Goal: Contribute content: Contribute content

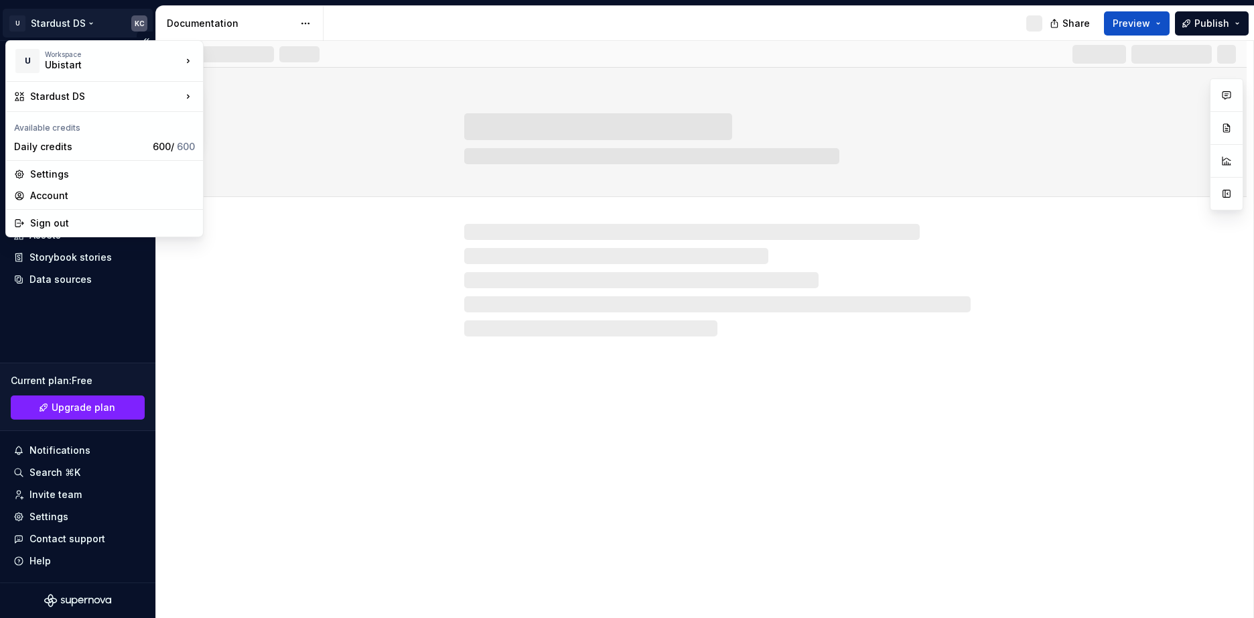
click at [14, 17] on html "U Stardust DS KC Home Documentation Analytics Code automation Design system dat…" at bounding box center [627, 309] width 1254 height 618
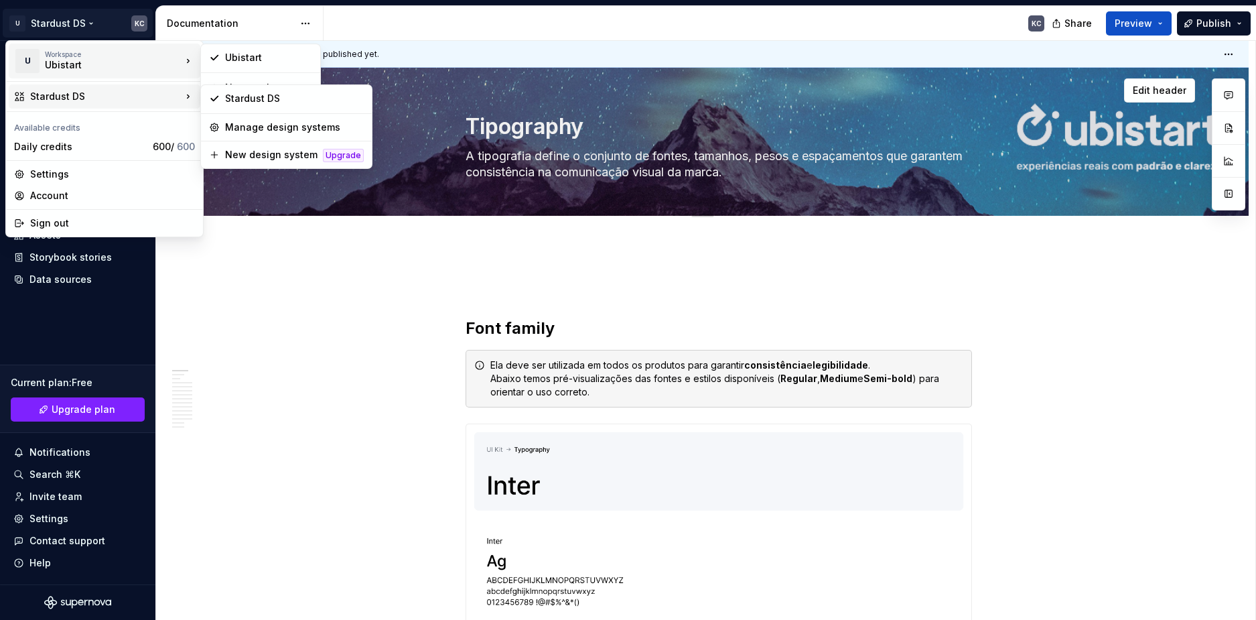
drag, startPoint x: 194, startPoint y: 285, endPoint x: 194, endPoint y: 201, distance: 84.4
click at [194, 285] on html "U Stardust DS KC Home Documentation Analytics Code automation Design system dat…" at bounding box center [628, 310] width 1256 height 620
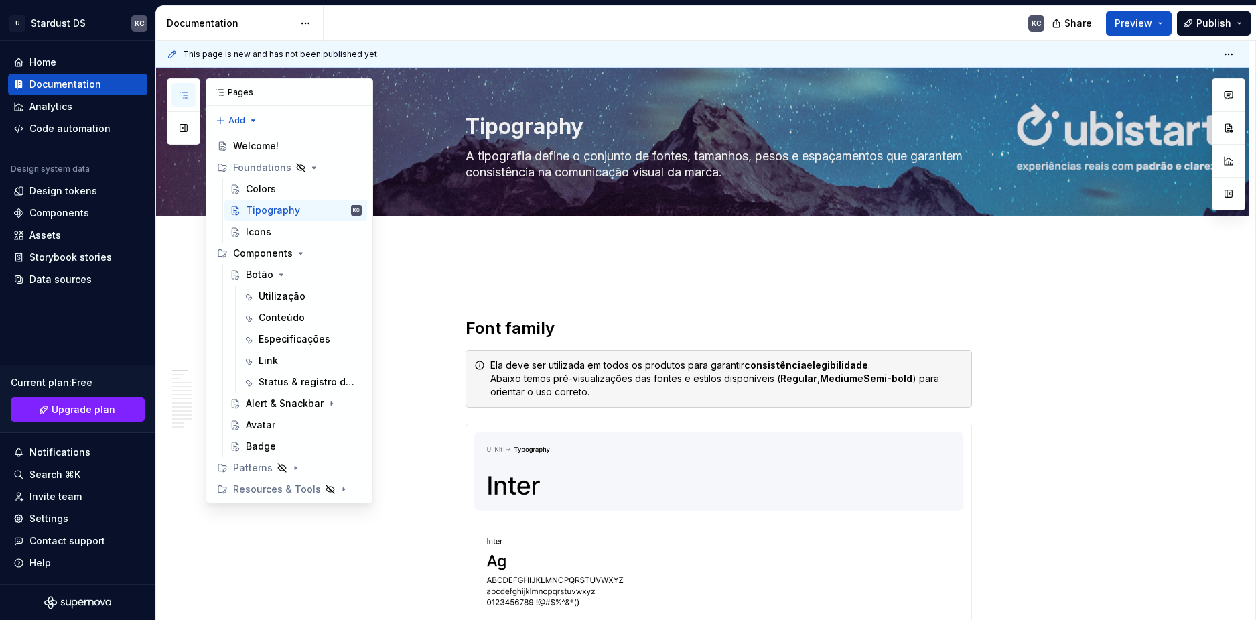
click at [182, 89] on button "button" at bounding box center [183, 95] width 24 height 24
click at [313, 168] on icon "Page tree" at bounding box center [314, 167] width 3 height 1
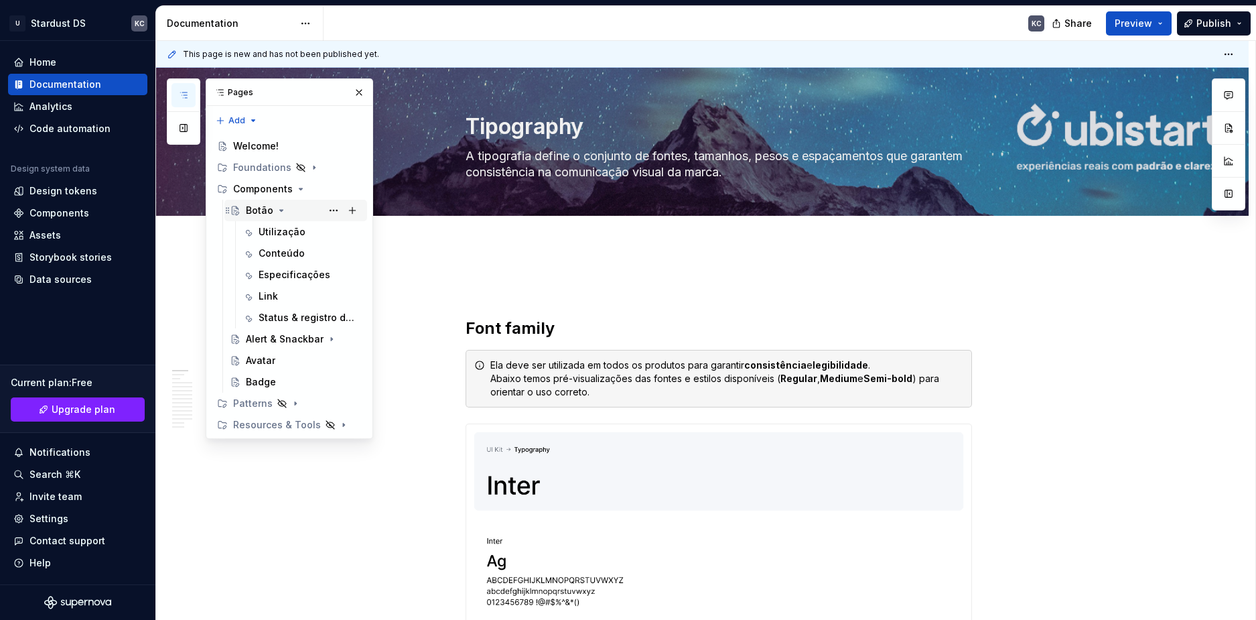
click at [262, 211] on div "Botão" at bounding box center [259, 210] width 27 height 13
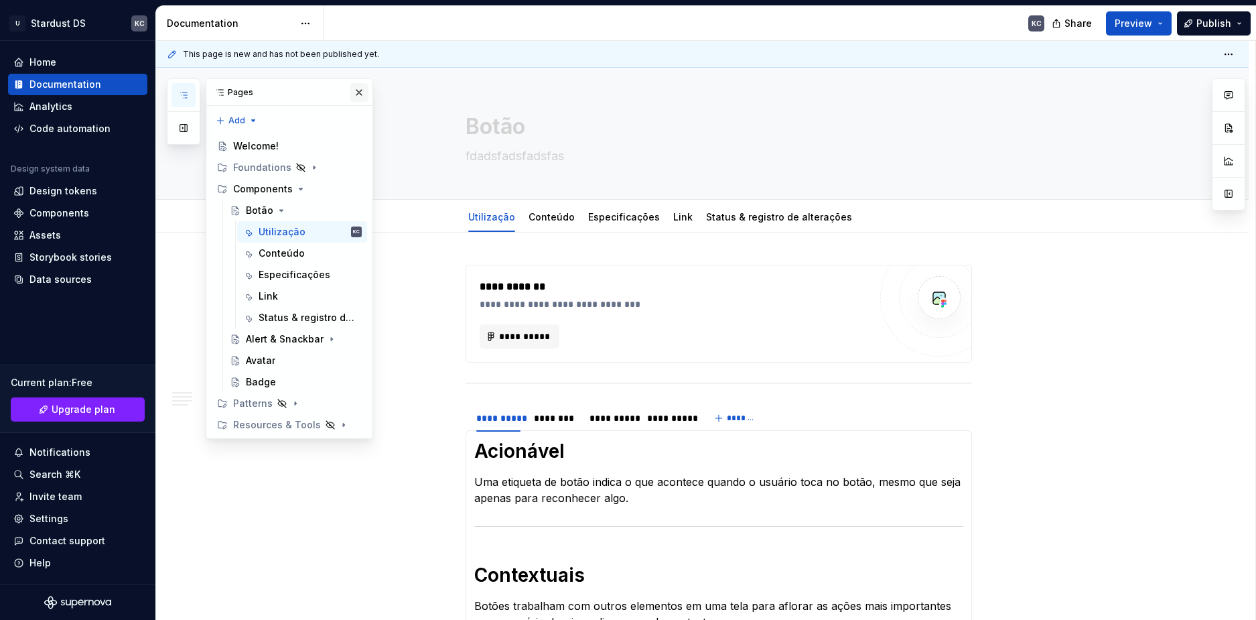
click at [364, 96] on button "button" at bounding box center [359, 92] width 19 height 19
click at [184, 93] on icon "button" at bounding box center [183, 95] width 11 height 11
click at [279, 184] on div "Components" at bounding box center [263, 188] width 60 height 13
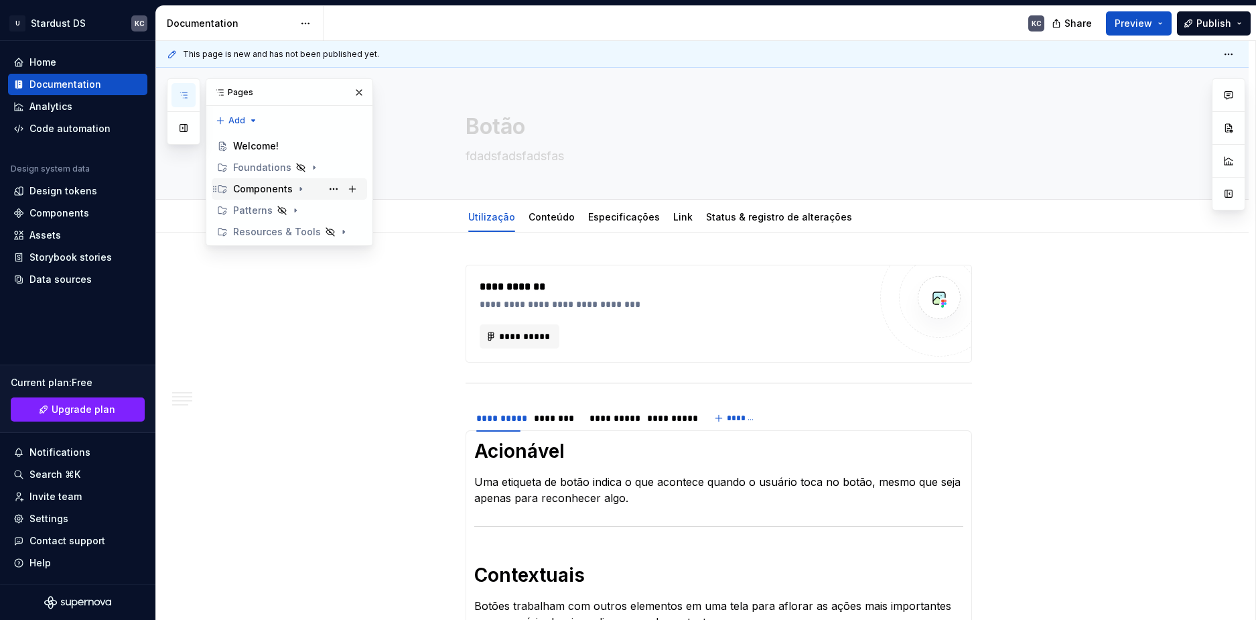
click at [279, 184] on div "Components" at bounding box center [263, 188] width 60 height 13
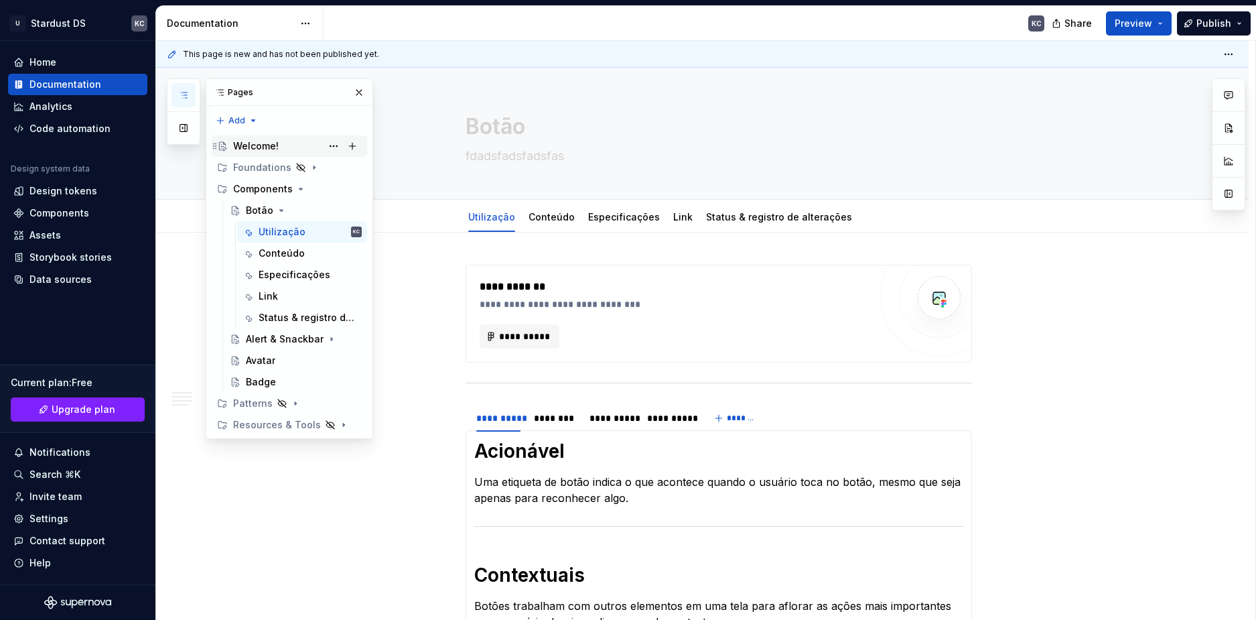
click at [272, 142] on div "Welcome!" at bounding box center [256, 145] width 46 height 13
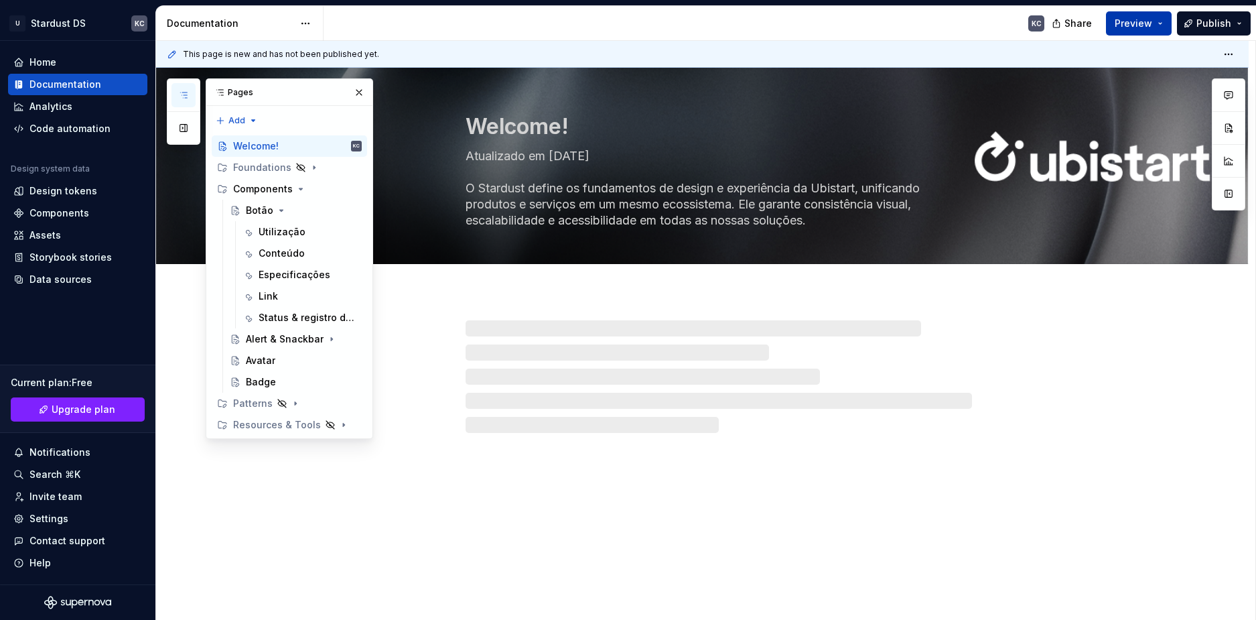
click at [1167, 23] on button "Preview" at bounding box center [1139, 23] width 66 height 24
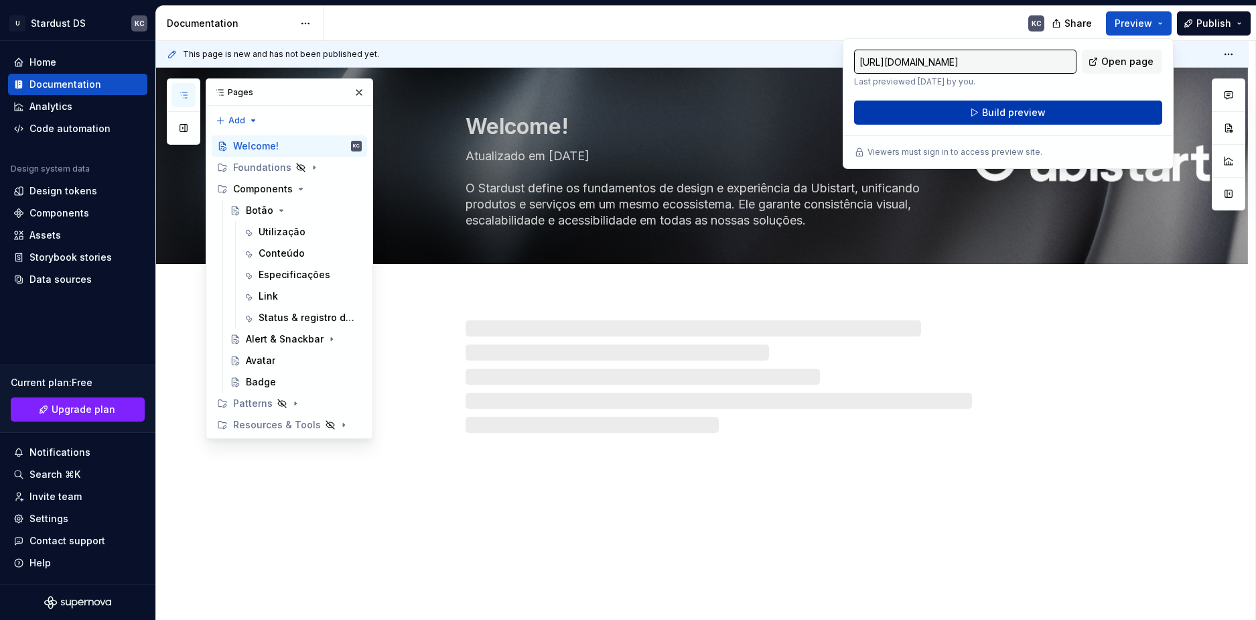
click at [1060, 115] on button "Build preview" at bounding box center [1008, 112] width 308 height 24
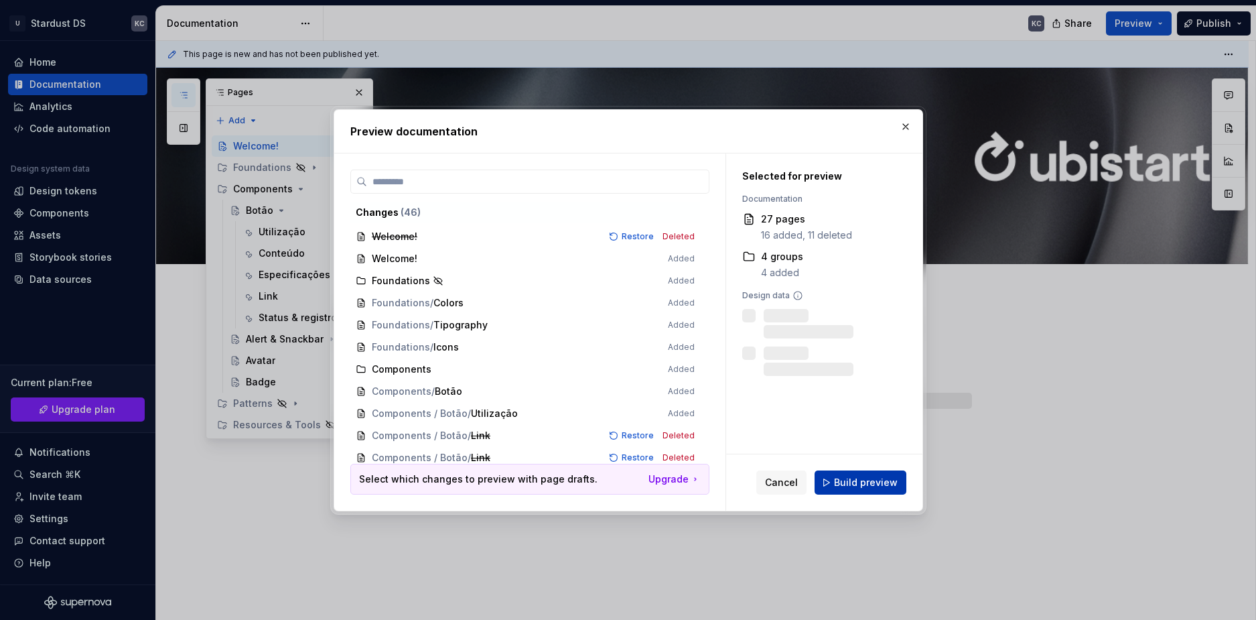
click at [851, 484] on span "Build preview" at bounding box center [866, 482] width 64 height 13
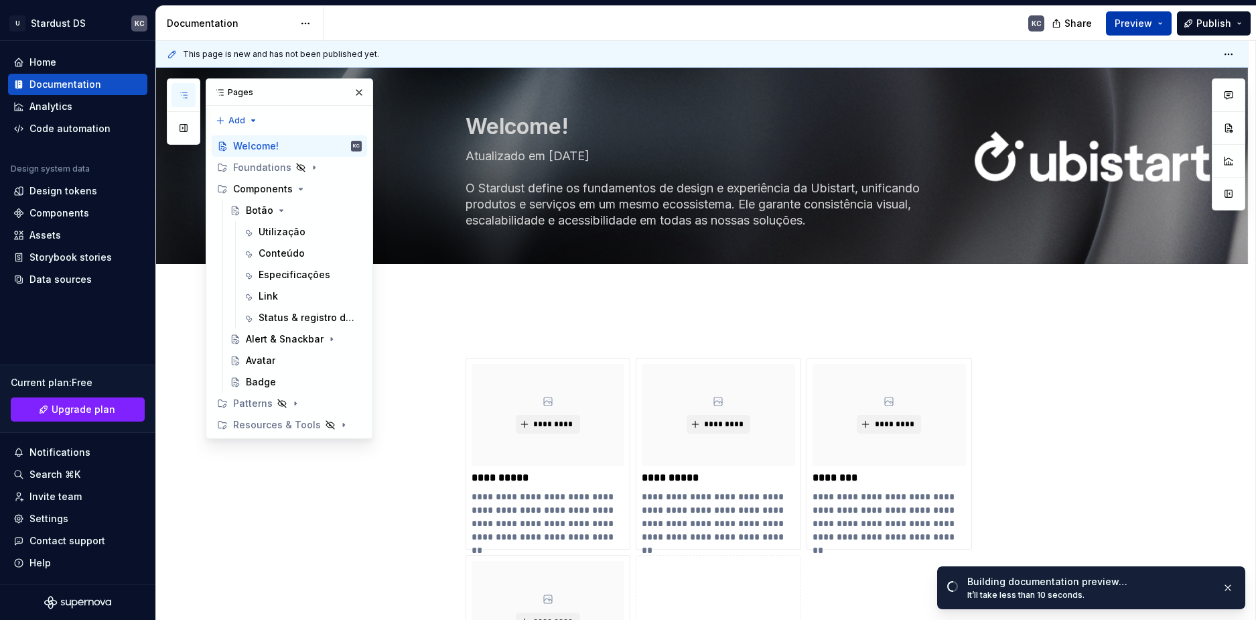
click at [1160, 25] on button "Preview" at bounding box center [1139, 23] width 66 height 24
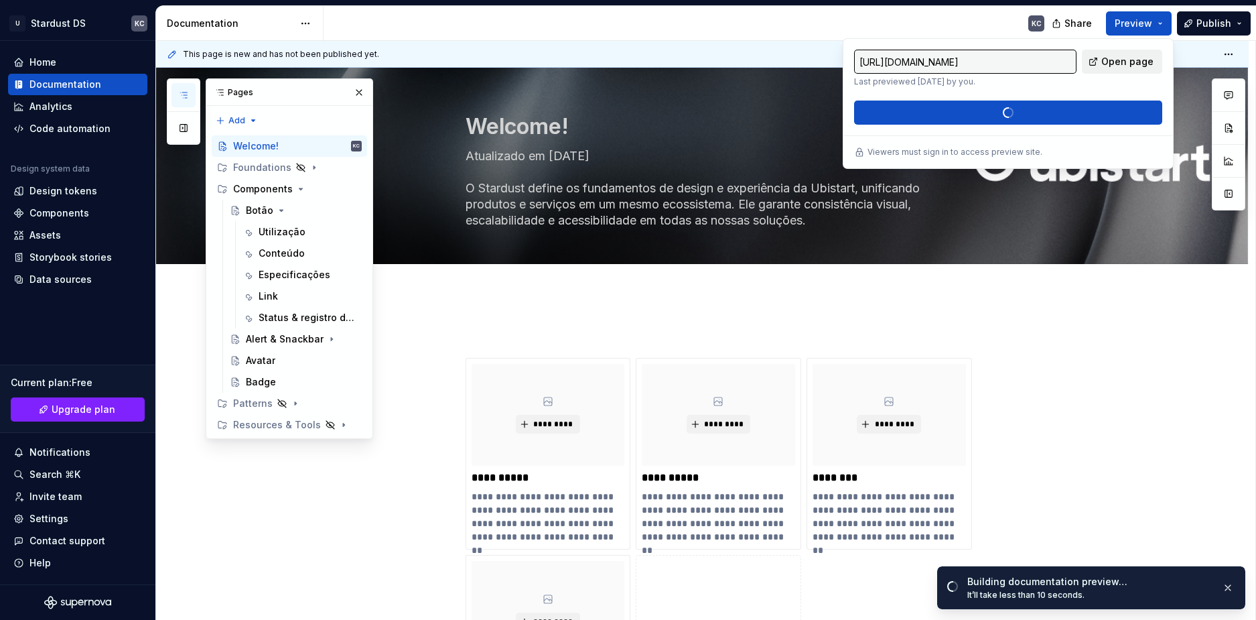
click at [1133, 62] on span "Open page" at bounding box center [1127, 61] width 52 height 13
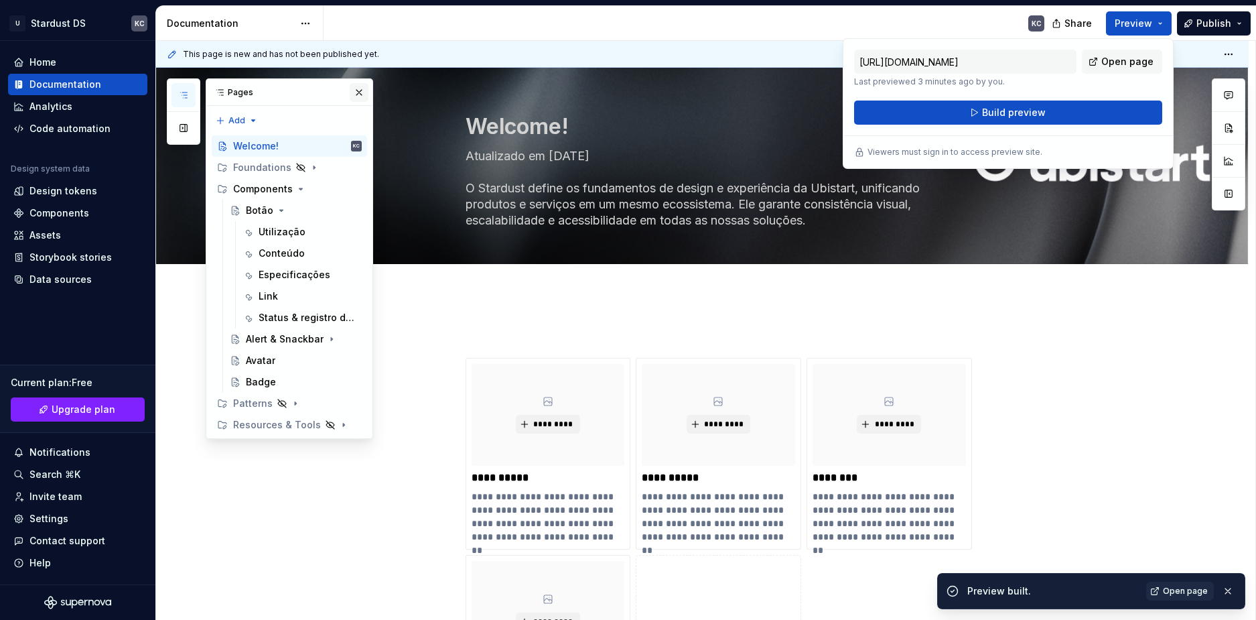
click at [357, 88] on button "button" at bounding box center [359, 92] width 19 height 19
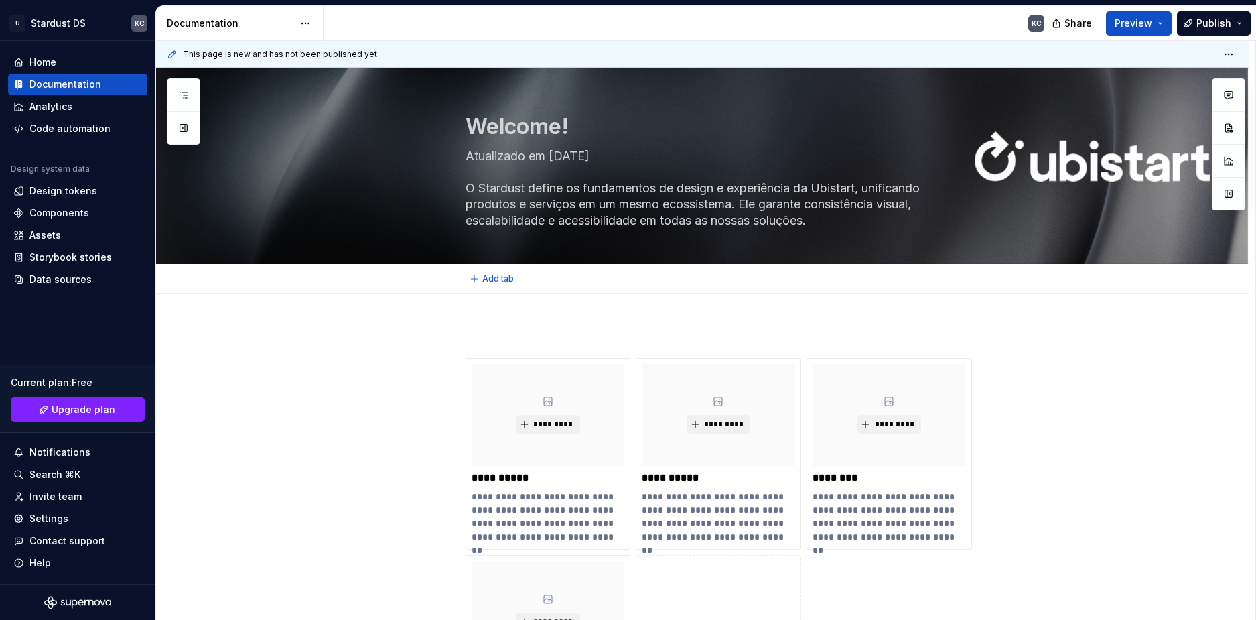
drag, startPoint x: 685, startPoint y: 280, endPoint x: 665, endPoint y: 270, distance: 22.5
drag, startPoint x: 665, startPoint y: 270, endPoint x: 189, endPoint y: 90, distance: 508.9
click at [197, 90] on div at bounding box center [183, 111] width 33 height 66
click at [189, 90] on button "button" at bounding box center [183, 95] width 24 height 24
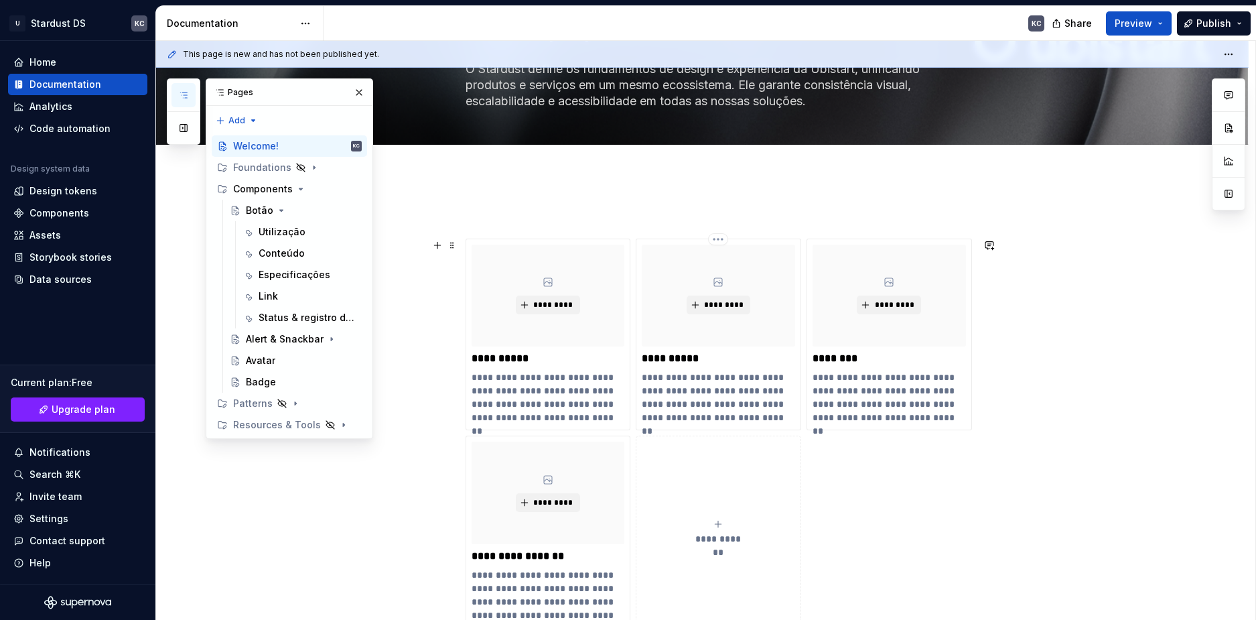
scroll to position [134, 0]
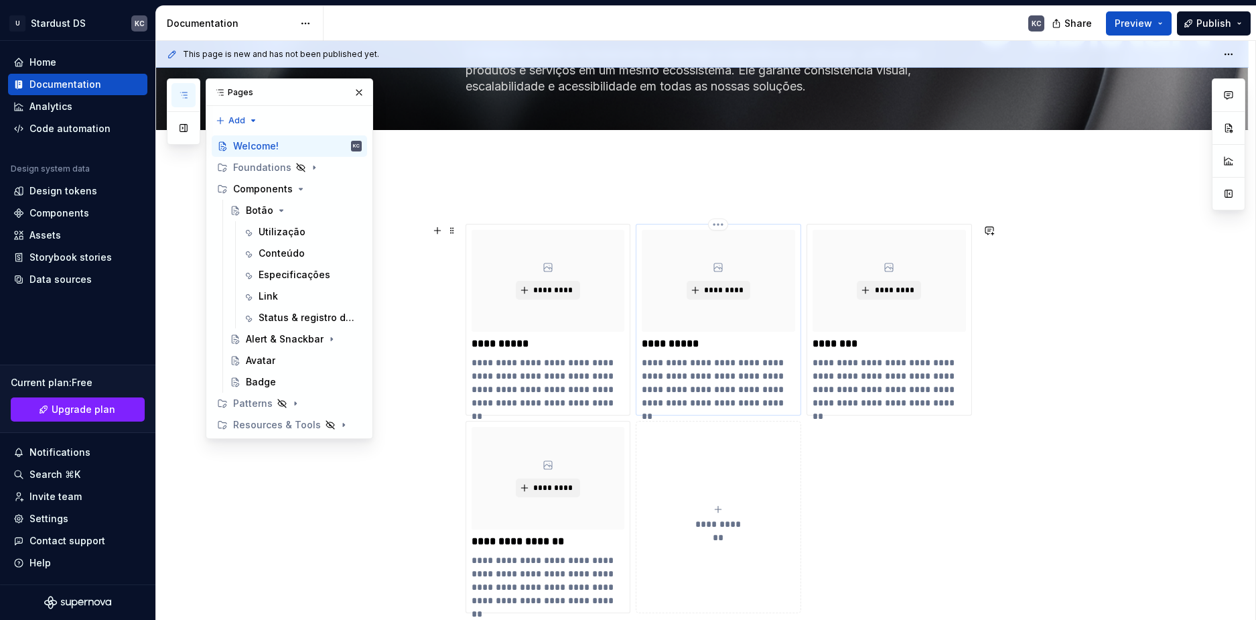
click at [723, 251] on div "*********" at bounding box center [718, 281] width 153 height 102
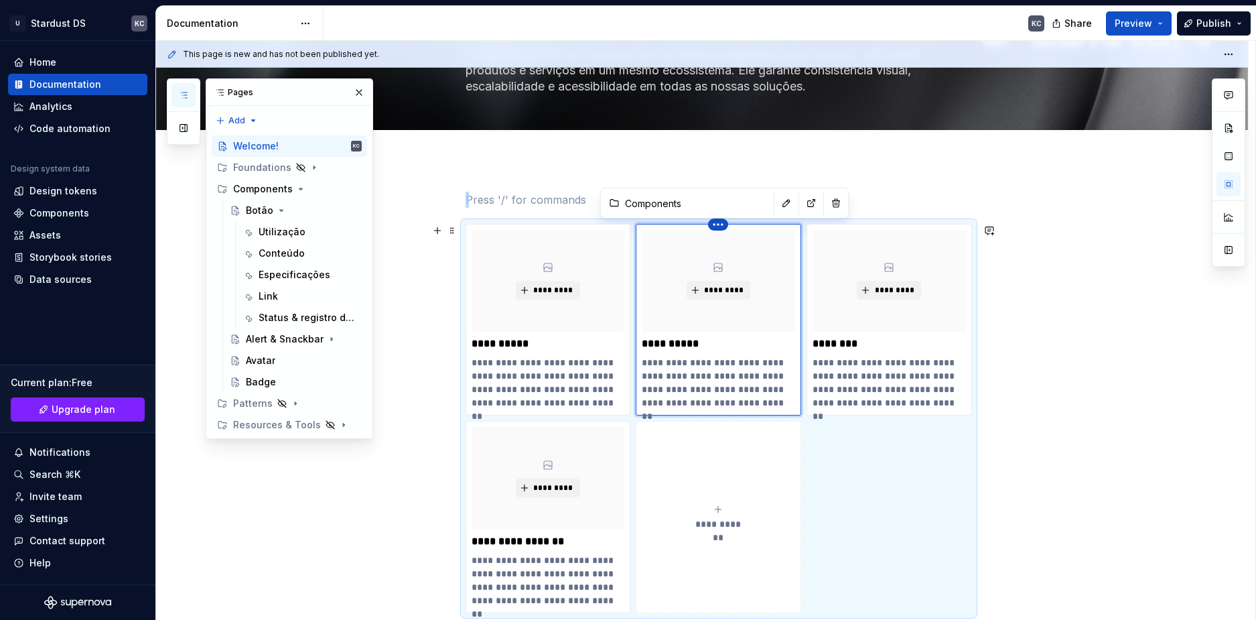
click at [718, 222] on html "U Stardust DS KC Home Documentation Analytics Code automation Design system dat…" at bounding box center [628, 310] width 1256 height 620
click at [772, 204] on html "U Stardust DS KC Home Documentation Analytics Code automation Design system dat…" at bounding box center [628, 310] width 1256 height 620
click at [777, 205] on button "button" at bounding box center [786, 203] width 19 height 19
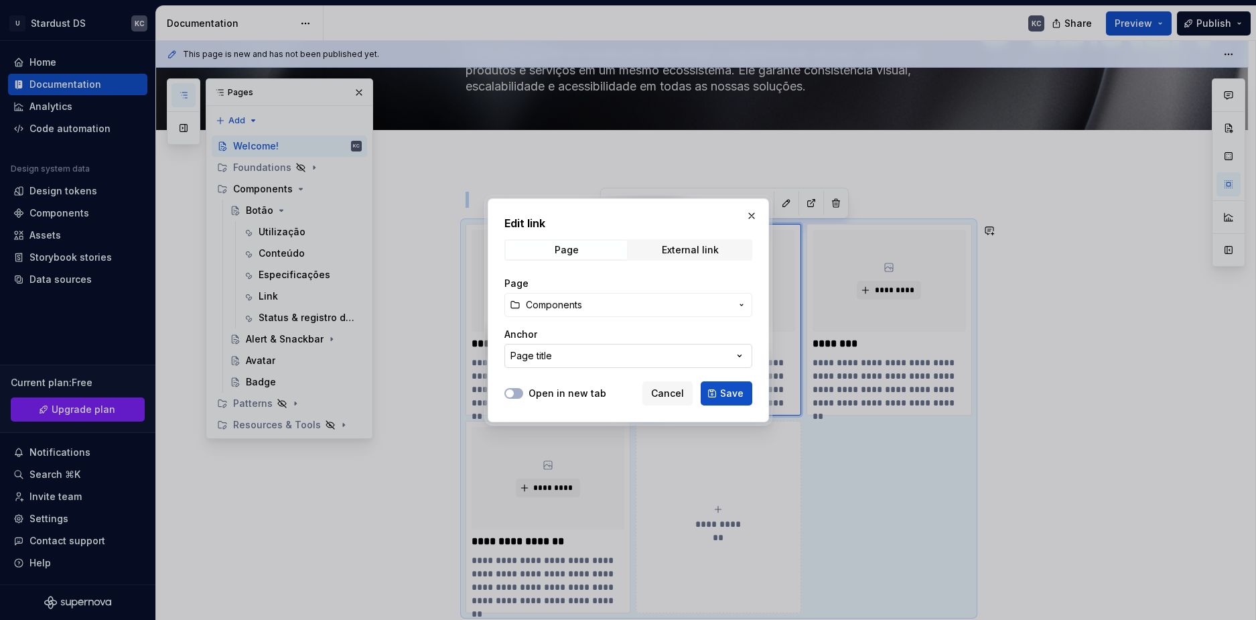
click at [644, 358] on button "Page title" at bounding box center [628, 356] width 248 height 24
click at [644, 358] on div "Edit link Page External link Page Components Anchor Page title Open in new tab …" at bounding box center [628, 310] width 1256 height 620
click at [572, 299] on span "Components" at bounding box center [554, 304] width 56 height 13
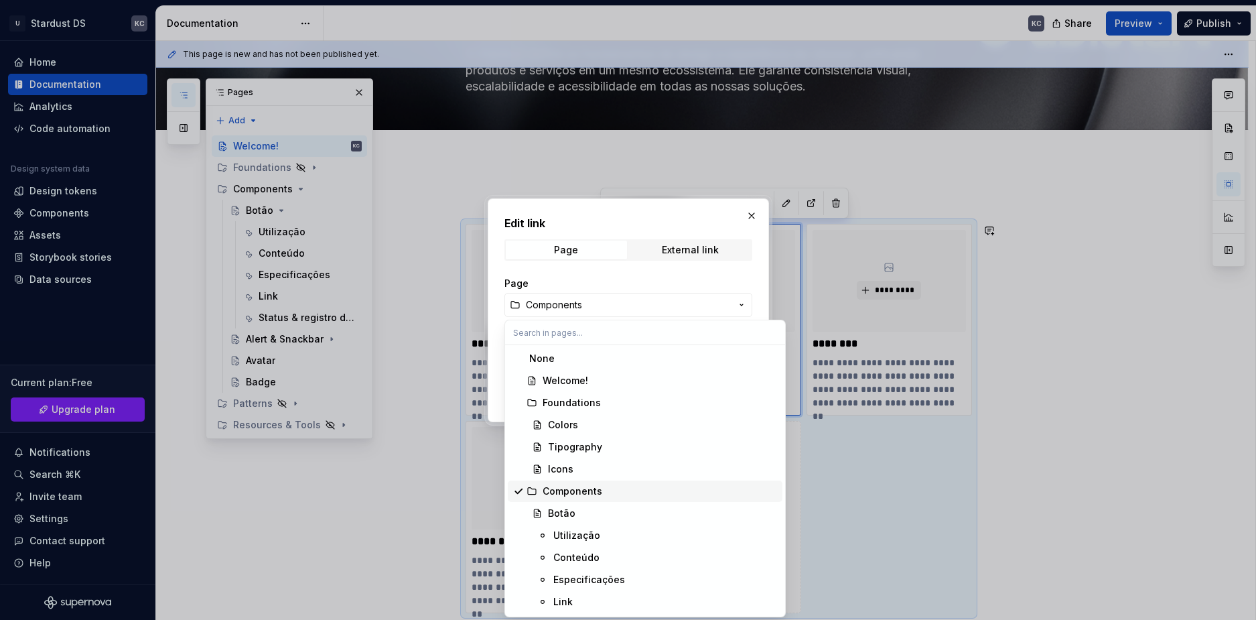
click at [559, 492] on div "Components" at bounding box center [573, 490] width 60 height 13
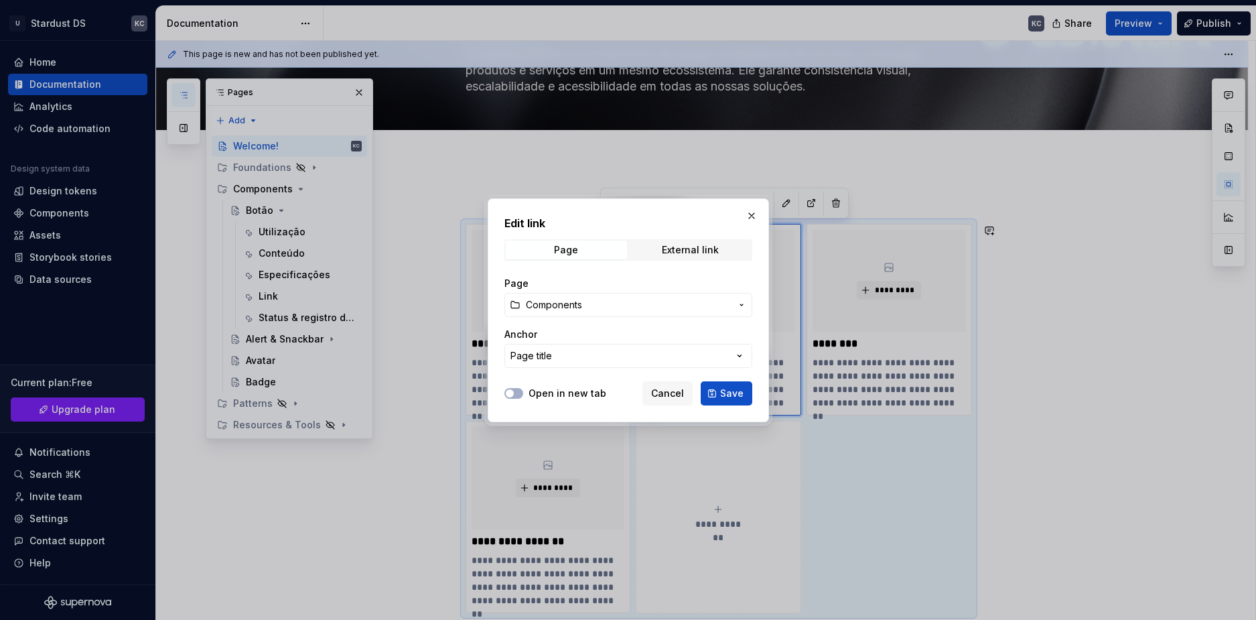
click at [608, 310] on button "Components" at bounding box center [628, 305] width 248 height 24
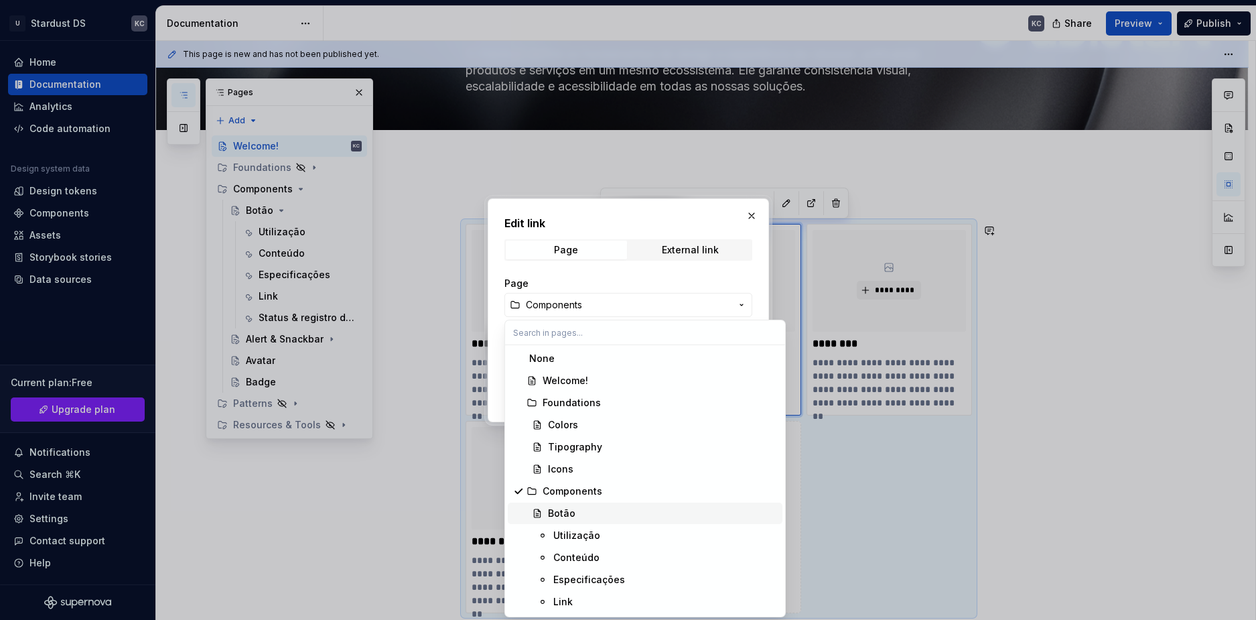
click at [581, 504] on span "Botão" at bounding box center [645, 512] width 275 height 21
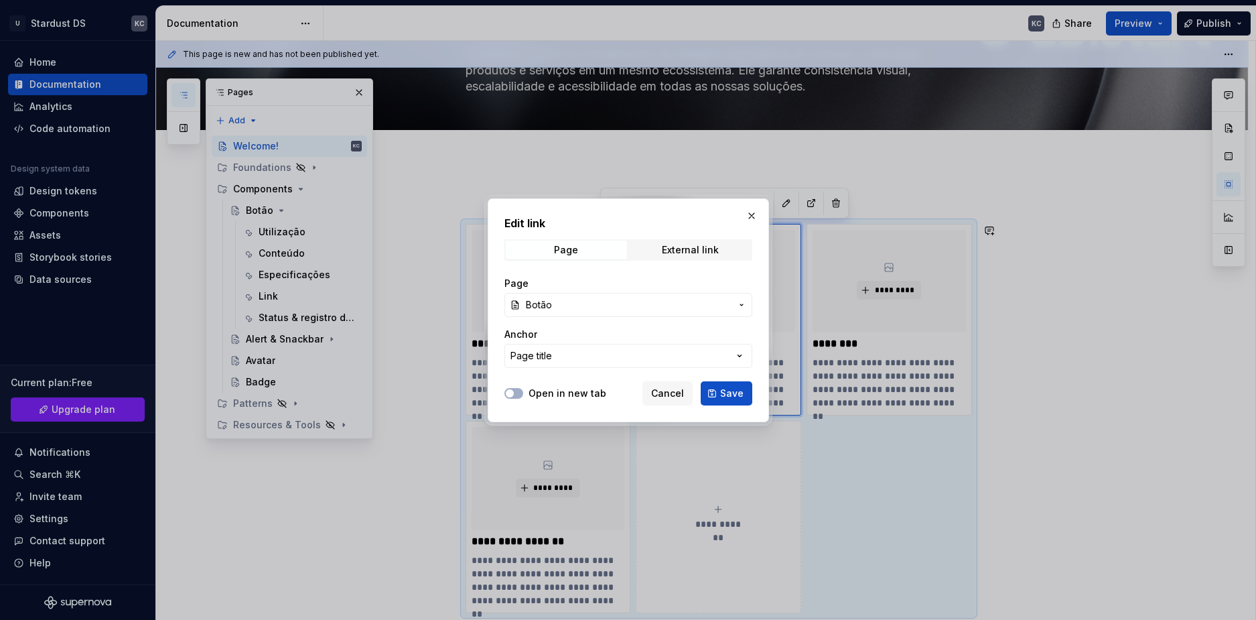
click at [558, 303] on span "Botão" at bounding box center [628, 304] width 205 height 13
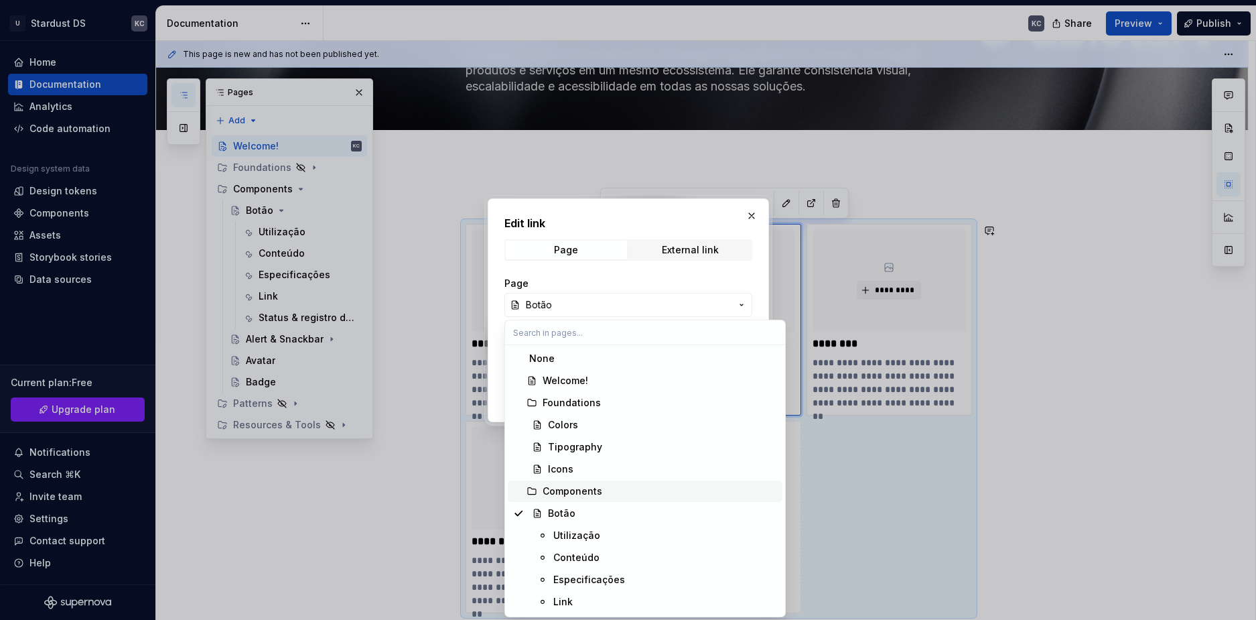
click at [564, 488] on div "Components" at bounding box center [573, 490] width 60 height 13
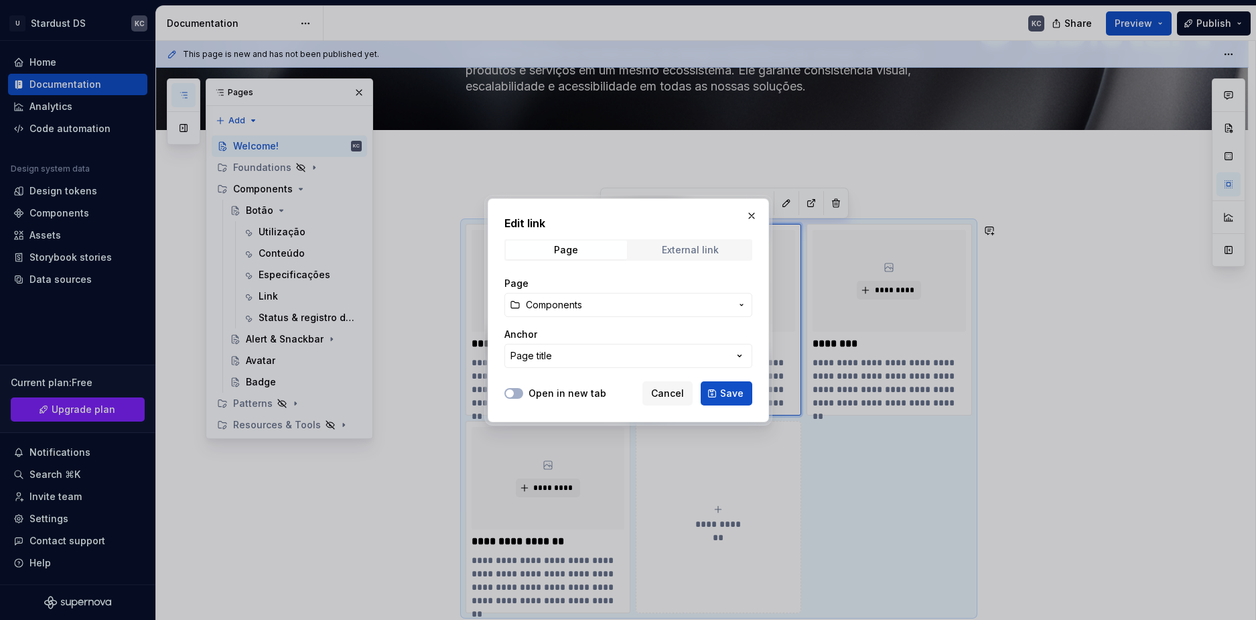
click at [681, 241] on span "External link" at bounding box center [690, 249] width 121 height 19
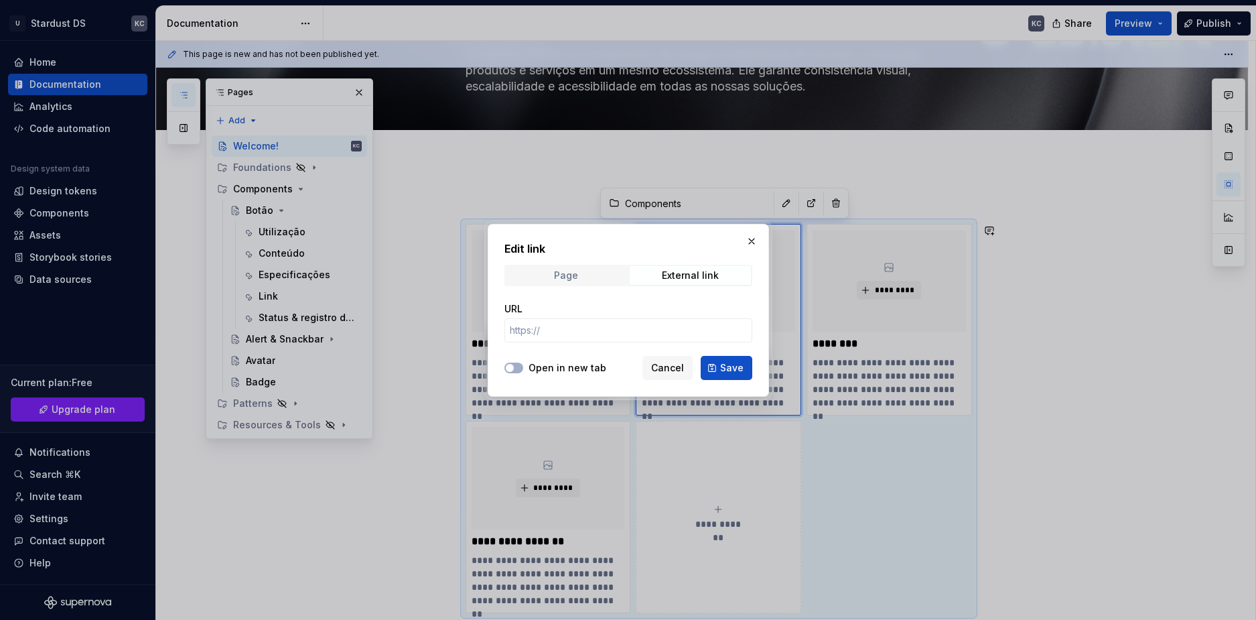
click at [585, 268] on span "Page" at bounding box center [566, 275] width 121 height 19
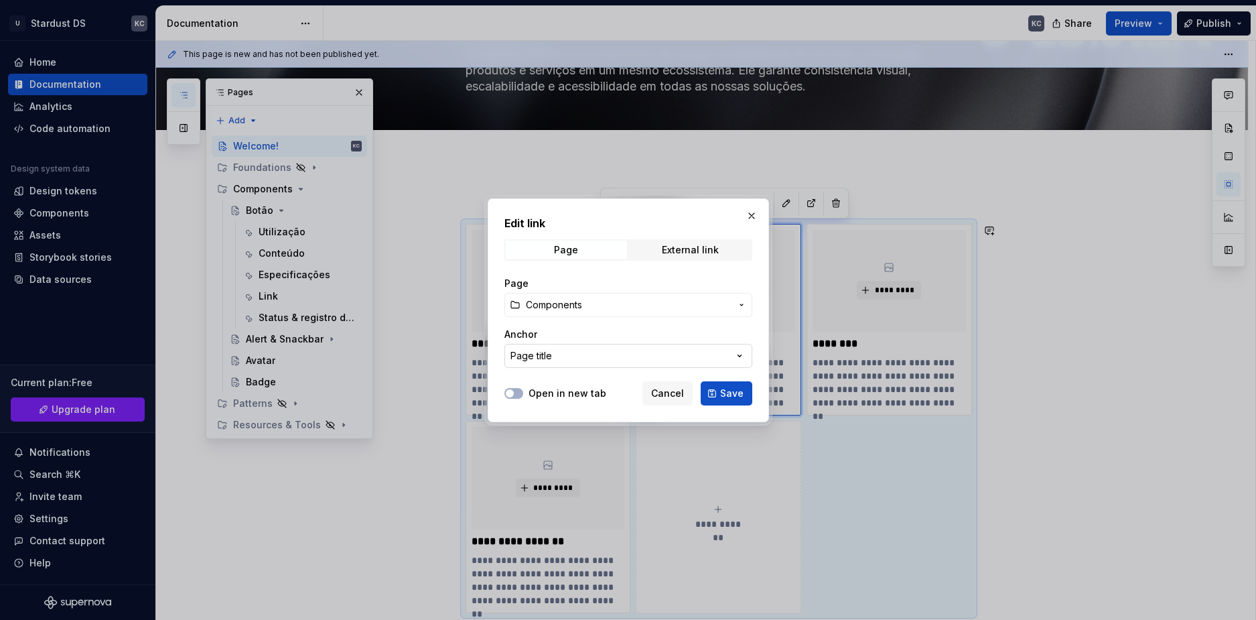
click at [555, 354] on button "Page title" at bounding box center [628, 356] width 248 height 24
click at [547, 410] on div "Page title" at bounding box center [551, 409] width 45 height 13
click at [547, 410] on div "Edit link Page External link Page Components Anchor Page title Open in new tab …" at bounding box center [628, 310] width 281 height 224
click at [732, 390] on span "Save" at bounding box center [731, 392] width 23 height 13
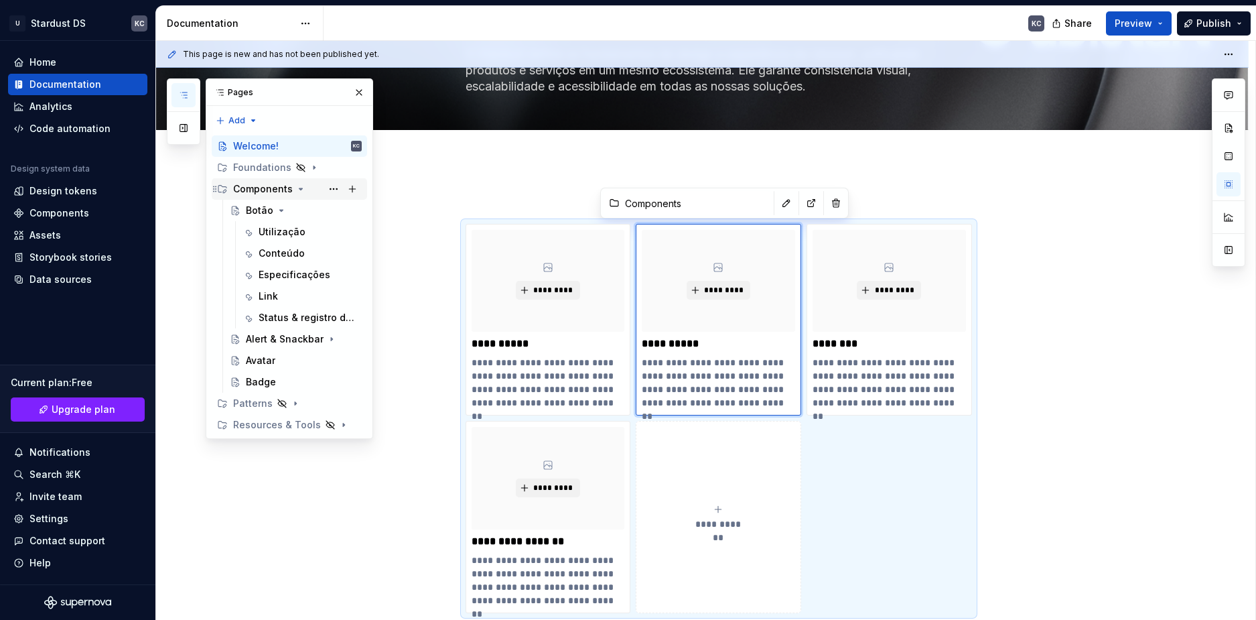
click at [267, 192] on div "Components" at bounding box center [263, 188] width 60 height 13
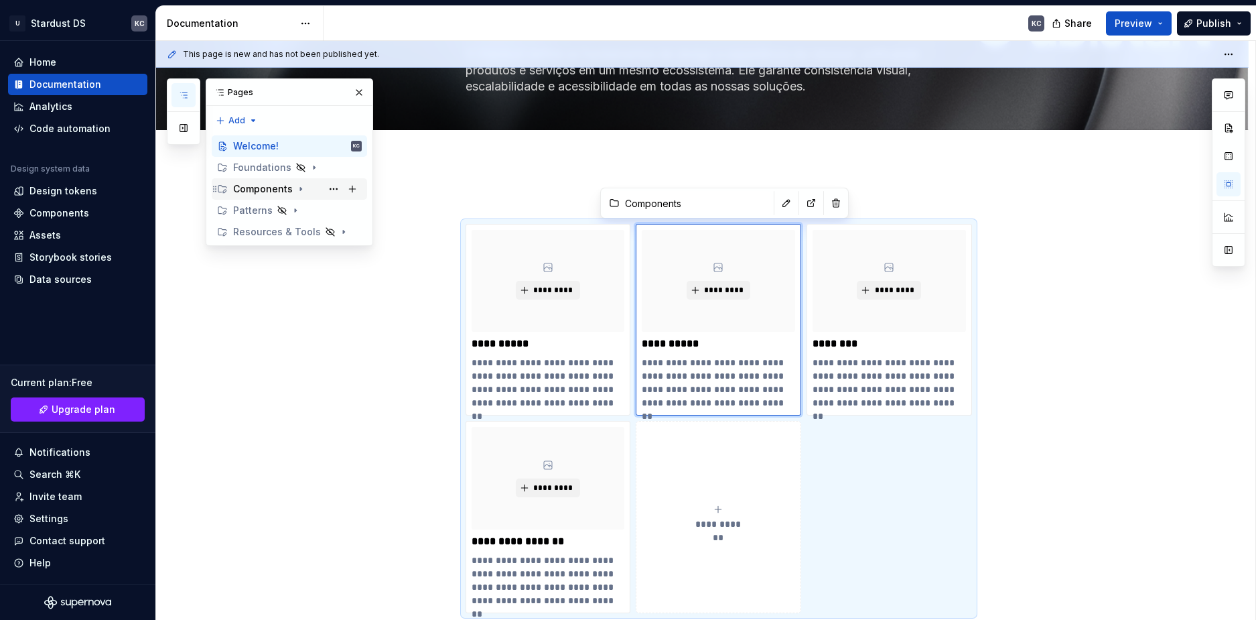
click at [267, 192] on div "Components" at bounding box center [263, 188] width 60 height 13
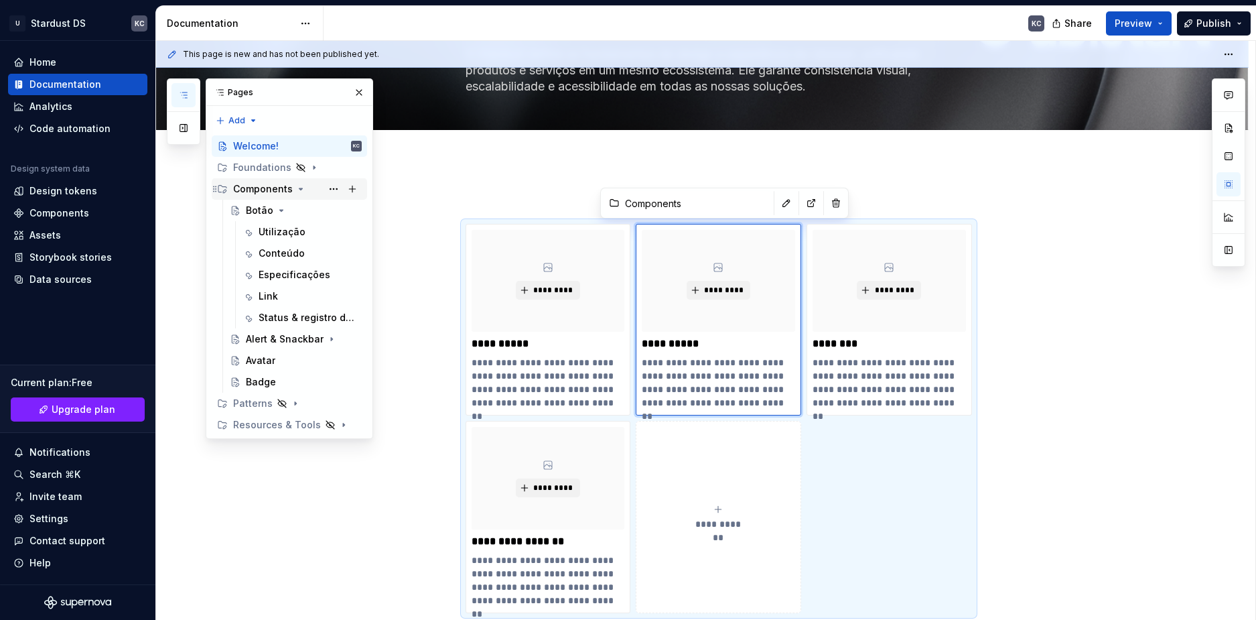
click at [229, 190] on div "Components" at bounding box center [289, 189] width 145 height 19
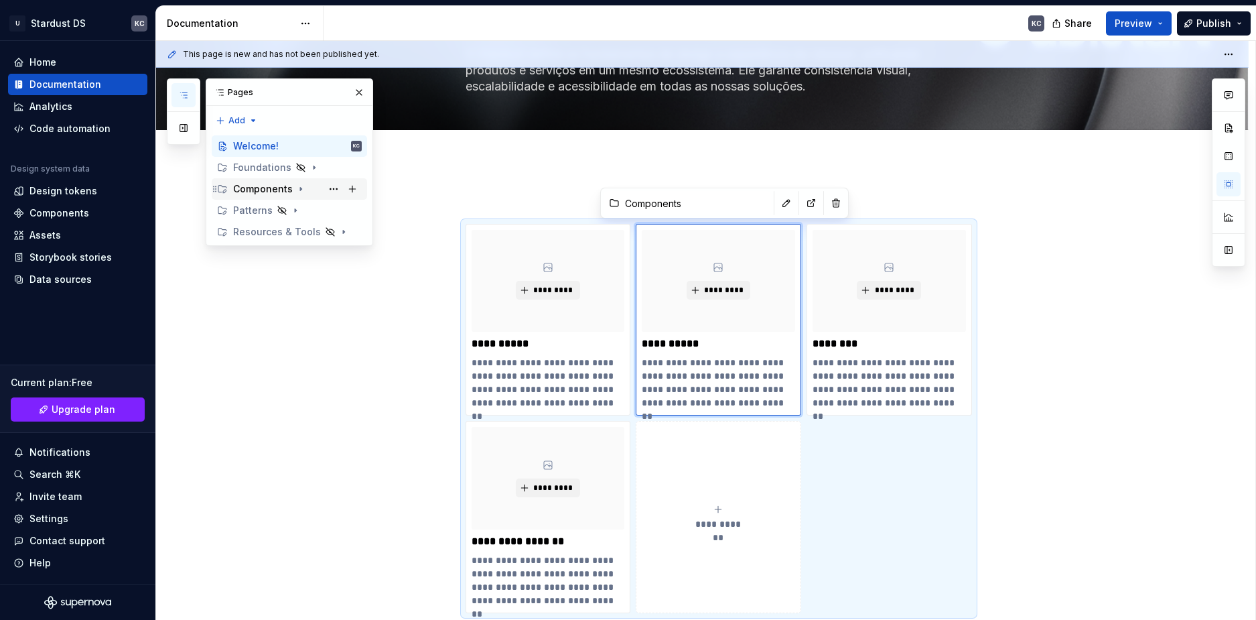
click at [223, 190] on icon "Page tree" at bounding box center [222, 189] width 11 height 11
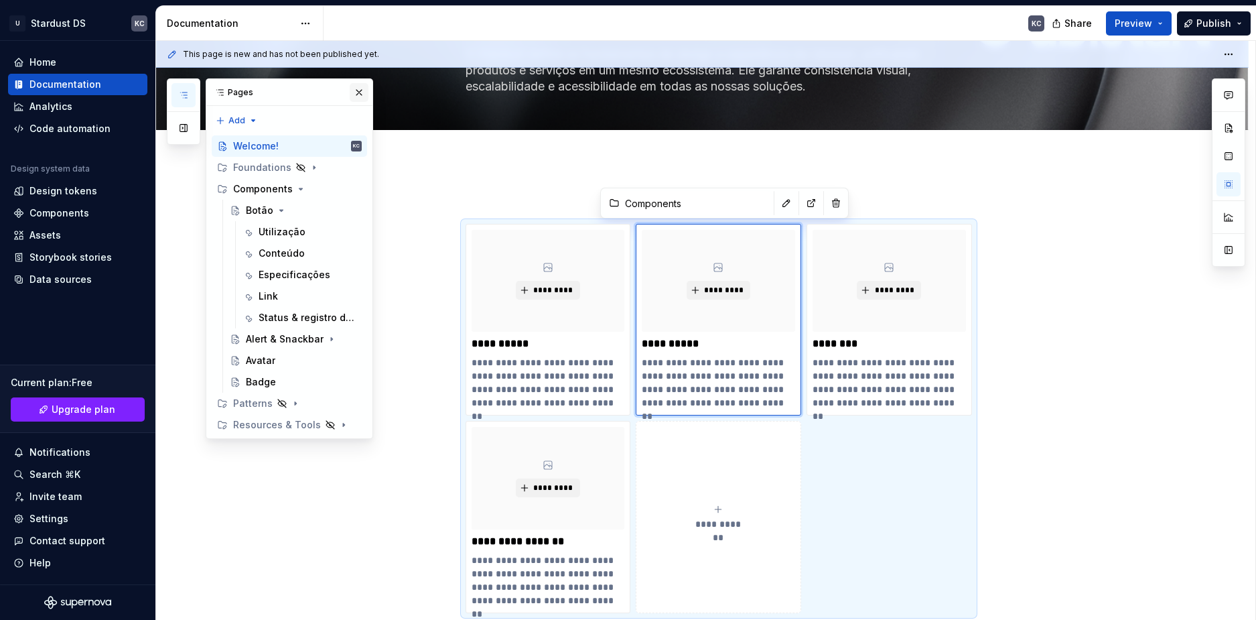
click at [356, 87] on button "button" at bounding box center [359, 92] width 19 height 19
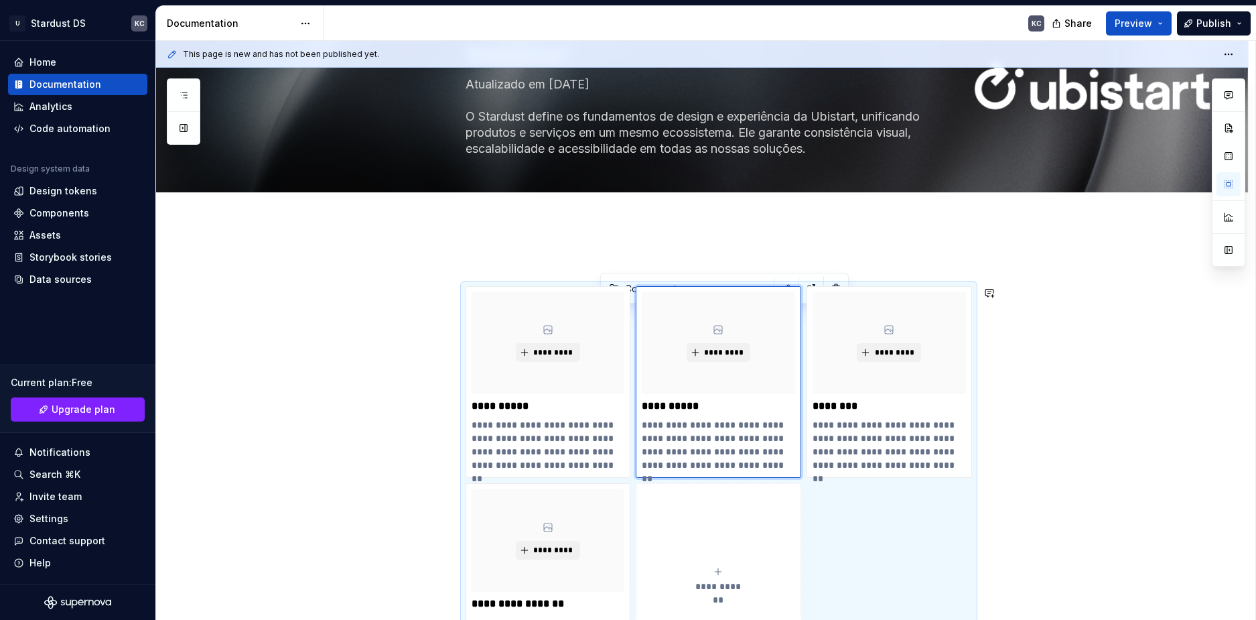
scroll to position [0, 0]
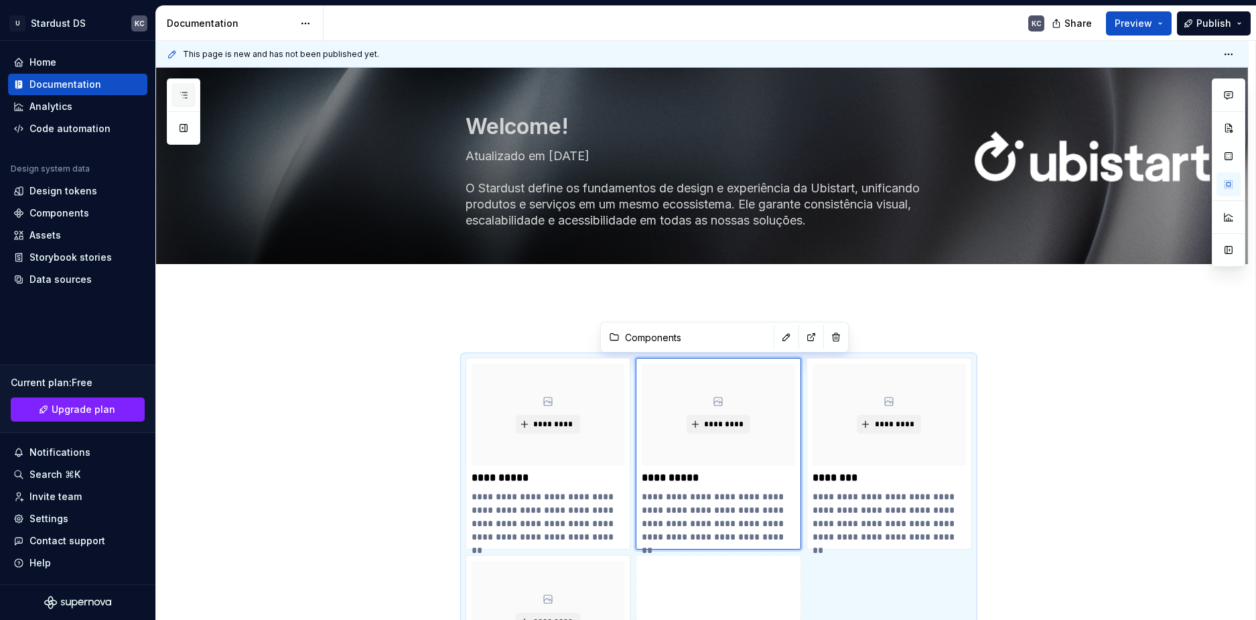
click at [184, 93] on icon "button" at bounding box center [183, 95] width 11 height 11
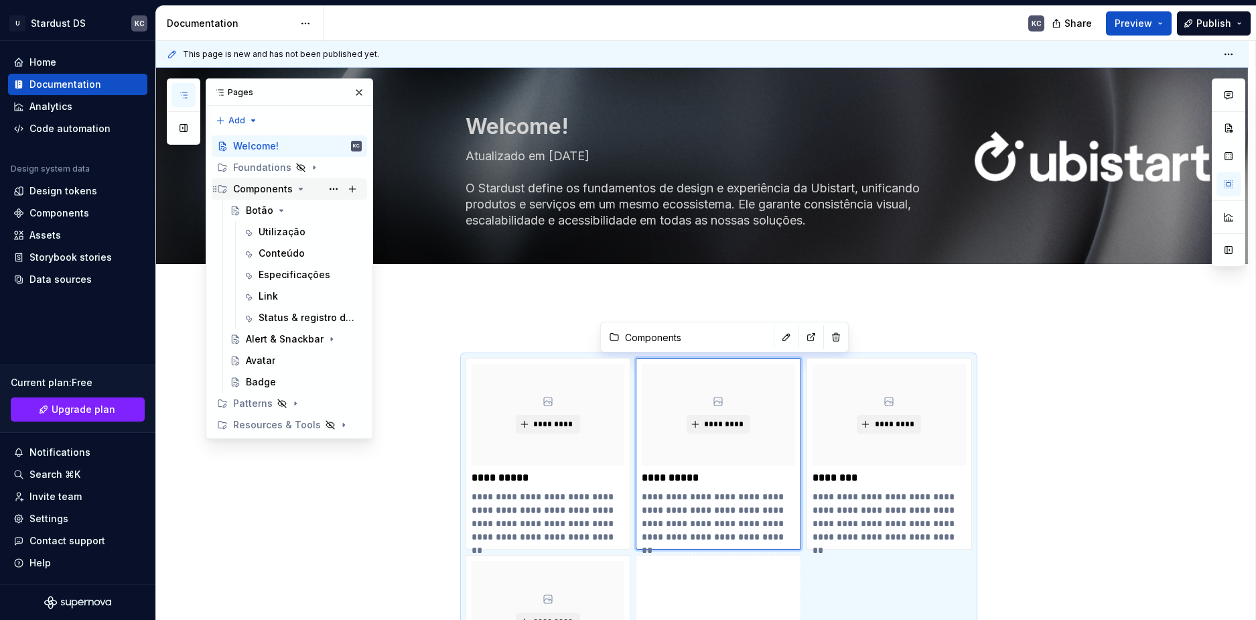
click at [270, 194] on div "Components" at bounding box center [263, 188] width 60 height 13
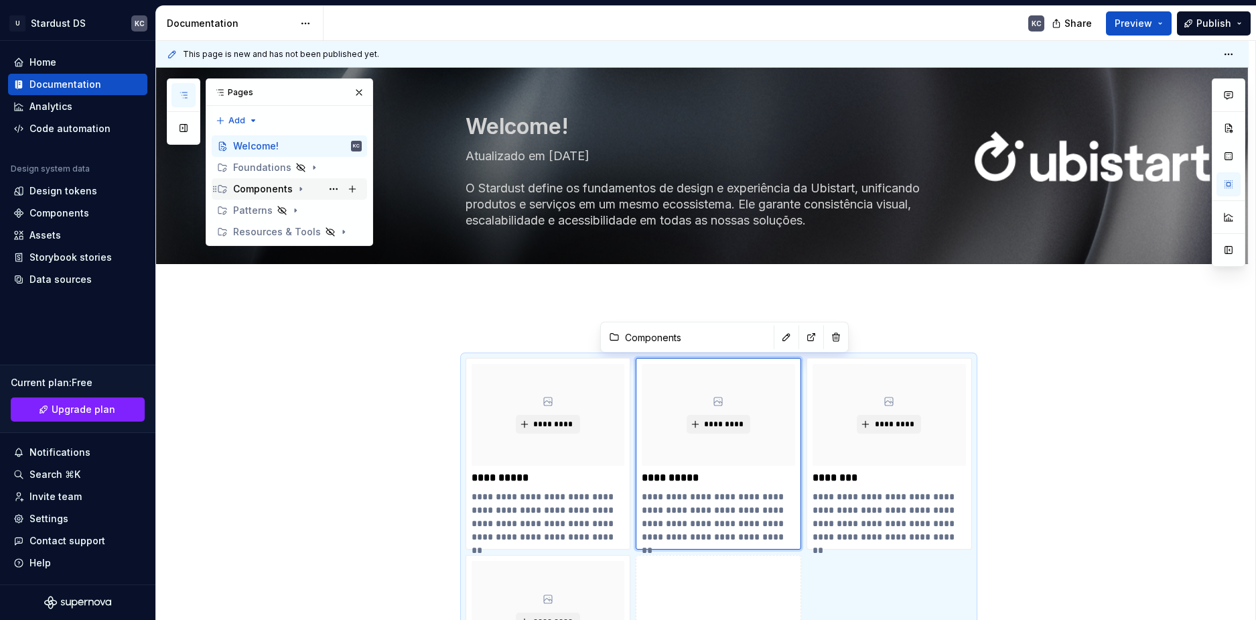
click at [270, 194] on div "Components" at bounding box center [263, 188] width 60 height 13
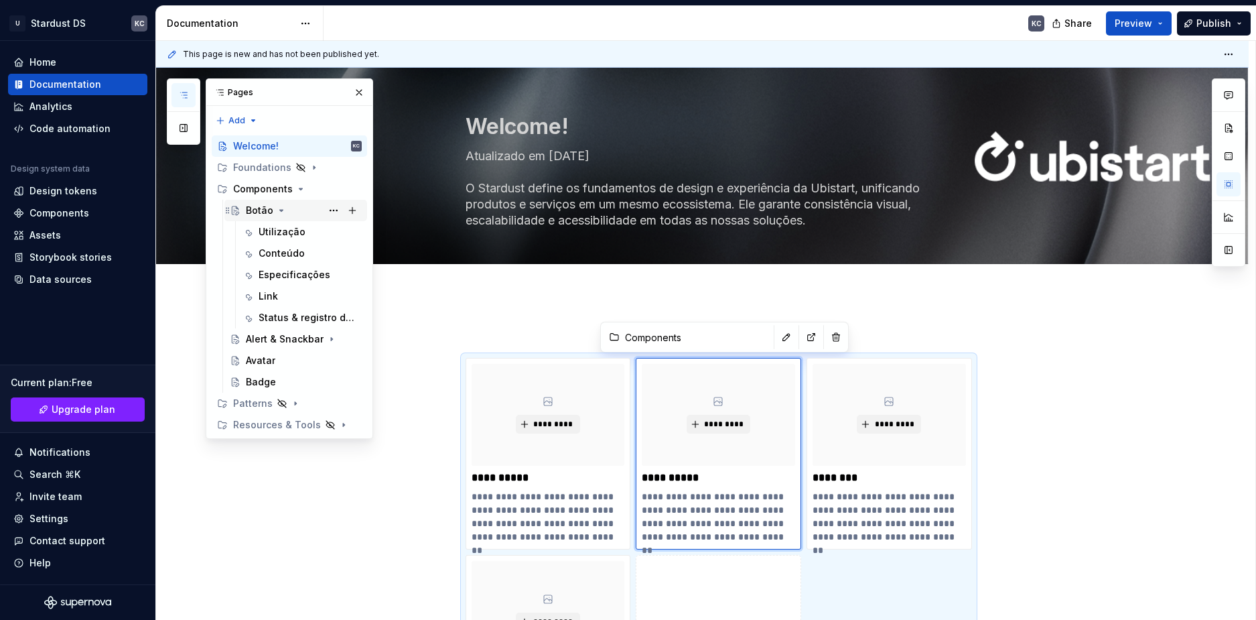
click at [283, 210] on icon "Page tree" at bounding box center [281, 210] width 11 height 11
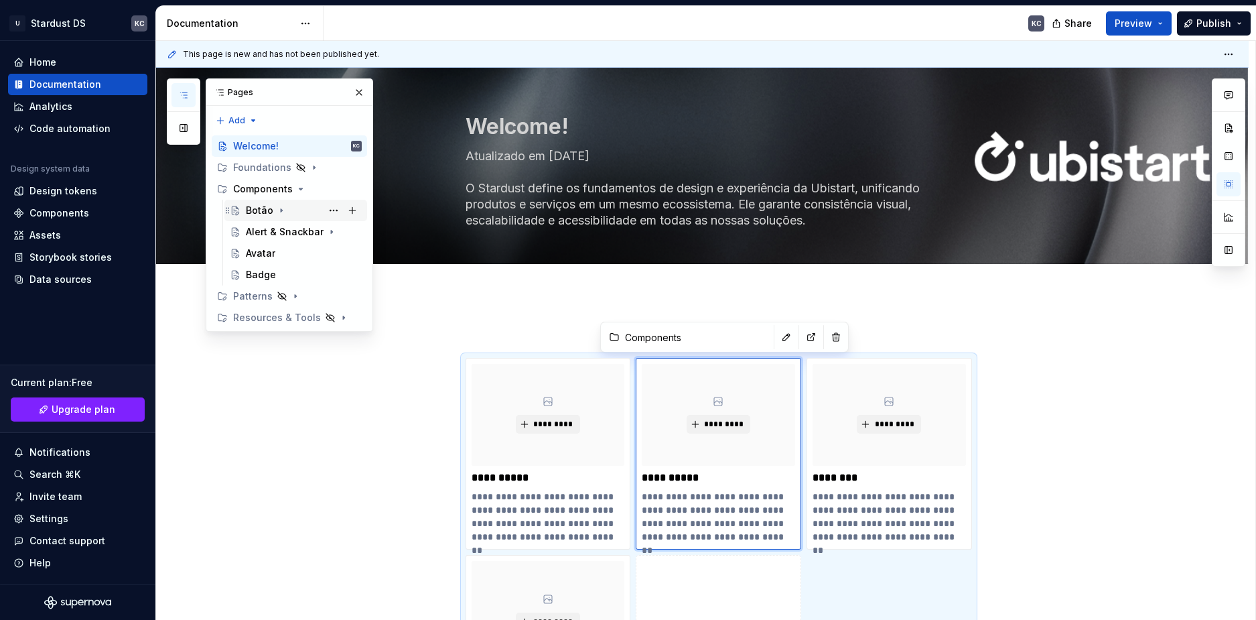
click at [291, 210] on div "Botão" at bounding box center [304, 210] width 116 height 19
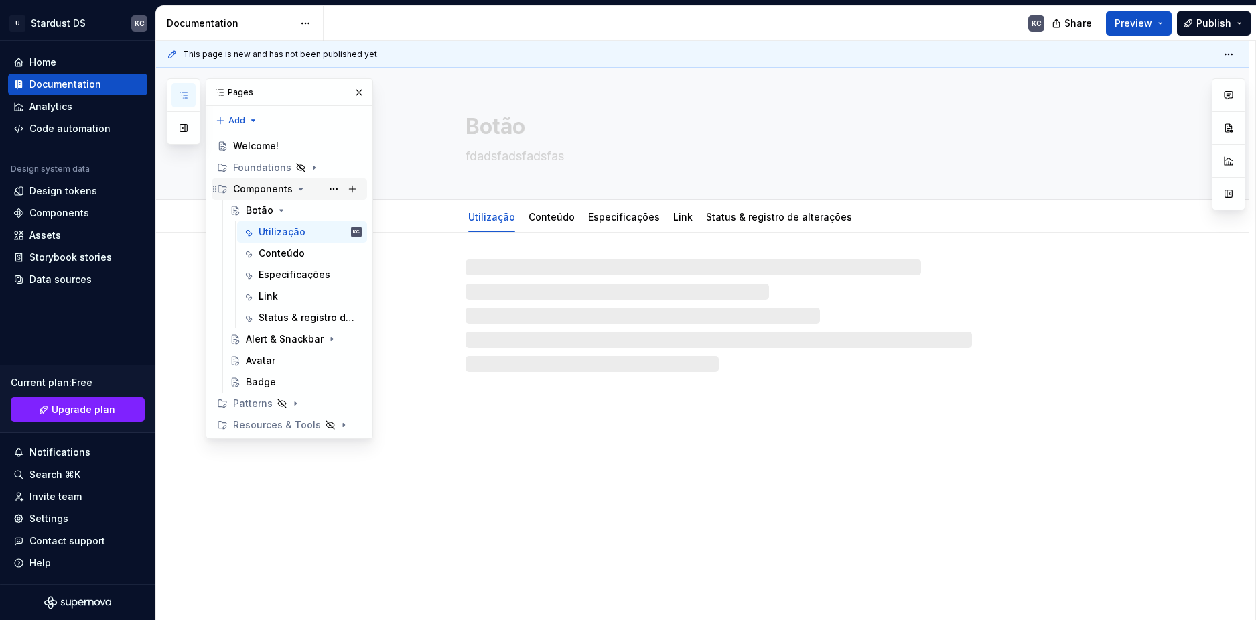
click at [276, 184] on div "Components" at bounding box center [263, 188] width 60 height 13
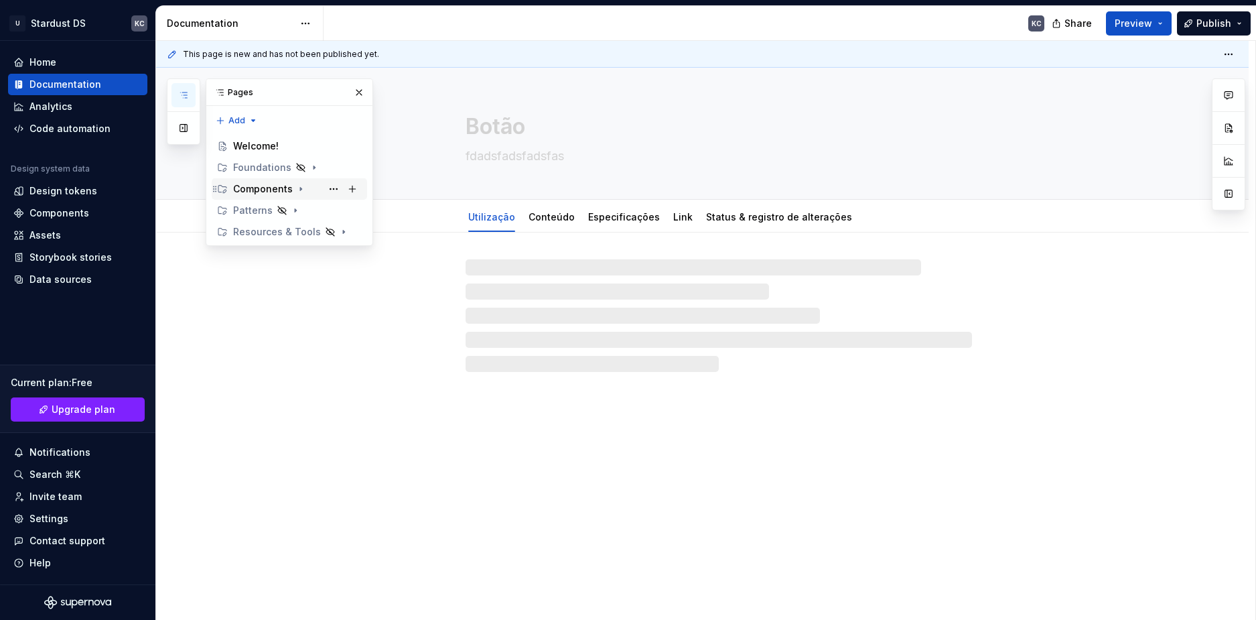
click at [276, 184] on div "Components" at bounding box center [263, 188] width 60 height 13
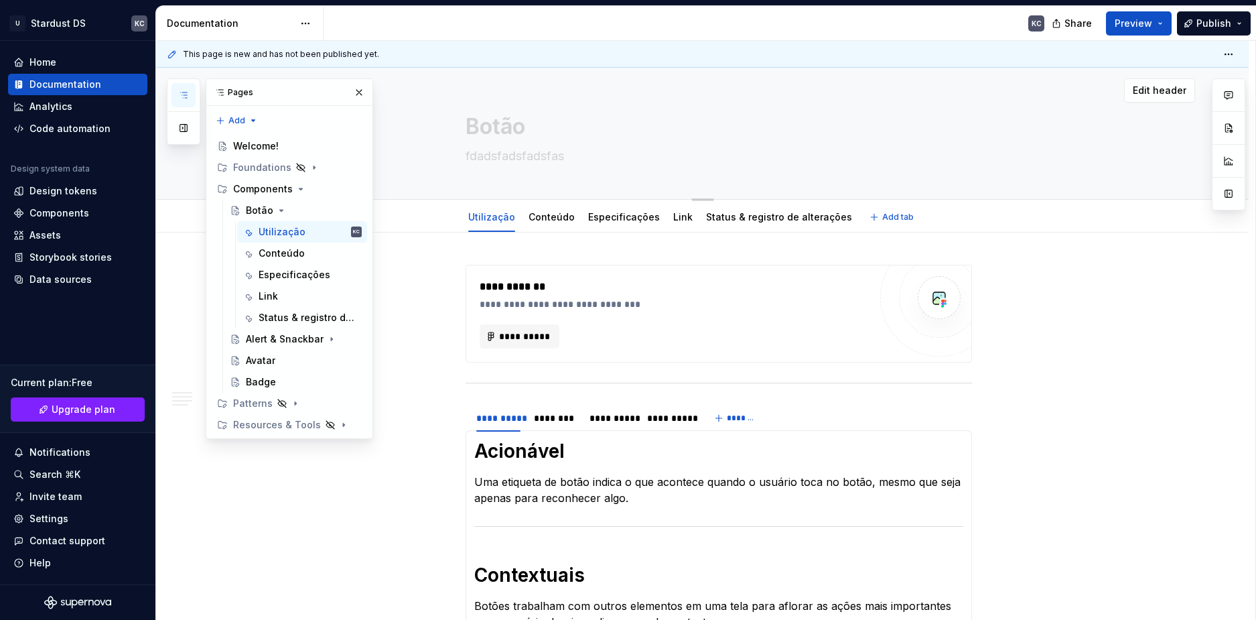
click at [493, 129] on textarea "Botão" at bounding box center [716, 127] width 506 height 32
type textarea "*"
type textarea "C"
type textarea "*"
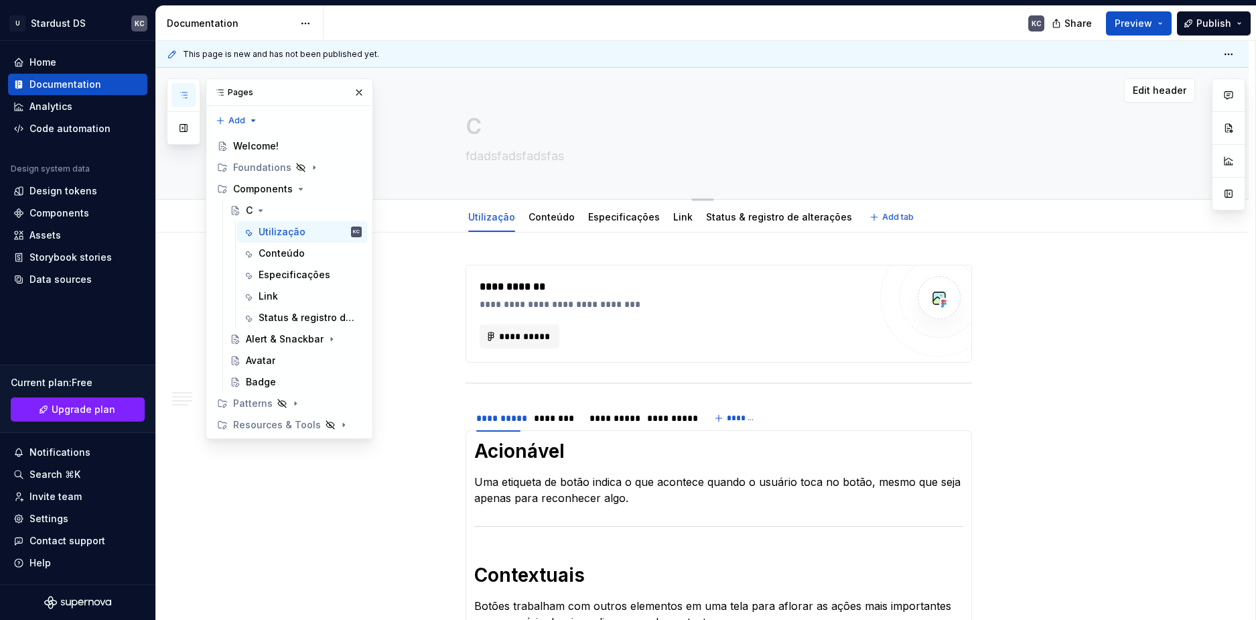
type textarea "Co"
type textarea "*"
type textarea "Com"
type textarea "*"
type textarea "Comp"
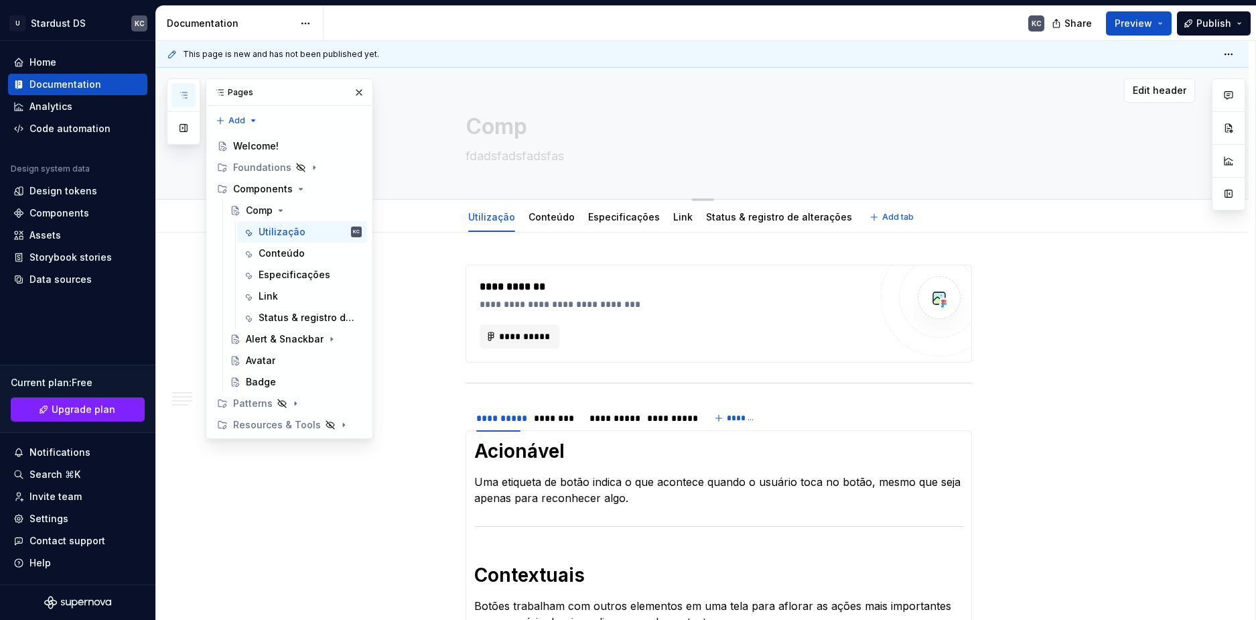
type textarea "*"
type textarea "Compo"
type textarea "*"
type textarea "Compoe"
type textarea "*"
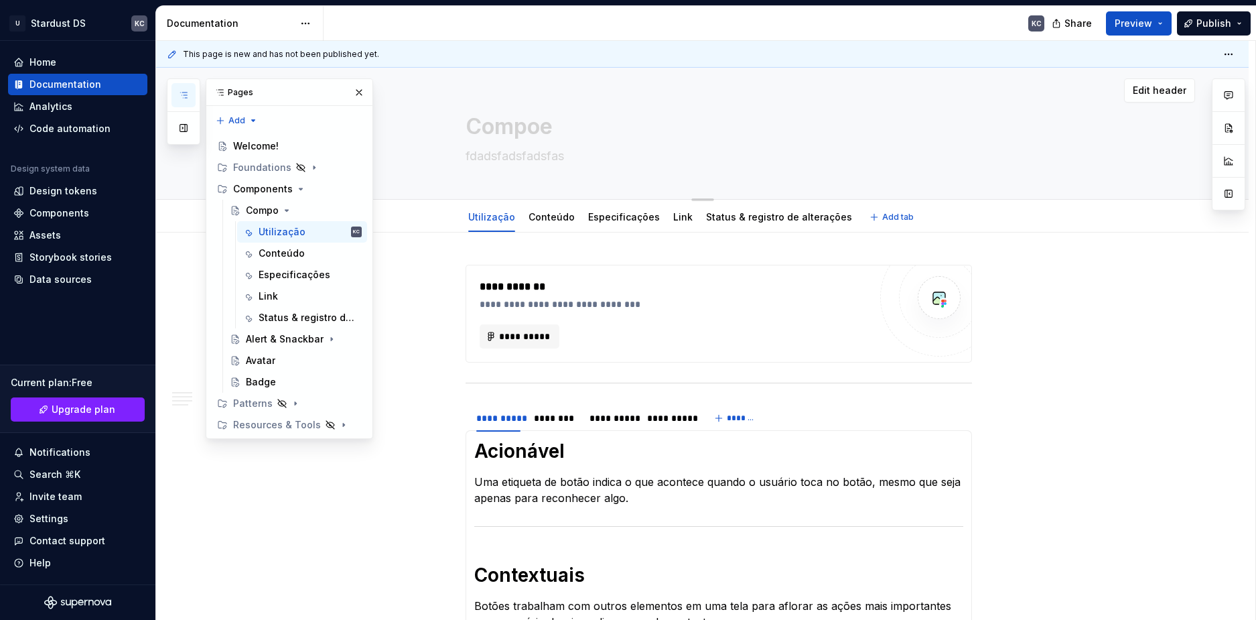
type textarea "Compoen"
type textarea "*"
type textarea "Compoe"
type textarea "*"
type textarea "Compo"
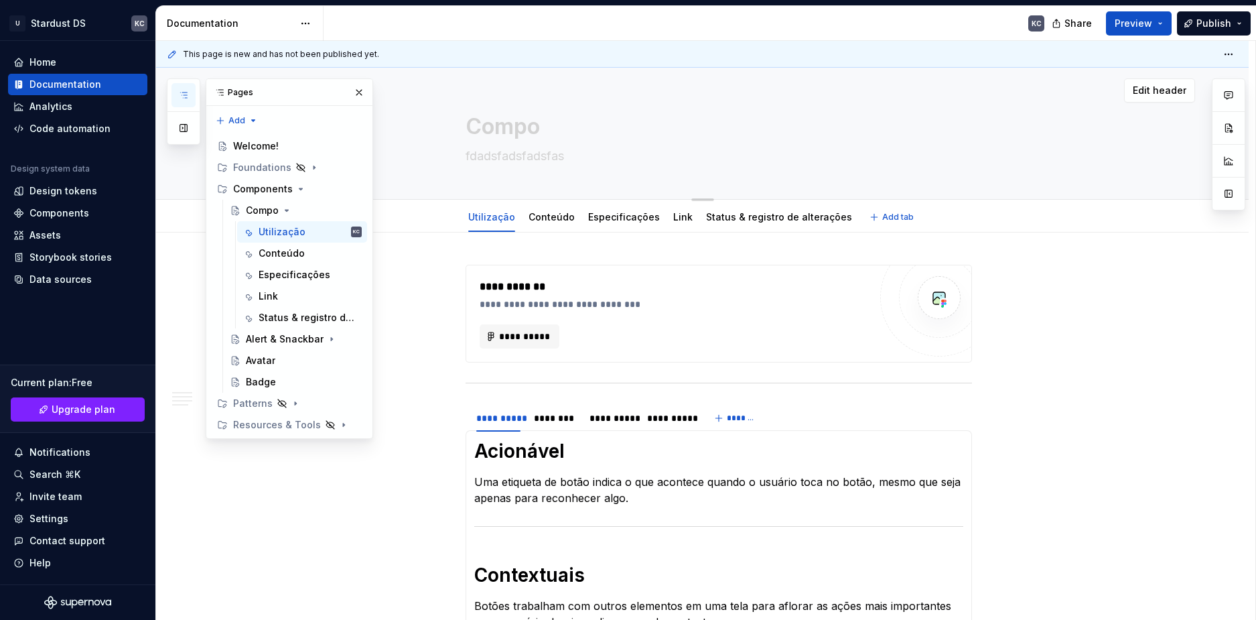
type textarea "*"
type textarea "Compon"
type textarea "*"
type textarea "Compone"
type textarea "*"
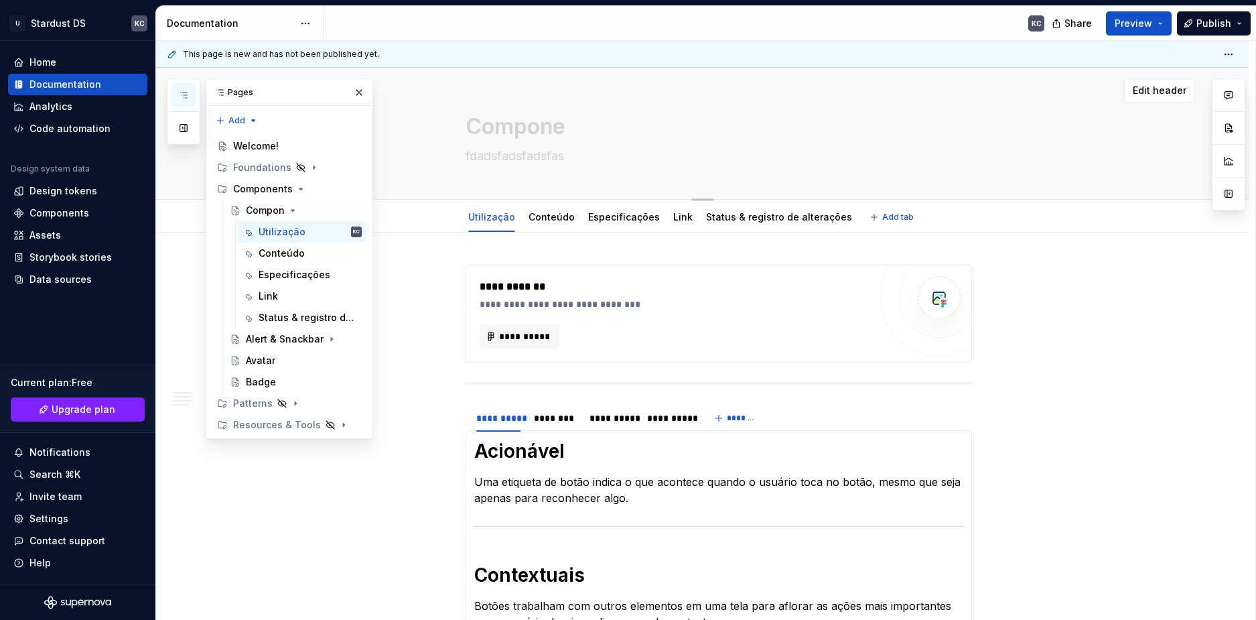
type textarea "Componen"
type textarea "*"
type textarea "Component"
type textarea "*"
type textarea "Components"
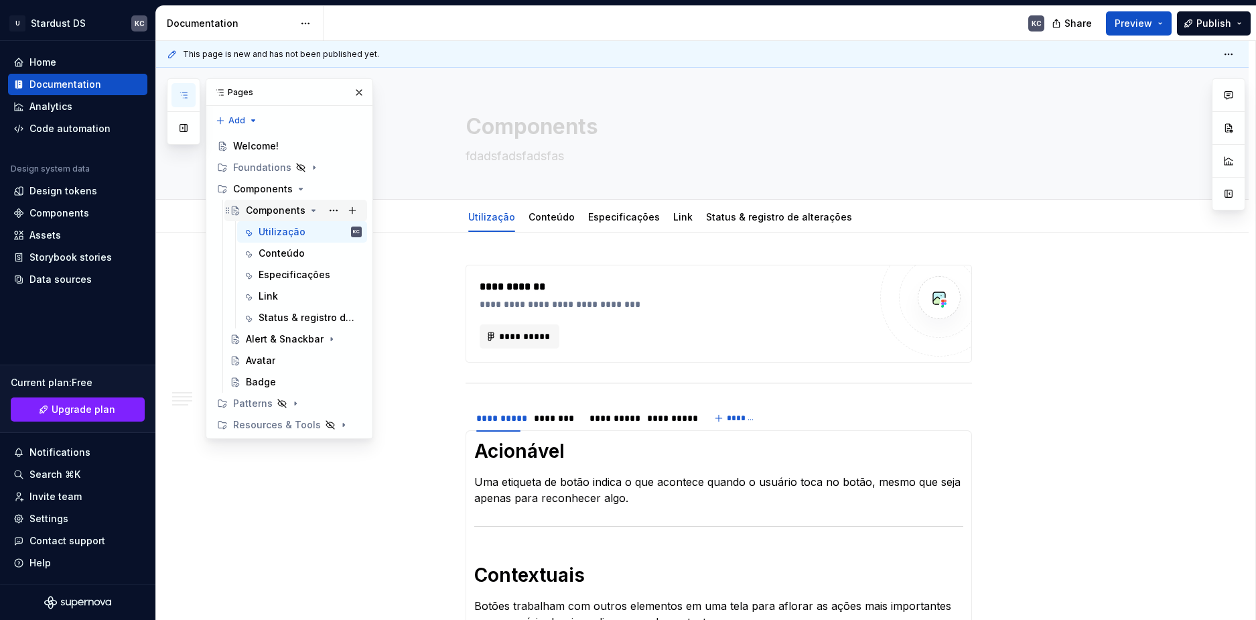
type textarea "*"
type textarea "Components"
click at [287, 209] on div "Components" at bounding box center [276, 210] width 60 height 13
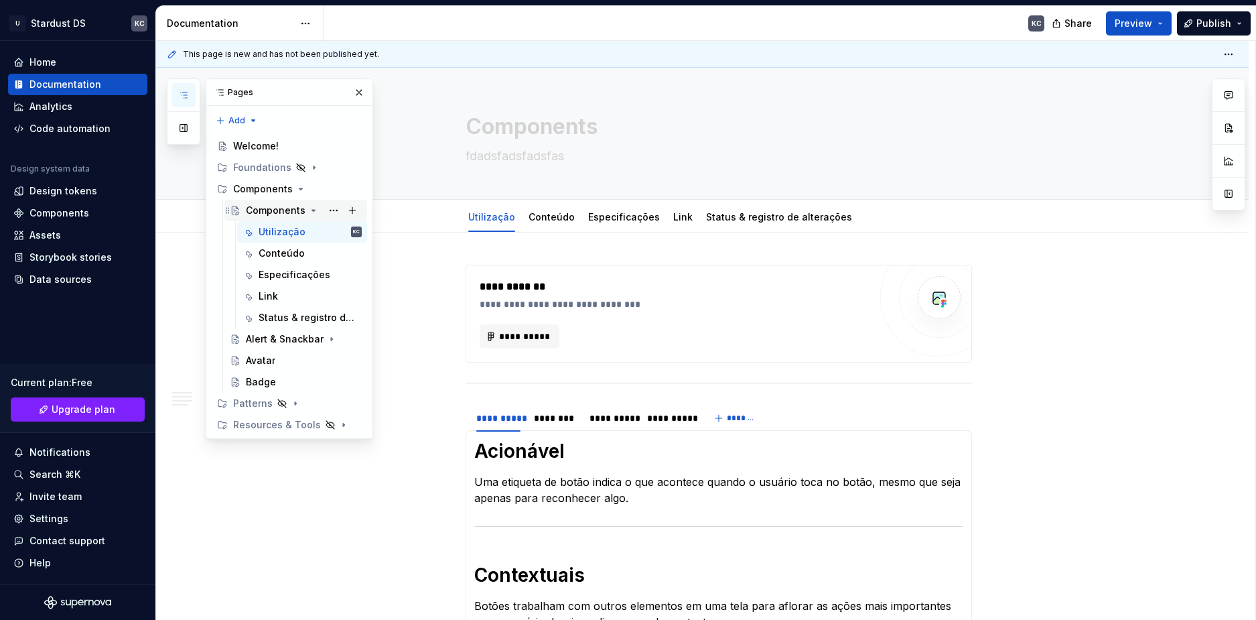
click at [287, 209] on div "Components" at bounding box center [276, 210] width 60 height 13
click at [520, 125] on textarea "Components" at bounding box center [716, 127] width 506 height 32
click at [579, 121] on textarea "Components" at bounding box center [716, 127] width 506 height 32
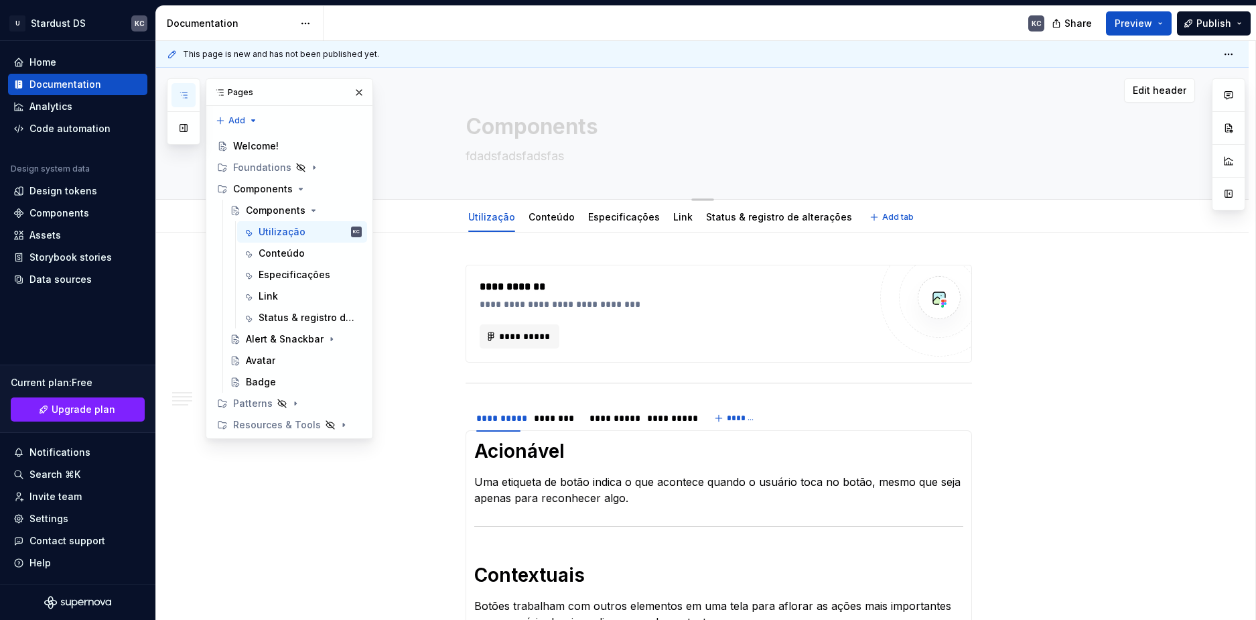
click at [588, 125] on textarea "Components" at bounding box center [716, 127] width 506 height 32
type textarea "*"
type textarea "Componentes"
type textarea "*"
type textarea "Componentes"
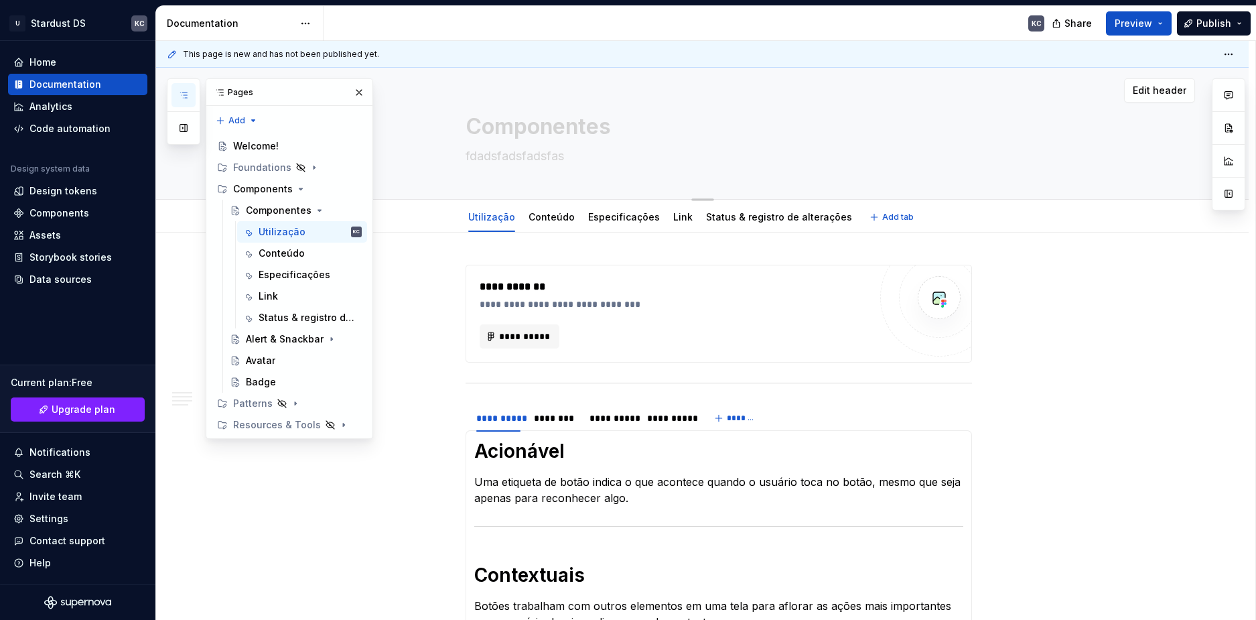
click at [576, 159] on textarea "fdadsfadsfadsfas" at bounding box center [716, 155] width 506 height 21
click at [334, 149] on button "Page tree" at bounding box center [333, 146] width 19 height 19
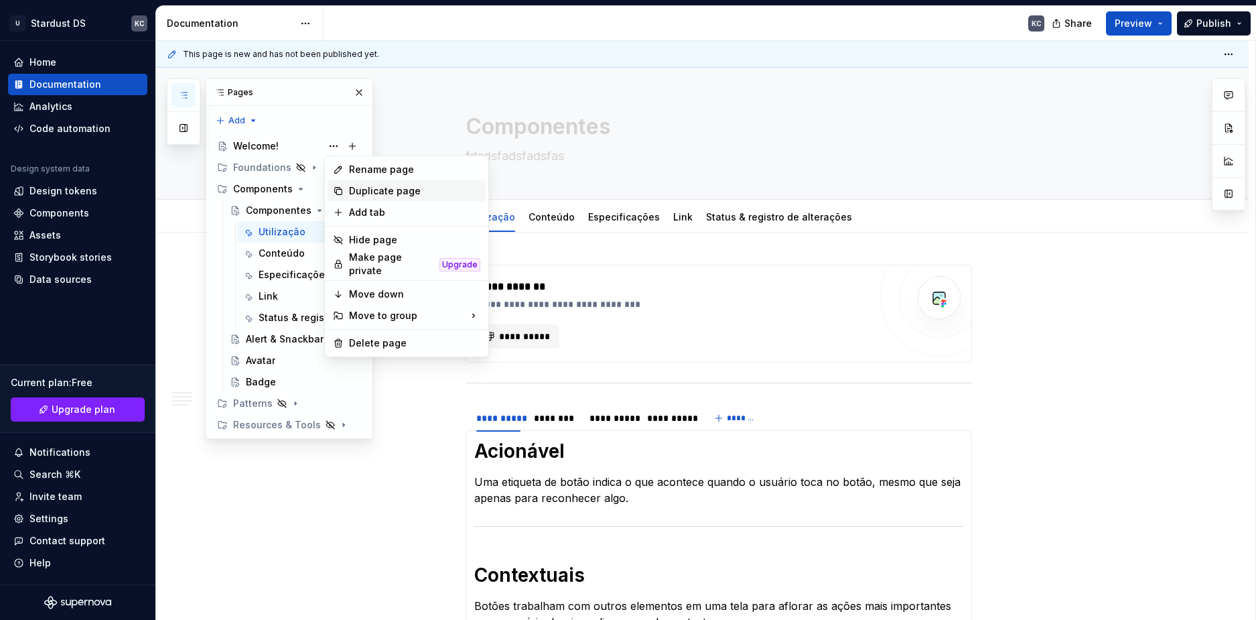
click at [376, 185] on div "Duplicate page" at bounding box center [414, 190] width 131 height 13
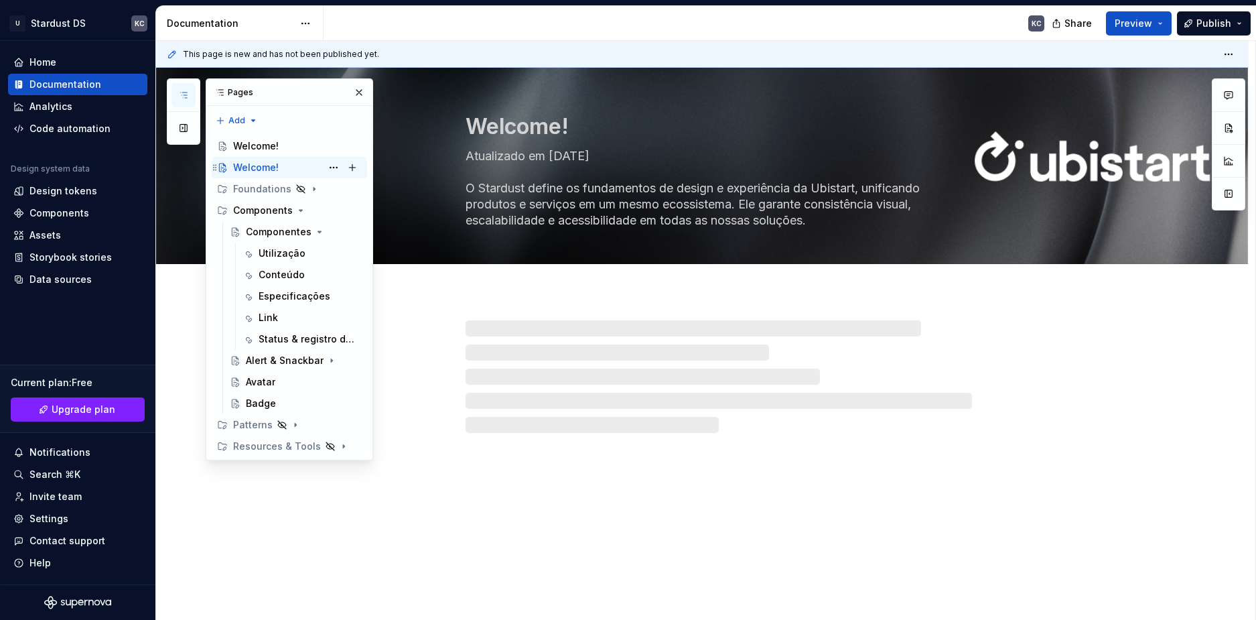
click at [277, 167] on div "Welcome!" at bounding box center [256, 167] width 46 height 13
click at [267, 167] on div "Welcome!" at bounding box center [256, 167] width 46 height 13
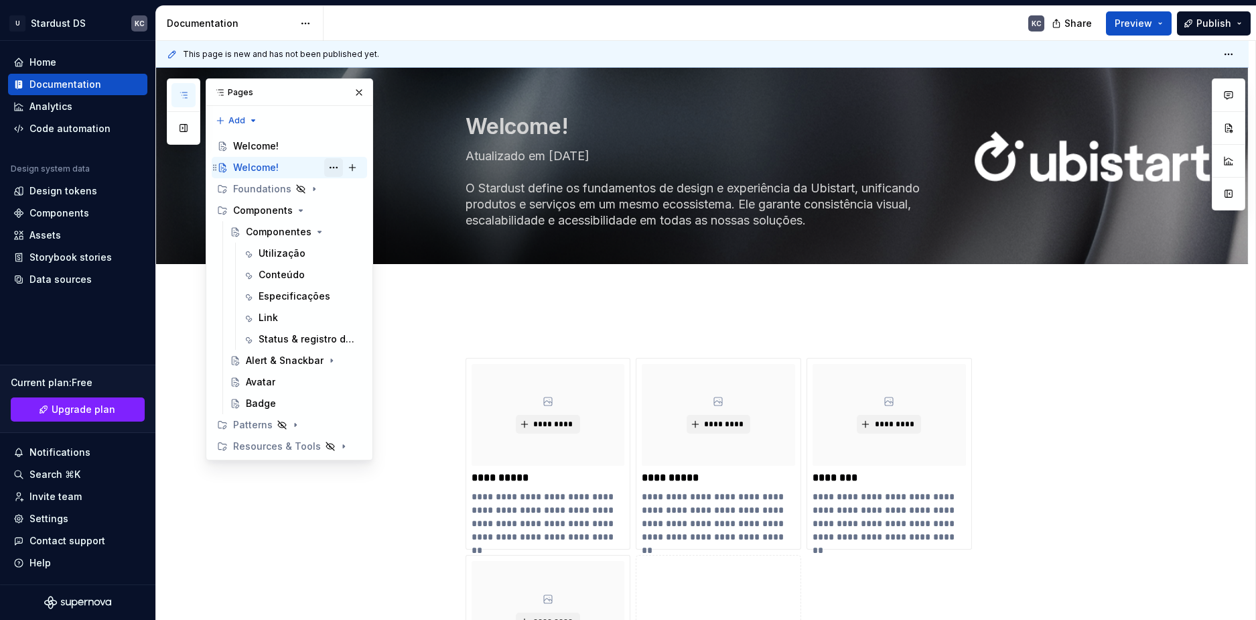
click at [336, 167] on button "Page tree" at bounding box center [333, 167] width 19 height 19
type textarea "*"
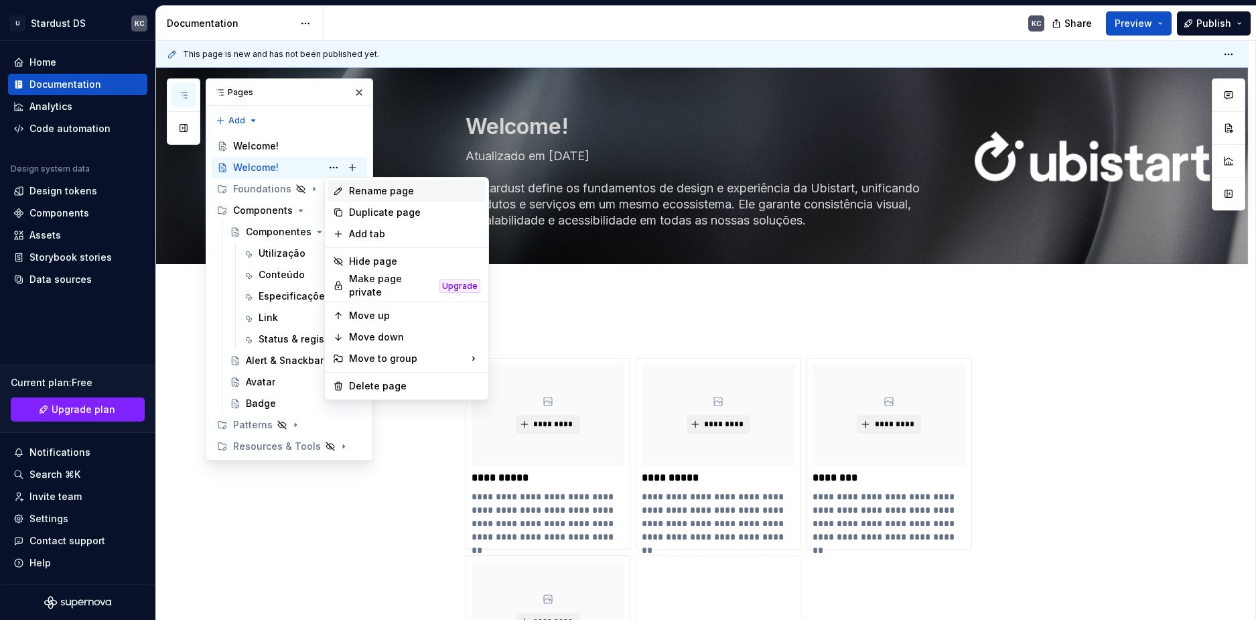
click at [350, 189] on div "Rename page" at bounding box center [414, 190] width 131 height 13
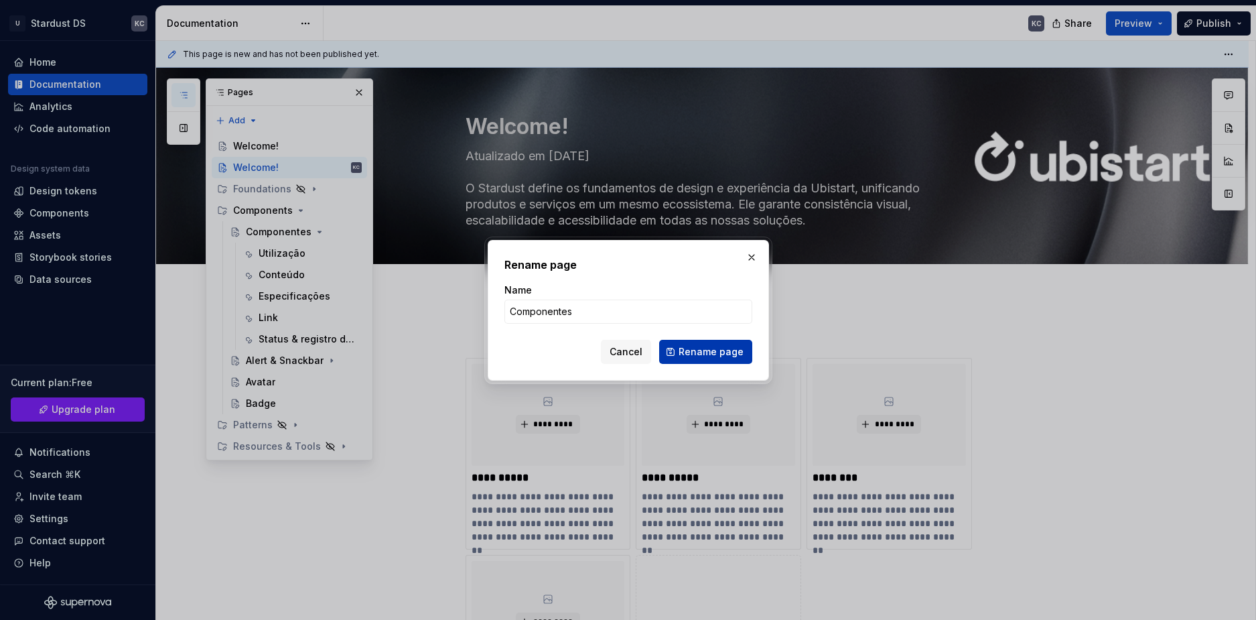
type input "Componentes"
click at [723, 349] on span "Rename page" at bounding box center [710, 351] width 65 height 13
type textarea "*"
type textarea "Componentes"
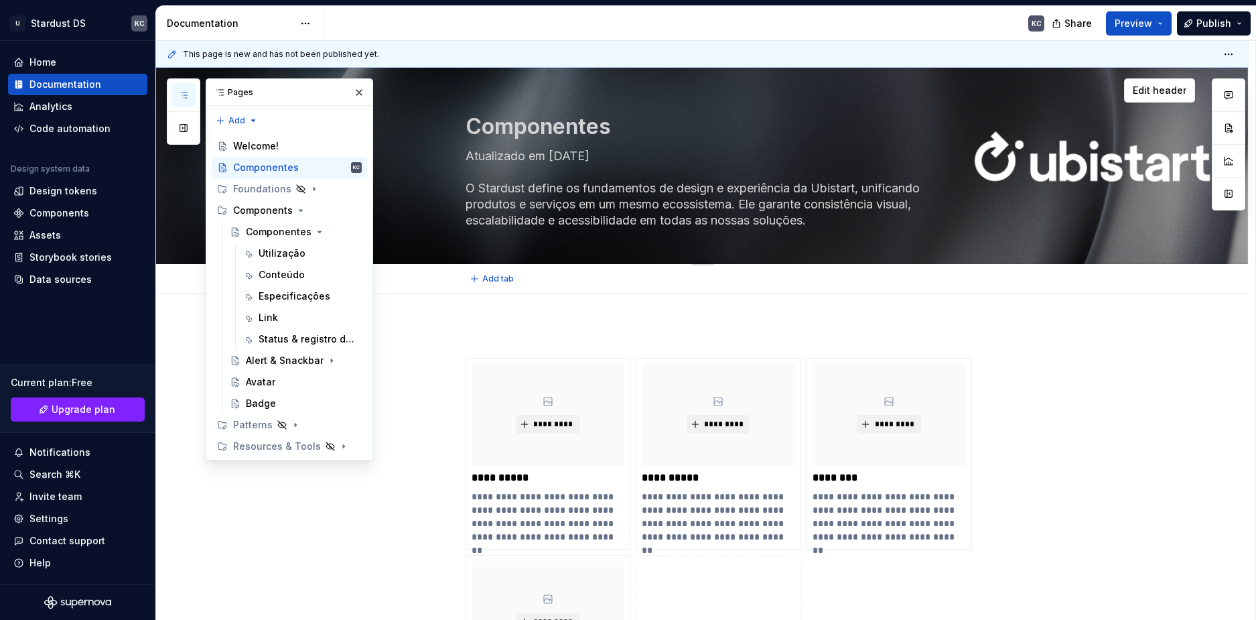
click at [564, 151] on textarea "Atualizado em [DATE] O Stardust define os fundamentos de design e experiência d…" at bounding box center [716, 188] width 506 height 86
click at [593, 159] on textarea "Atualizado em [DATE] O Stardust define os fundamentos de design e experiência d…" at bounding box center [716, 188] width 506 height 86
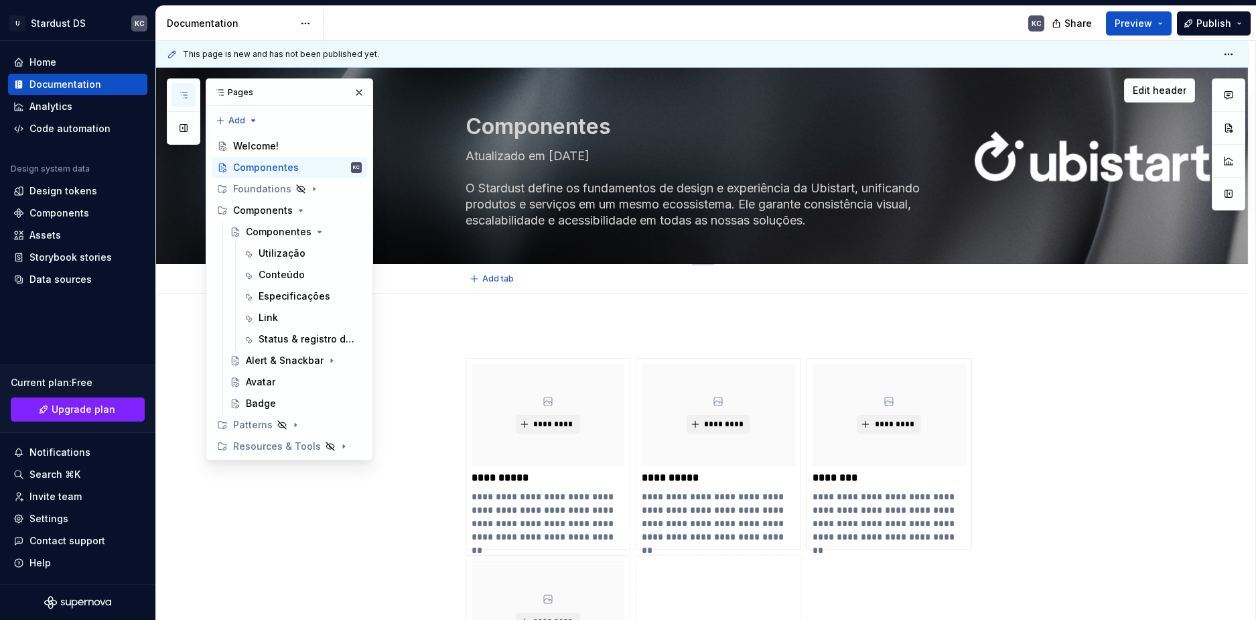
click at [593, 159] on textarea "Atualizado em [DATE] O Stardust define os fundamentos de design e experiência d…" at bounding box center [716, 188] width 506 height 86
type textarea "*"
type textarea "- O Stardust define os fundamentos de design e experiência da Ubistart, unifica…"
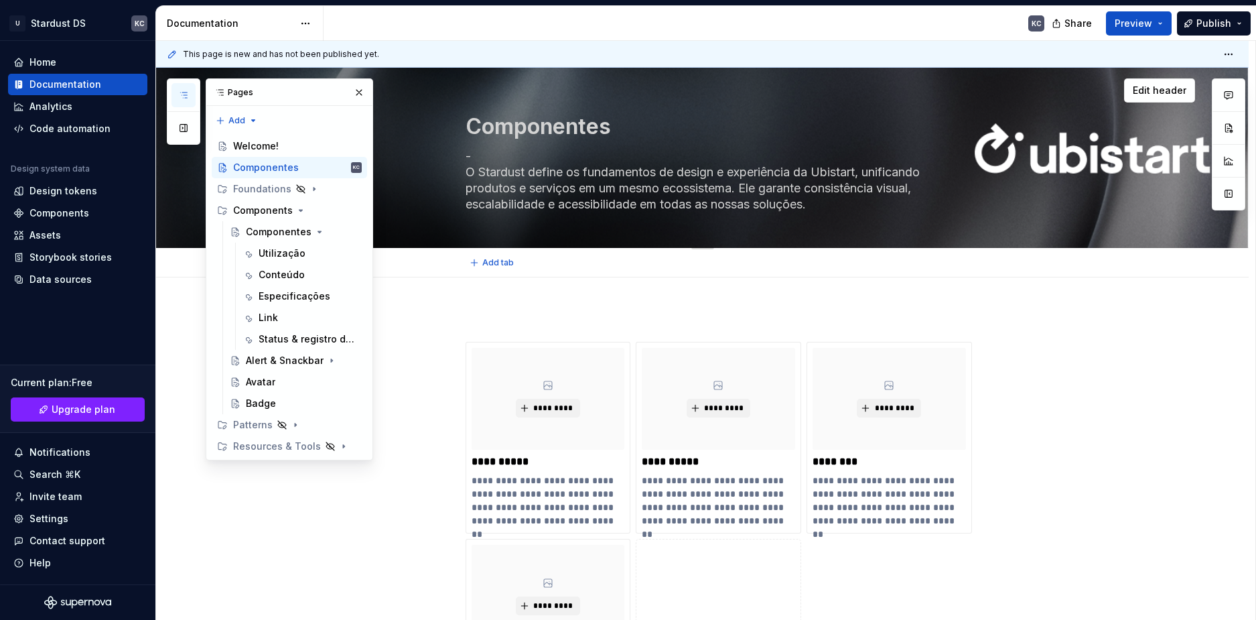
click at [560, 177] on textarea "- O Stardust define os fundamentos de design e experiência da Ubistart, unifica…" at bounding box center [716, 180] width 506 height 70
type textarea "*"
type textarea "- -"
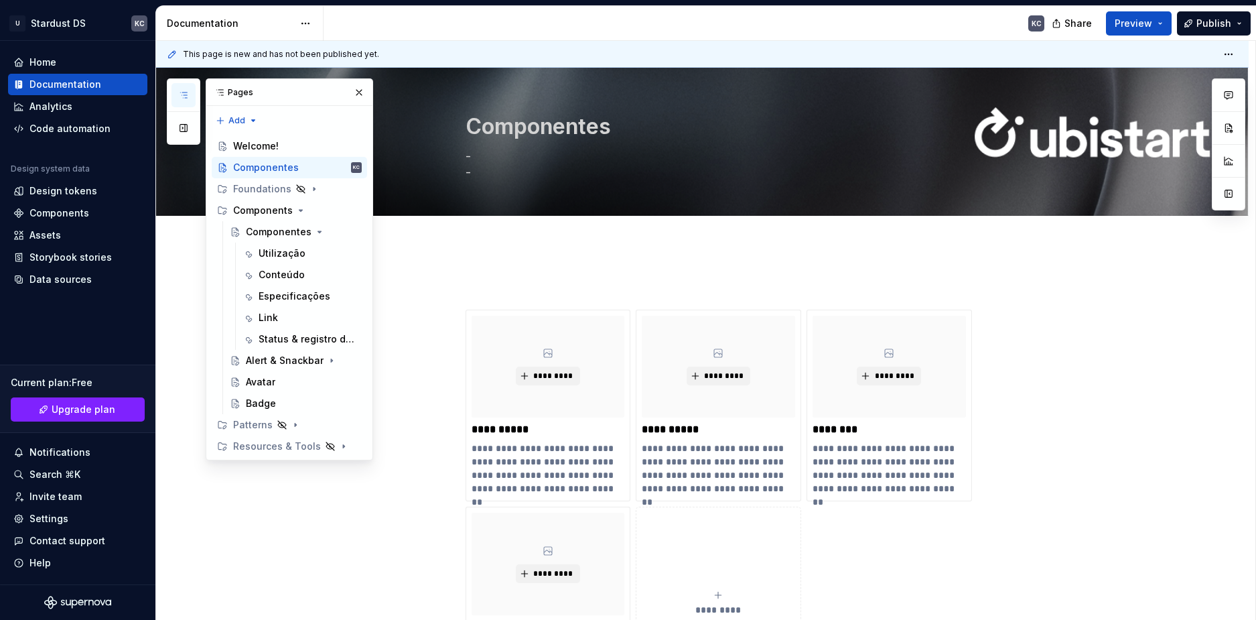
type textarea "*"
type textarea "- -"
click at [1141, 23] on span "Preview" at bounding box center [1134, 23] width 38 height 13
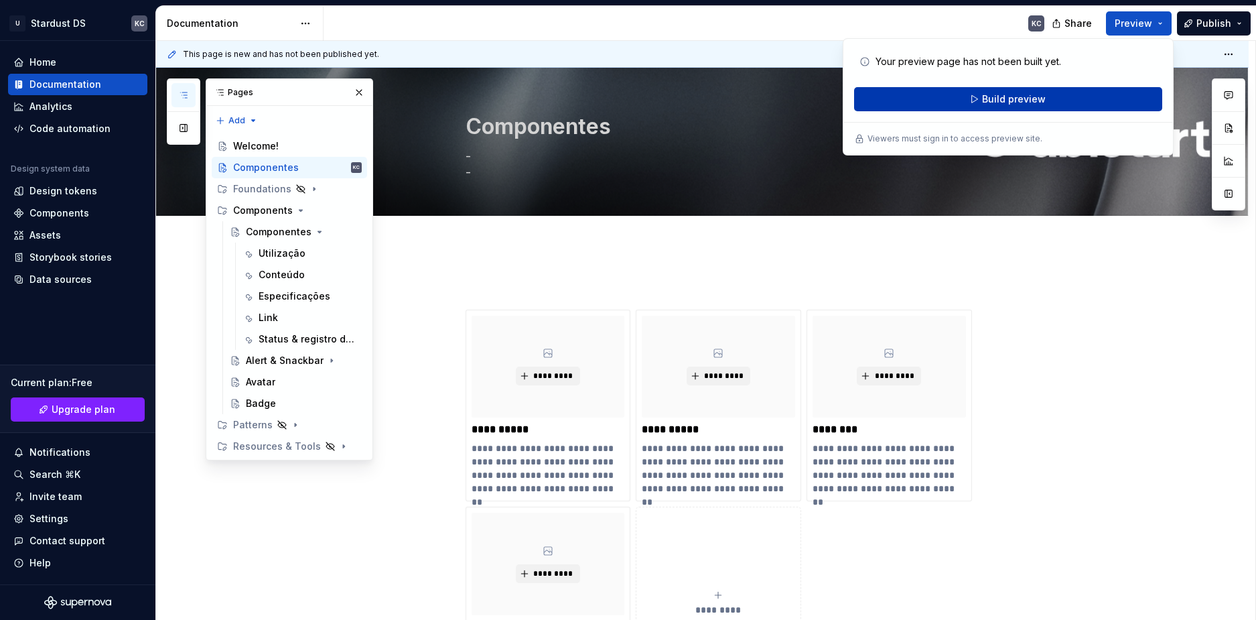
click at [1047, 92] on button "Build preview" at bounding box center [1008, 99] width 308 height 24
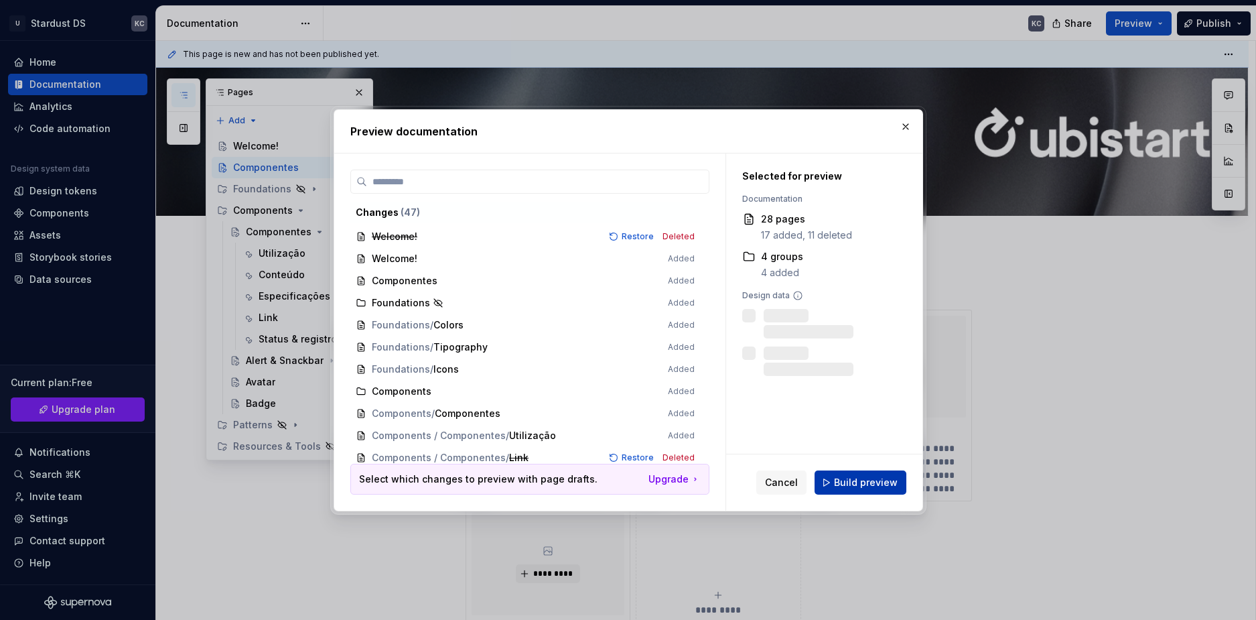
click at [855, 482] on span "Build preview" at bounding box center [866, 482] width 64 height 13
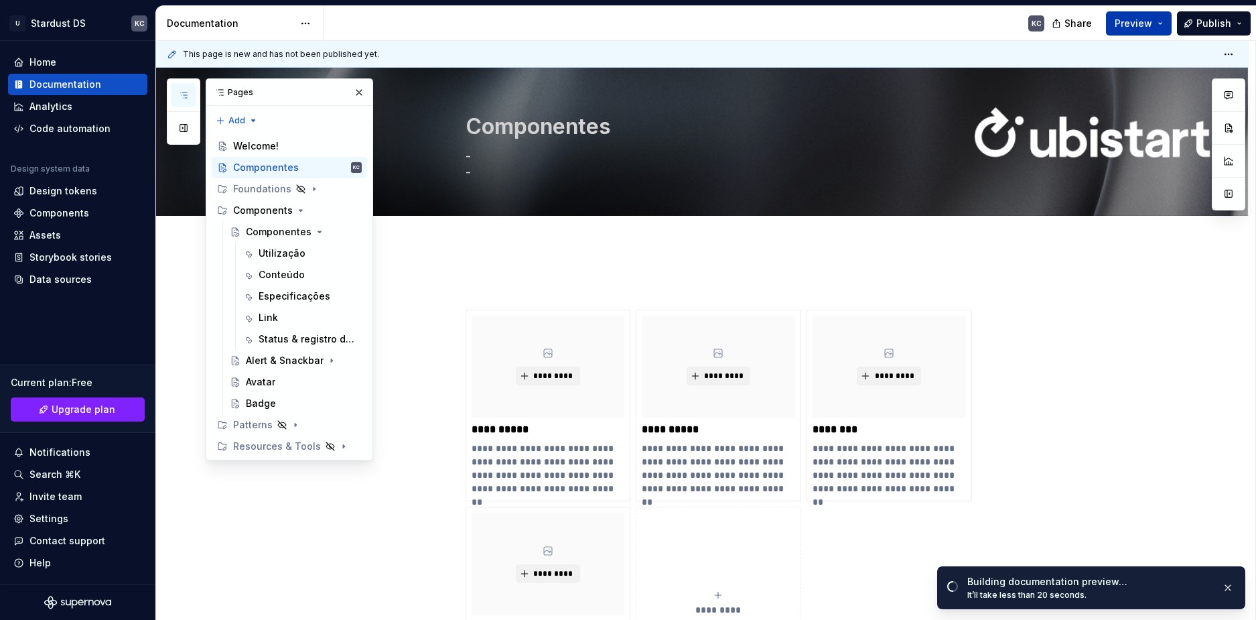
click at [1159, 19] on button "Preview" at bounding box center [1139, 23] width 66 height 24
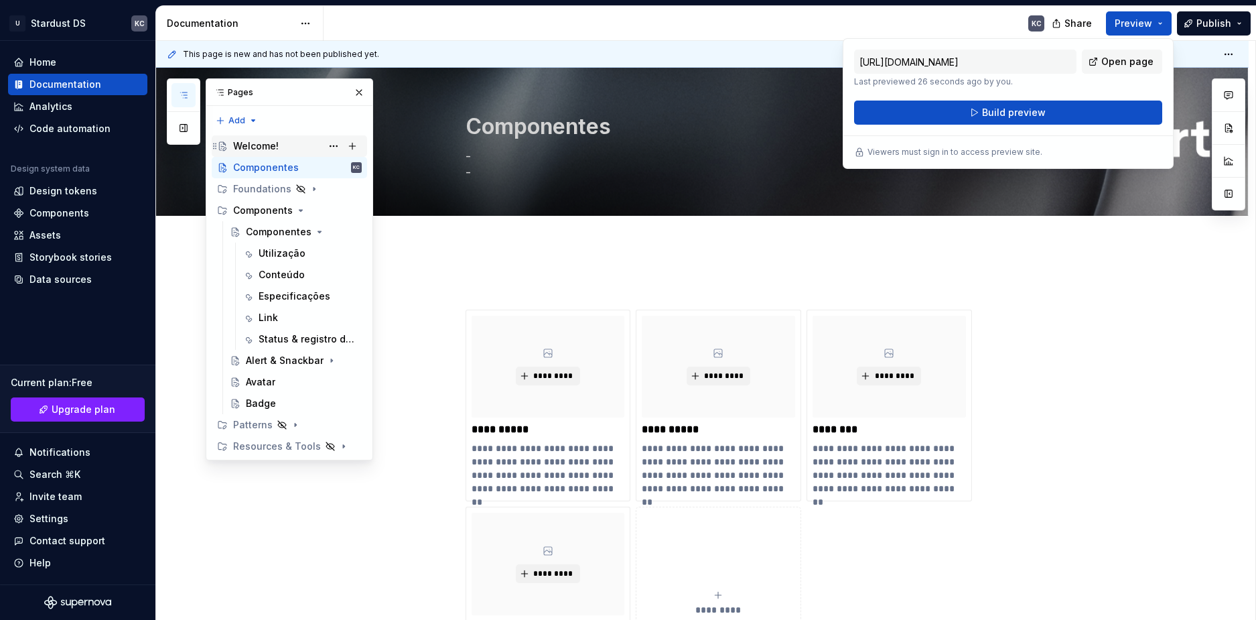
click at [285, 146] on div "Welcome!" at bounding box center [297, 146] width 129 height 19
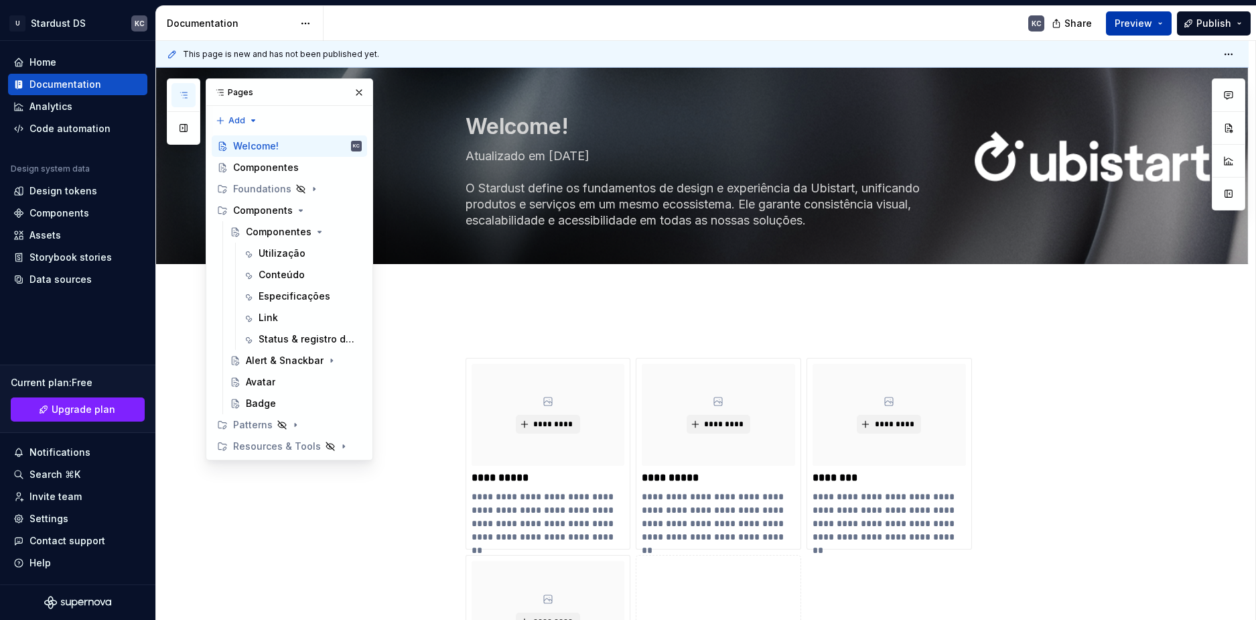
click at [1171, 26] on button "Preview" at bounding box center [1139, 23] width 66 height 24
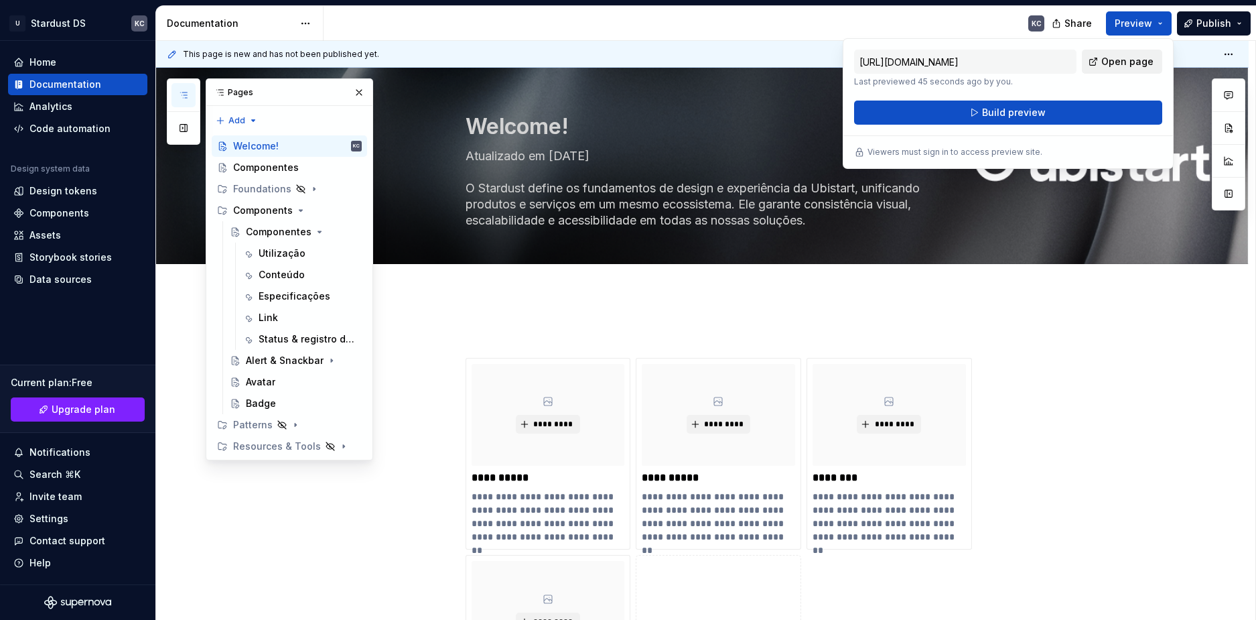
click at [1141, 64] on span "Open page" at bounding box center [1127, 61] width 52 height 13
click at [328, 169] on button "Page tree" at bounding box center [333, 167] width 19 height 19
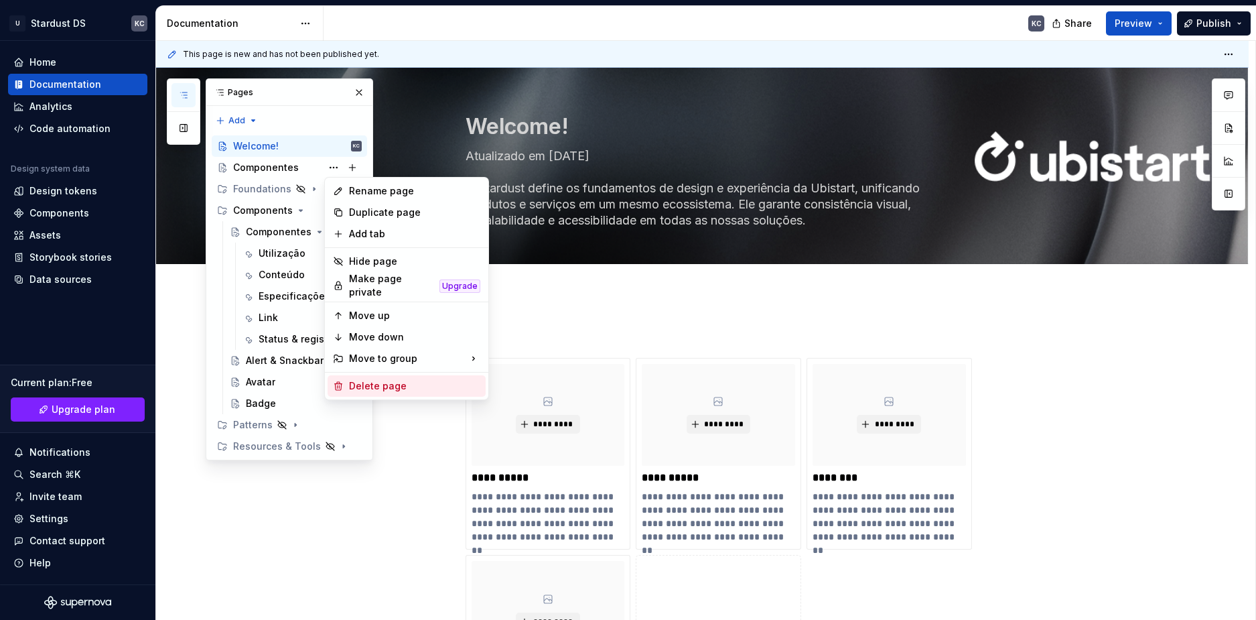
click at [366, 380] on div "Delete page" at bounding box center [414, 385] width 131 height 13
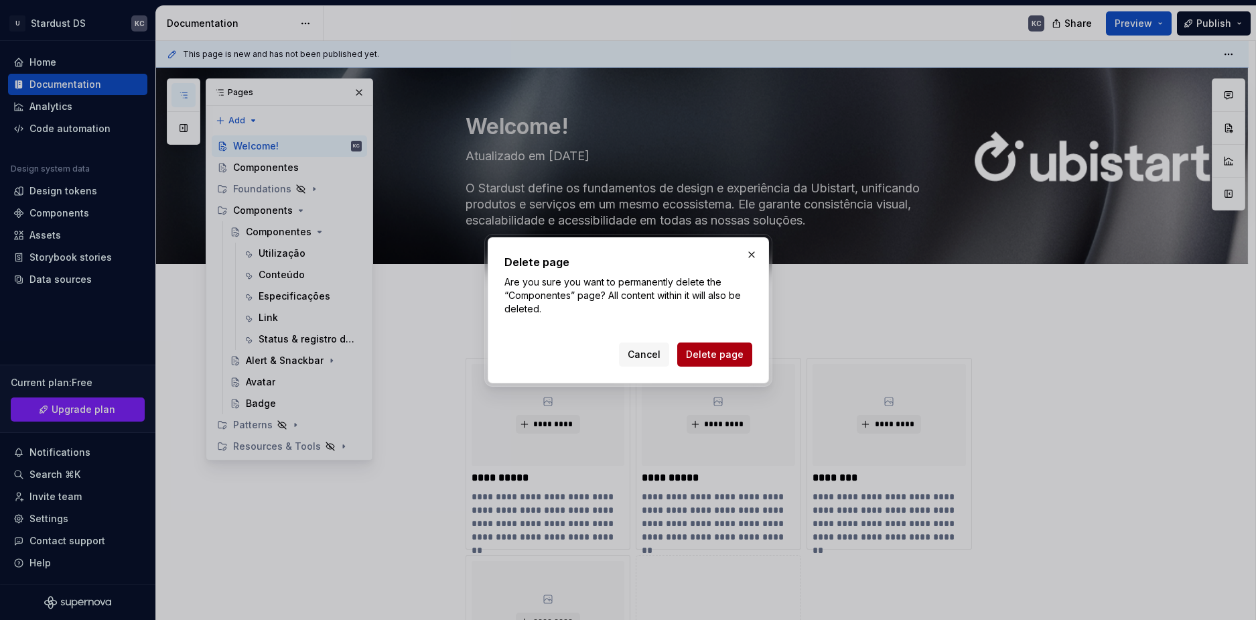
click at [723, 356] on span "Delete page" at bounding box center [715, 354] width 58 height 13
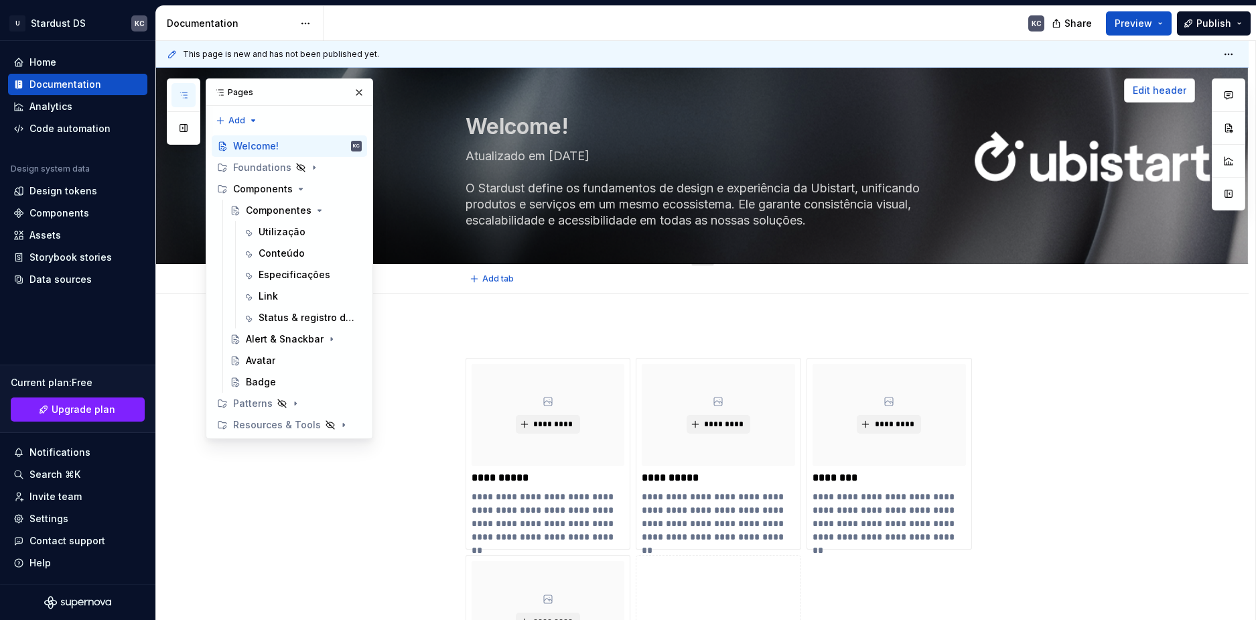
click at [1167, 82] on button "Edit header" at bounding box center [1159, 90] width 71 height 24
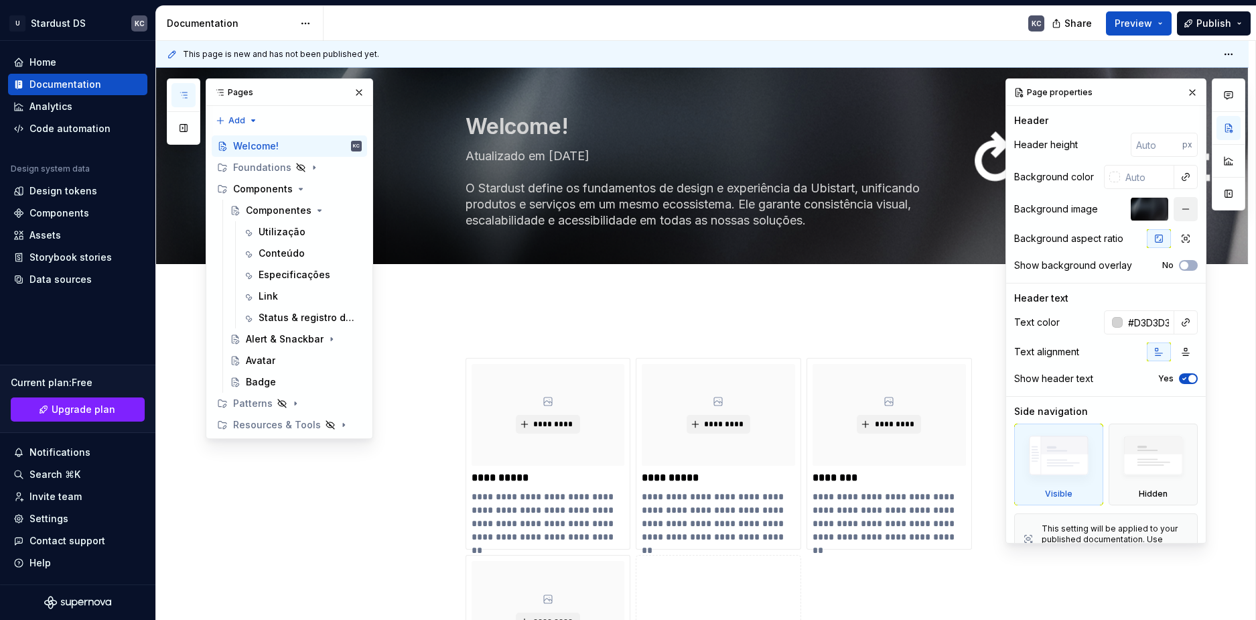
click at [1185, 212] on button "button" at bounding box center [1185, 209] width 24 height 24
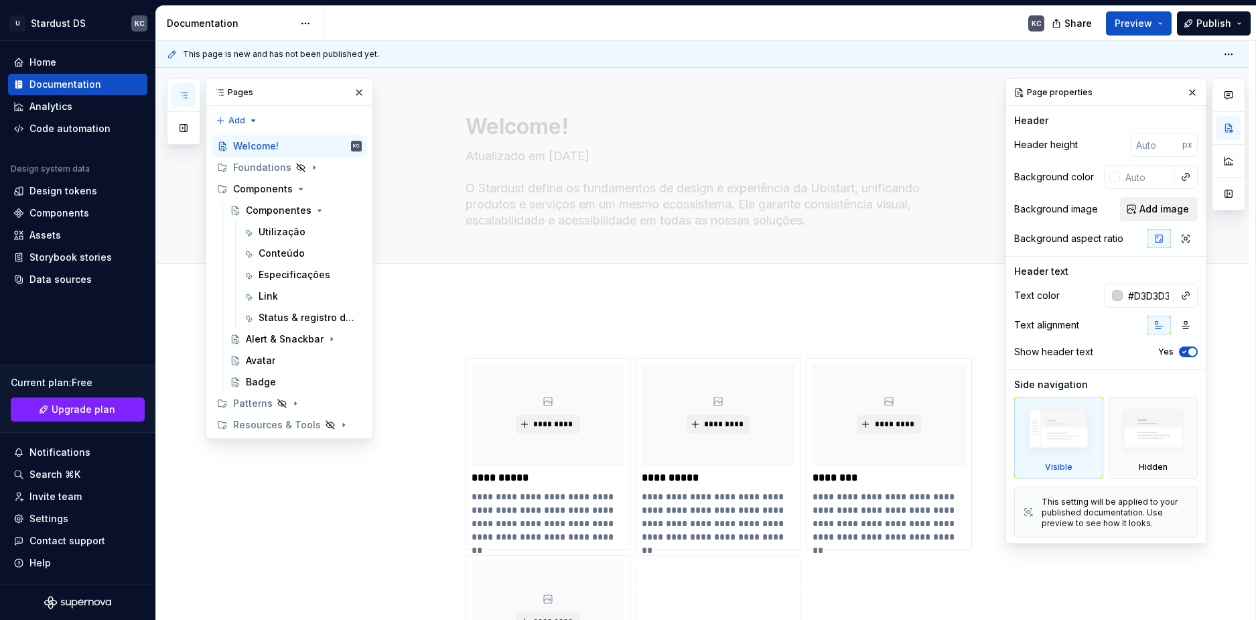
click at [1182, 210] on span "Add image" at bounding box center [1164, 208] width 50 height 13
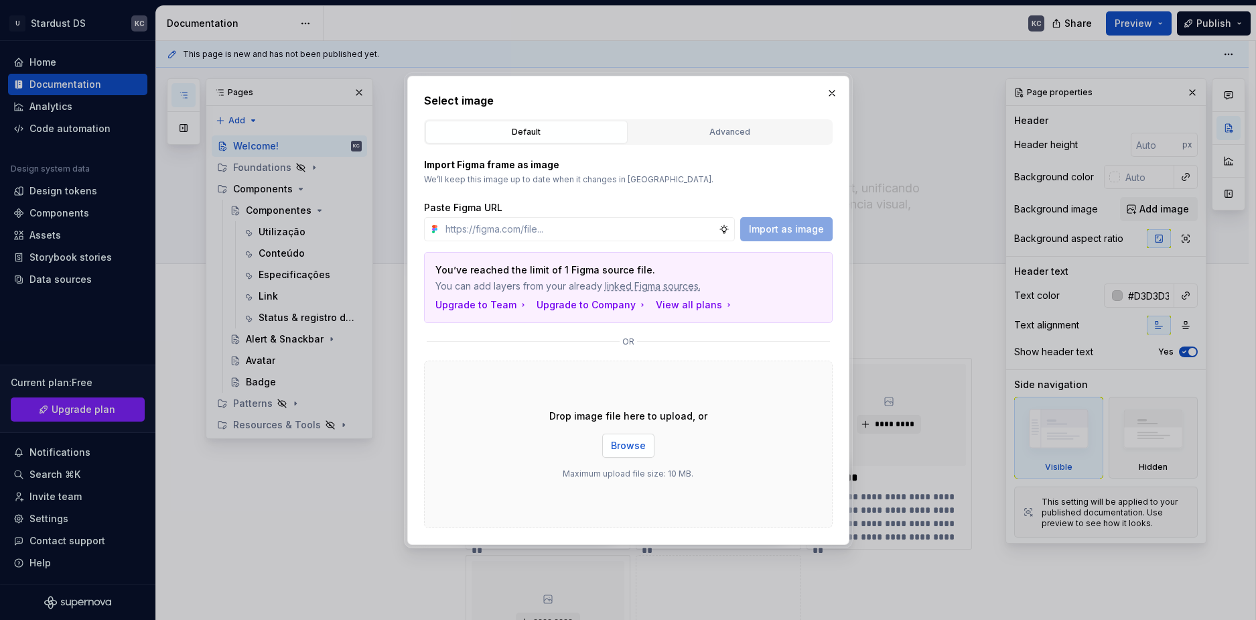
click at [634, 444] on span "Browse" at bounding box center [628, 445] width 35 height 13
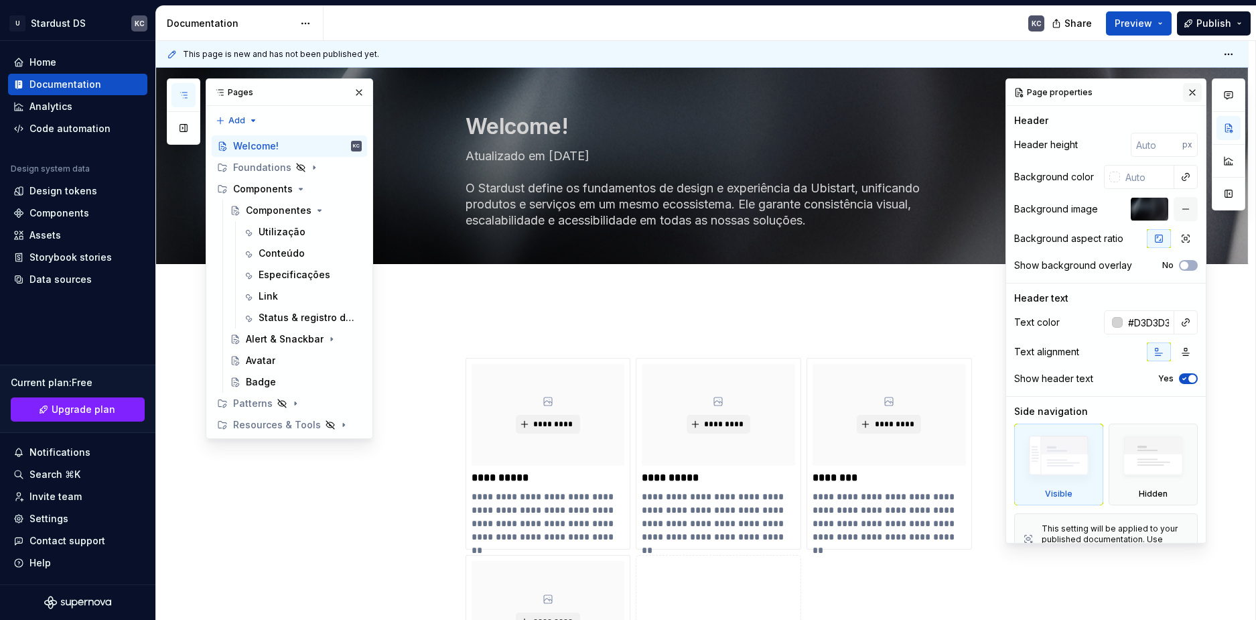
click at [1186, 86] on button "button" at bounding box center [1192, 92] width 19 height 19
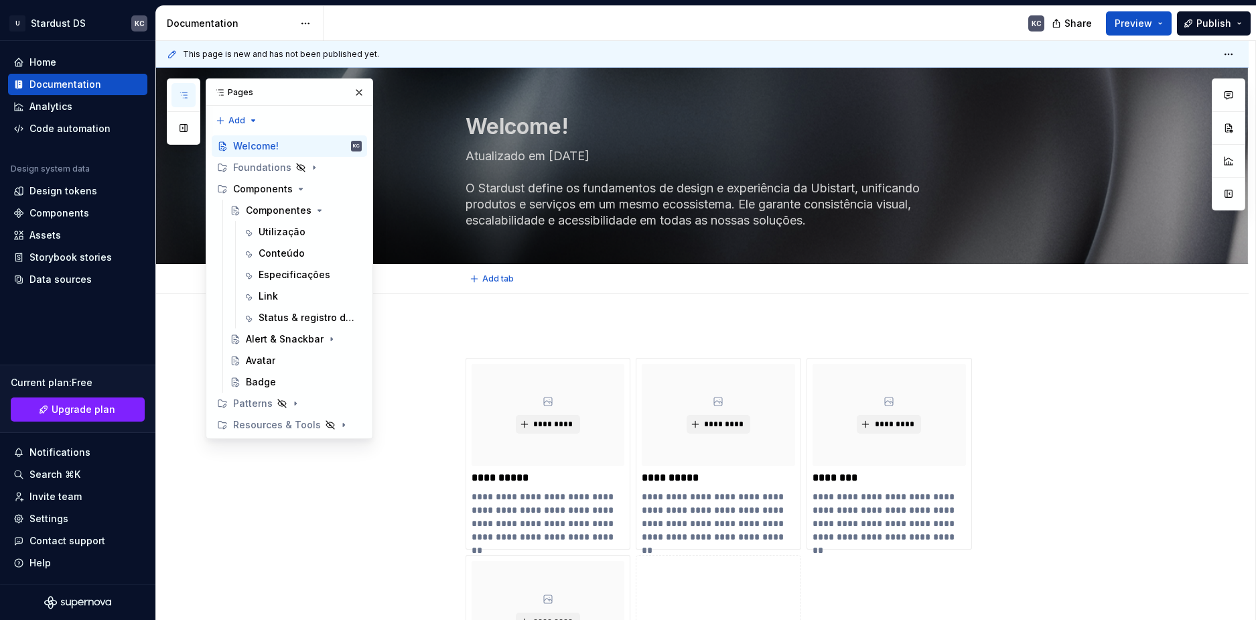
click at [760, 333] on p at bounding box center [719, 334] width 506 height 16
drag, startPoint x: 1151, startPoint y: 201, endPoint x: 1035, endPoint y: 206, distance: 115.3
click at [1035, 206] on div "Welcome! Atualizado em 17.09.2025 O Stardust define os fundamentos de design e …" at bounding box center [718, 166] width 953 height 196
drag, startPoint x: 1129, startPoint y: 195, endPoint x: 918, endPoint y: 199, distance: 211.0
click at [925, 199] on div "Welcome! Atualizado em 17.09.2025 O Stardust define os fundamentos de design e …" at bounding box center [718, 166] width 953 height 196
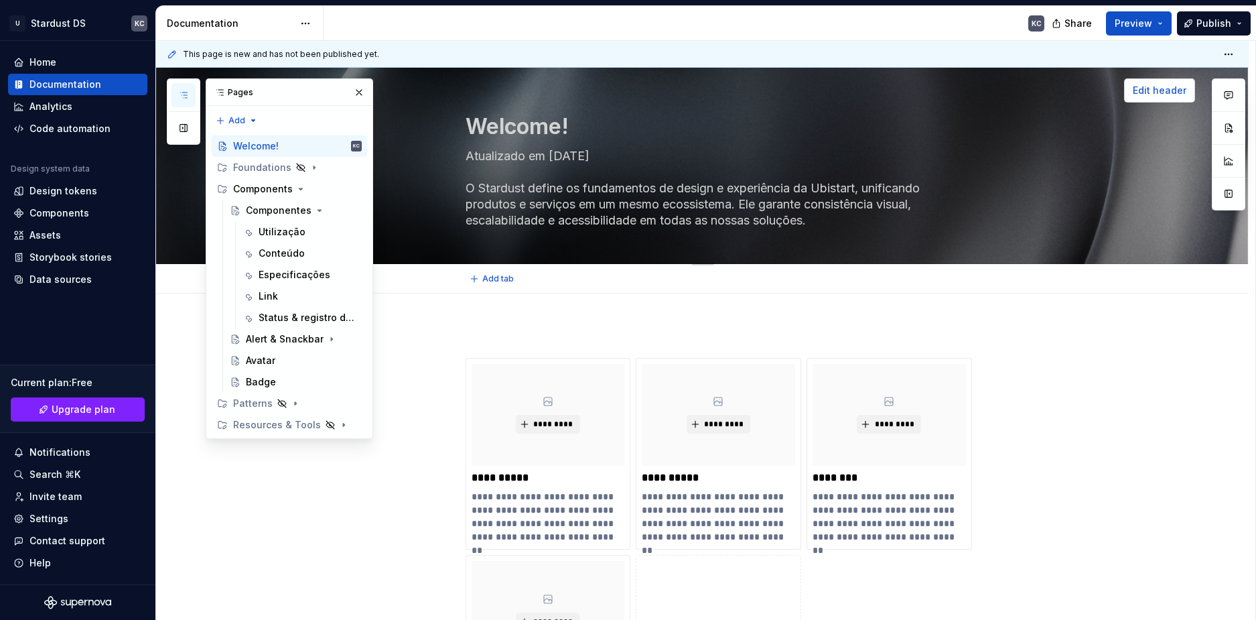
click at [1179, 93] on span "Edit header" at bounding box center [1160, 90] width 54 height 13
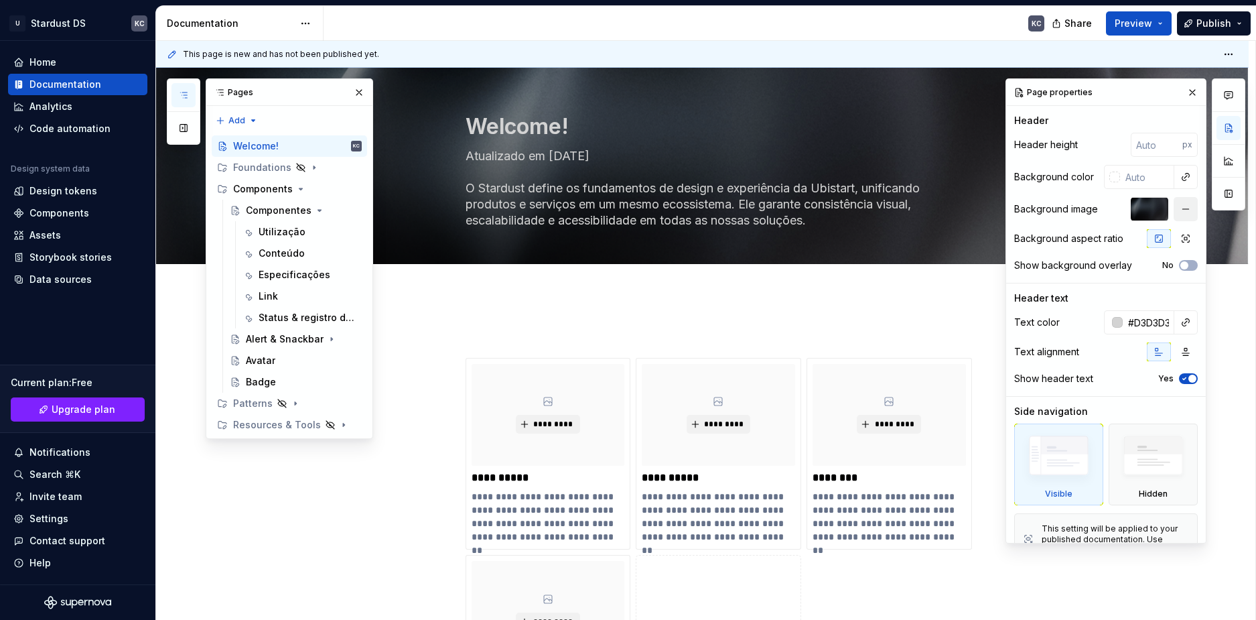
click at [1175, 208] on button "button" at bounding box center [1185, 209] width 24 height 24
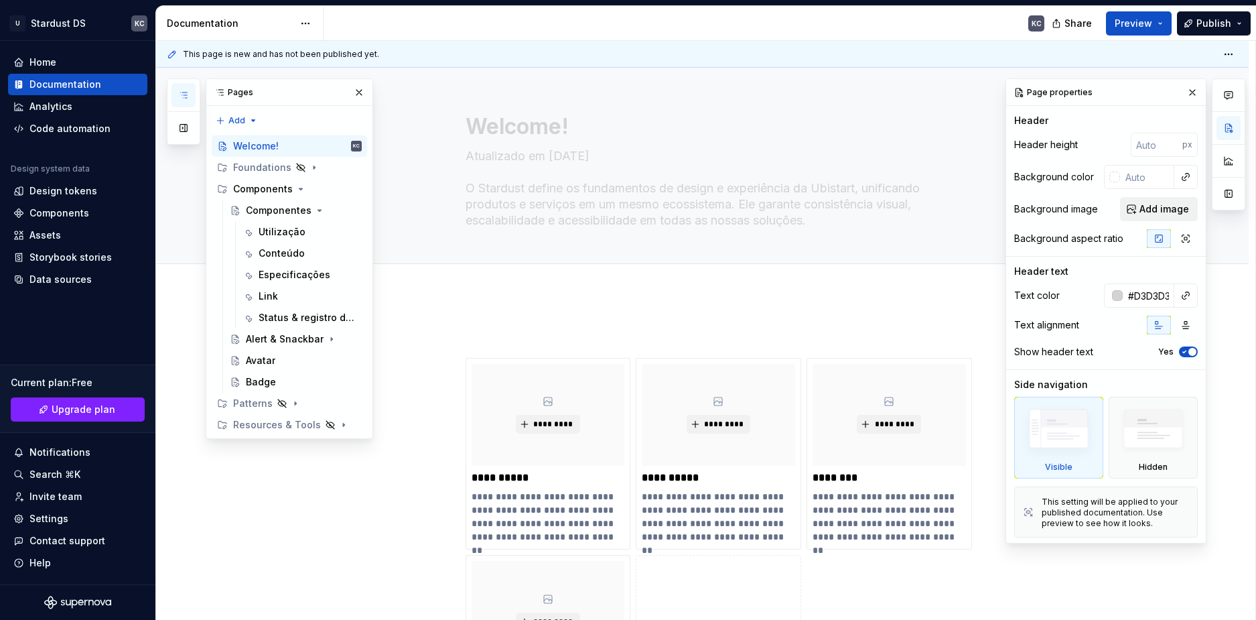
click at [1151, 204] on span "Add image" at bounding box center [1164, 208] width 50 height 13
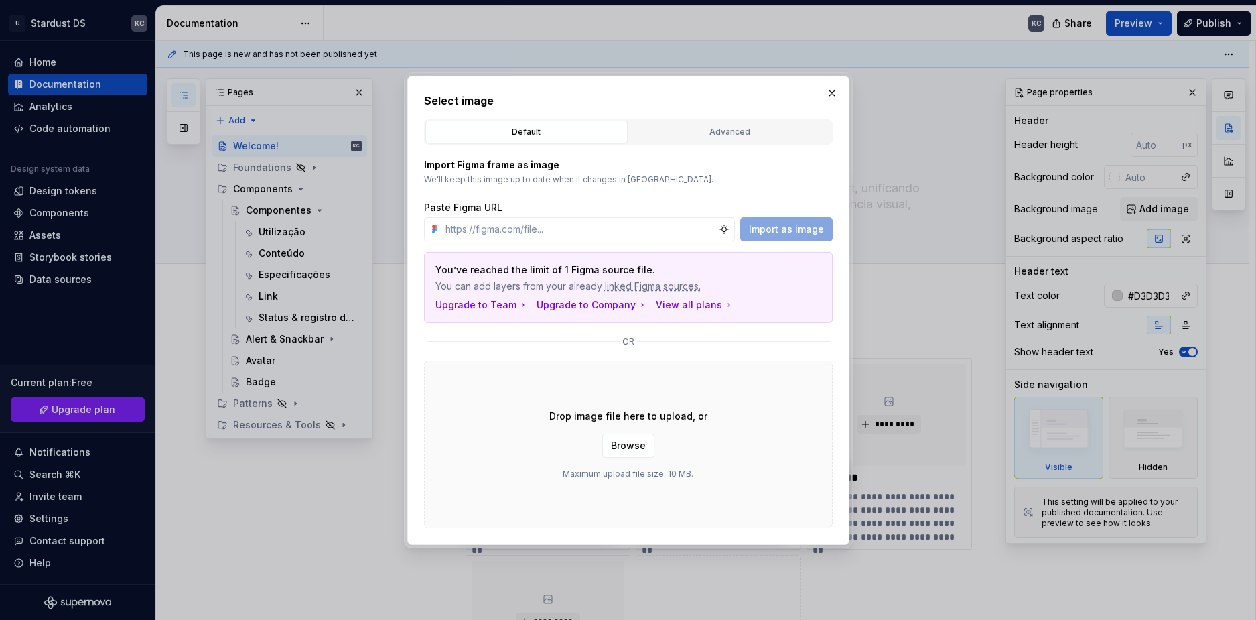
click at [639, 453] on button "Browse" at bounding box center [628, 445] width 52 height 24
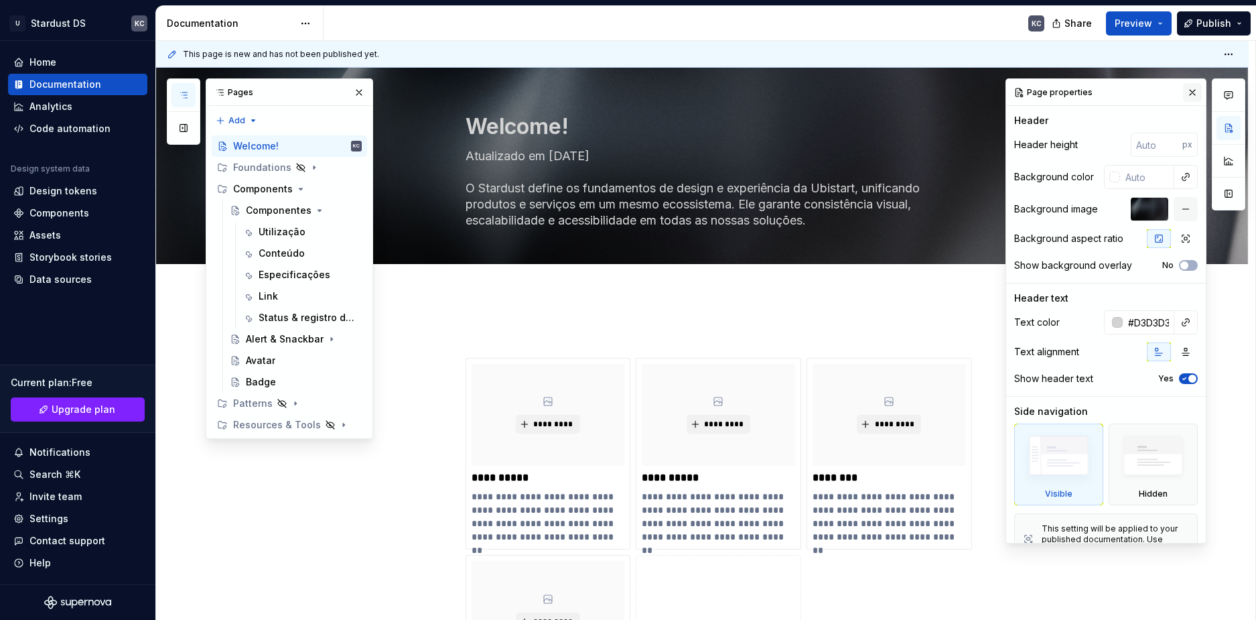
click at [1190, 86] on button "button" at bounding box center [1192, 92] width 19 height 19
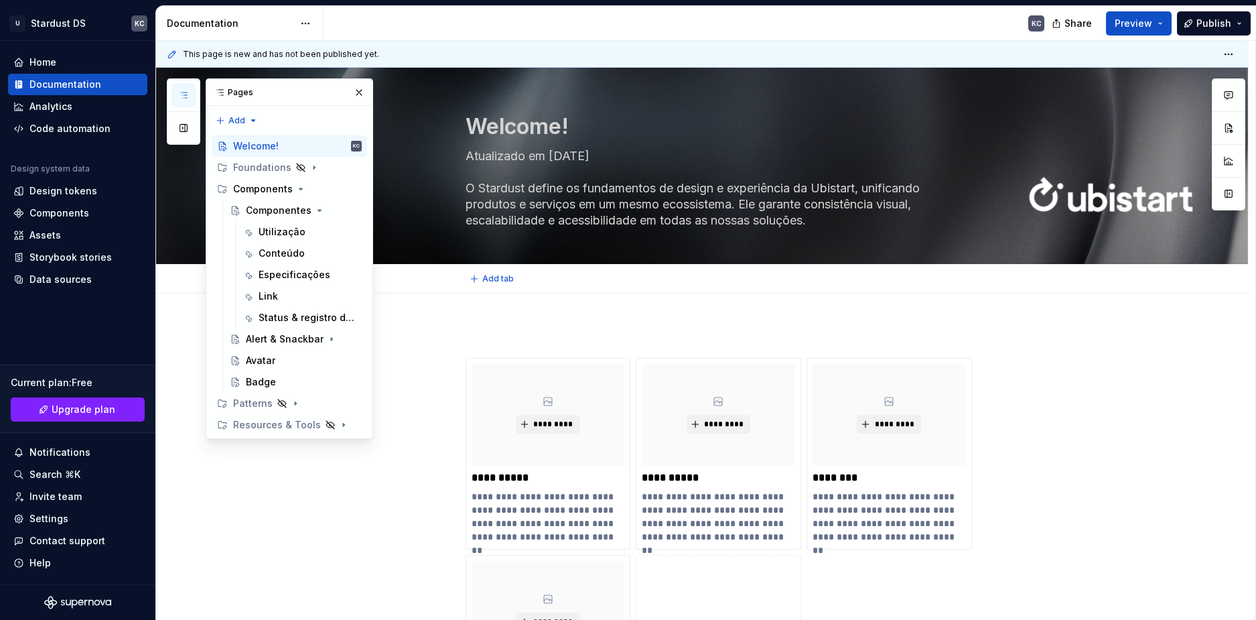
type textarea "*"
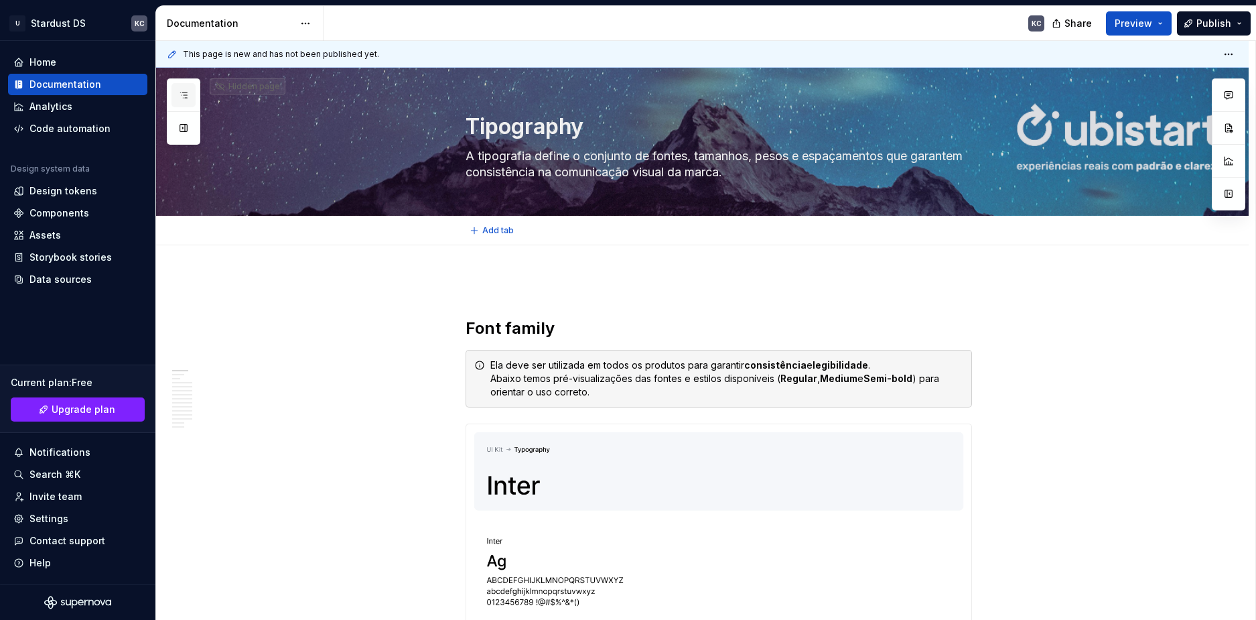
click at [190, 96] on button "button" at bounding box center [183, 95] width 24 height 24
click at [184, 93] on icon "button" at bounding box center [183, 95] width 11 height 11
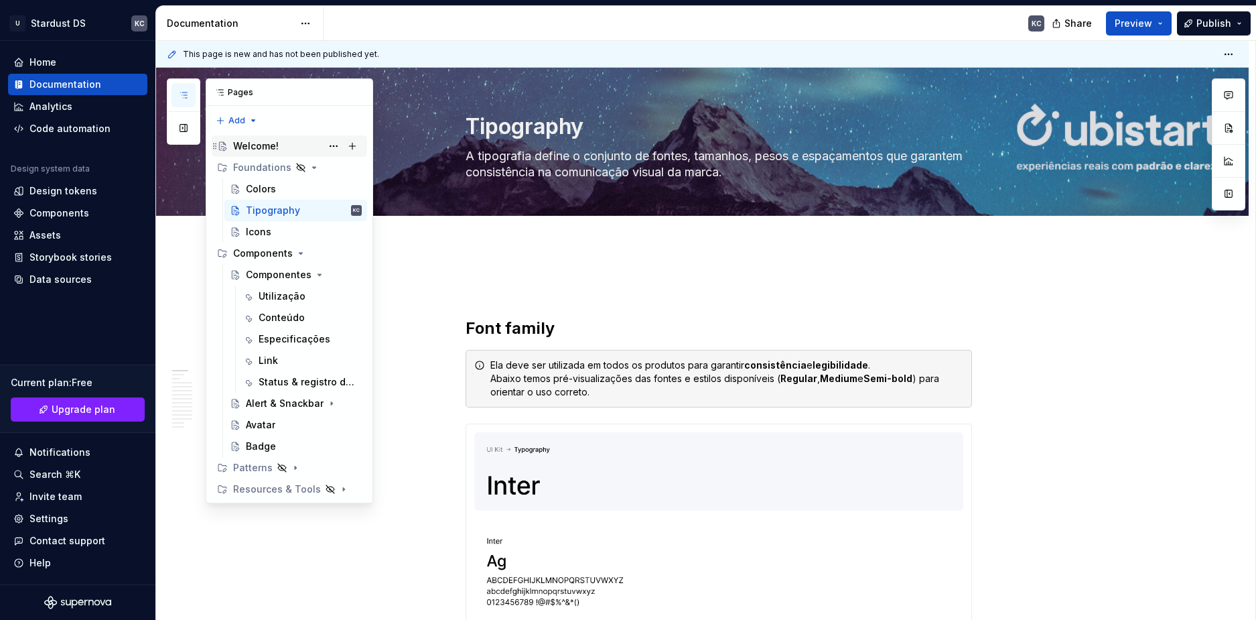
click at [274, 147] on div "Welcome!" at bounding box center [256, 145] width 46 height 13
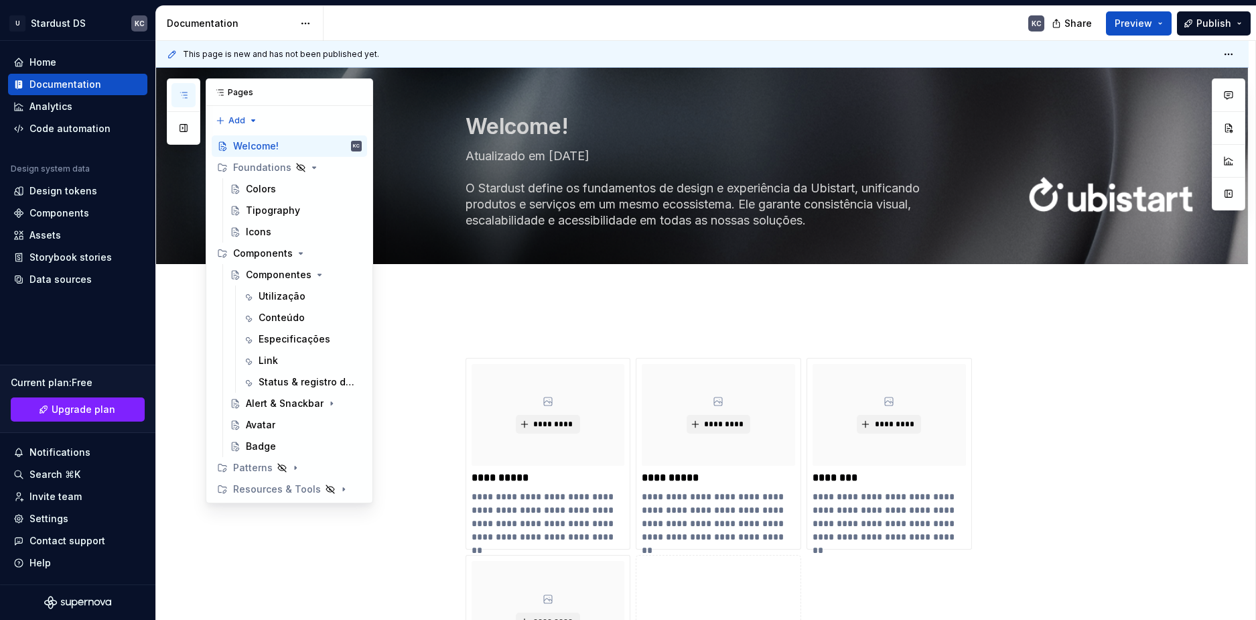
click at [184, 96] on icon "button" at bounding box center [183, 95] width 11 height 11
click at [332, 147] on button "Page tree" at bounding box center [333, 146] width 19 height 19
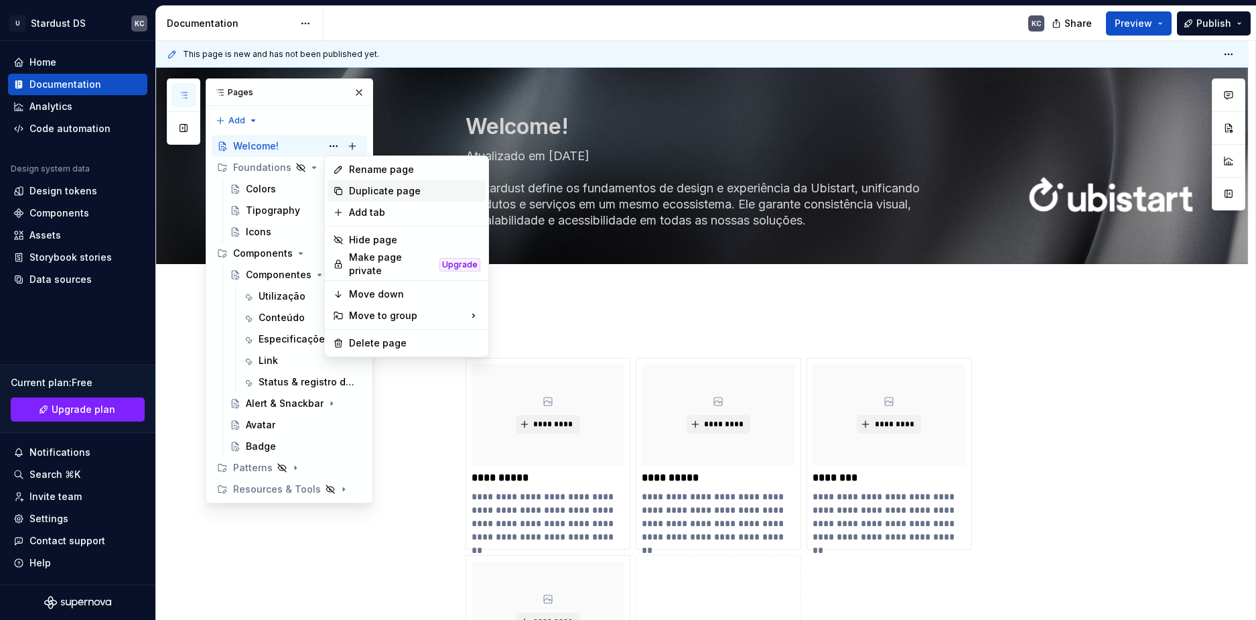
click at [386, 192] on div "Duplicate page" at bounding box center [414, 190] width 131 height 13
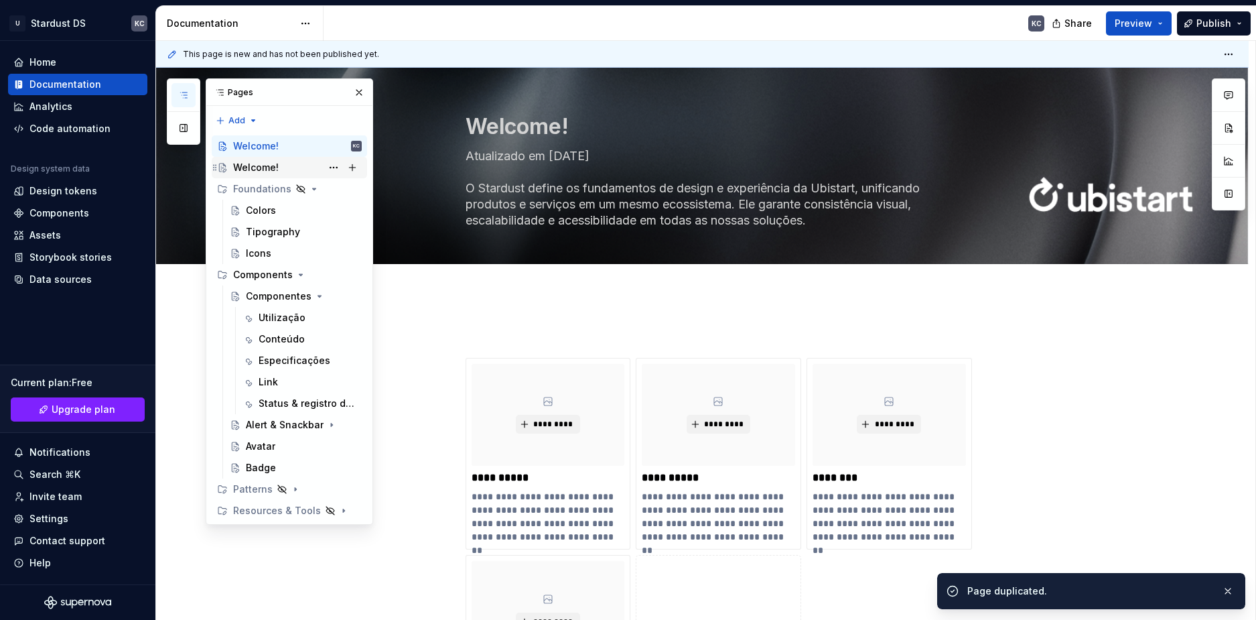
click at [279, 169] on div "Welcome!" at bounding box center [297, 167] width 129 height 19
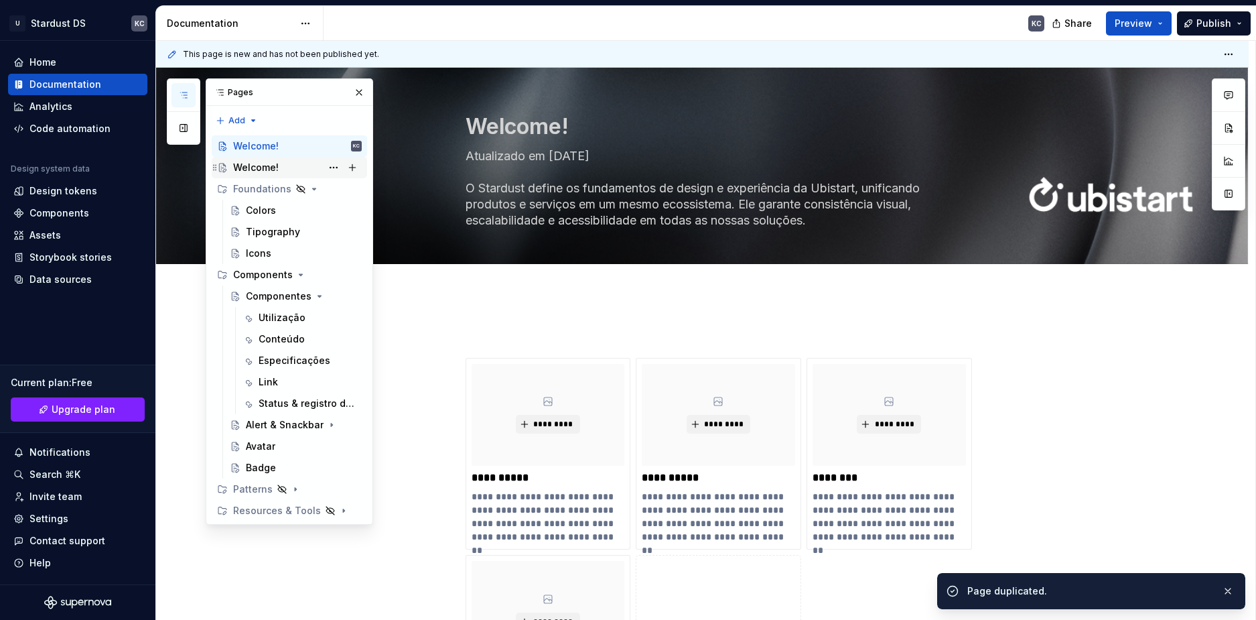
click at [279, 169] on div "Welcome!" at bounding box center [297, 167] width 129 height 19
click at [275, 169] on div "Welcome!" at bounding box center [256, 167] width 46 height 13
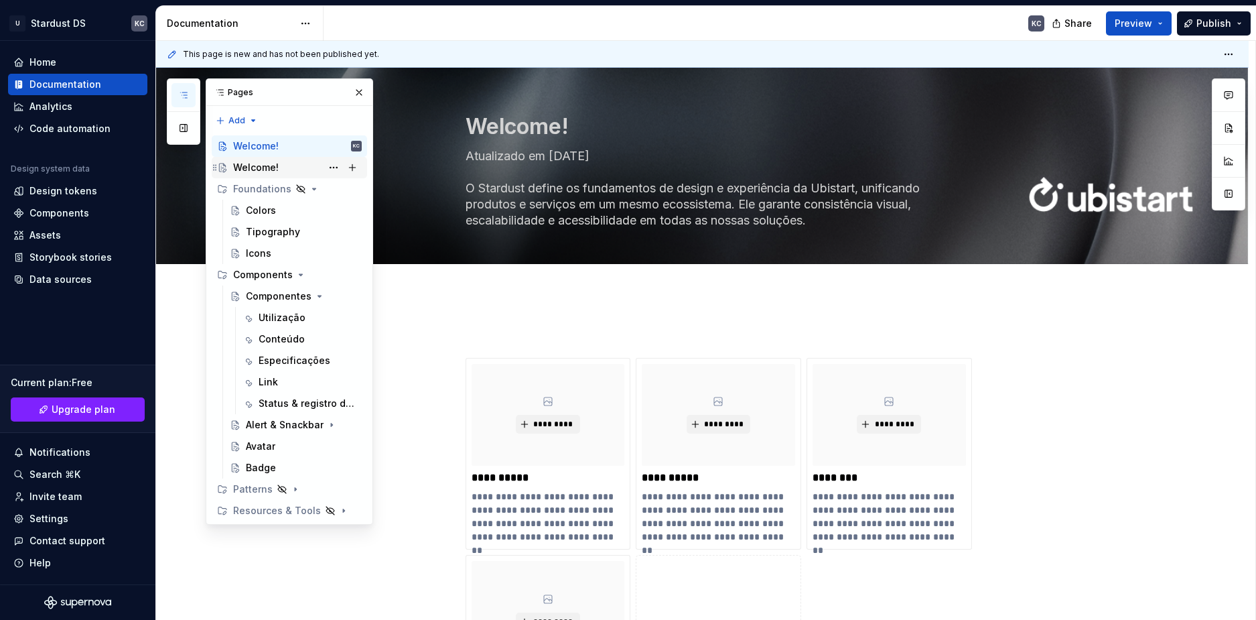
click at [275, 169] on div "Welcome!" at bounding box center [256, 167] width 46 height 13
click at [258, 168] on div "Welcome!" at bounding box center [256, 167] width 46 height 13
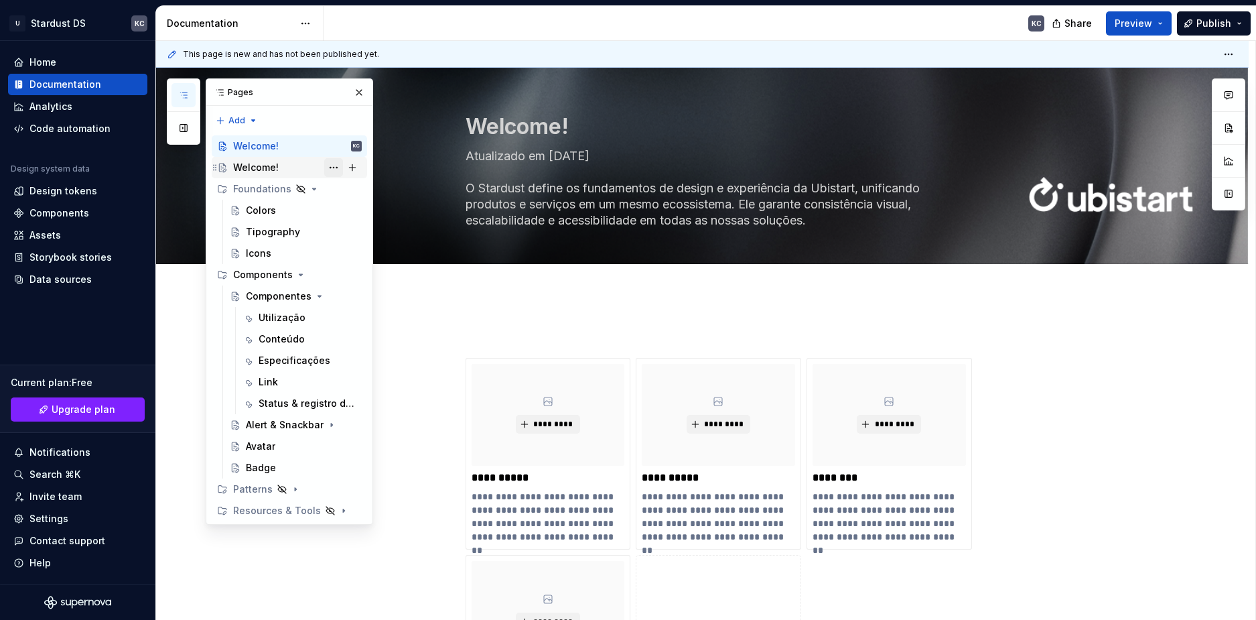
click at [330, 167] on button "Page tree" at bounding box center [333, 167] width 19 height 19
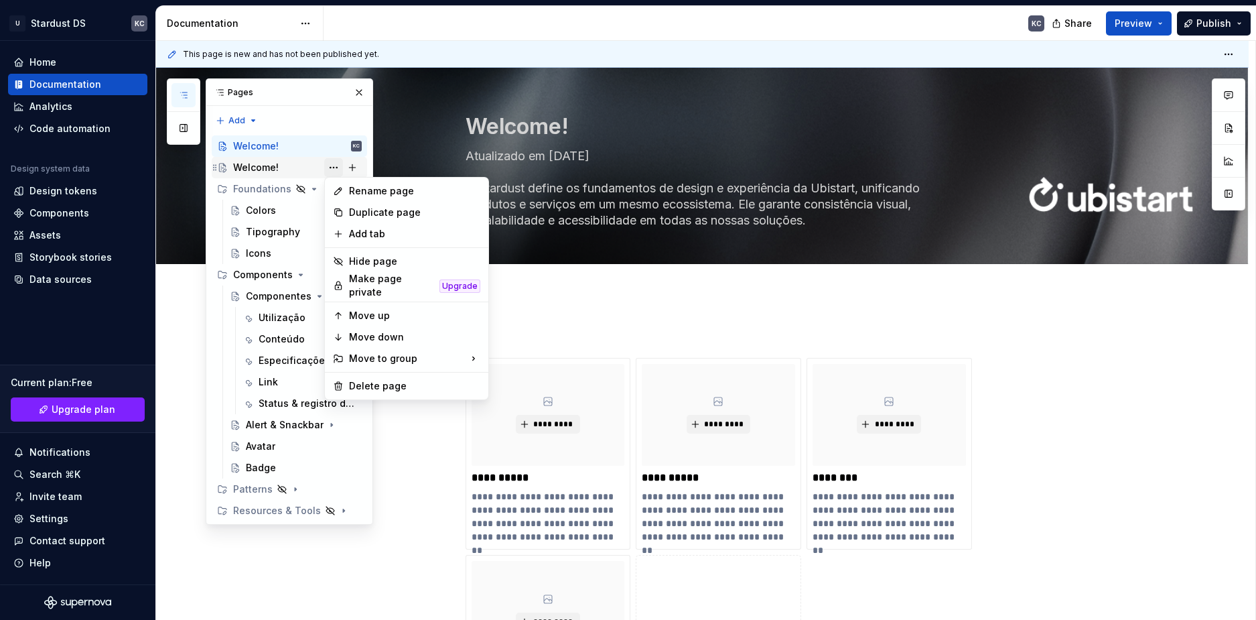
type textarea "*"
click at [347, 196] on div "Rename page" at bounding box center [407, 190] width 158 height 21
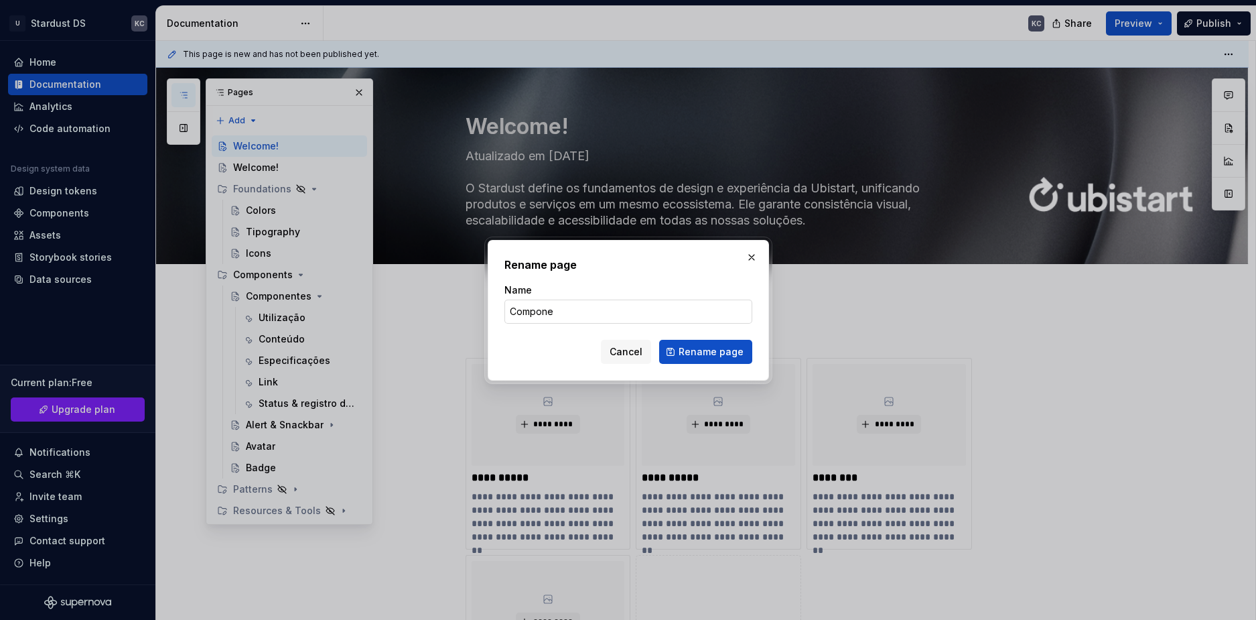
type input "Componen"
type textarea "*"
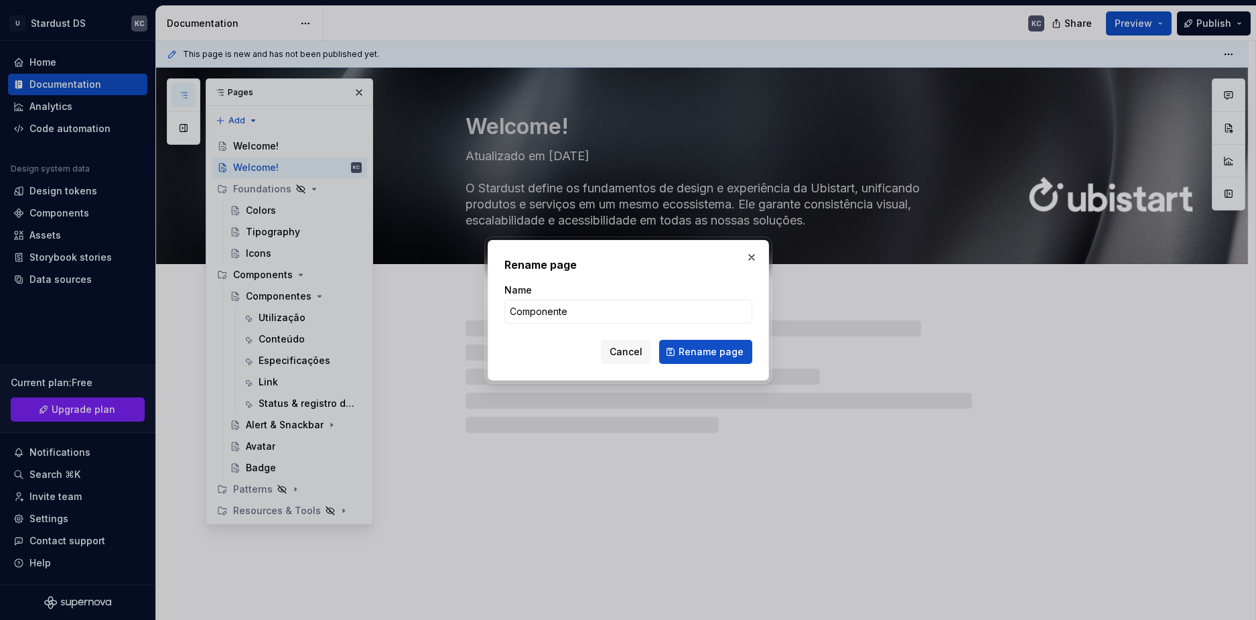
type input "Componentes"
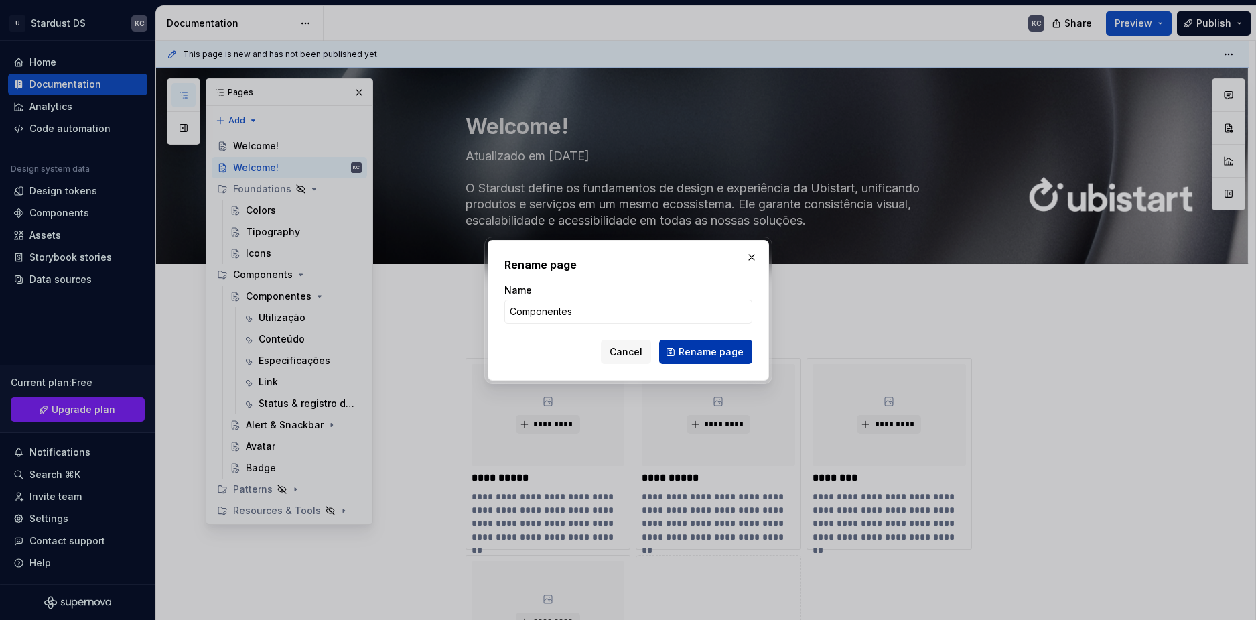
click at [696, 356] on span "Rename page" at bounding box center [710, 351] width 65 height 13
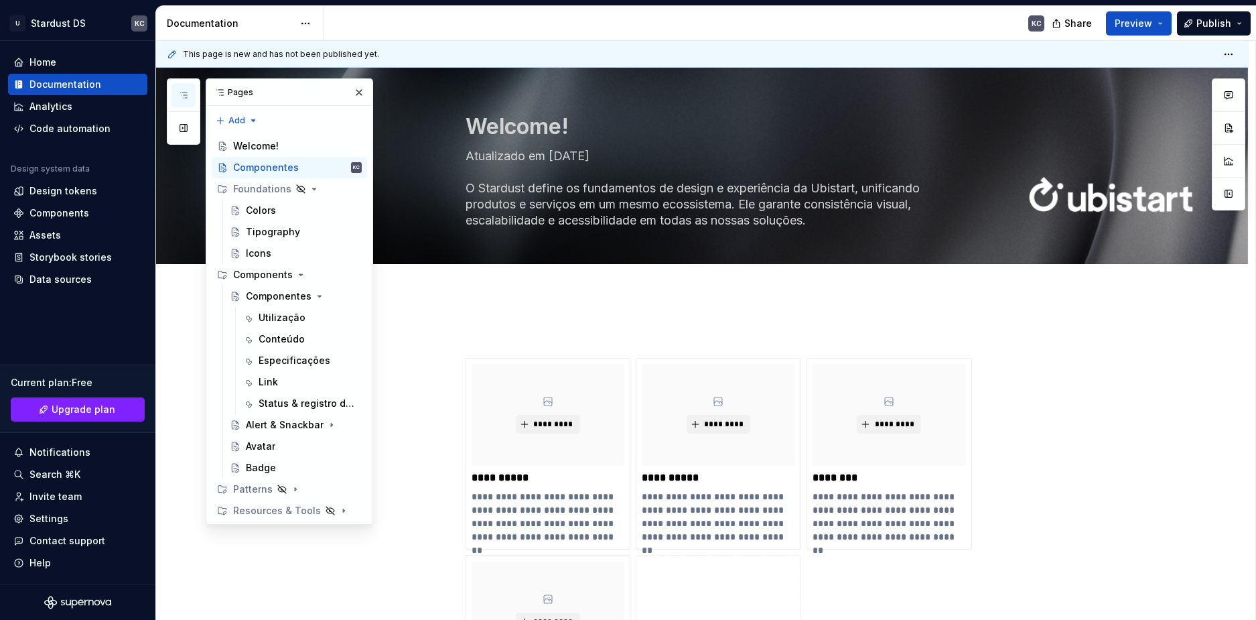
type textarea "*"
type textarea "Componentes"
click at [723, 362] on html "U Stardust DS KC Home Documentation Analytics Code automation Design system dat…" at bounding box center [628, 310] width 1256 height 620
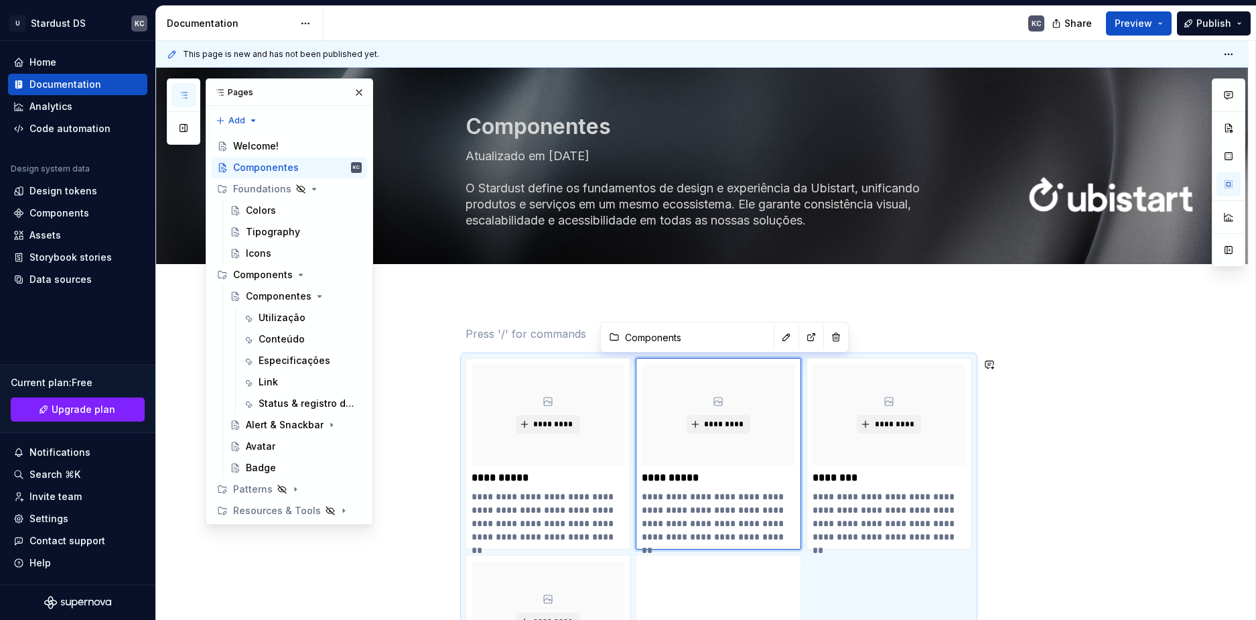
click at [776, 336] on html "U Stardust DS KC Home Documentation Analytics Code automation Design system dat…" at bounding box center [628, 310] width 1256 height 620
click at [777, 336] on button "button" at bounding box center [786, 337] width 19 height 19
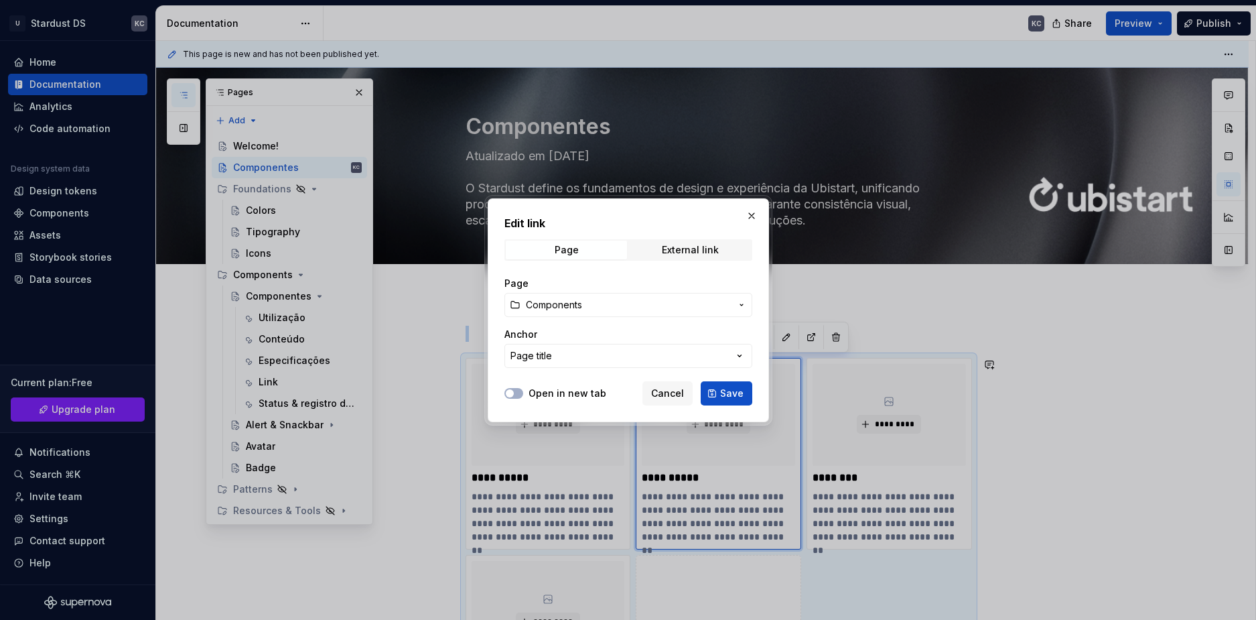
click at [578, 307] on span "Components" at bounding box center [554, 304] width 56 height 13
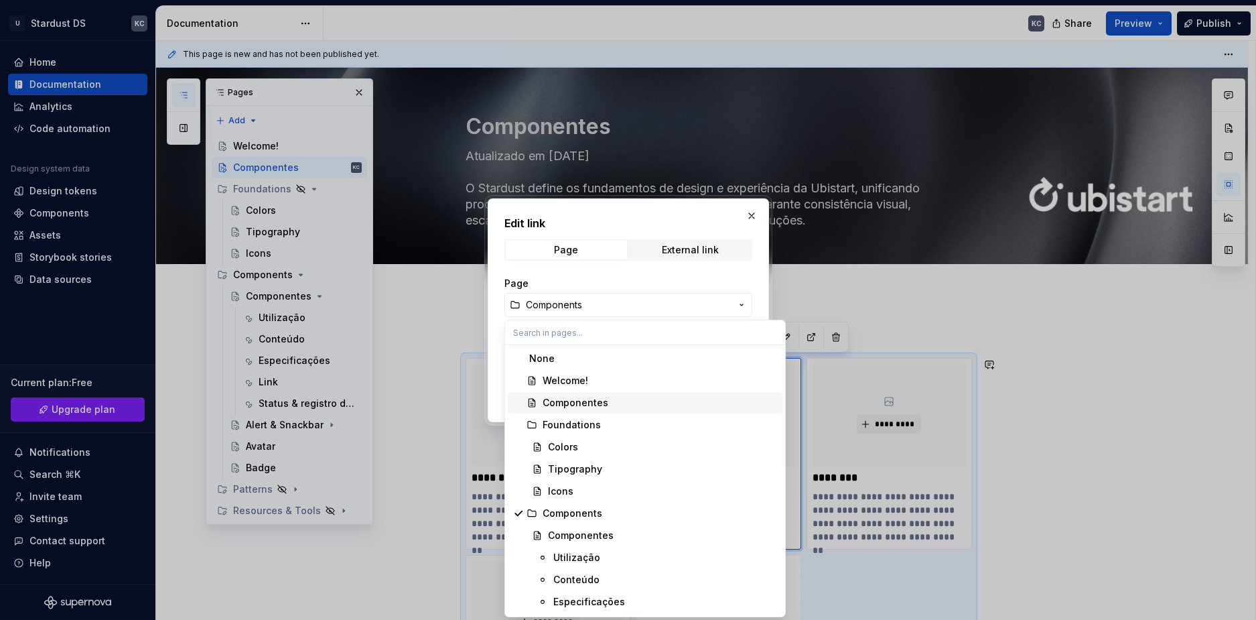
click at [575, 402] on div "Componentes" at bounding box center [576, 402] width 66 height 13
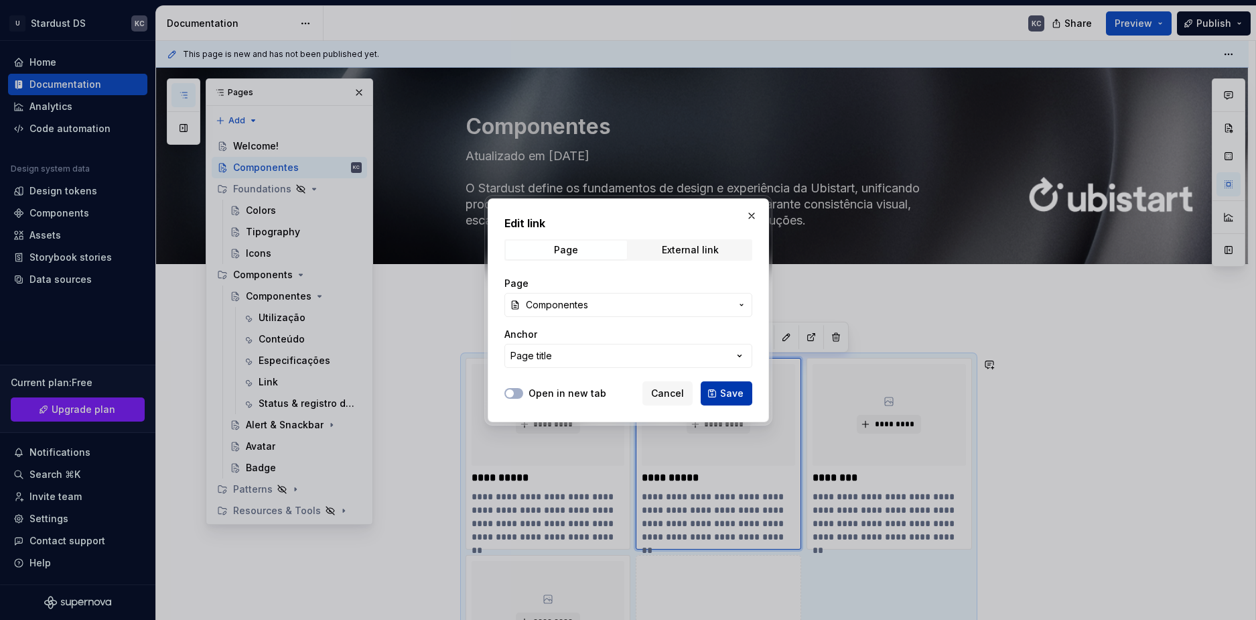
click at [716, 395] on button "Save" at bounding box center [727, 393] width 52 height 24
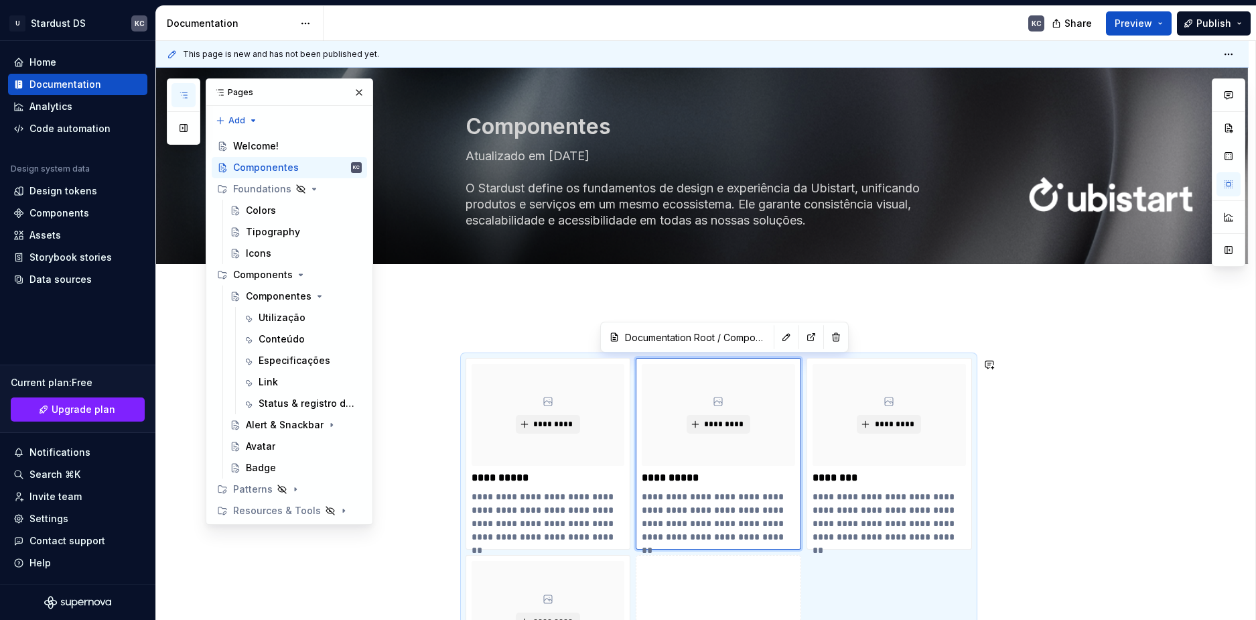
type textarea "*"
type input "Documentation Root / Componentes"
type textarea "*"
click at [537, 196] on textarea "Atualizado em [DATE] O Stardust define os fundamentos de design e experiência d…" at bounding box center [716, 188] width 506 height 86
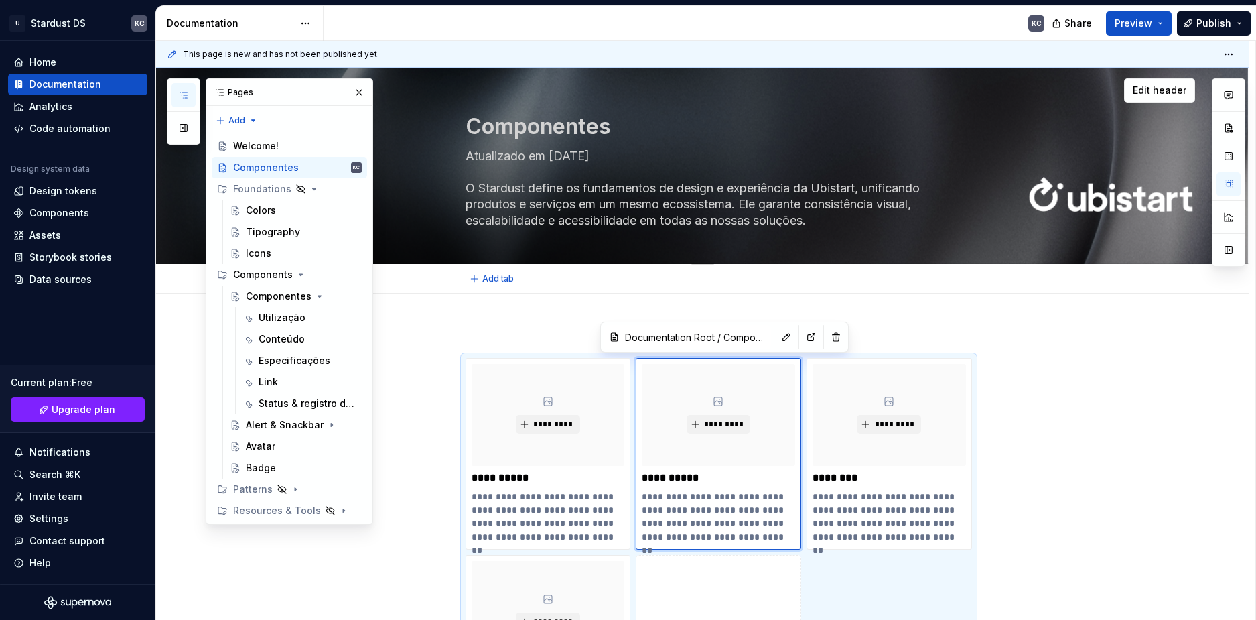
click at [537, 196] on textarea "Atualizado em [DATE] O Stardust define os fundamentos de design e experiência d…" at bounding box center [716, 188] width 506 height 86
type textarea "Atualizado em [DATE] -"
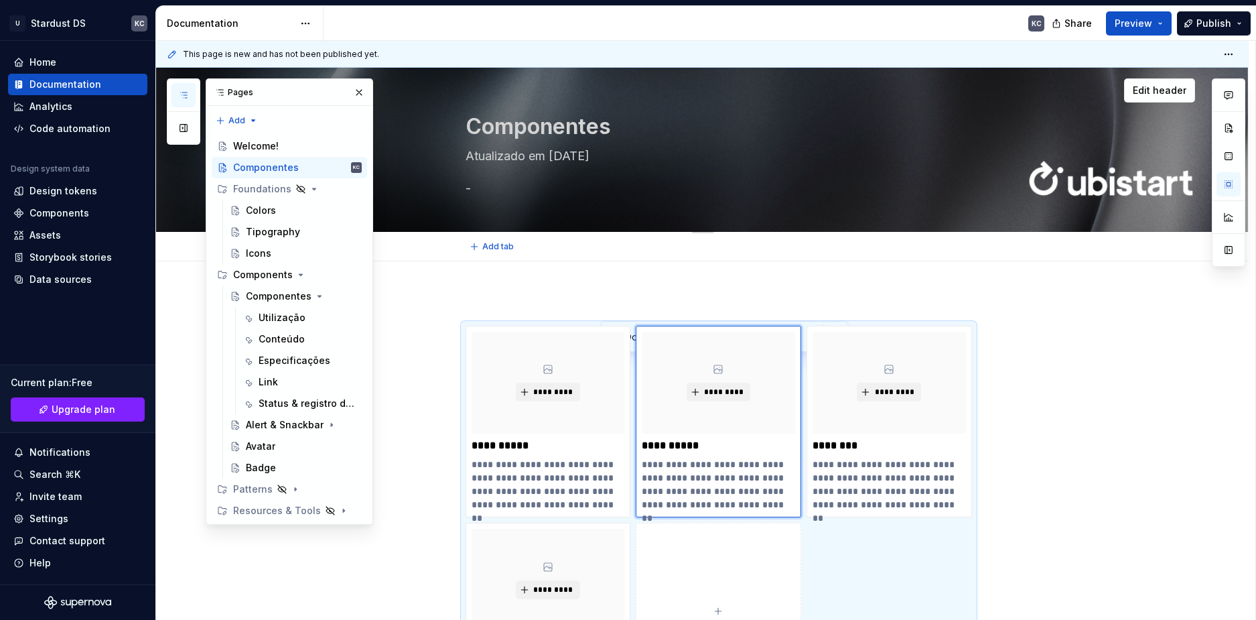
type textarea "*"
click at [518, 168] on textarea "Atualizado em [DATE] -" at bounding box center [716, 172] width 506 height 54
click at [516, 159] on textarea "Atualizado em [DATE] -" at bounding box center [716, 172] width 506 height 54
type textarea "-em [DATE] -"
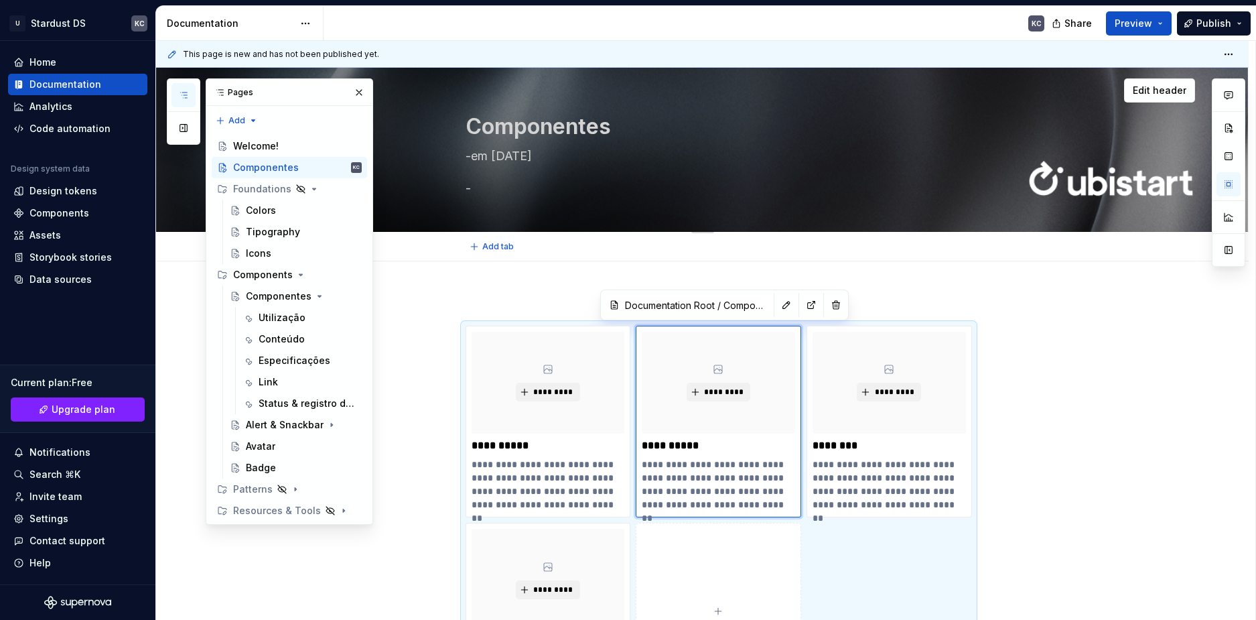
type textarea "*"
click at [516, 159] on textarea "-em [DATE] -" at bounding box center [716, 172] width 506 height 54
type textarea "- -"
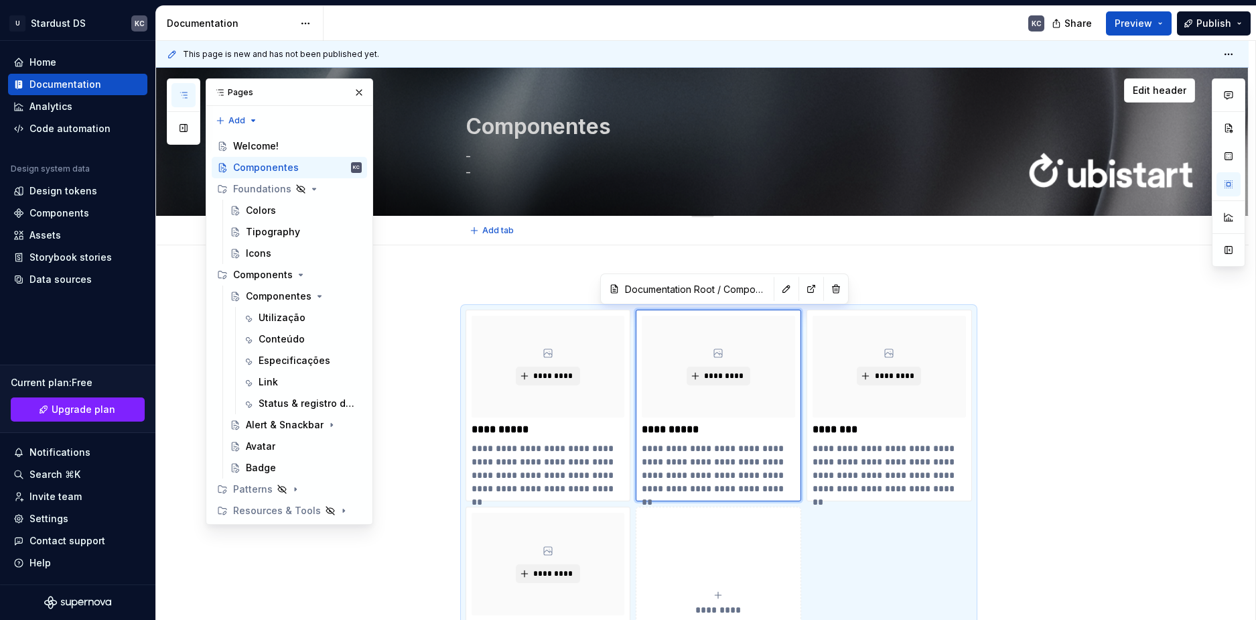
type textarea "*"
type textarea "-em [DATE] -"
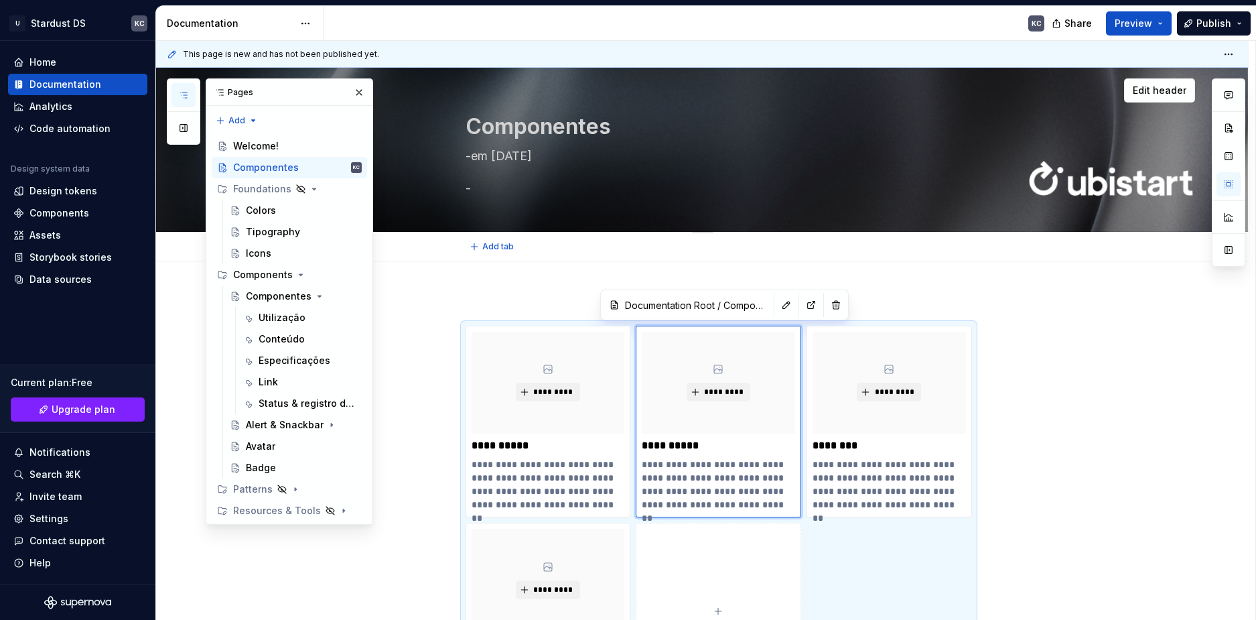
type textarea "*"
type textarea "Atualizado em [DATE] -"
type textarea "*"
type textarea "Atualizado em [DATE] -"
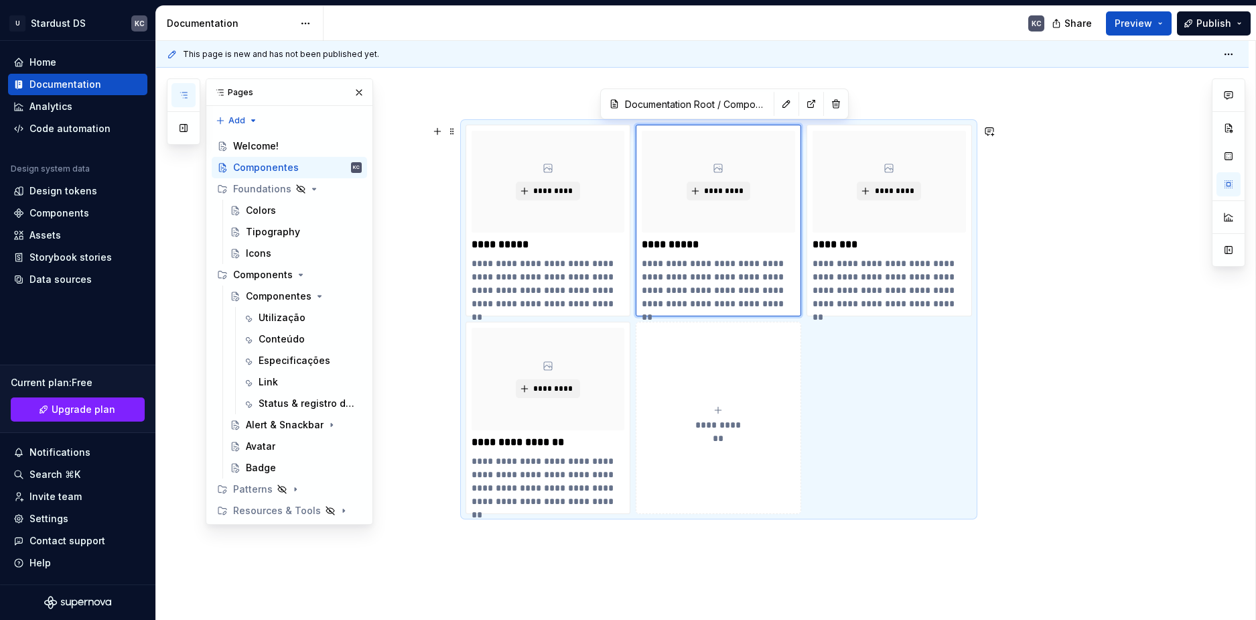
click at [714, 417] on div "**********" at bounding box center [718, 418] width 153 height 27
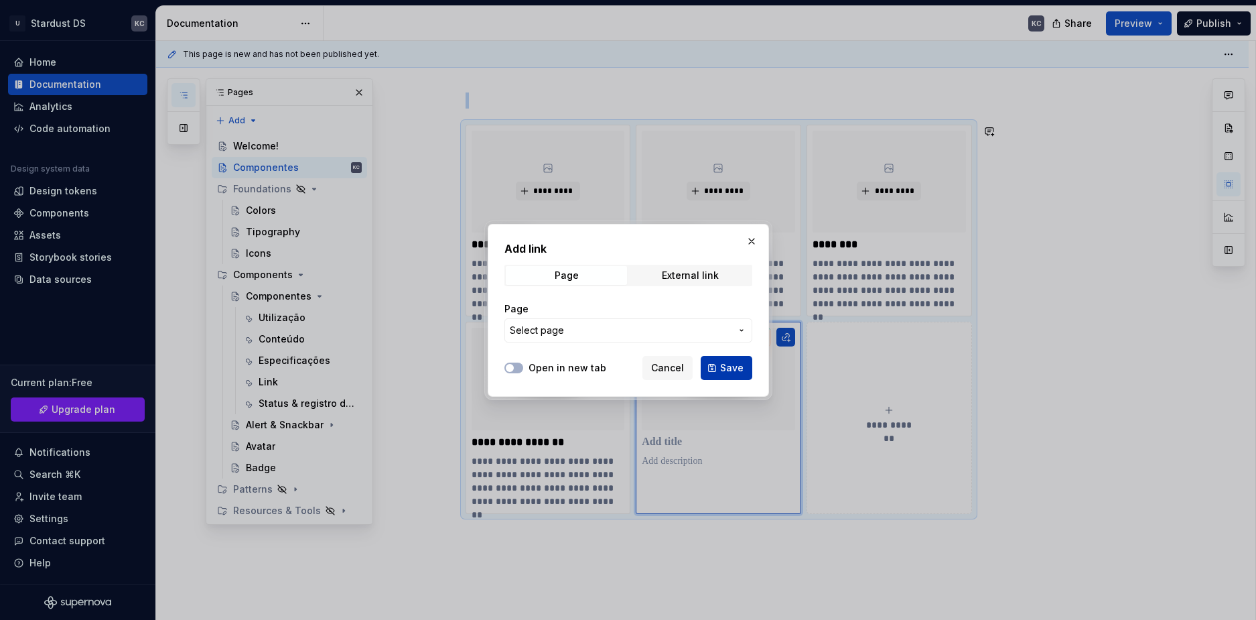
click at [735, 366] on span "Save" at bounding box center [731, 367] width 23 height 13
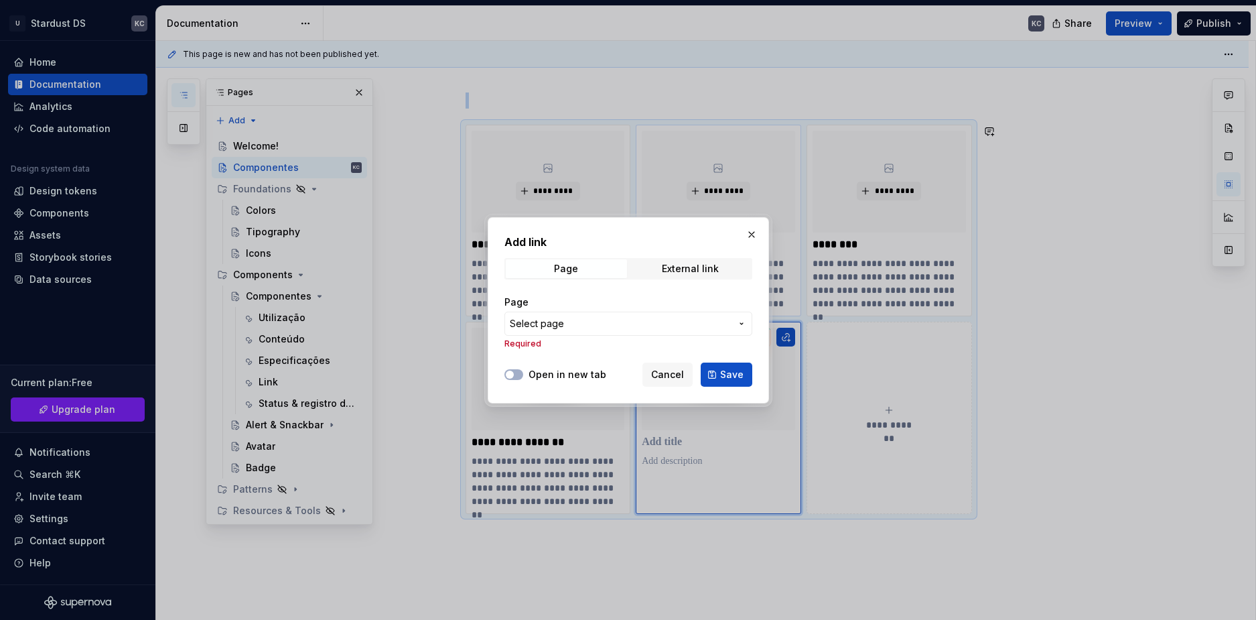
click at [746, 234] on button "button" at bounding box center [751, 234] width 19 height 19
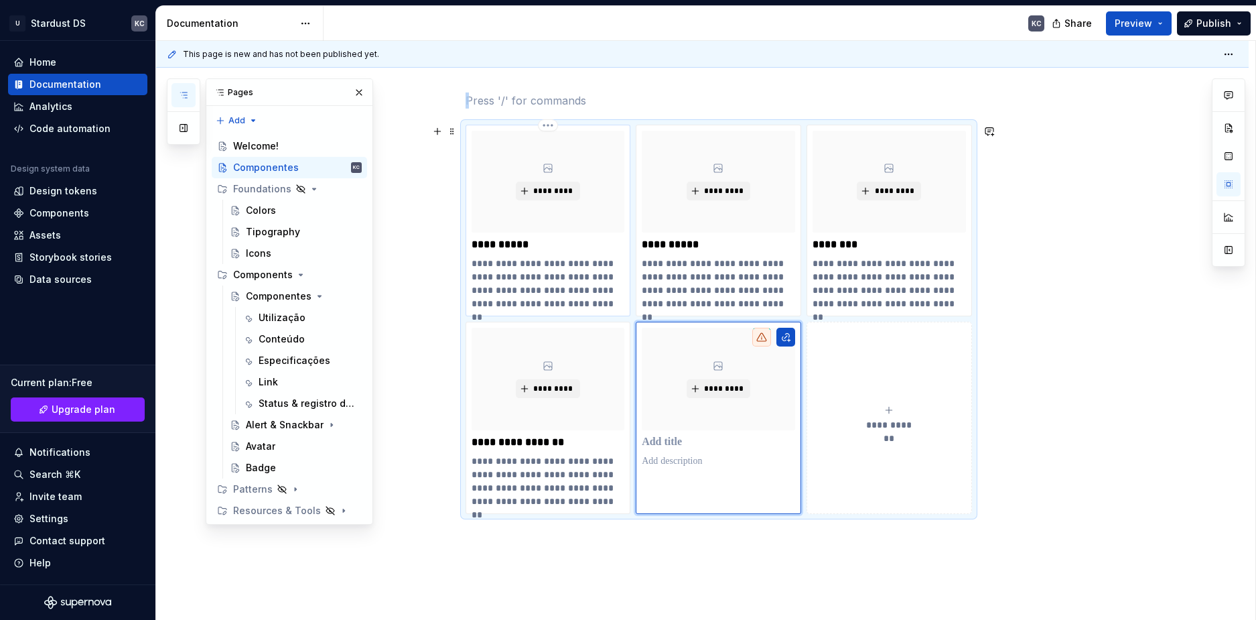
click at [512, 240] on p "**********" at bounding box center [548, 244] width 153 height 13
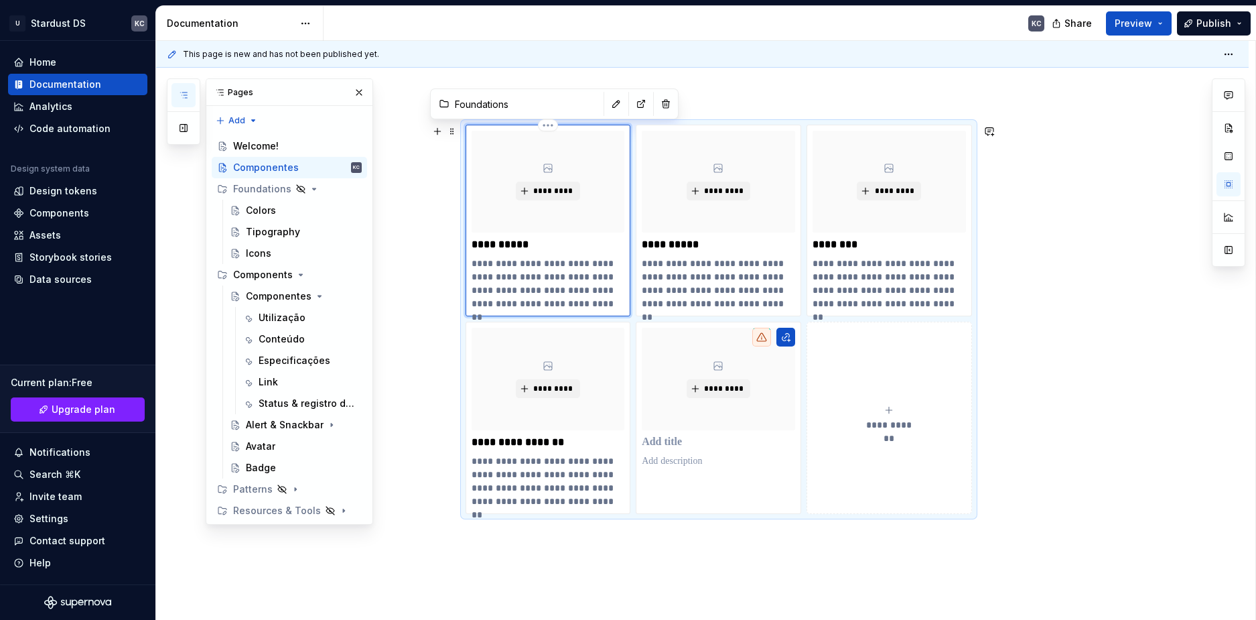
click at [512, 240] on p "**********" at bounding box center [548, 244] width 153 height 13
click at [500, 243] on p "**********" at bounding box center [548, 244] width 153 height 13
type textarea "*"
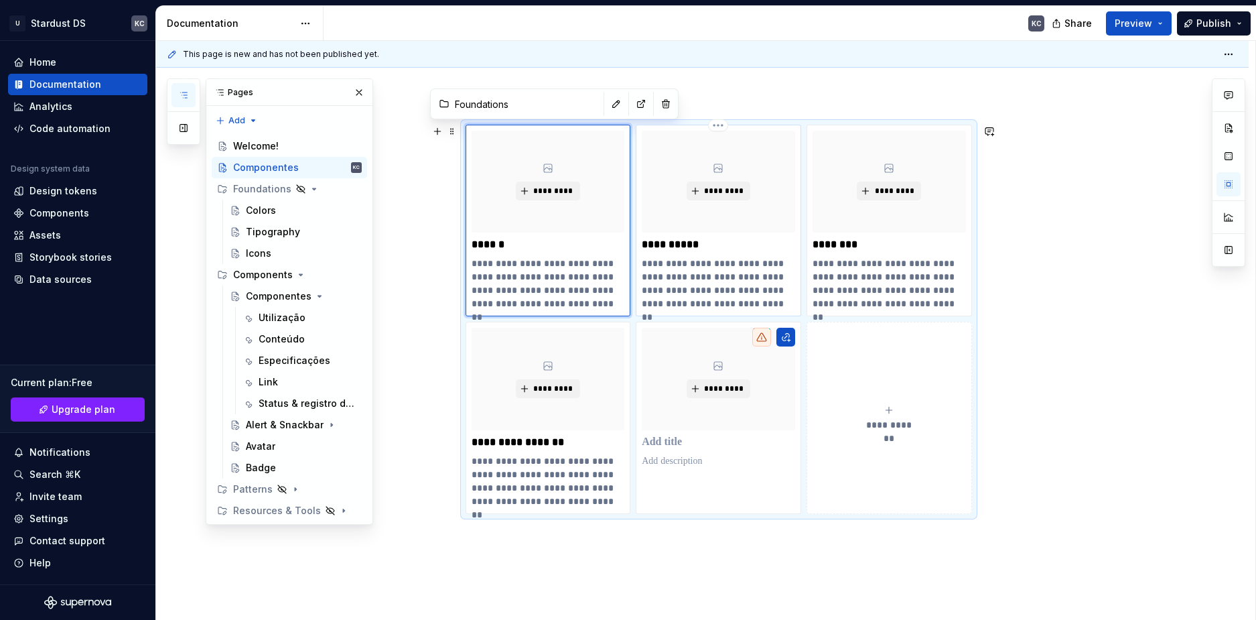
click at [684, 240] on p "**********" at bounding box center [718, 244] width 153 height 13
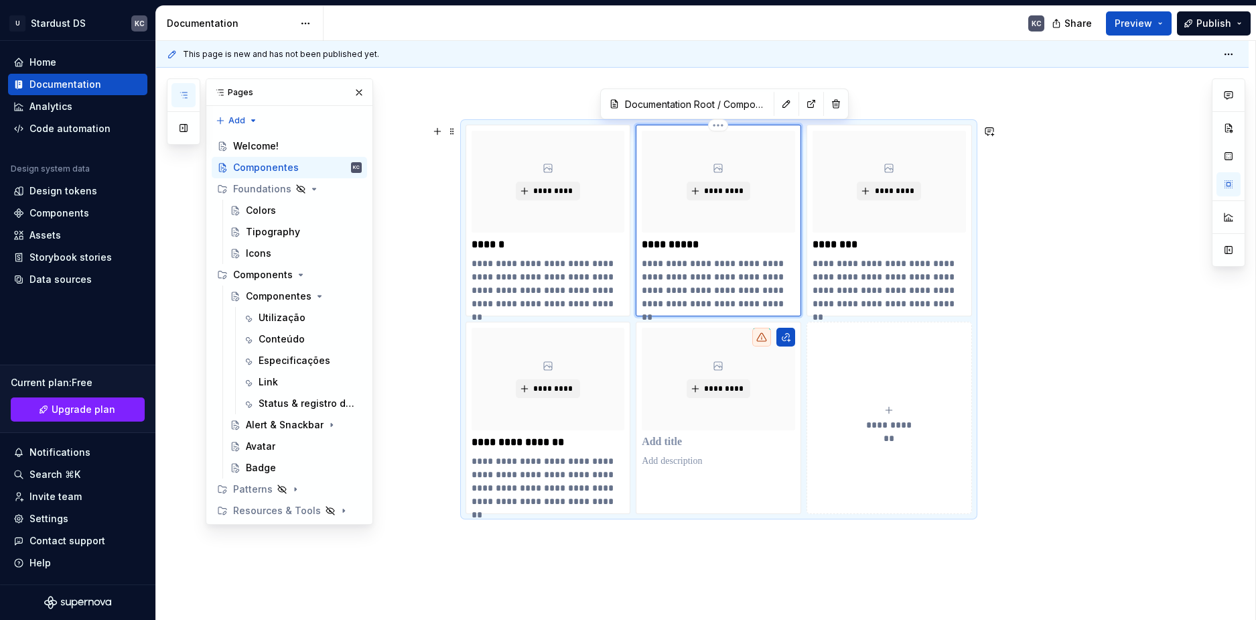
type textarea "*"
type input "Documentation Root / Componentes"
click at [684, 240] on p "**********" at bounding box center [718, 244] width 153 height 13
type textarea "*"
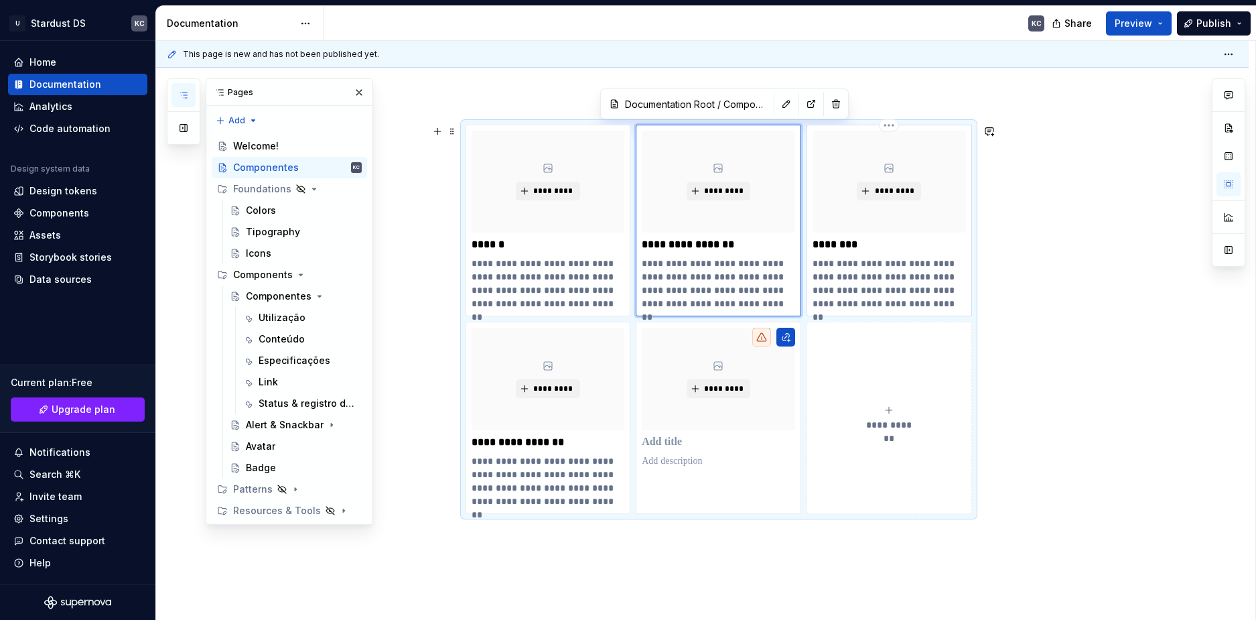
click at [850, 242] on p "********" at bounding box center [888, 244] width 153 height 13
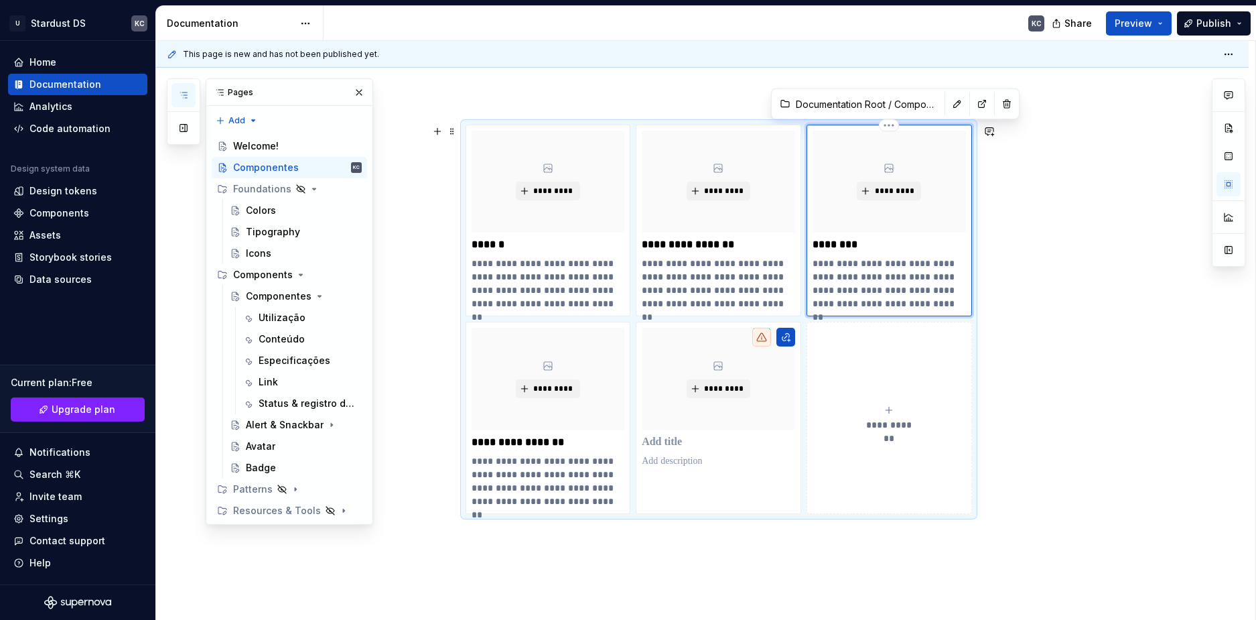
click at [850, 242] on p "********" at bounding box center [888, 244] width 153 height 13
type textarea "*"
type input "Patterns"
type textarea "*"
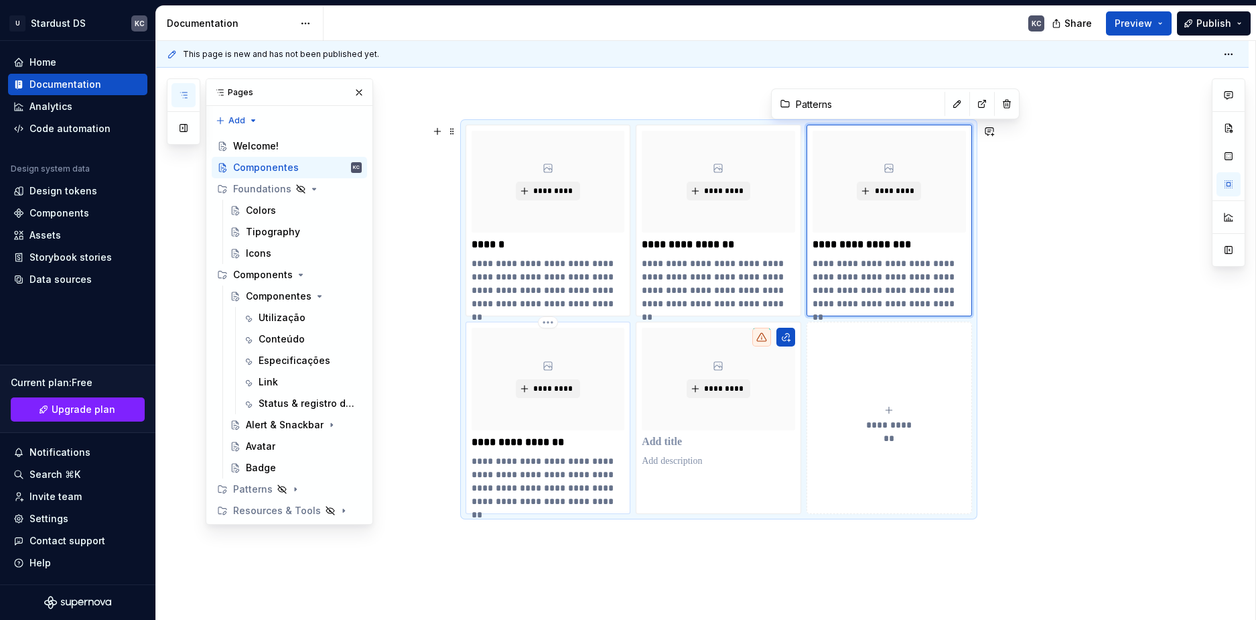
click at [510, 445] on p "**********" at bounding box center [548, 441] width 153 height 13
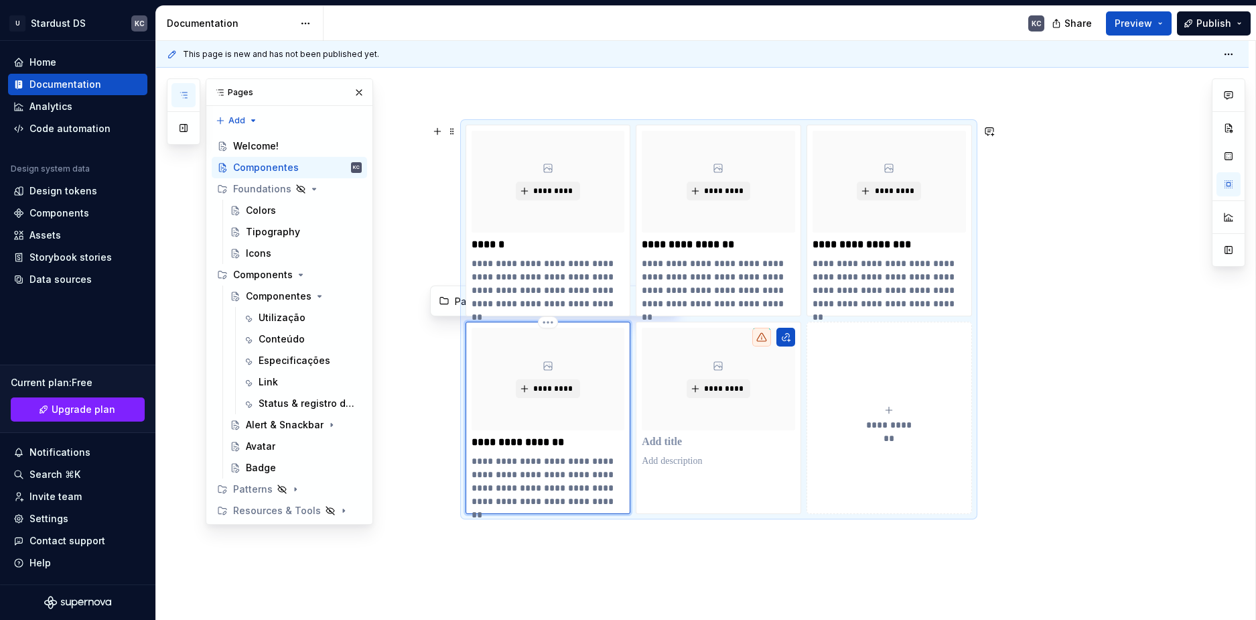
type textarea "*"
type input "Resources & Tools"
click at [510, 445] on p "**********" at bounding box center [548, 441] width 153 height 13
type textarea "*"
click at [667, 439] on p at bounding box center [718, 441] width 153 height 13
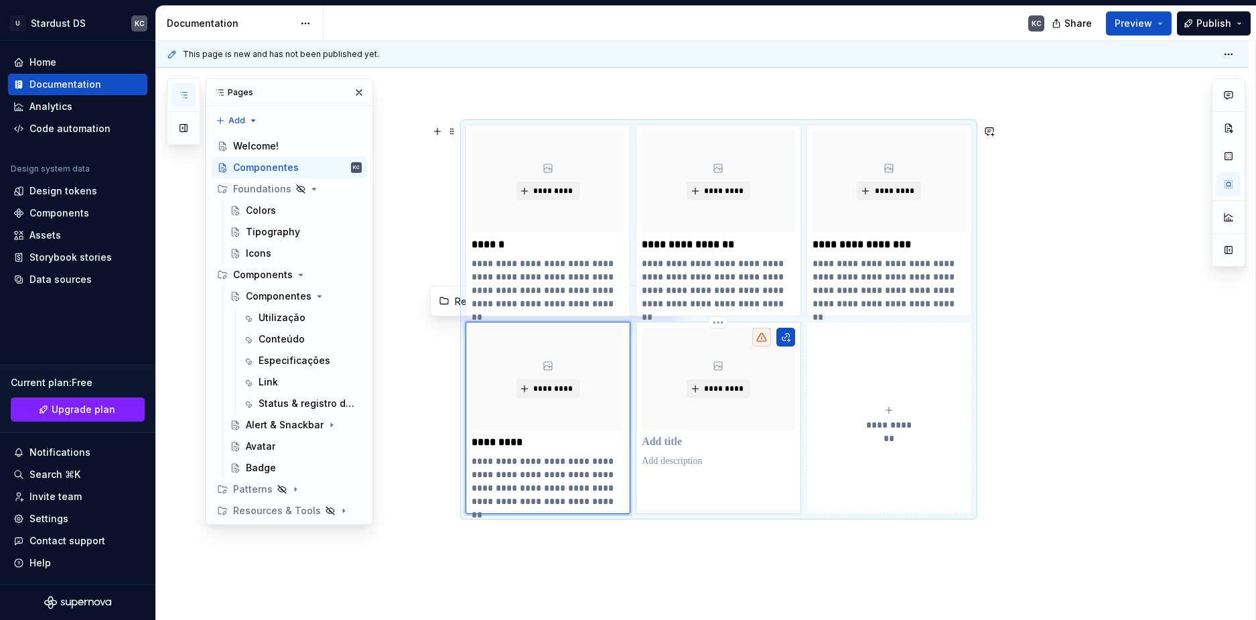
click at [667, 439] on p at bounding box center [718, 441] width 153 height 13
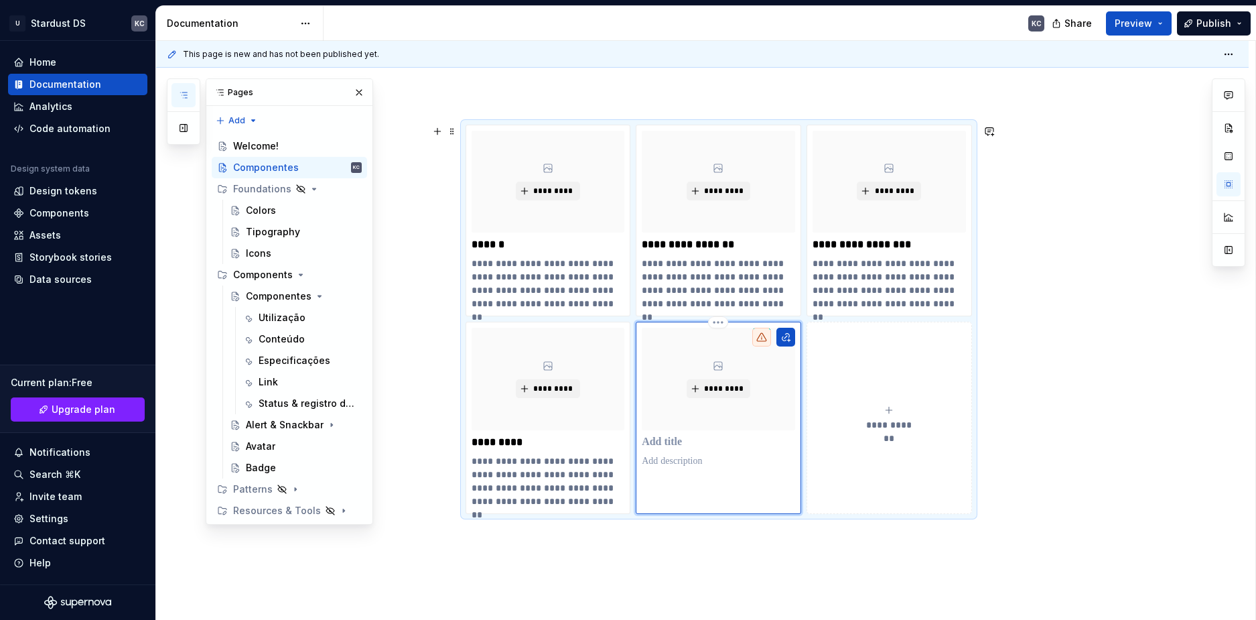
click at [667, 439] on p at bounding box center [718, 441] width 153 height 13
click at [508, 439] on p "*********" at bounding box center [548, 441] width 153 height 13
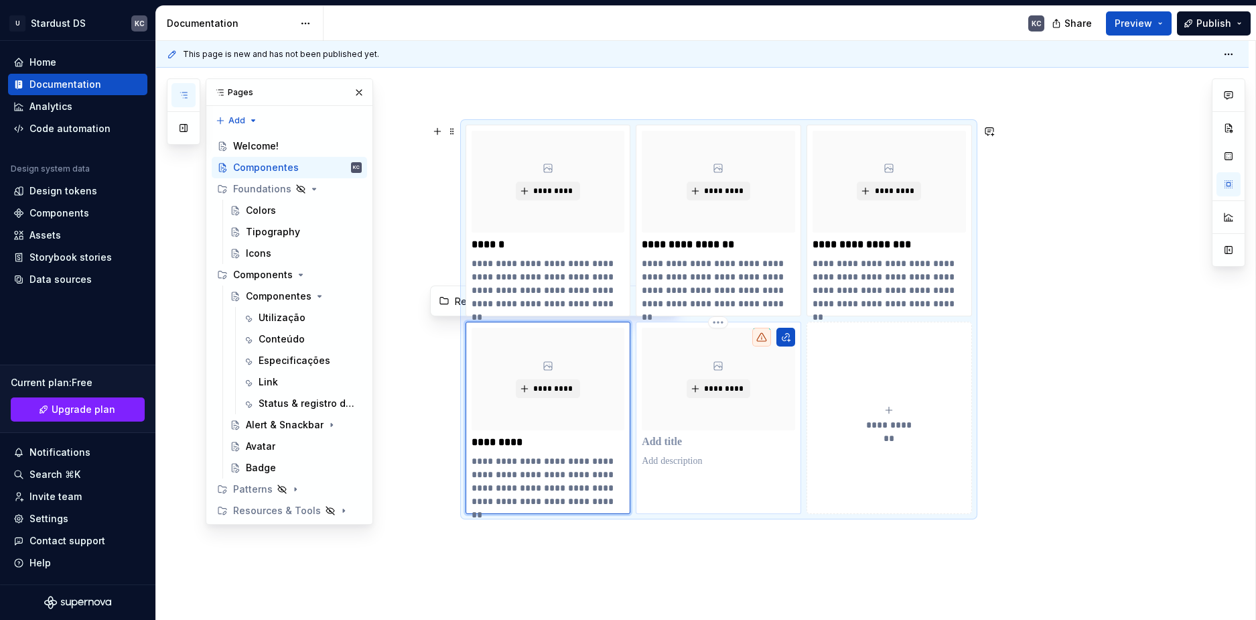
click at [681, 437] on p at bounding box center [718, 441] width 153 height 13
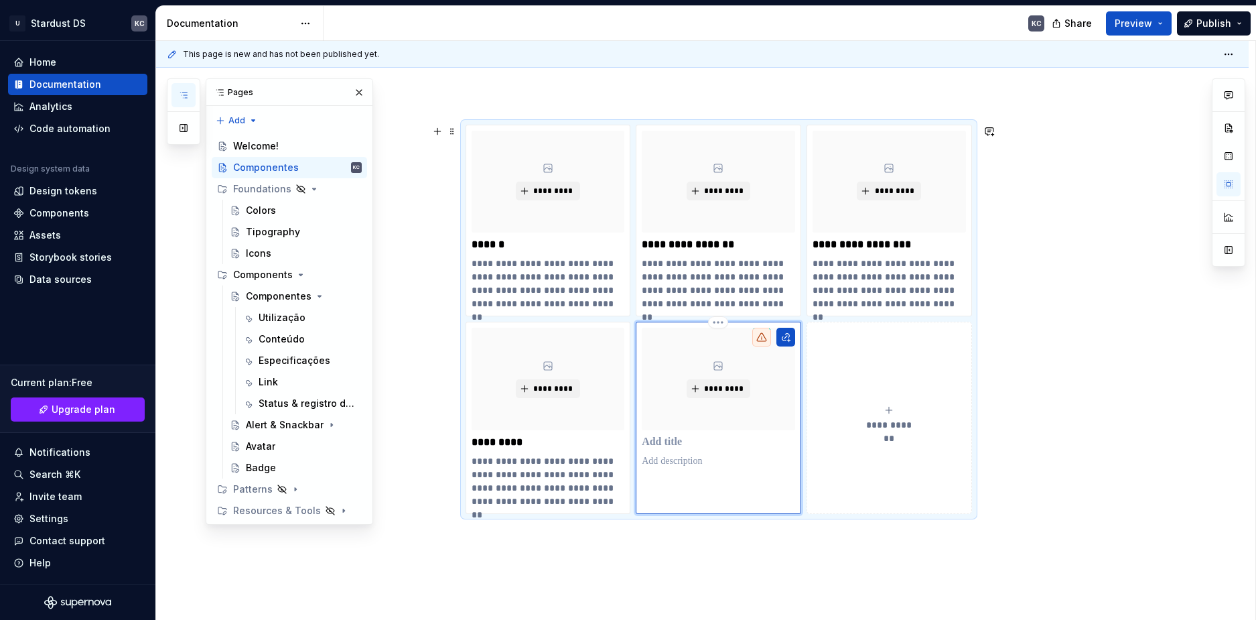
click at [681, 437] on p at bounding box center [718, 441] width 153 height 13
click at [535, 478] on p "**********" at bounding box center [548, 481] width 153 height 54
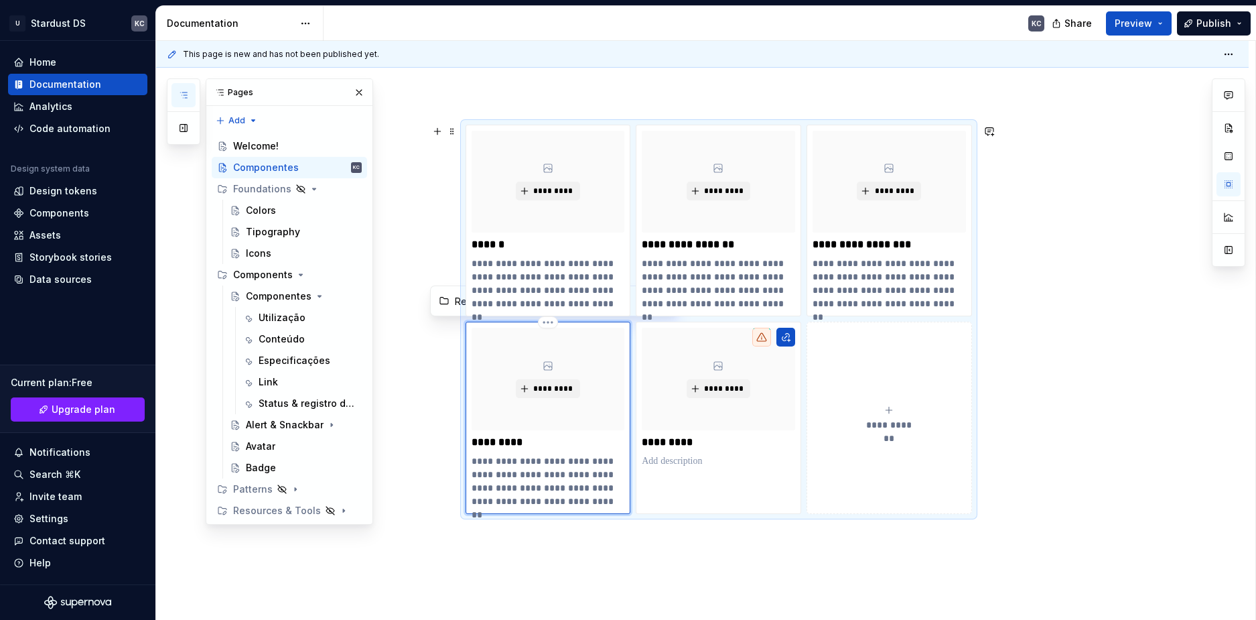
click at [535, 478] on p "**********" at bounding box center [548, 481] width 153 height 54
click at [685, 455] on p at bounding box center [718, 460] width 153 height 13
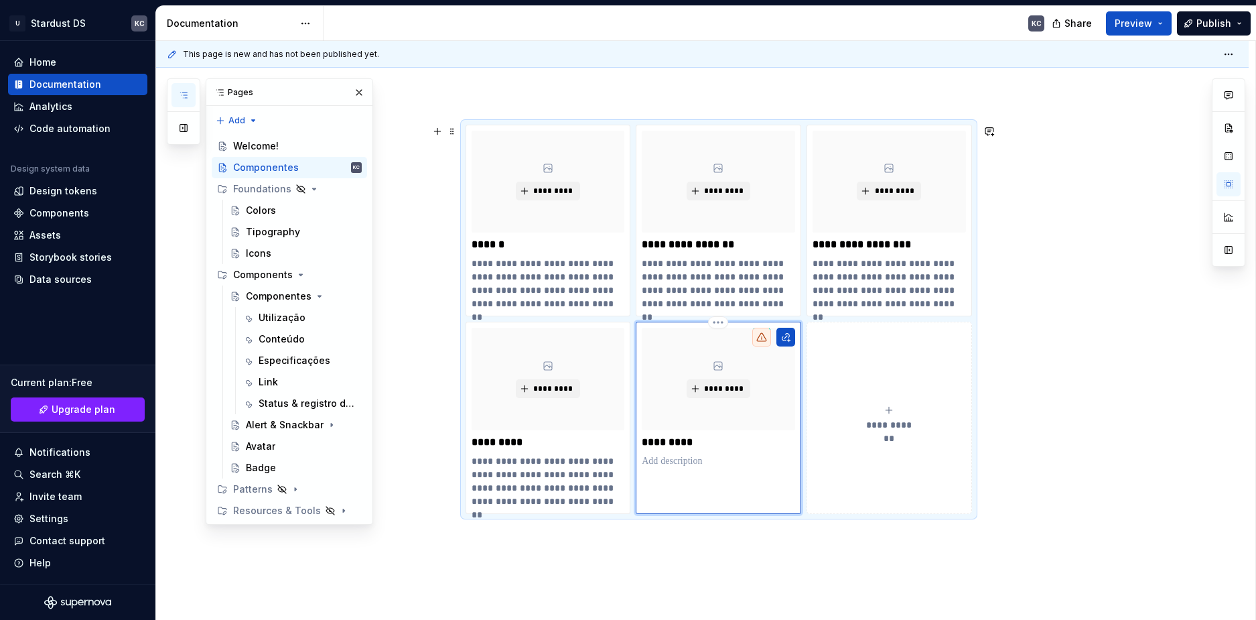
click at [685, 455] on p at bounding box center [718, 460] width 153 height 13
click at [888, 413] on icon "submit" at bounding box center [888, 410] width 11 height 11
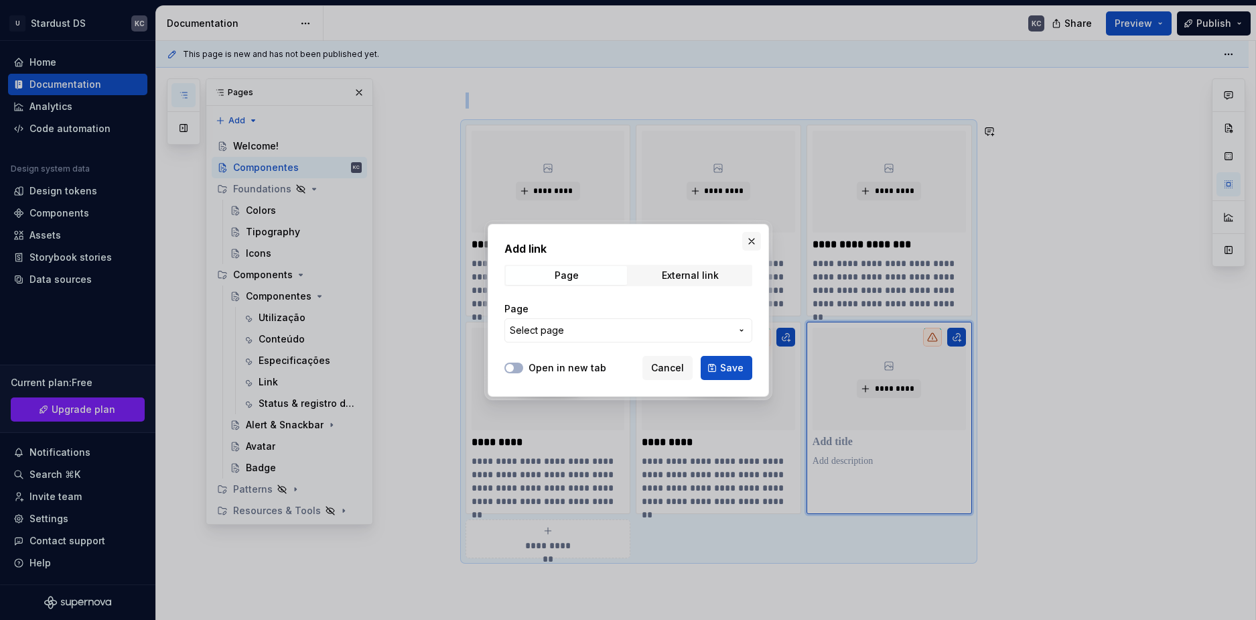
click at [755, 236] on button "button" at bounding box center [751, 241] width 19 height 19
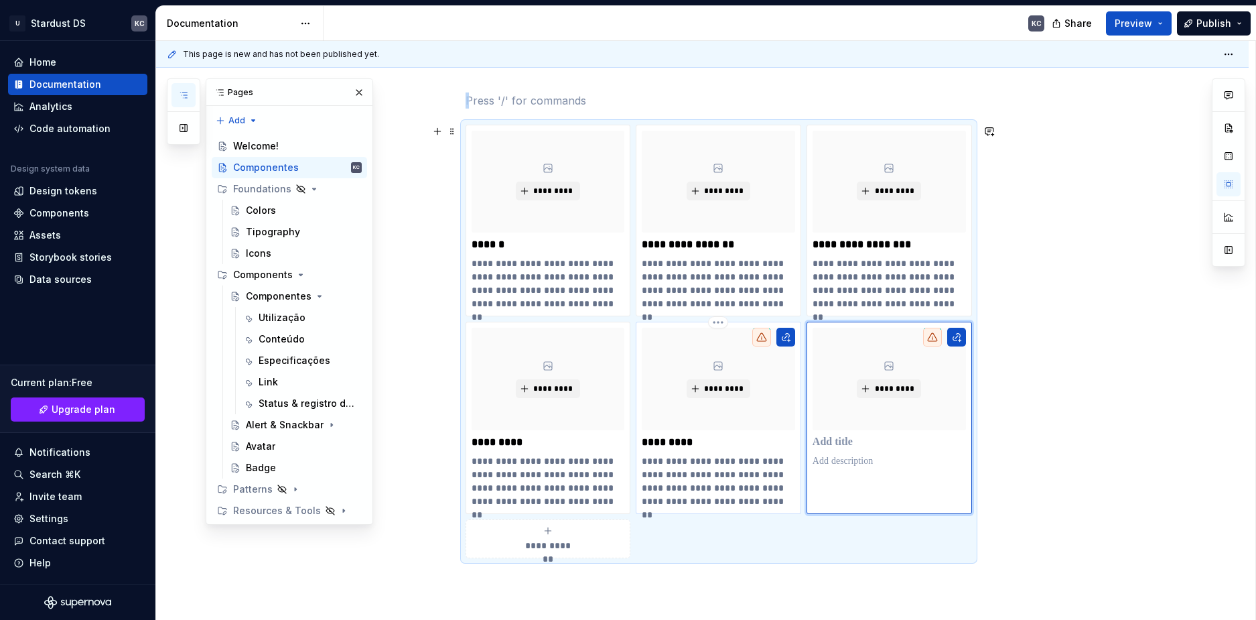
click at [682, 443] on p "*********" at bounding box center [718, 441] width 153 height 13
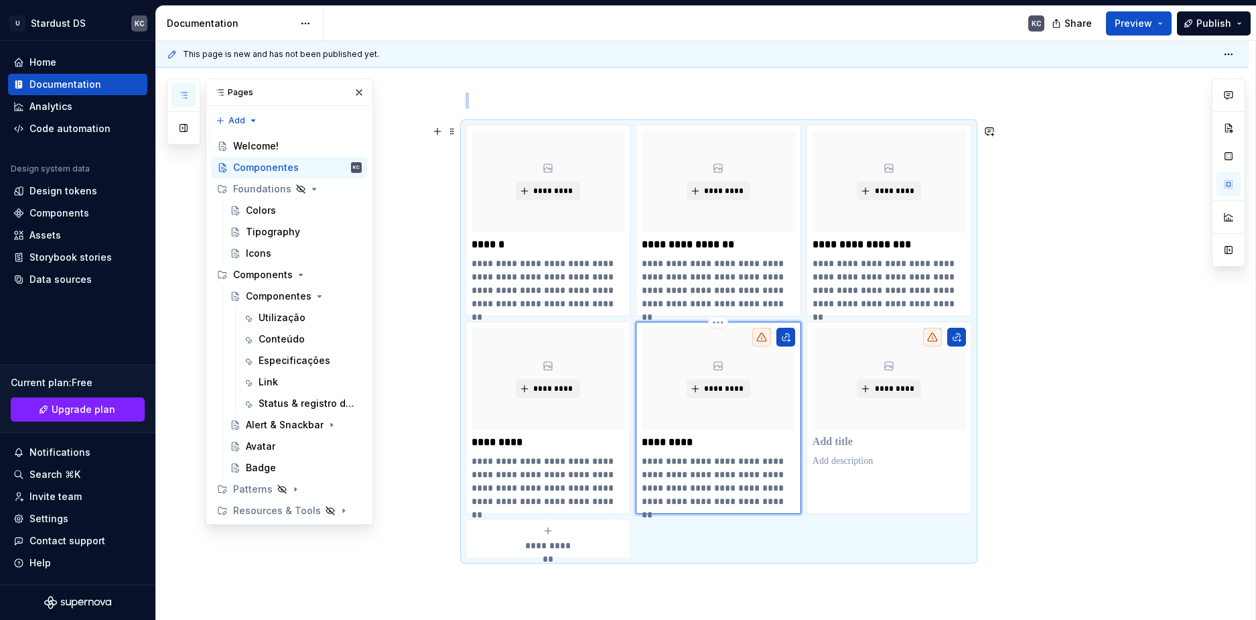
click at [682, 443] on p "*********" at bounding box center [718, 441] width 153 height 13
type textarea "*"
click at [842, 441] on p at bounding box center [888, 441] width 153 height 13
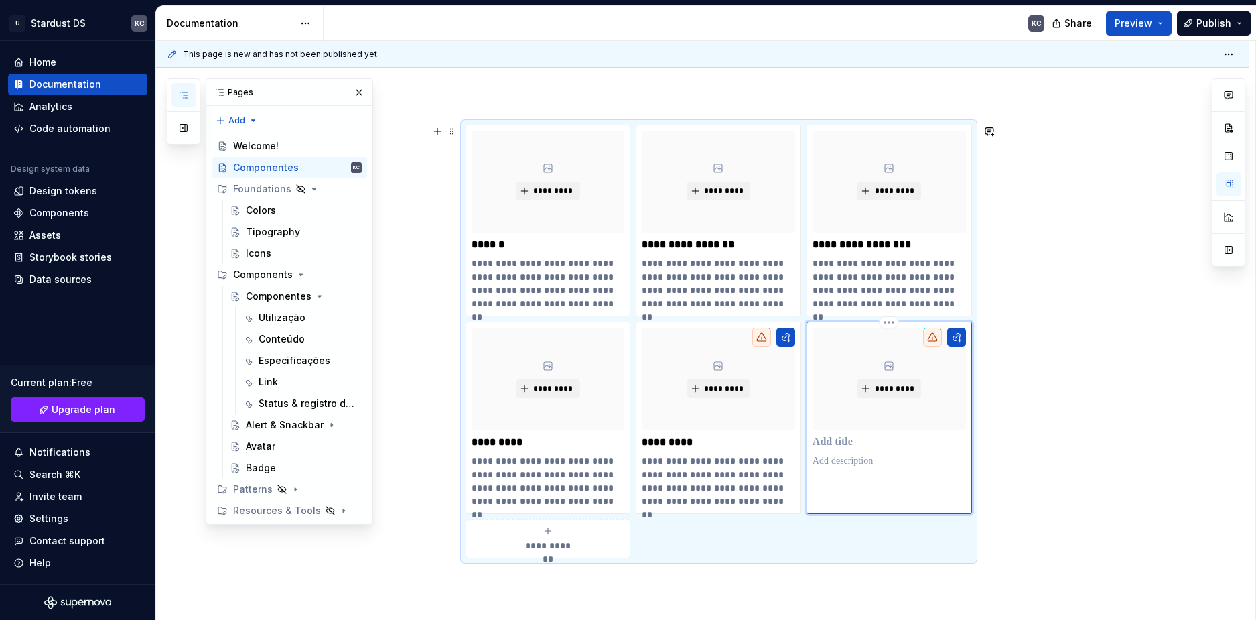
click at [842, 441] on p at bounding box center [888, 441] width 153 height 13
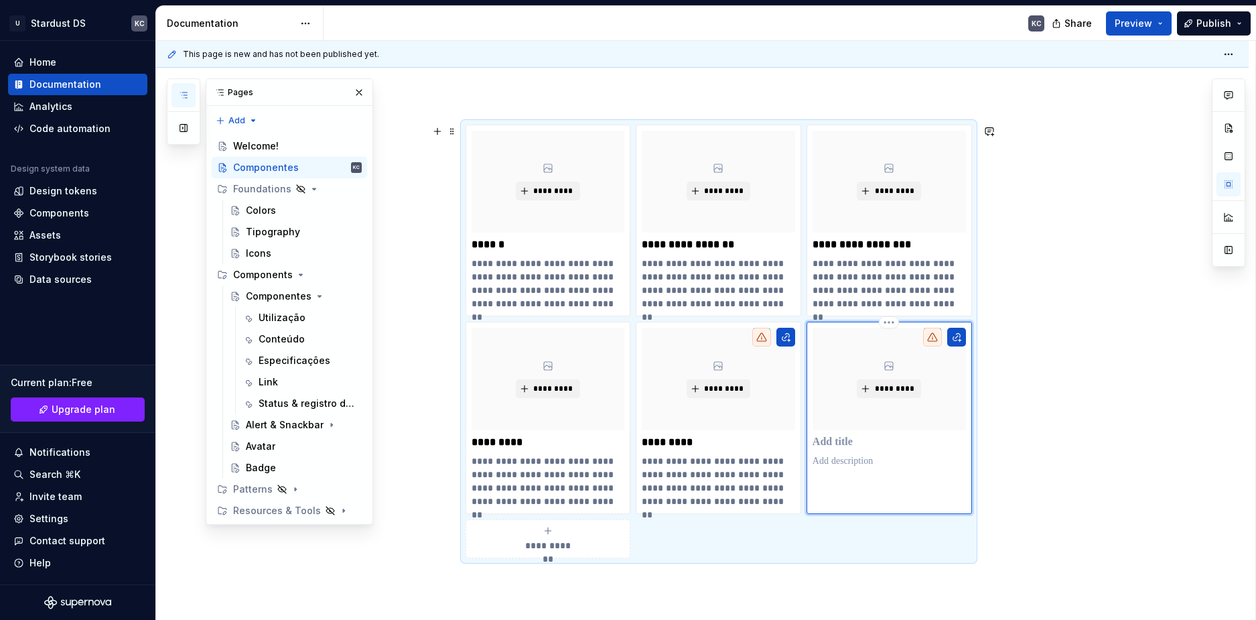
click at [842, 441] on p at bounding box center [888, 441] width 153 height 13
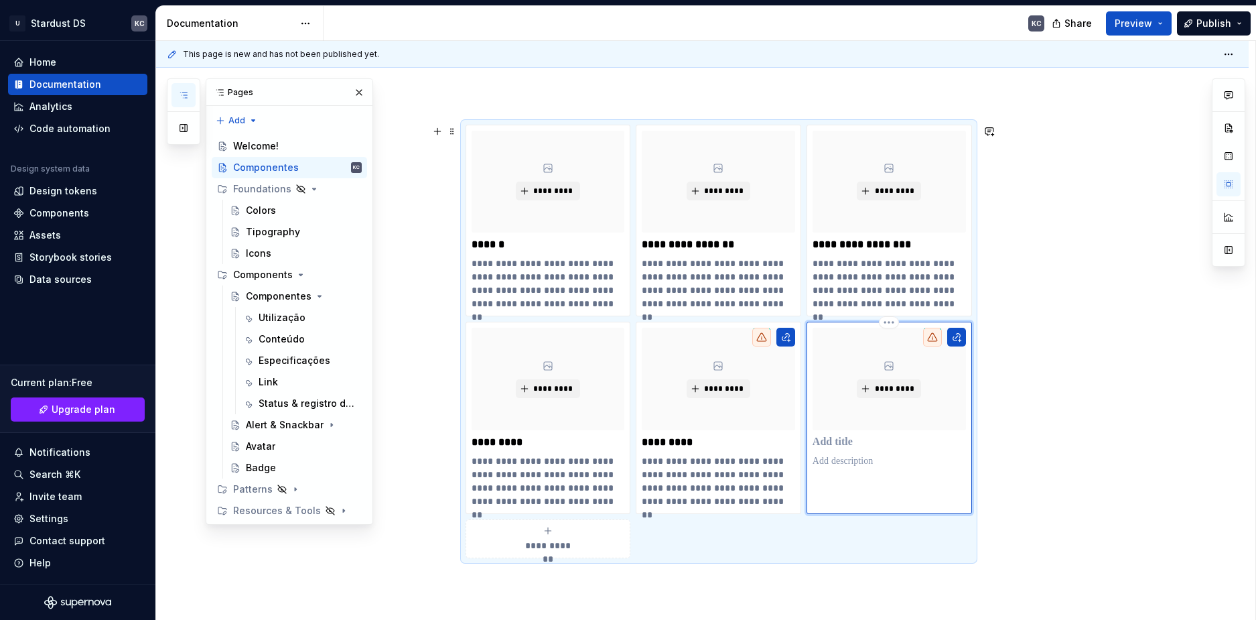
type textarea "*"
click at [551, 528] on icon "submit" at bounding box center [548, 530] width 11 height 11
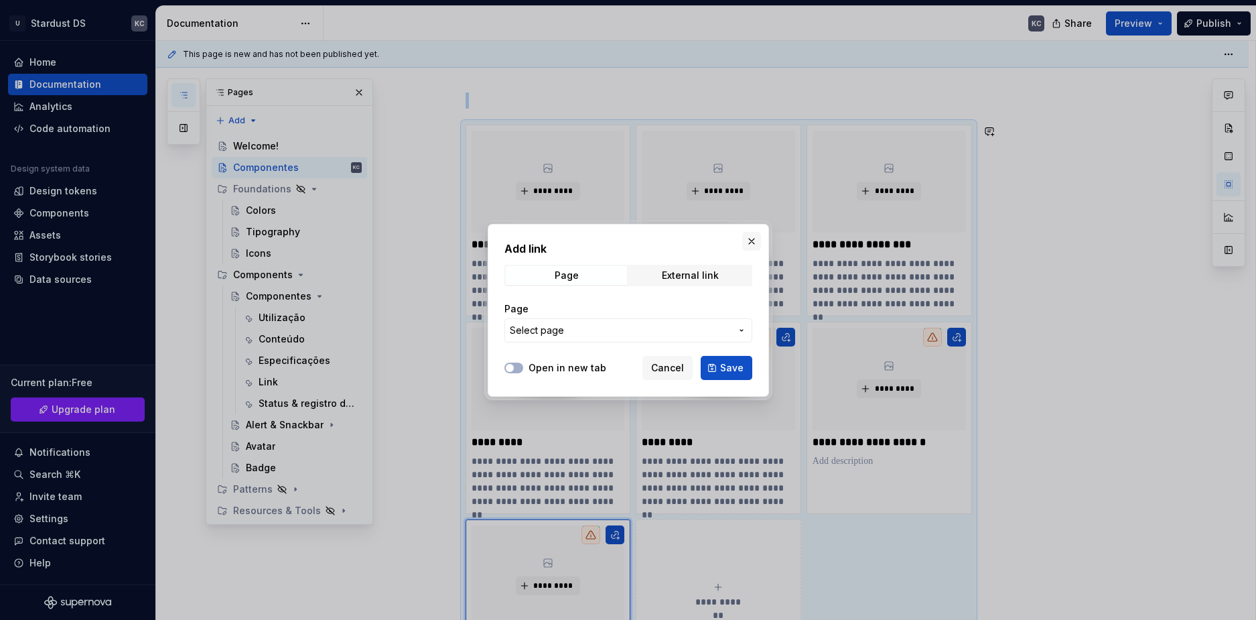
click at [757, 240] on button "button" at bounding box center [751, 241] width 19 height 19
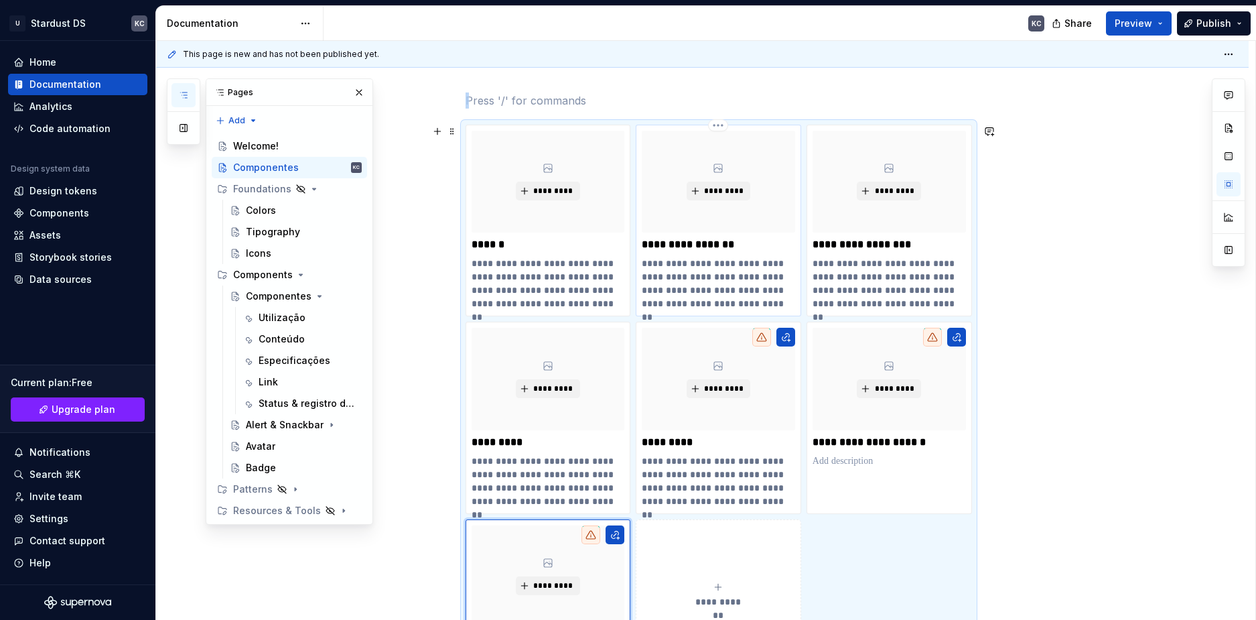
scroll to position [271, 0]
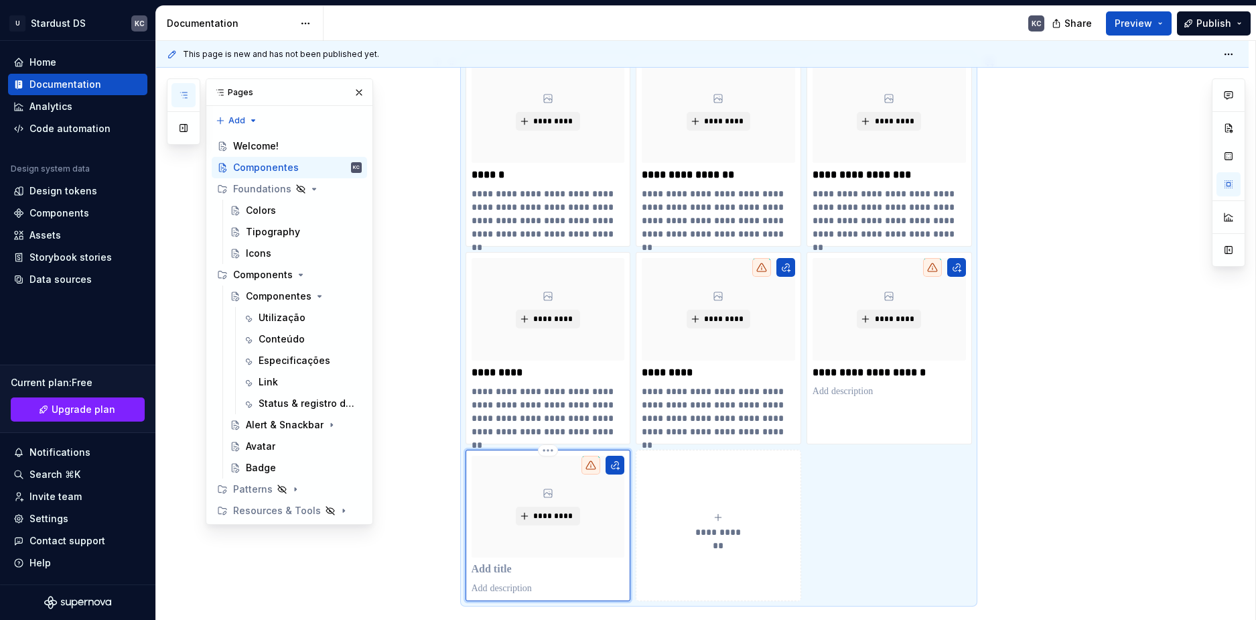
click at [498, 568] on p at bounding box center [548, 569] width 153 height 13
type textarea "*"
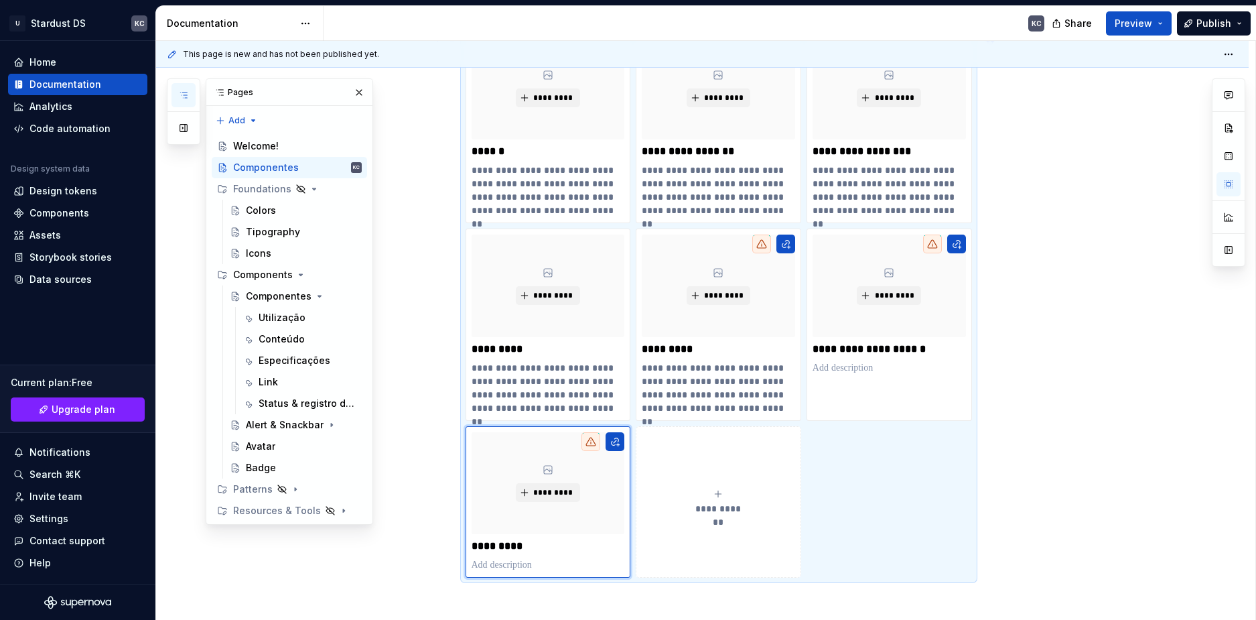
click at [716, 493] on icon "submit" at bounding box center [718, 493] width 11 height 11
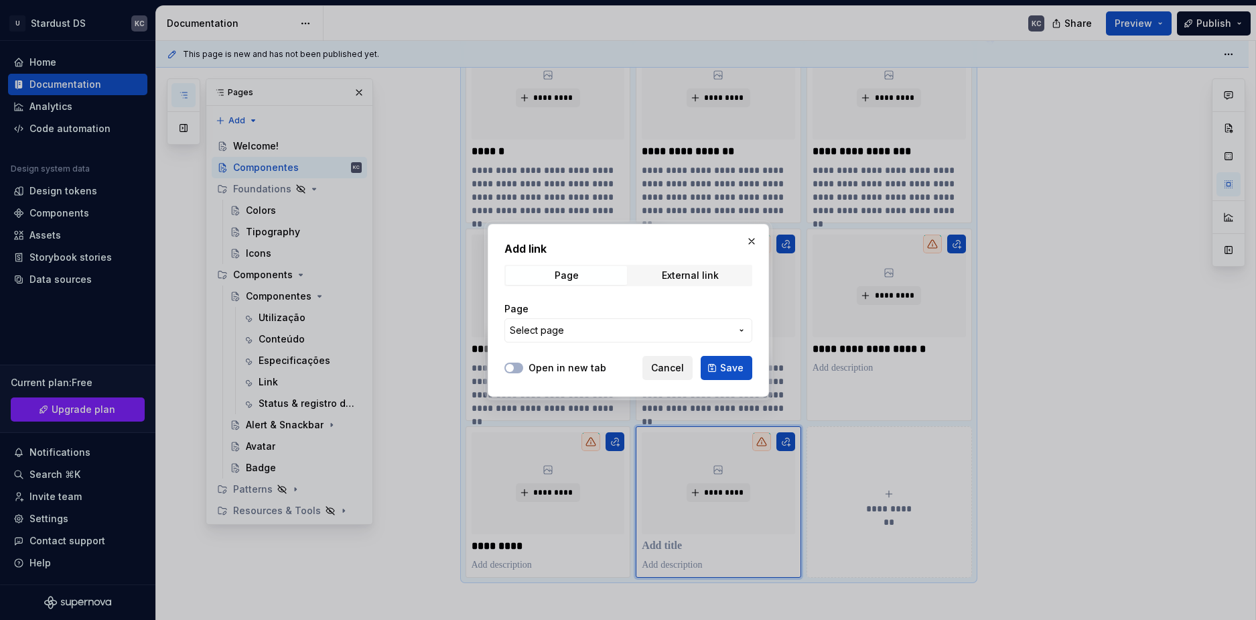
click at [672, 376] on button "Cancel" at bounding box center [667, 368] width 50 height 24
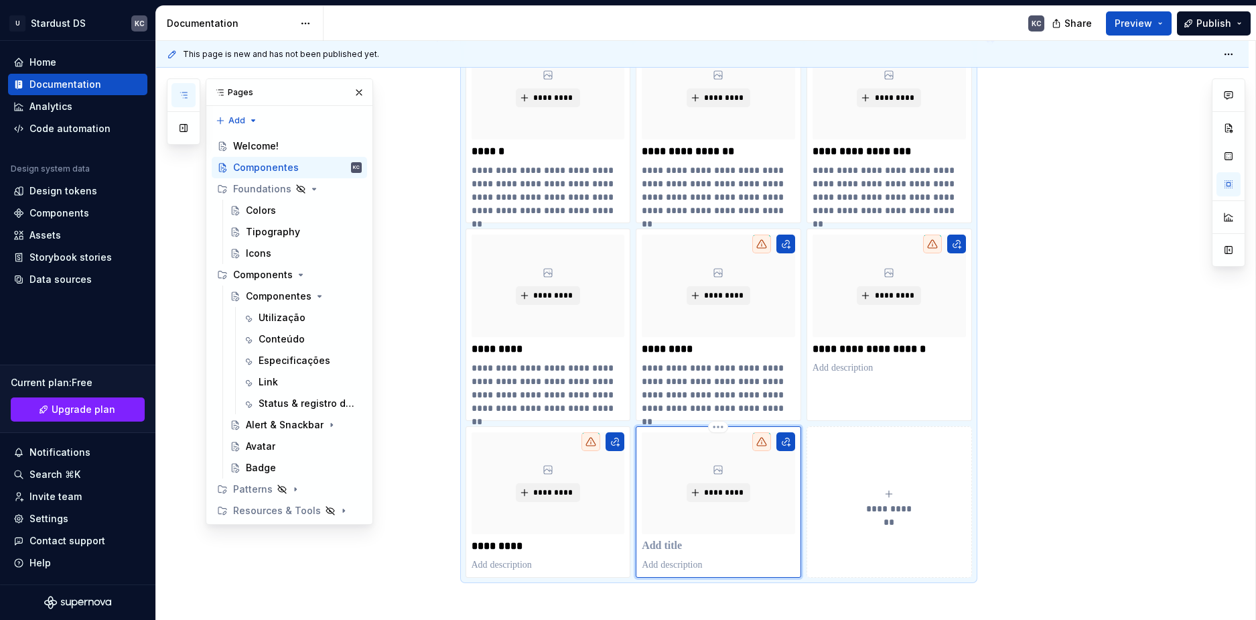
click at [679, 537] on div "*********" at bounding box center [718, 501] width 153 height 139
click at [670, 548] on p at bounding box center [718, 545] width 153 height 13
type textarea "*"
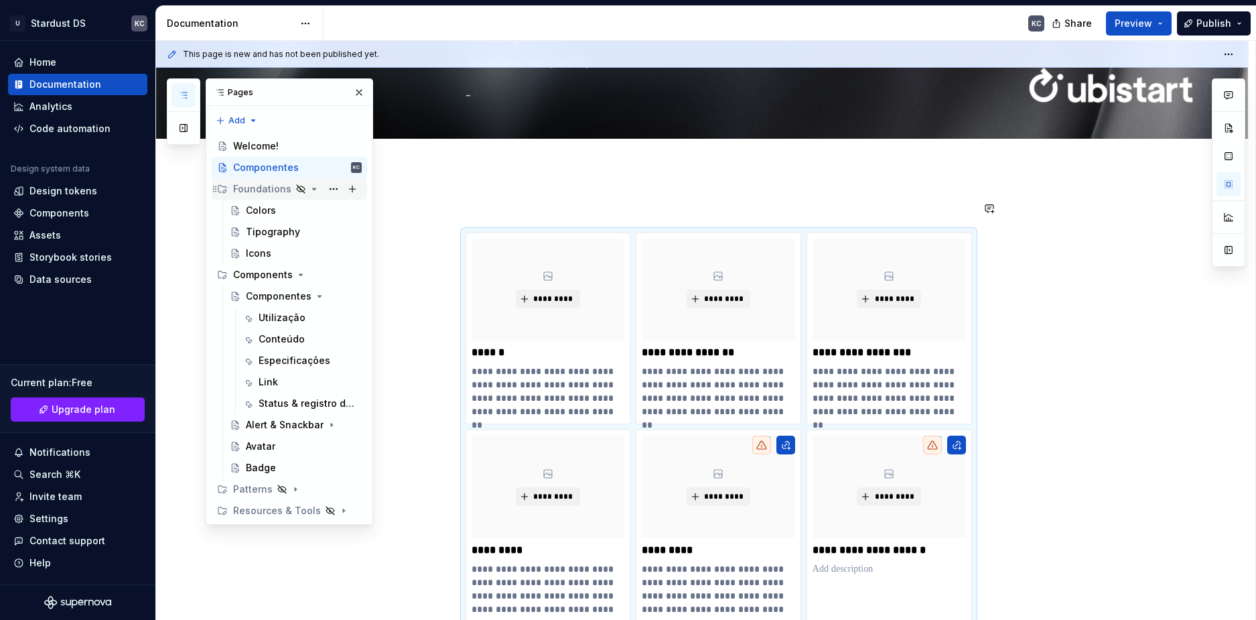
click at [261, 188] on div "Foundations" at bounding box center [262, 188] width 58 height 13
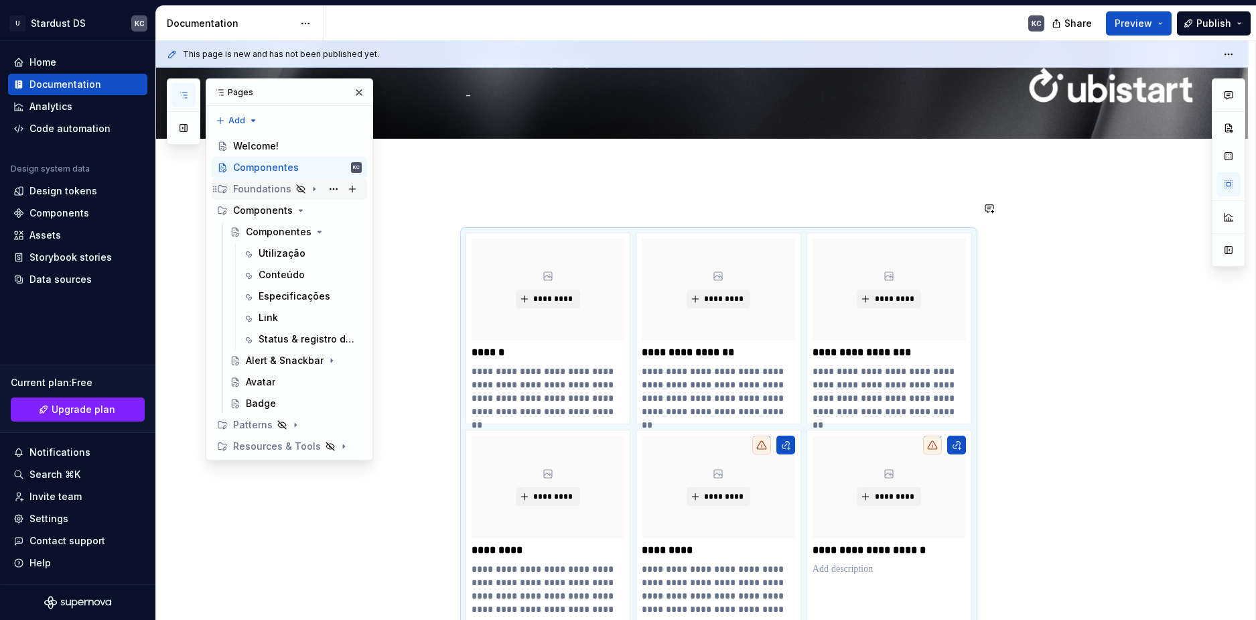
click at [261, 188] on div "Foundations" at bounding box center [262, 188] width 58 height 13
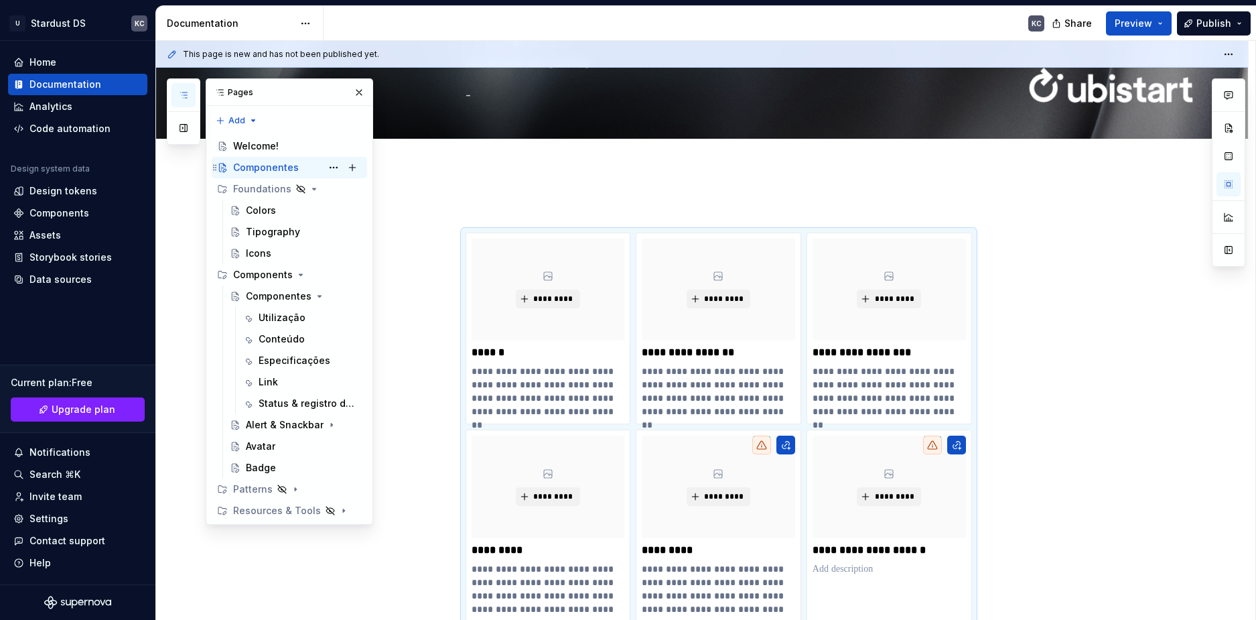
click at [225, 168] on icon "Page tree" at bounding box center [222, 167] width 11 height 11
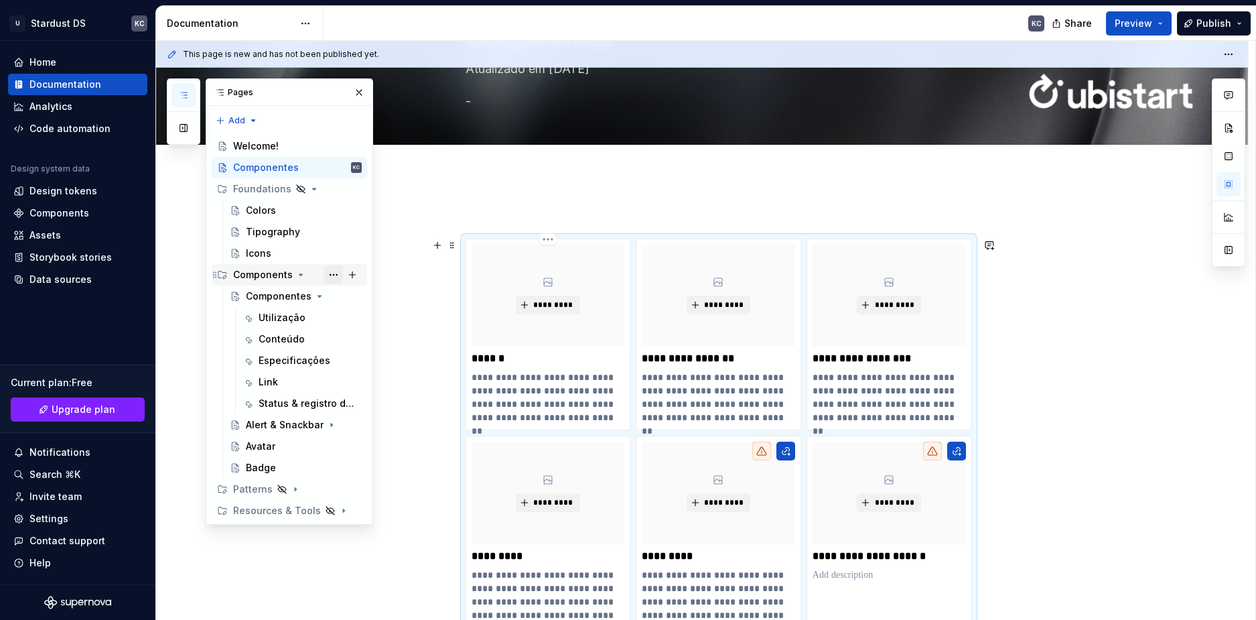
scroll to position [84, 0]
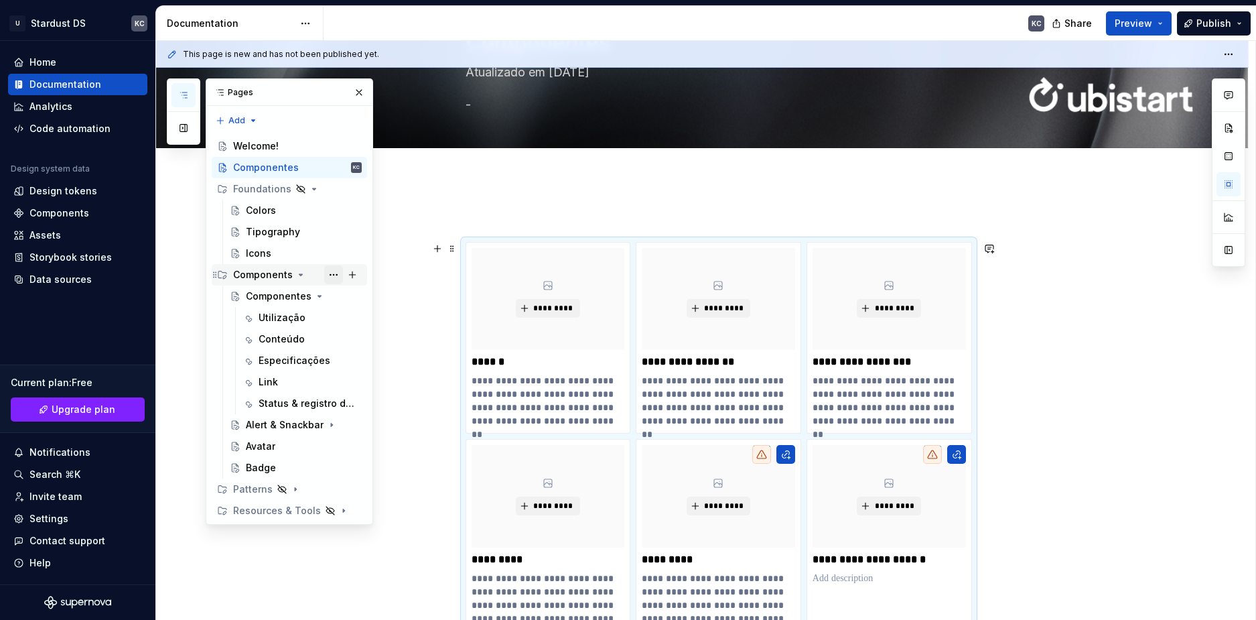
click at [334, 276] on button "Page tree" at bounding box center [333, 274] width 19 height 19
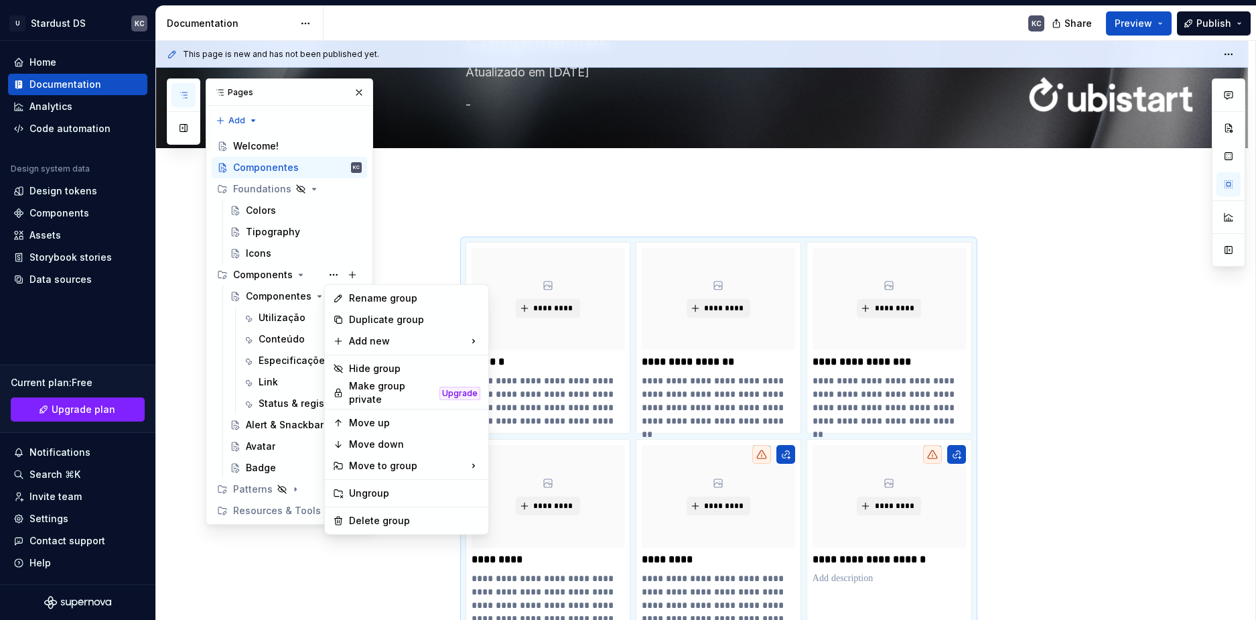
click at [410, 175] on html "U Stardust DS KC Home Documentation Analytics Code automation Design system dat…" at bounding box center [628, 310] width 1256 height 620
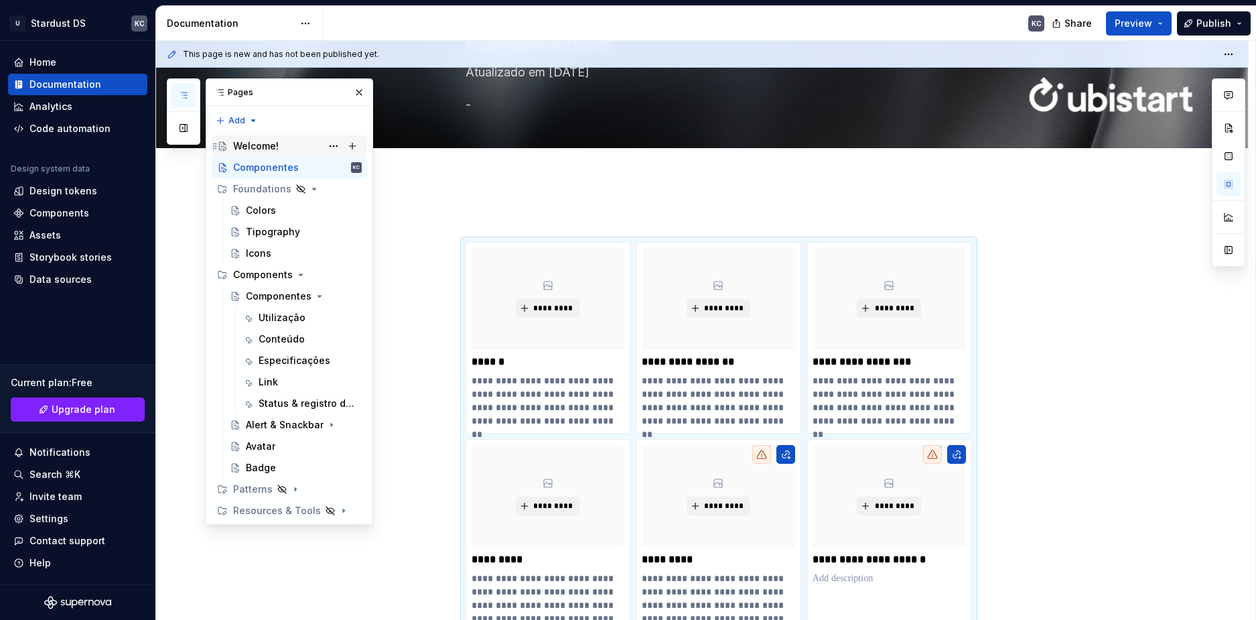
click at [299, 149] on div "Welcome!" at bounding box center [297, 146] width 129 height 19
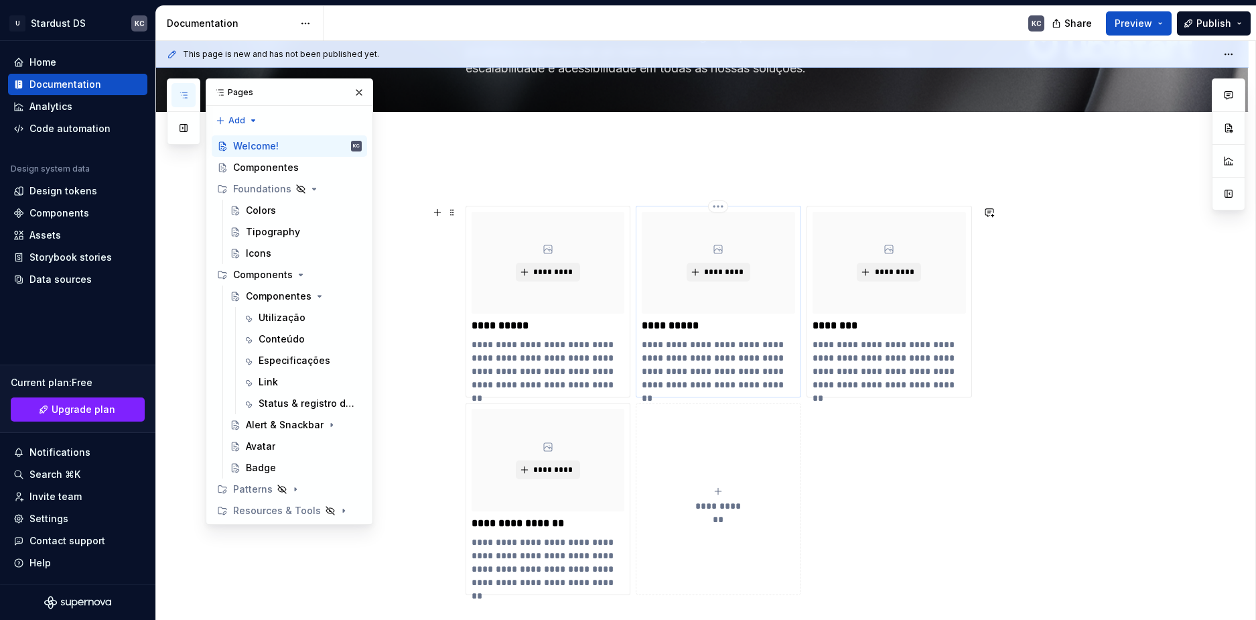
scroll to position [201, 0]
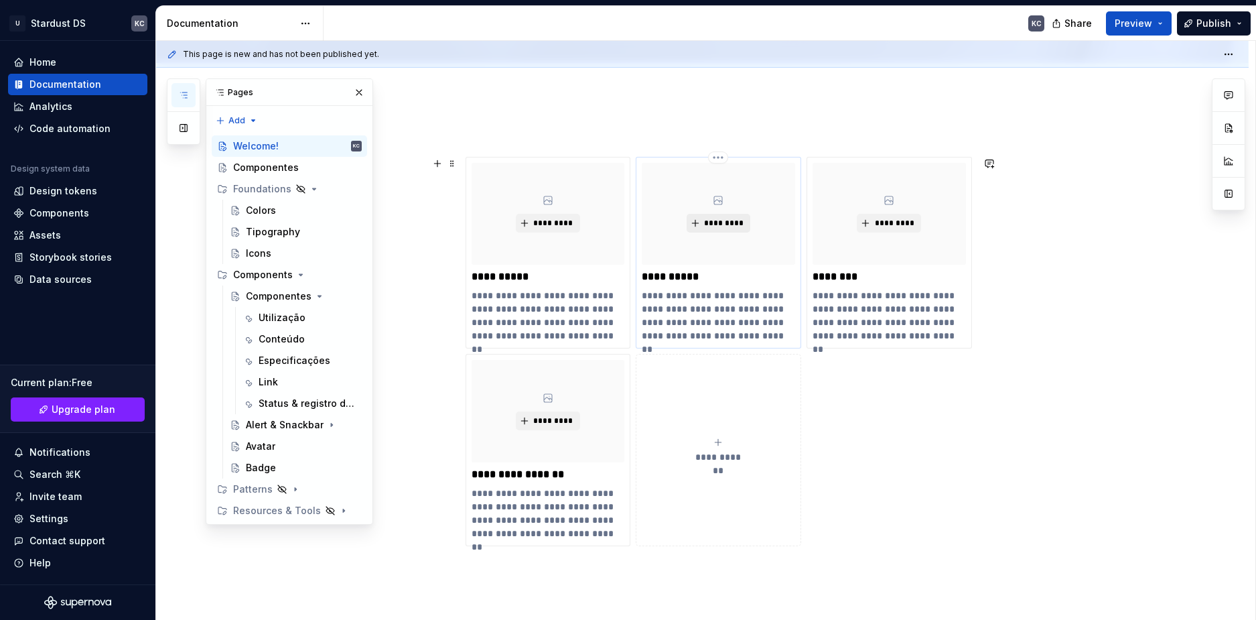
click at [711, 224] on span "*********" at bounding box center [723, 223] width 41 height 11
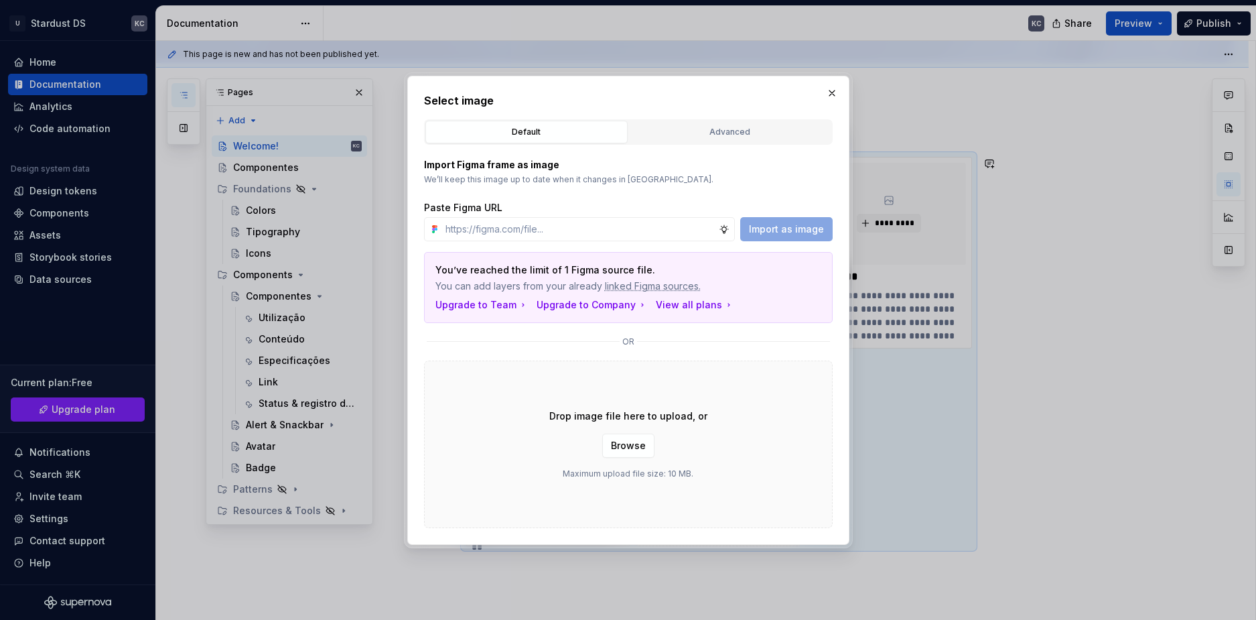
click at [834, 95] on button "button" at bounding box center [832, 93] width 19 height 19
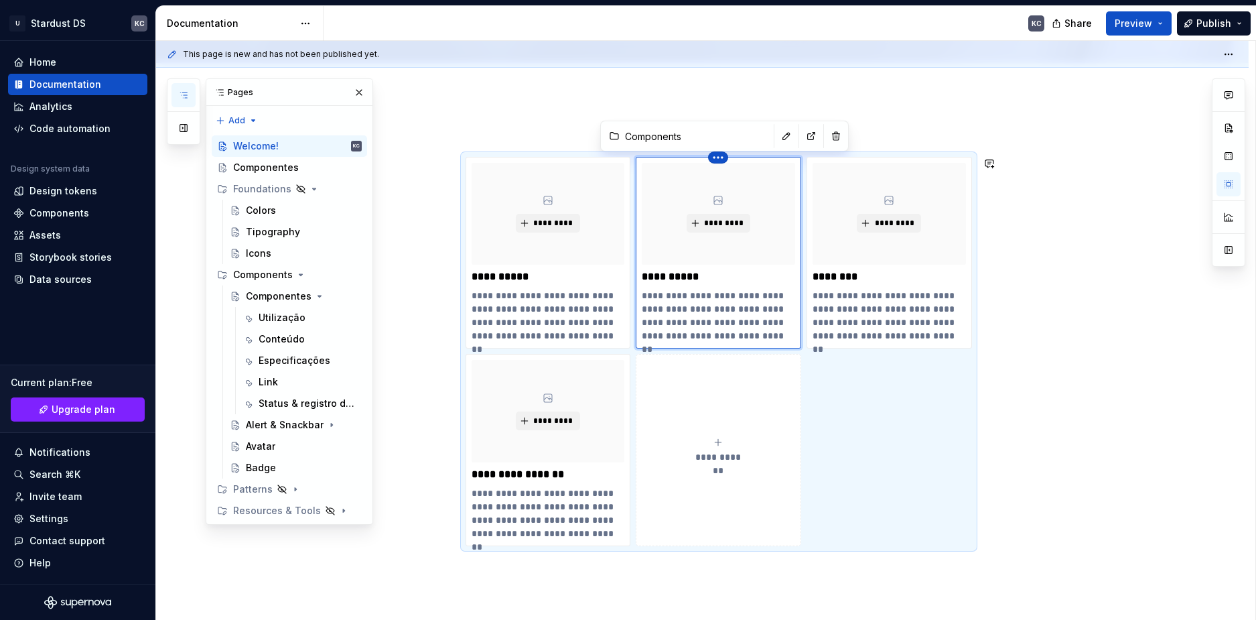
click at [714, 161] on html "U Stardust DS KC Home Documentation Analytics Code automation Design system dat…" at bounding box center [628, 310] width 1256 height 620
click at [772, 135] on html "U Stardust DS KC Home Documentation Analytics Code automation Design system dat…" at bounding box center [628, 310] width 1256 height 620
click at [777, 135] on button "button" at bounding box center [786, 136] width 19 height 19
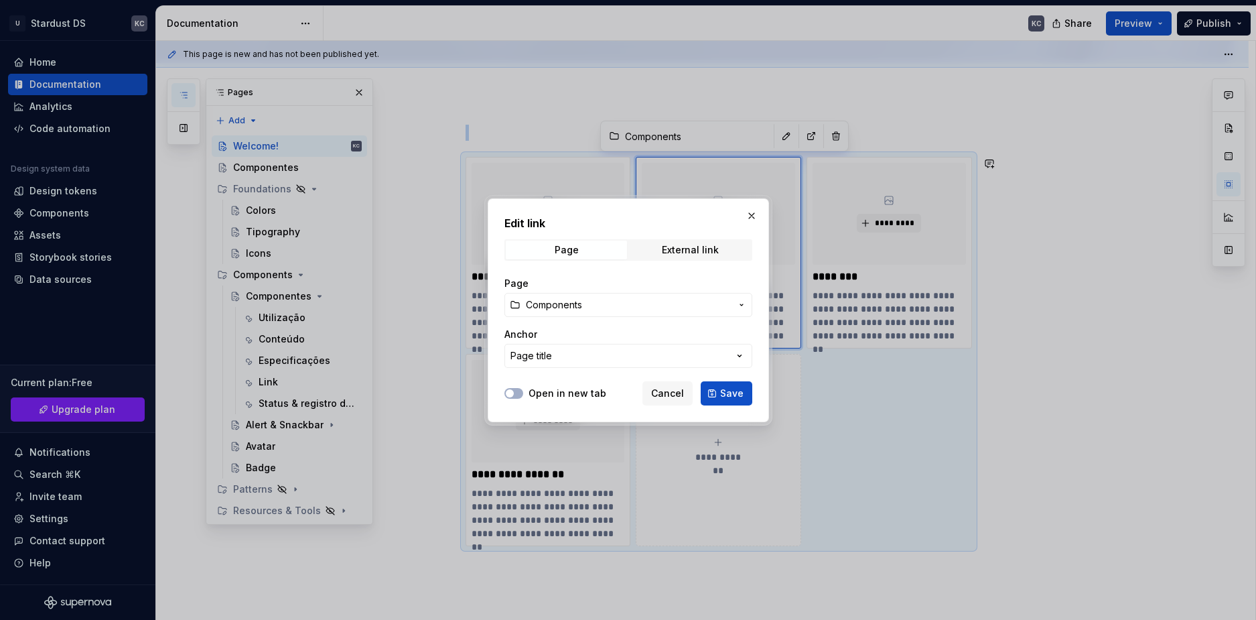
click at [561, 307] on span "Components" at bounding box center [554, 304] width 56 height 13
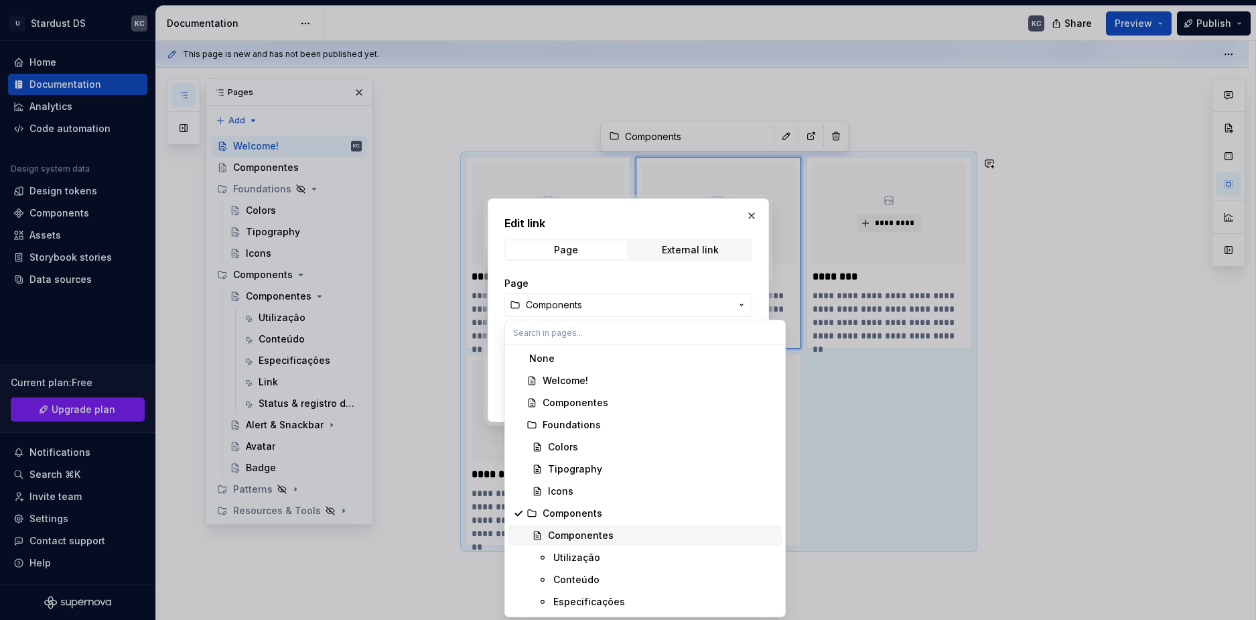
click at [581, 534] on div "Componentes" at bounding box center [581, 534] width 66 height 13
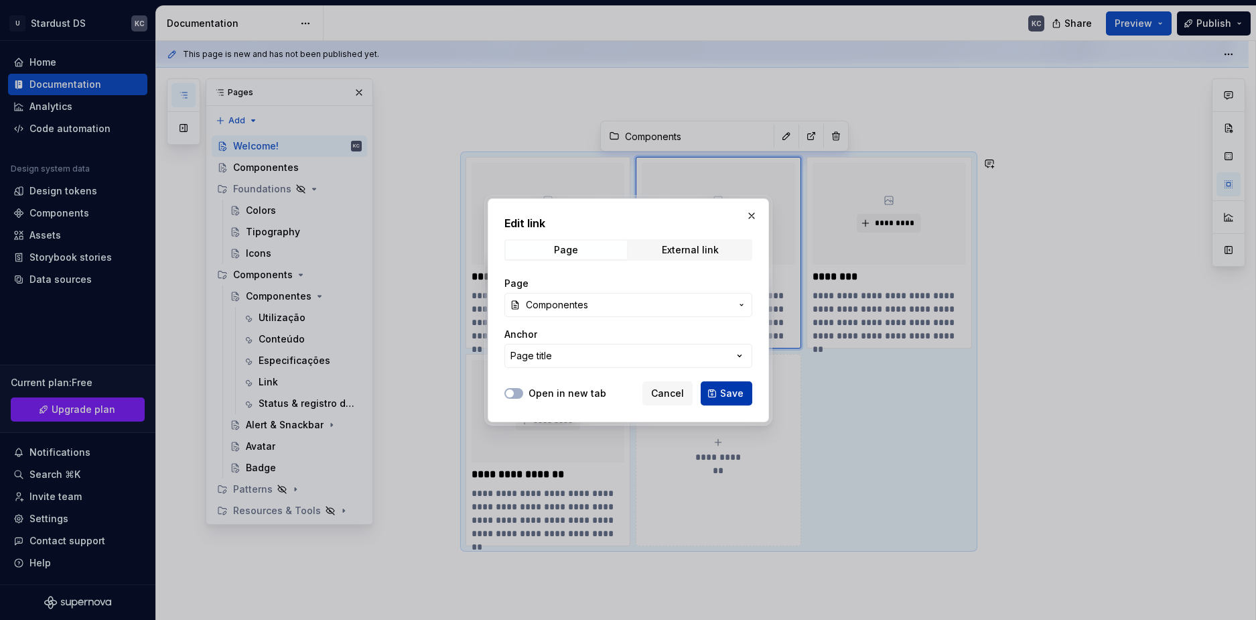
click at [719, 395] on button "Save" at bounding box center [727, 393] width 52 height 24
type textarea "*"
type input "Componentes"
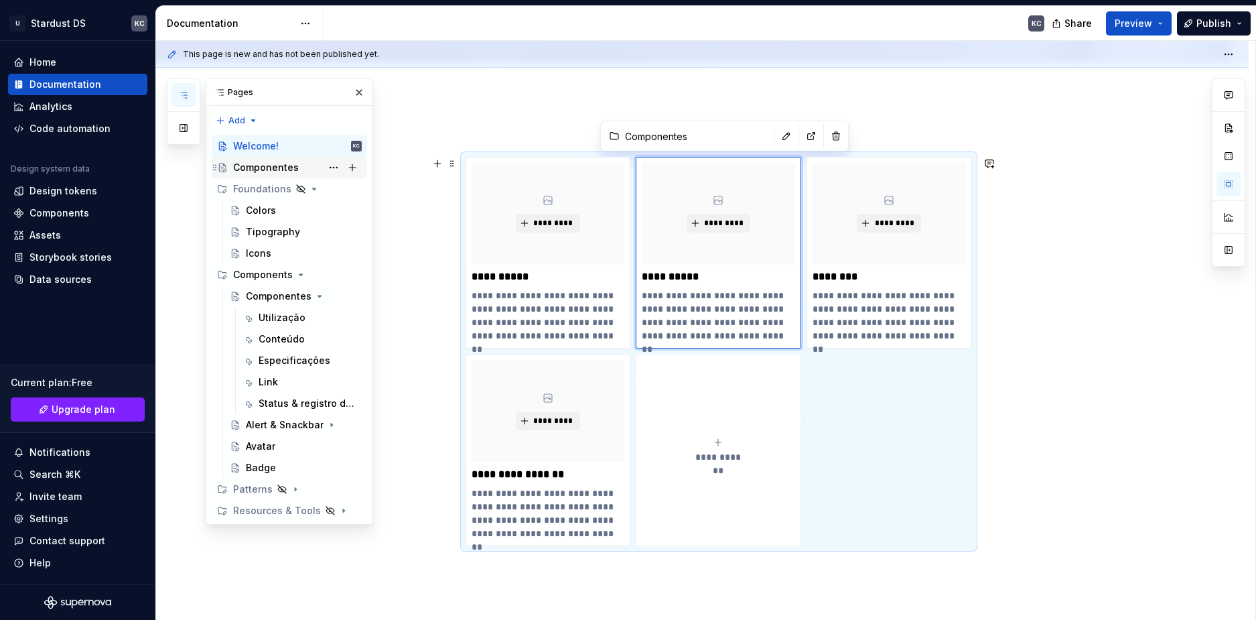
click at [263, 170] on div "Componentes" at bounding box center [266, 167] width 66 height 13
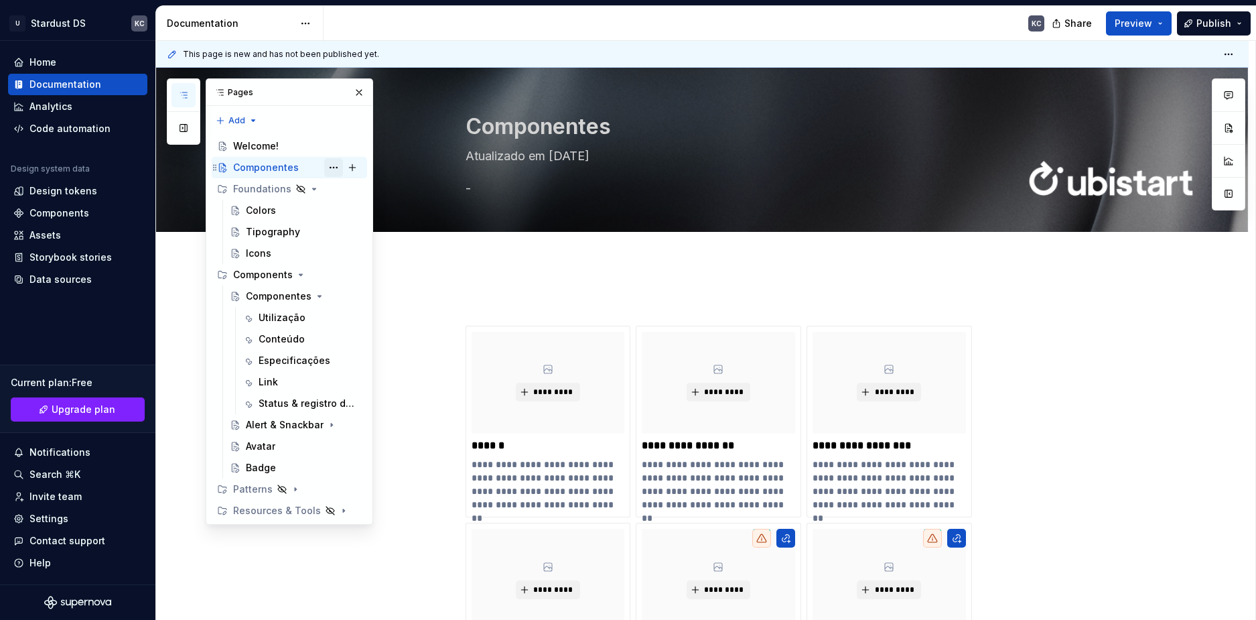
click at [336, 166] on button "Page tree" at bounding box center [333, 167] width 19 height 19
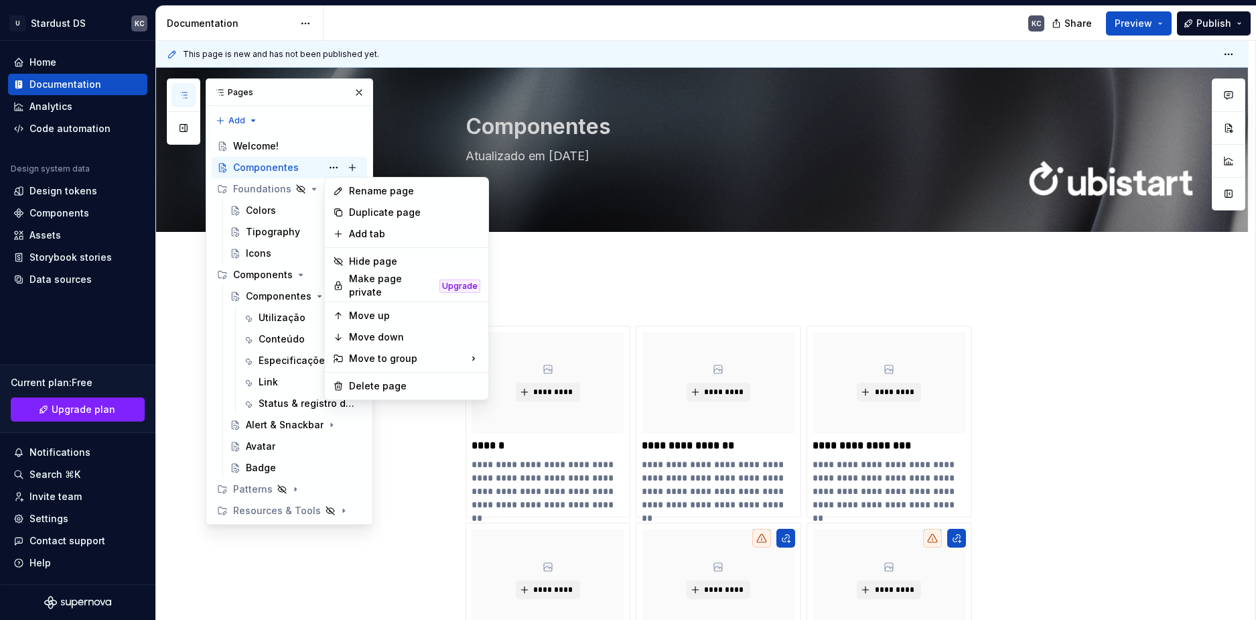
click at [333, 472] on div "Pages Add Accessibility guide for tree Page tree. Navigate the tree with the ar…" at bounding box center [270, 301] width 206 height 446
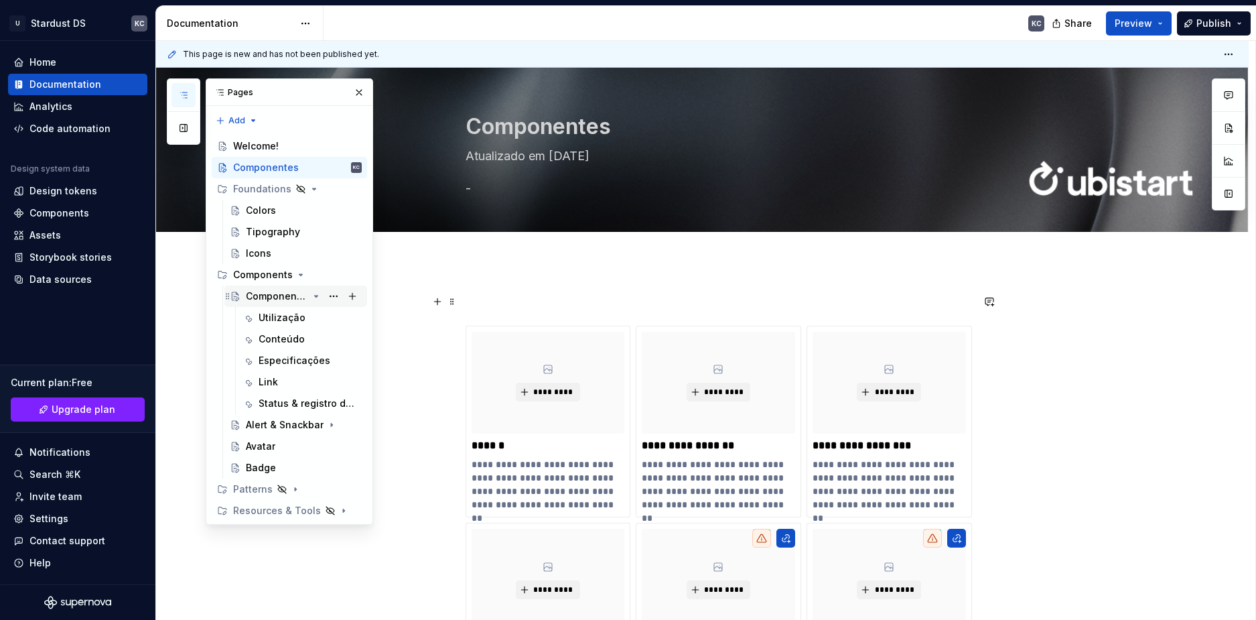
click at [296, 299] on div "Componentes" at bounding box center [277, 295] width 62 height 13
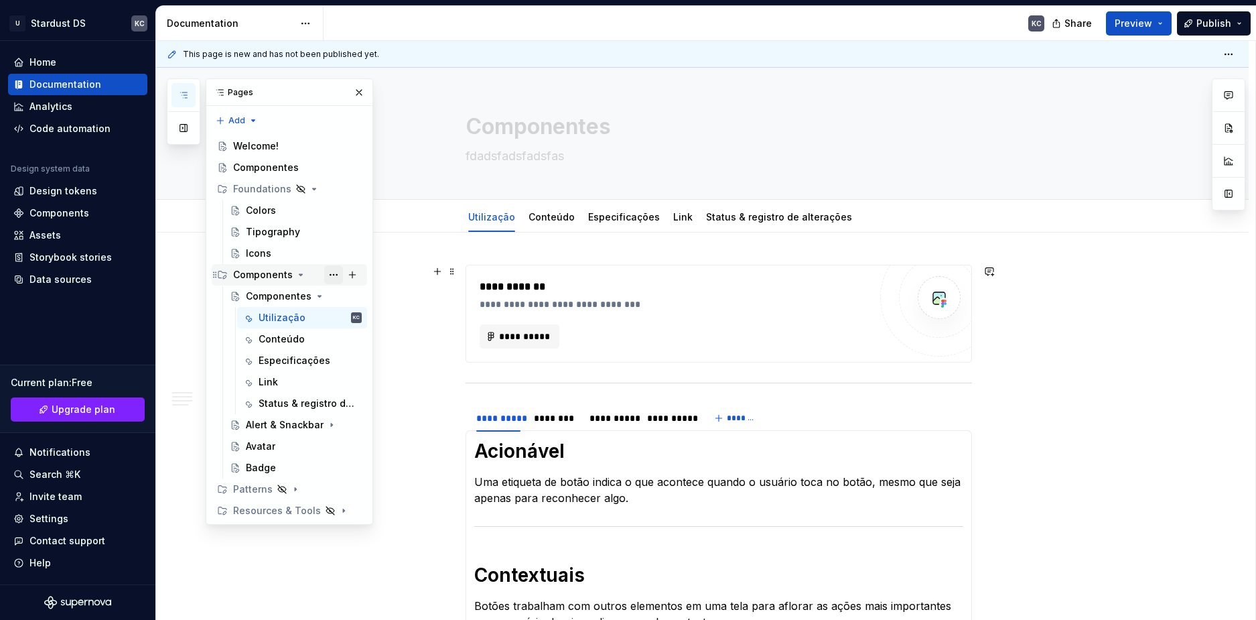
click at [332, 267] on button "Page tree" at bounding box center [333, 274] width 19 height 19
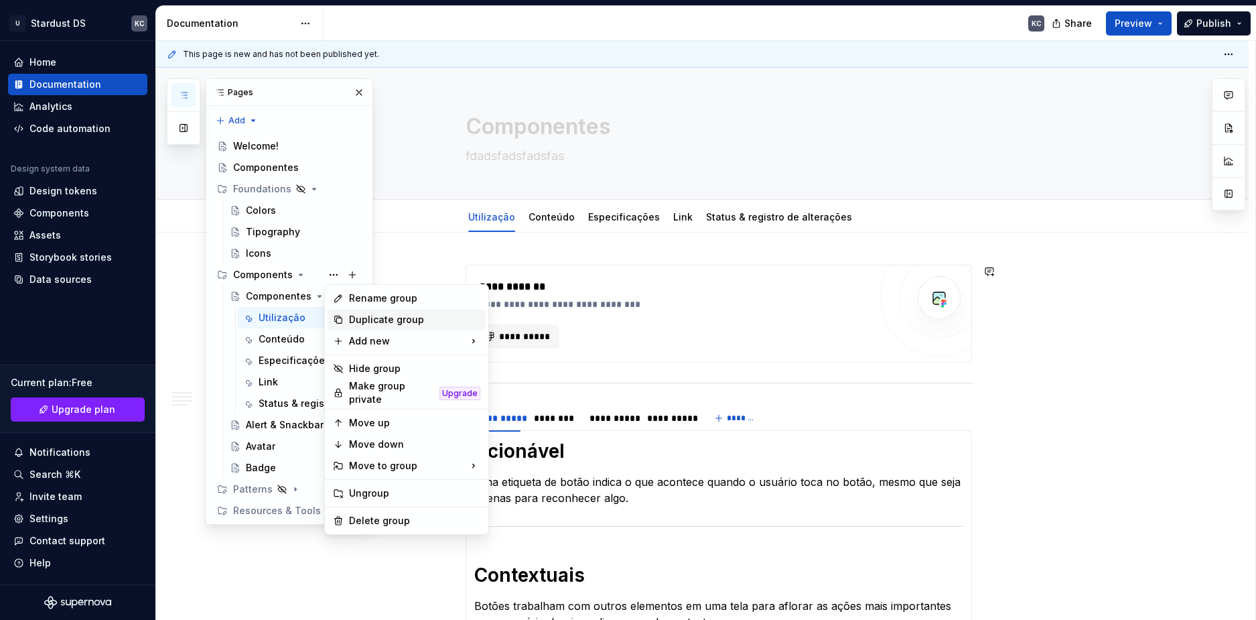
click at [380, 314] on div "Duplicate group" at bounding box center [414, 319] width 131 height 13
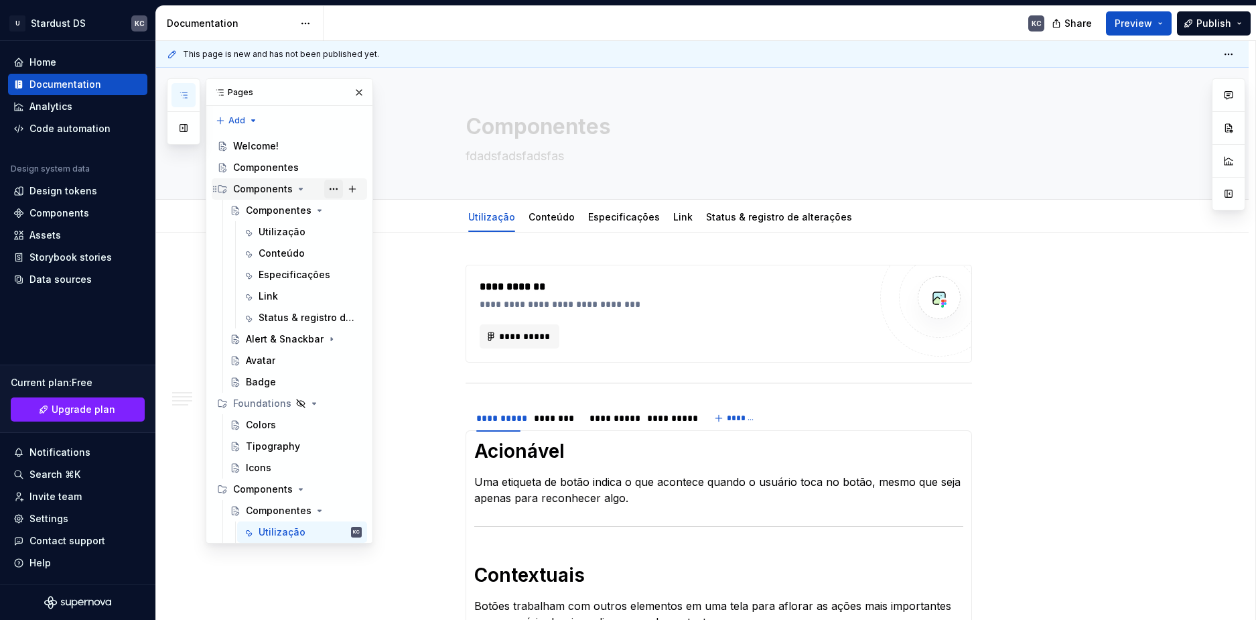
click at [328, 187] on button "Page tree" at bounding box center [333, 189] width 19 height 19
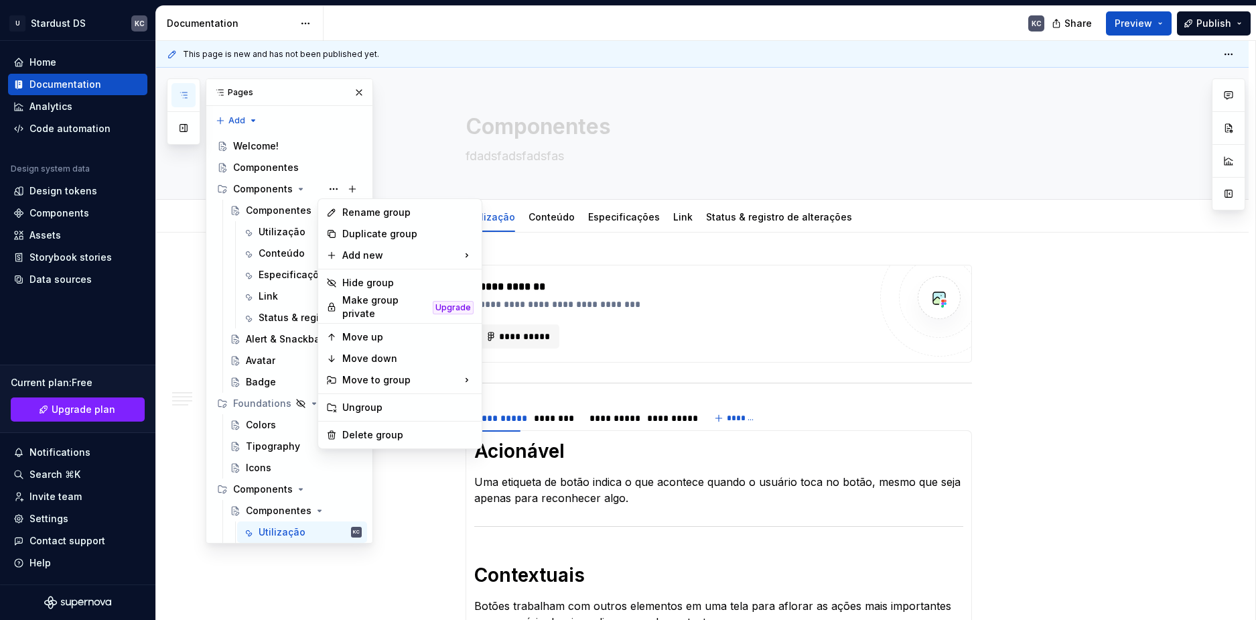
type textarea "*"
click at [355, 212] on div "Rename group" at bounding box center [407, 212] width 131 height 13
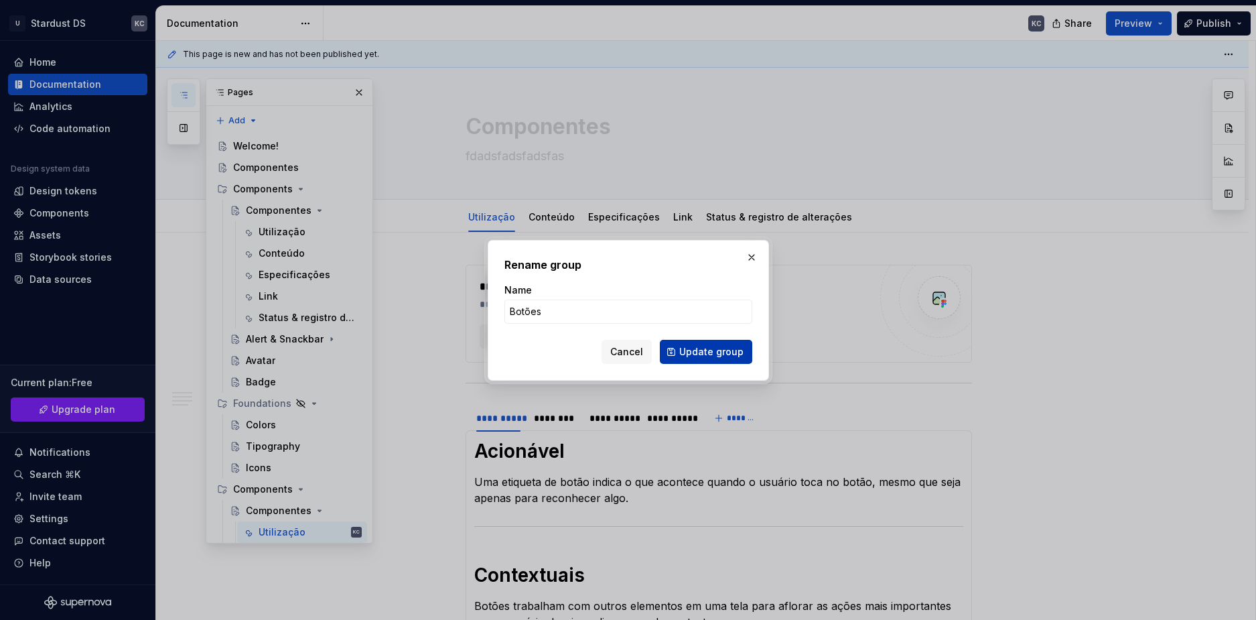
type input "Botões"
click at [686, 351] on span "Update group" at bounding box center [711, 351] width 64 height 13
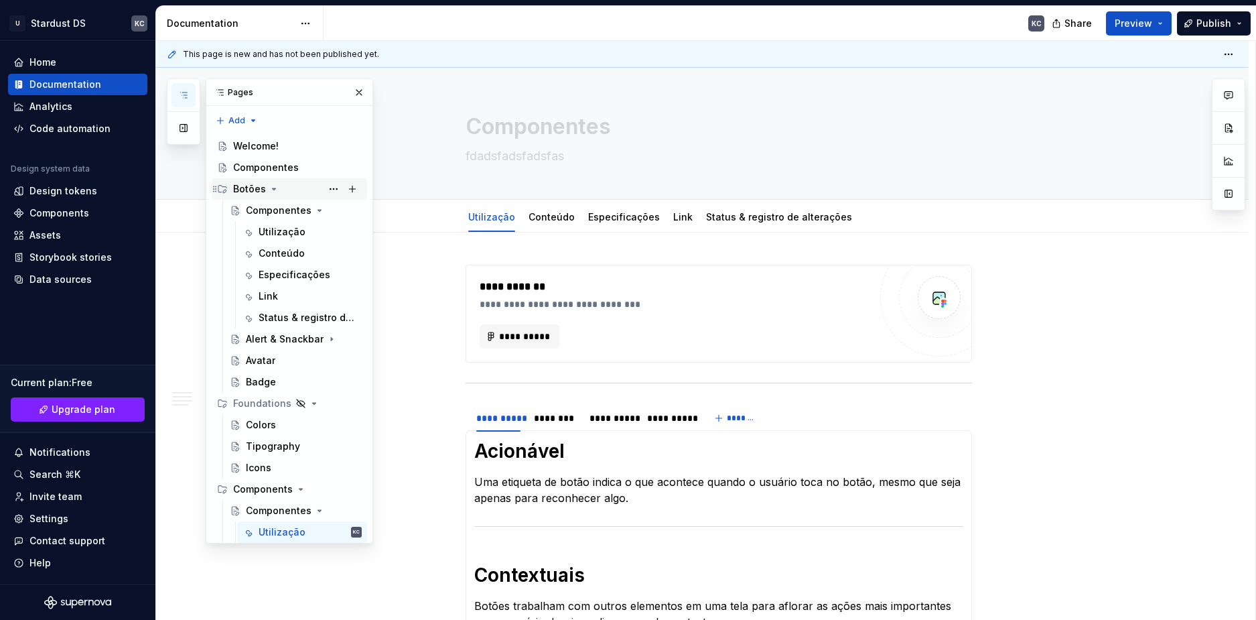
click at [248, 183] on div "Botões" at bounding box center [249, 188] width 33 height 13
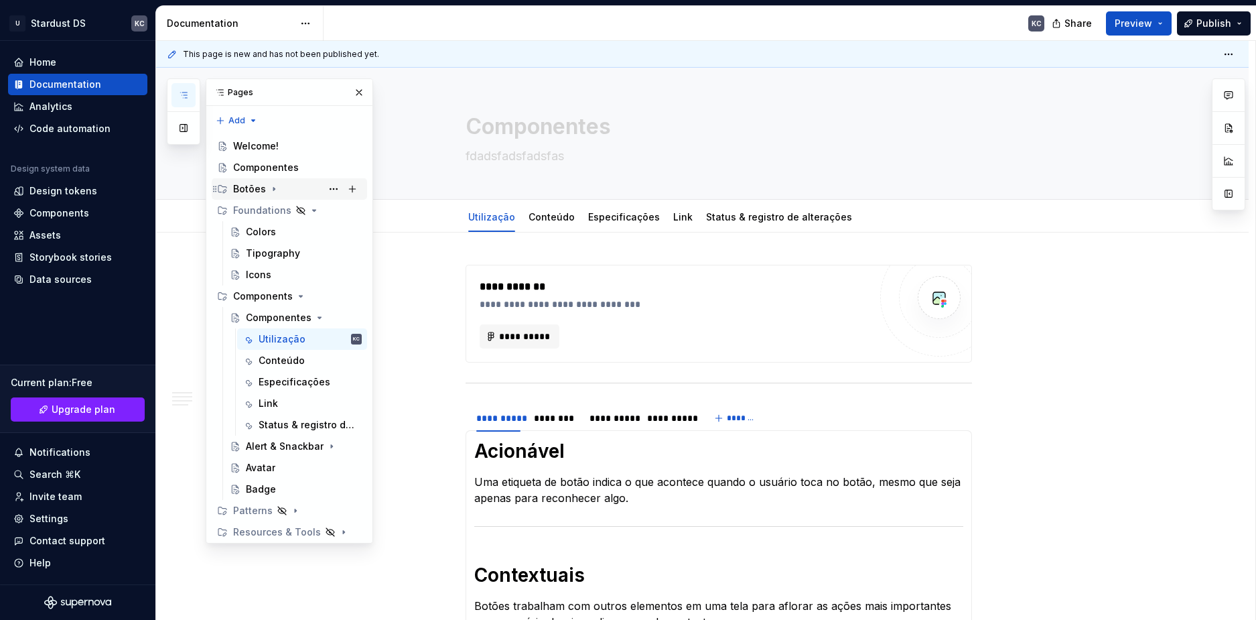
click at [251, 190] on div "Botões" at bounding box center [249, 188] width 33 height 13
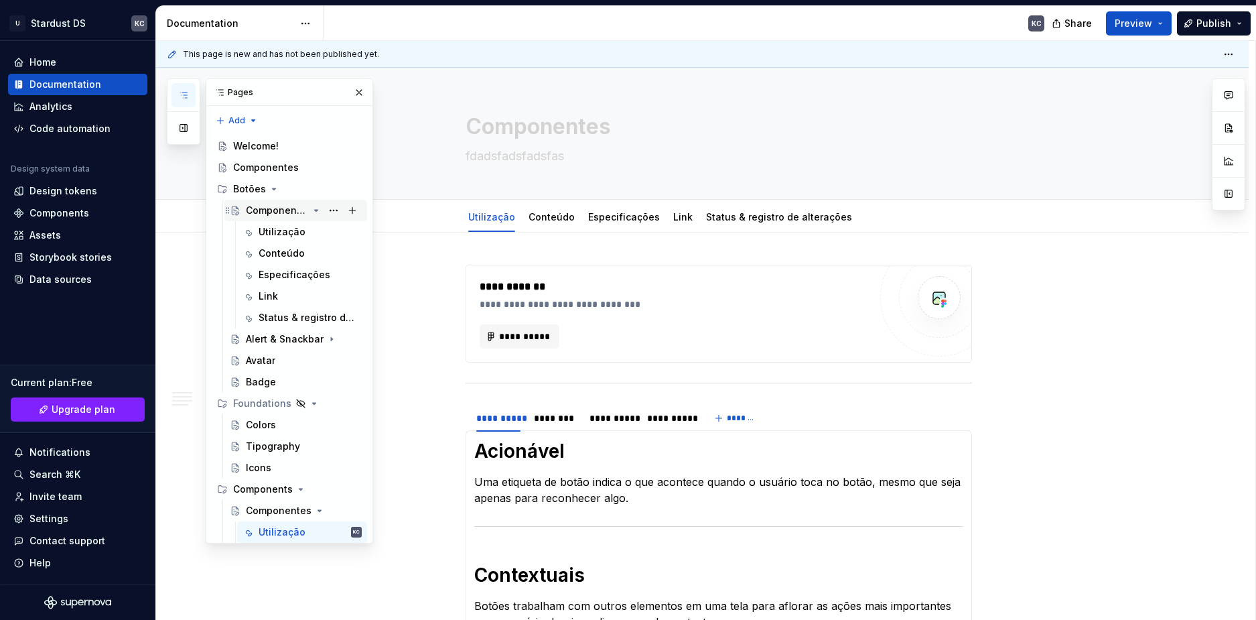
click at [269, 210] on div "Componentes" at bounding box center [277, 210] width 62 height 13
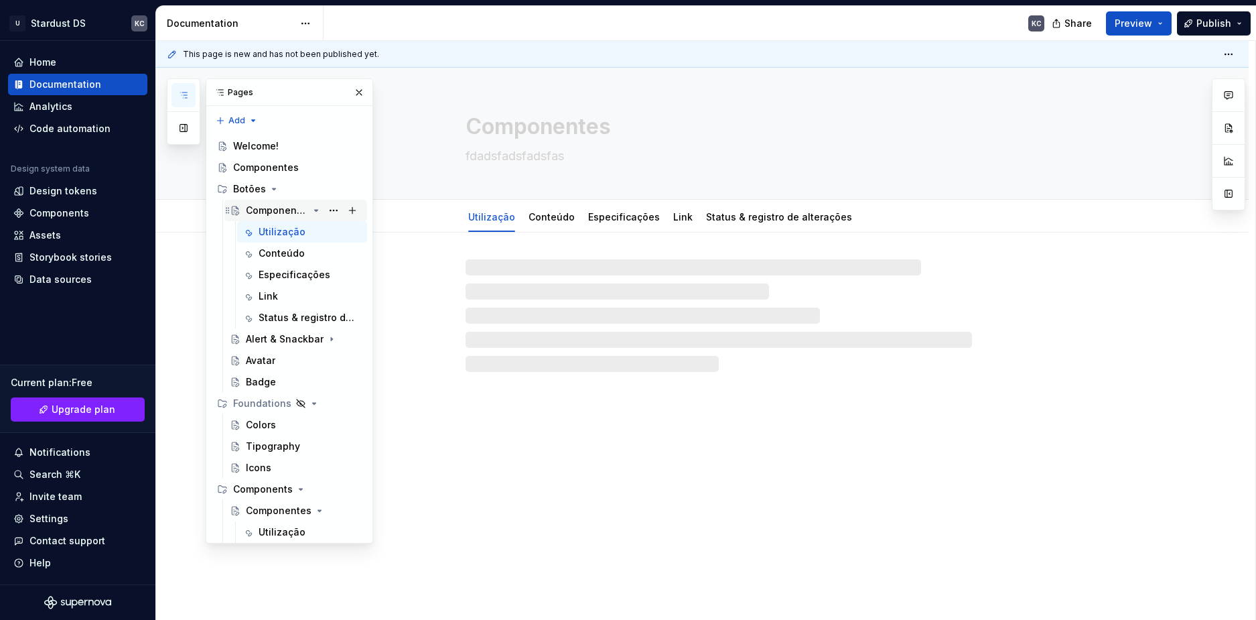
click at [269, 210] on div "Componentes" at bounding box center [277, 210] width 62 height 13
click at [326, 210] on button "Page tree" at bounding box center [333, 210] width 19 height 19
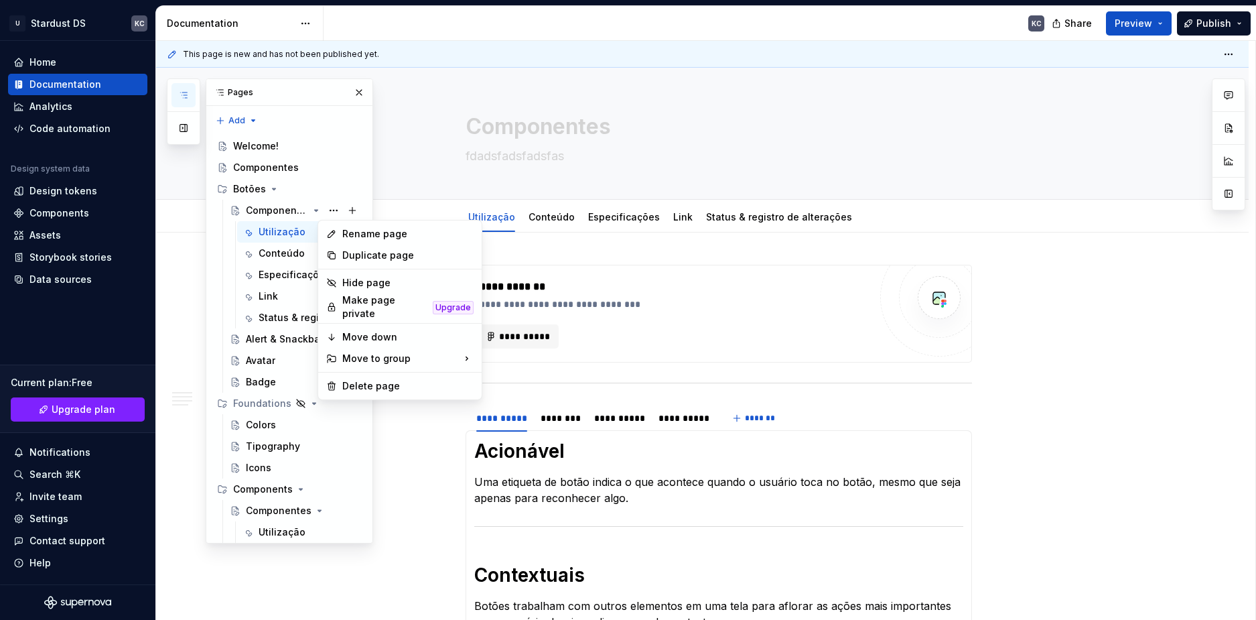
type textarea "*"
click at [362, 236] on div "Rename page" at bounding box center [407, 233] width 131 height 13
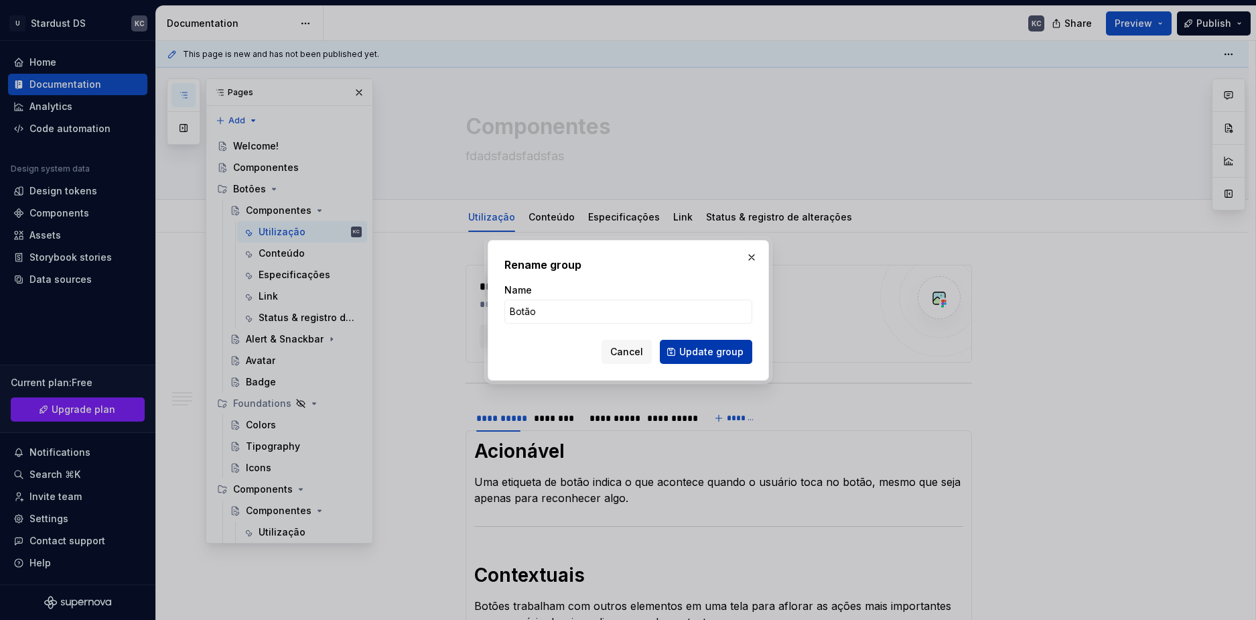
type input "Botão"
click at [721, 351] on span "Update group" at bounding box center [711, 351] width 64 height 13
type textarea "*"
type textarea "Botão"
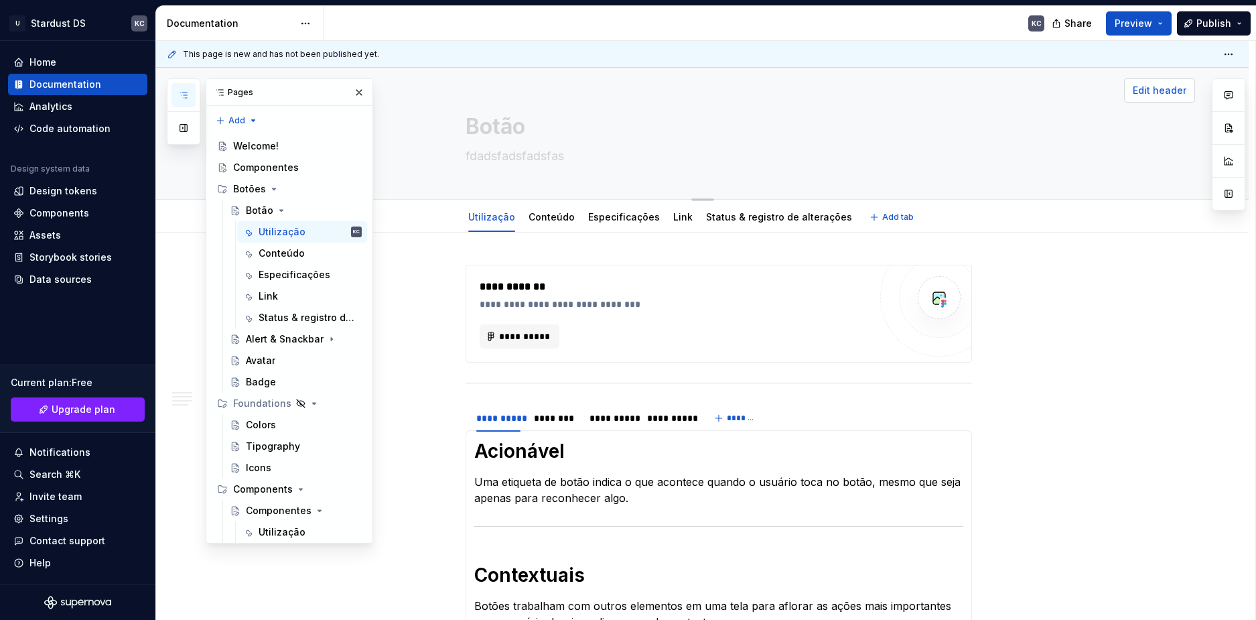
click at [1175, 95] on span "Edit header" at bounding box center [1160, 90] width 54 height 13
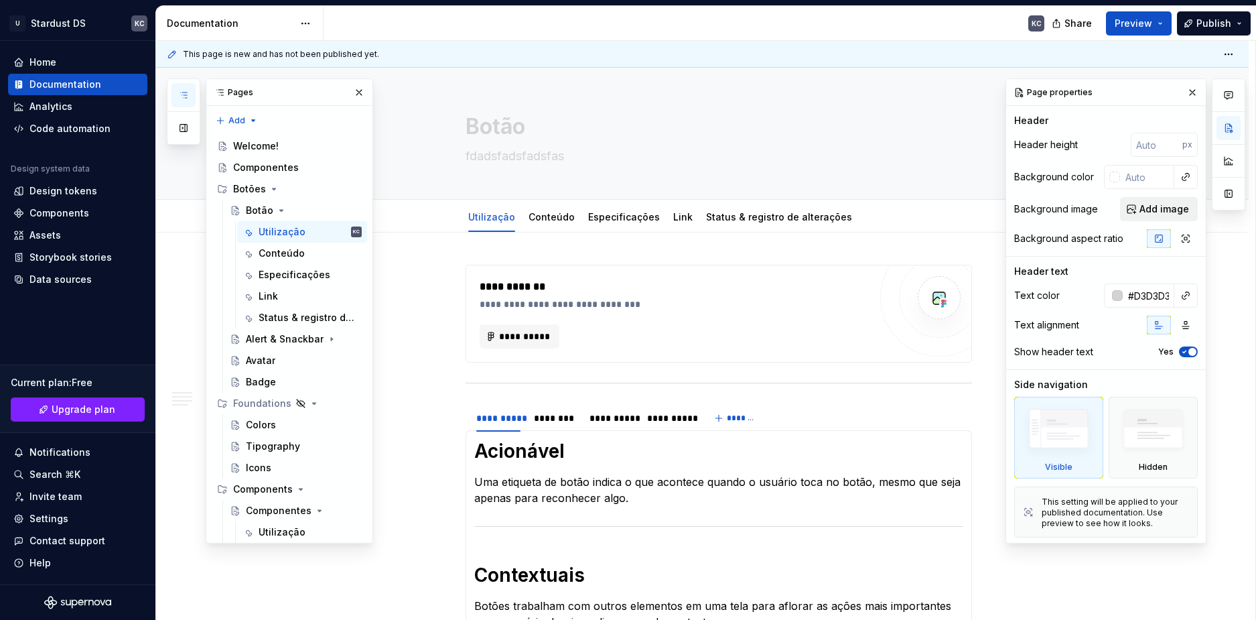
click at [1169, 206] on span "Add image" at bounding box center [1164, 208] width 50 height 13
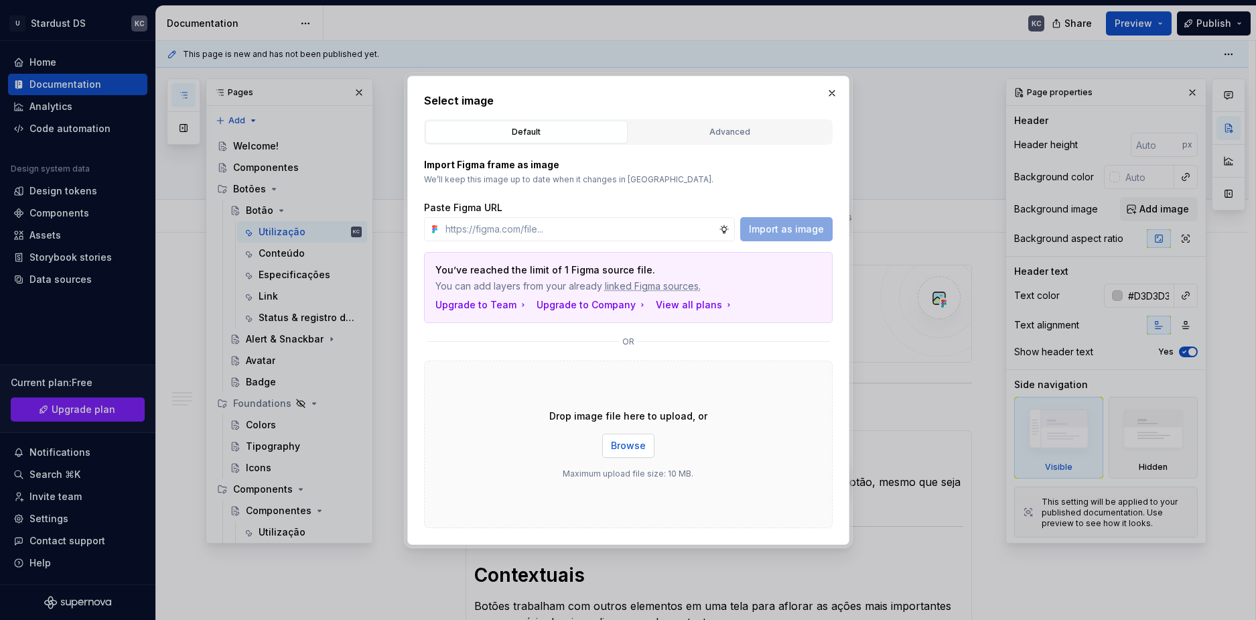
click at [641, 443] on span "Browse" at bounding box center [628, 445] width 35 height 13
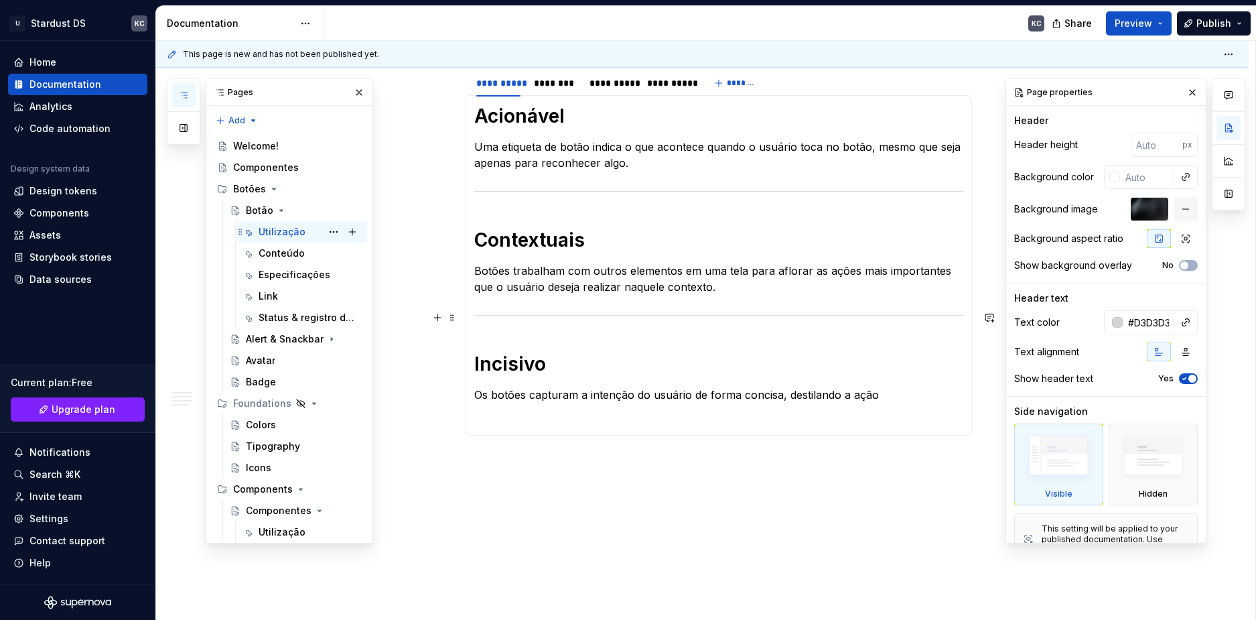
scroll to position [67, 0]
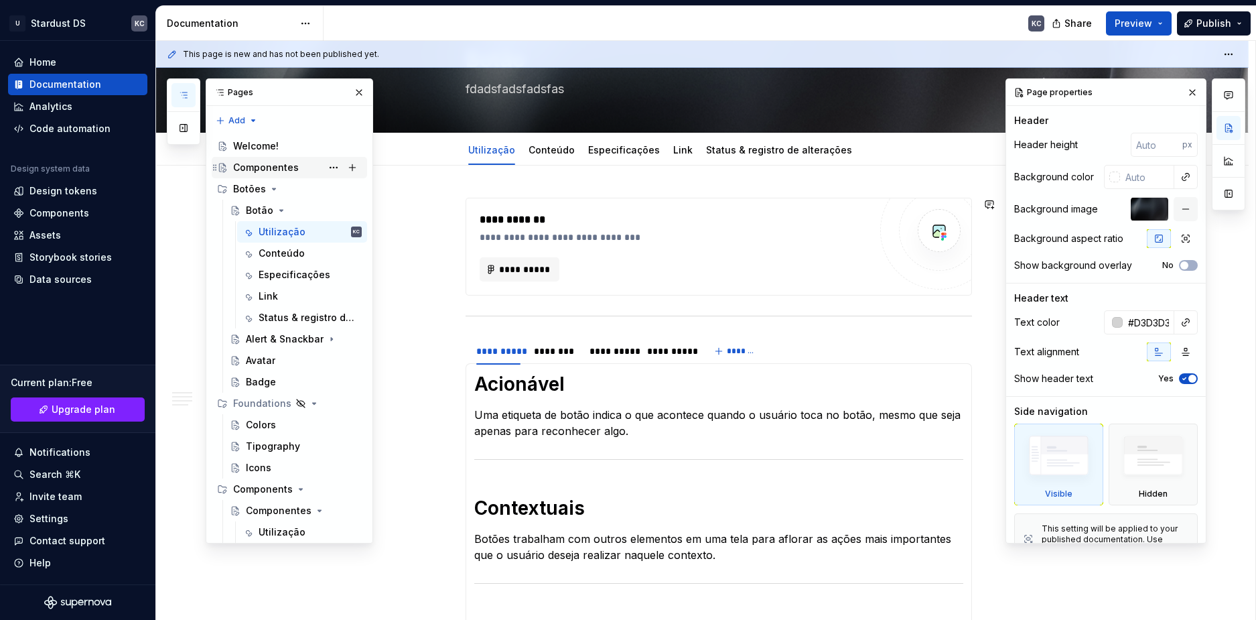
click at [269, 167] on div "Componentes" at bounding box center [266, 167] width 66 height 13
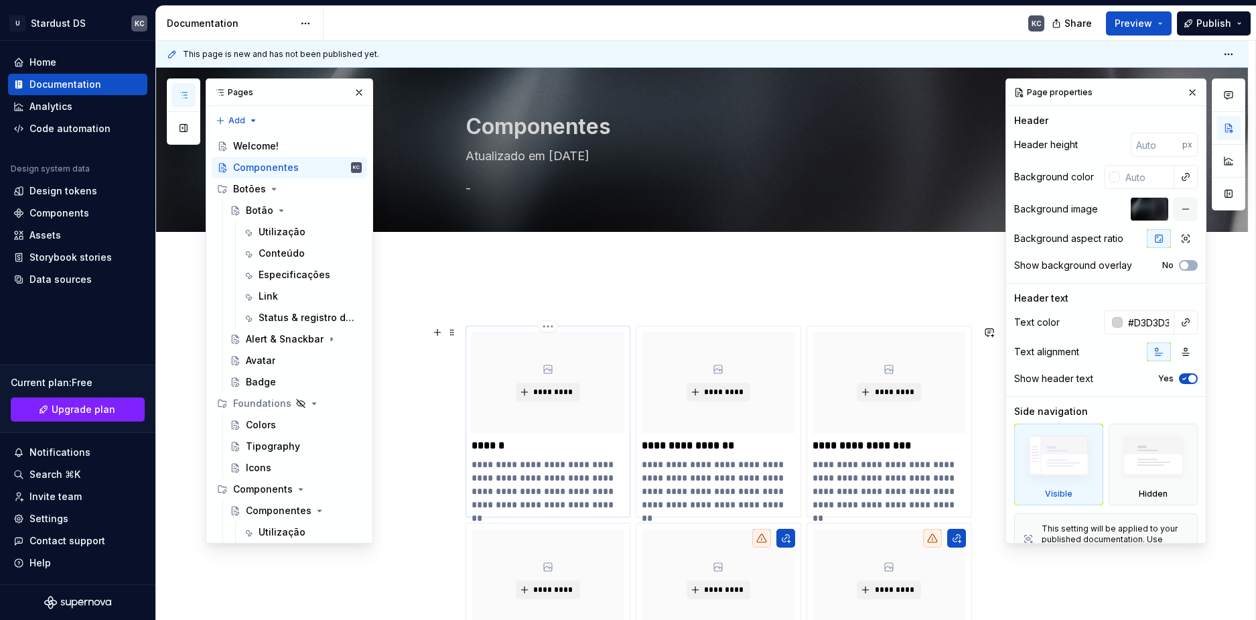
click at [524, 476] on p "**********" at bounding box center [548, 484] width 153 height 54
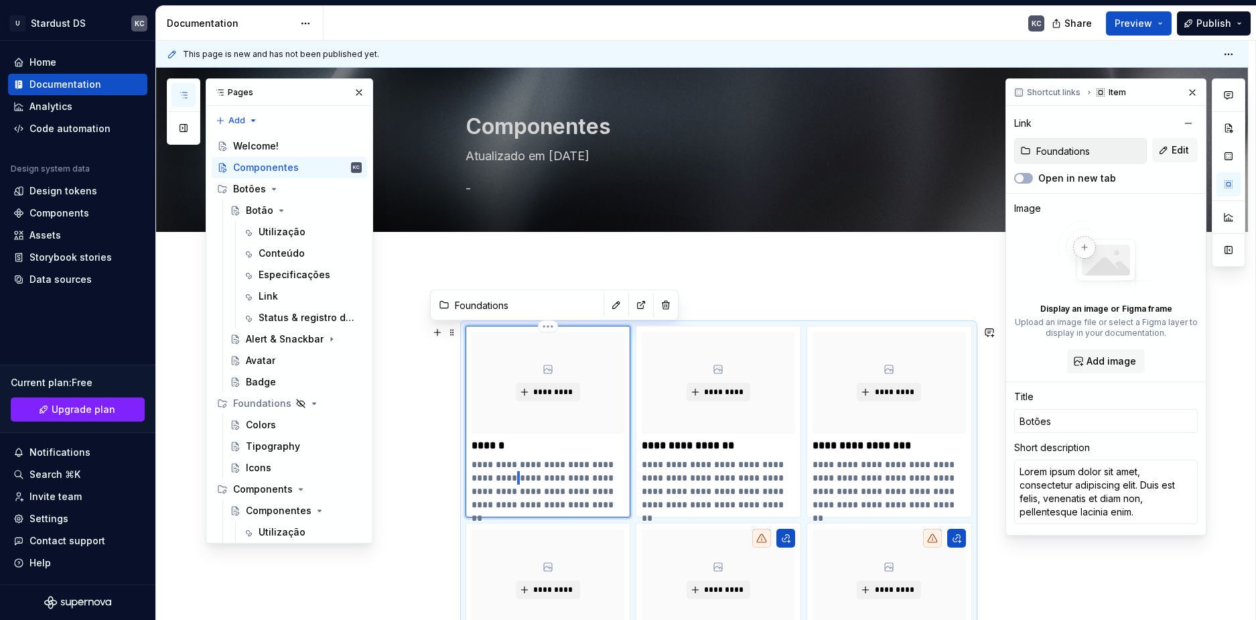
click at [524, 476] on p "**********" at bounding box center [548, 484] width 153 height 54
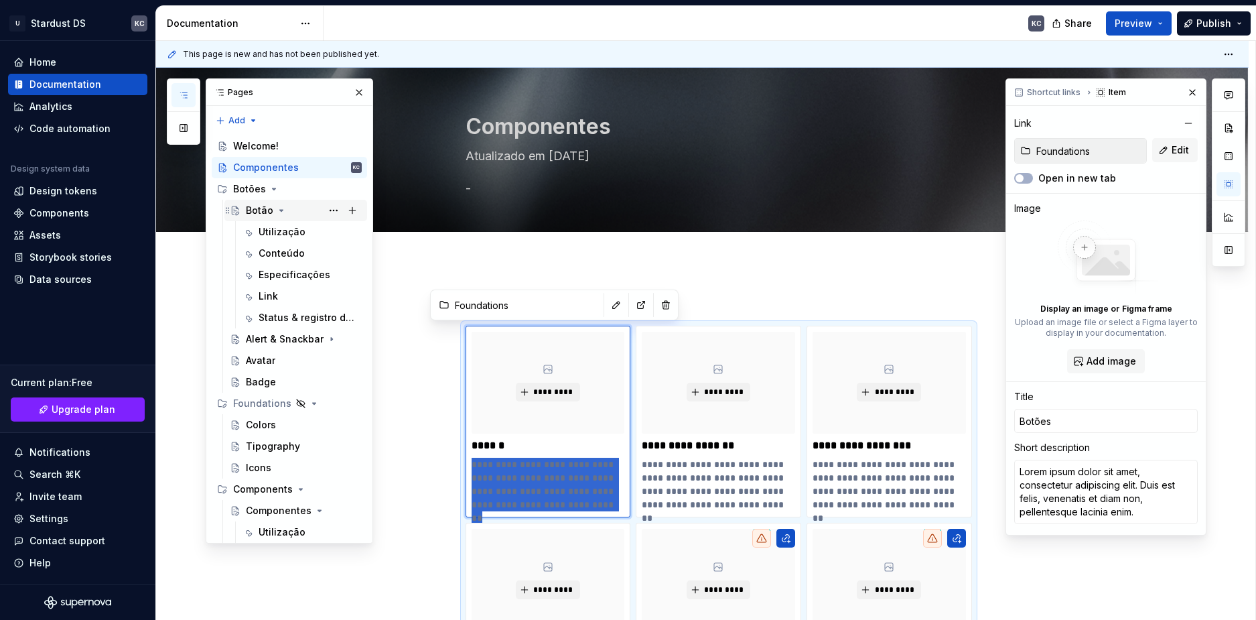
click at [259, 210] on div "Botão" at bounding box center [259, 210] width 27 height 13
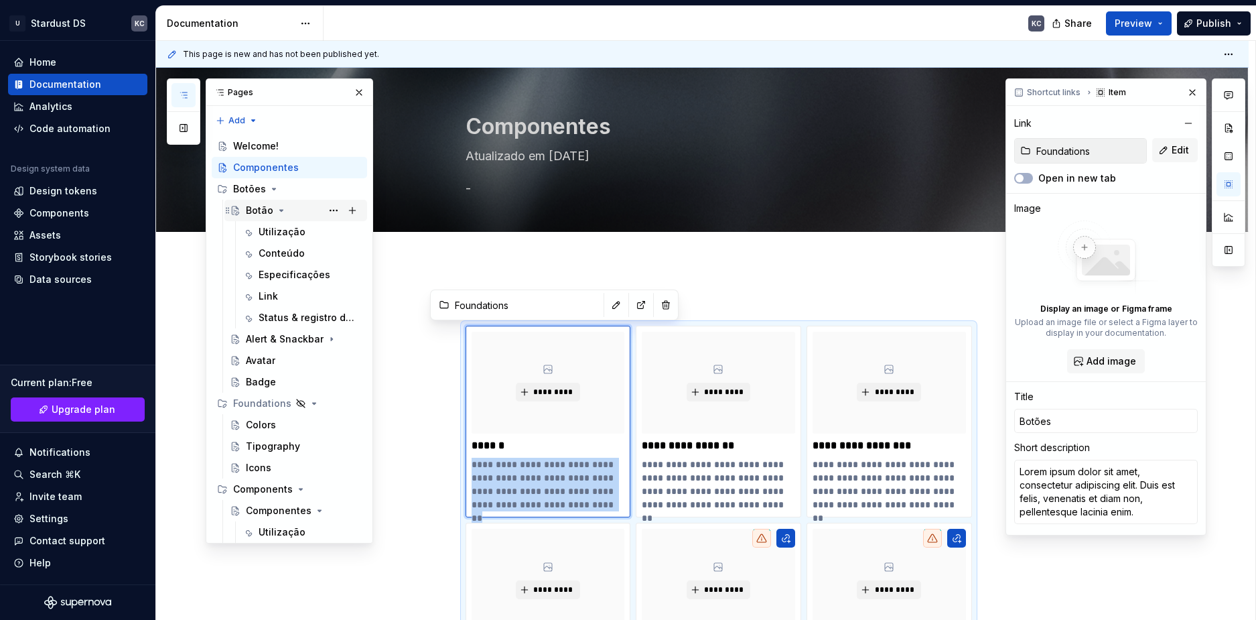
click at [255, 212] on div "Botão" at bounding box center [259, 210] width 27 height 13
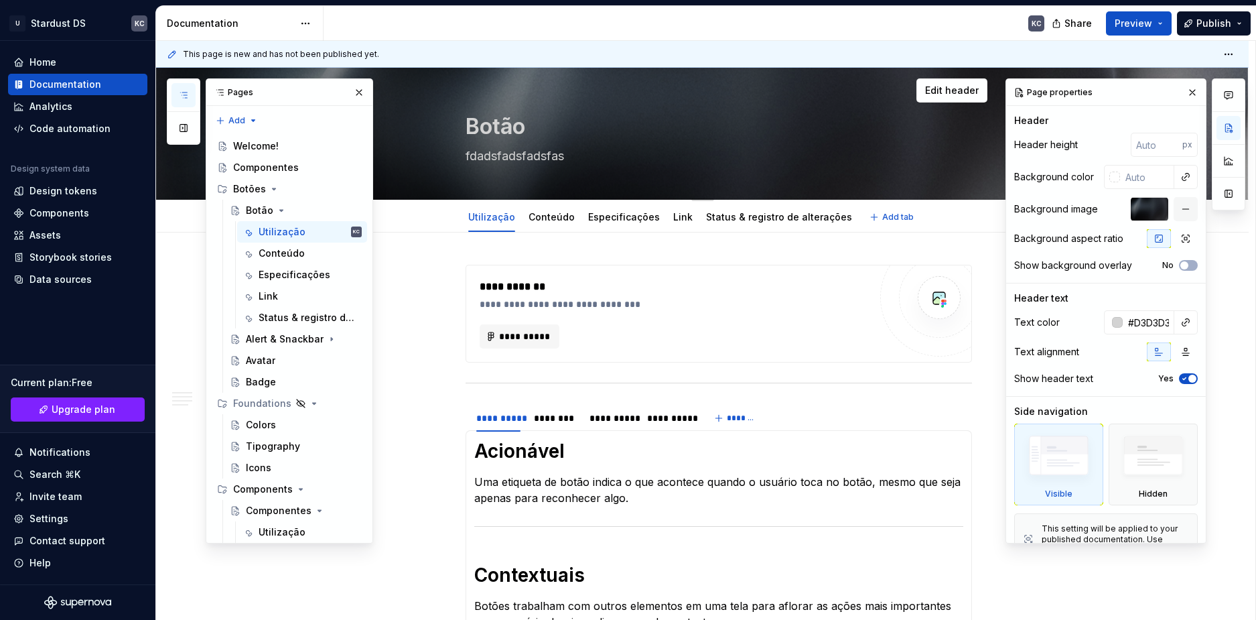
click at [510, 155] on textarea "fdadsfadsfadsfas" at bounding box center [716, 155] width 506 height 21
paste textarea "Lorem ipsum dolor sit amet, consectetur adipiscing elit. Duis est felis, venena…"
type textarea "*"
type textarea "Lorem ipsum dolor sit amet, consectetur adipiscing elit. Duis est felis, venena…"
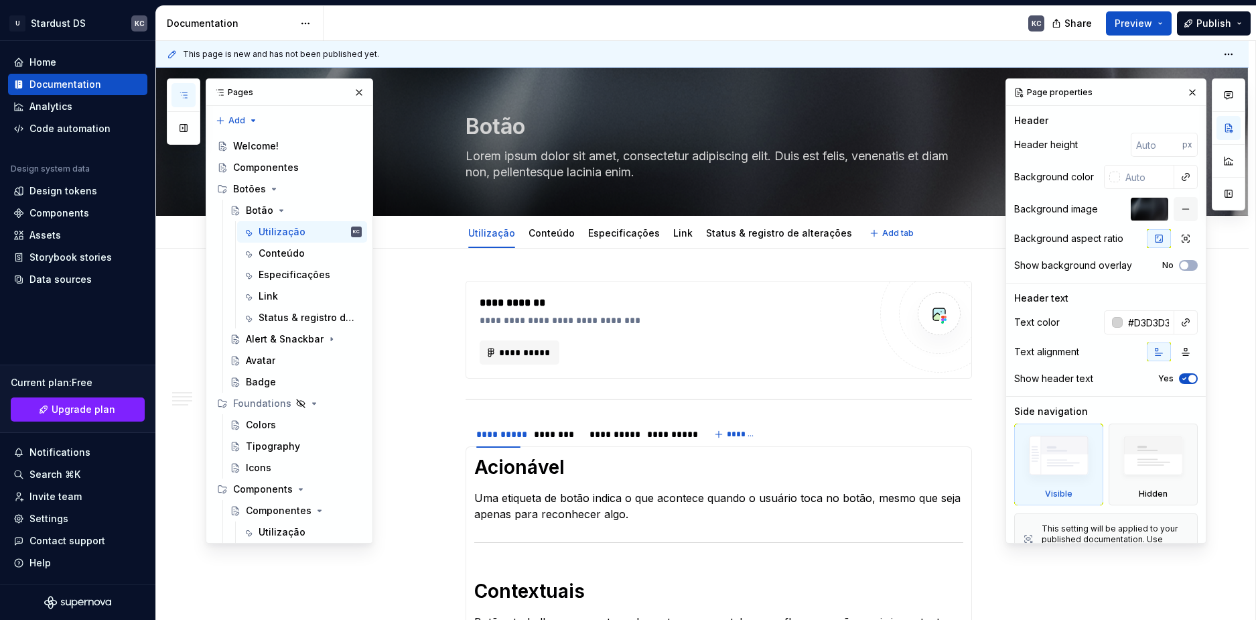
type textarea "*"
type textarea "Lorem ipsum dolor sit amet, consectetur adipiscing elit. Duis est felis, venena…"
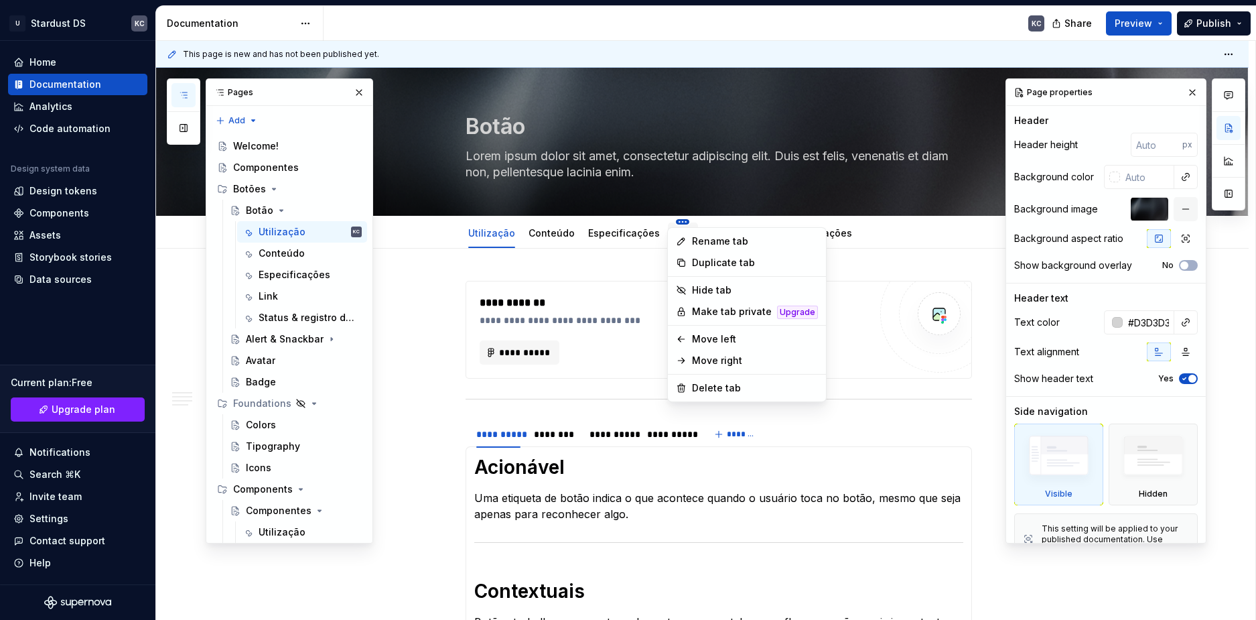
click at [836, 236] on html "U Stardust DS KC Home Documentation Analytics Code automation Design system dat…" at bounding box center [628, 310] width 1256 height 620
click at [920, 273] on html "U Stardust DS KC Home Documentation Analytics Code automation Design system dat…" at bounding box center [628, 310] width 1256 height 620
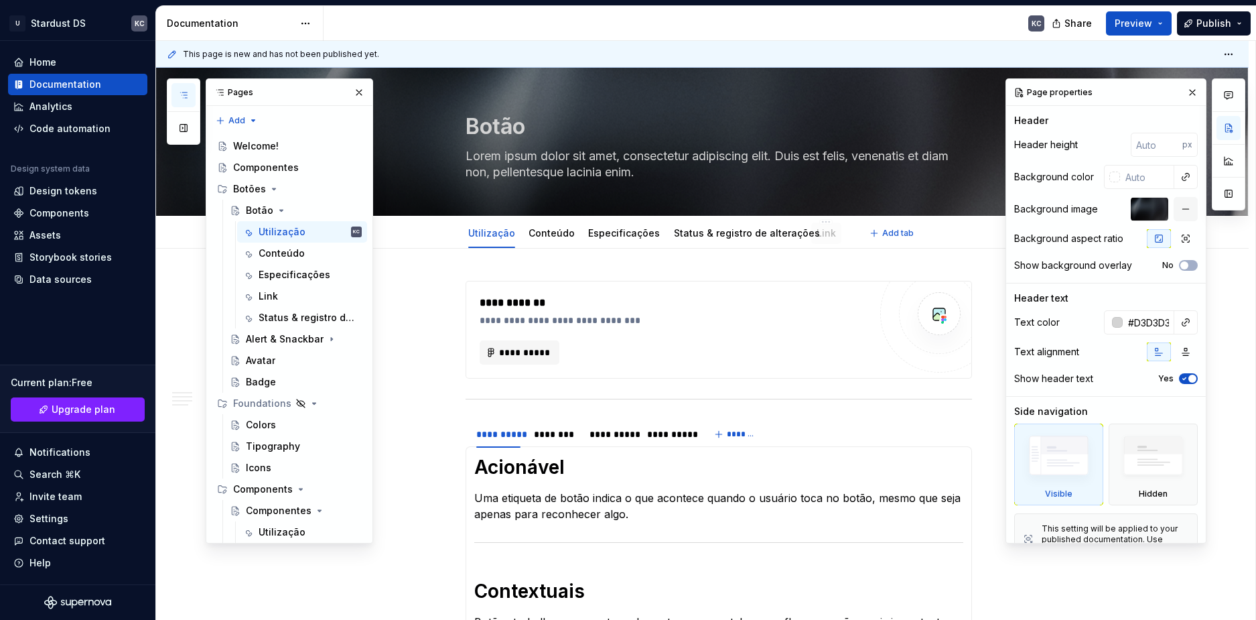
drag, startPoint x: 668, startPoint y: 235, endPoint x: 812, endPoint y: 234, distance: 143.3
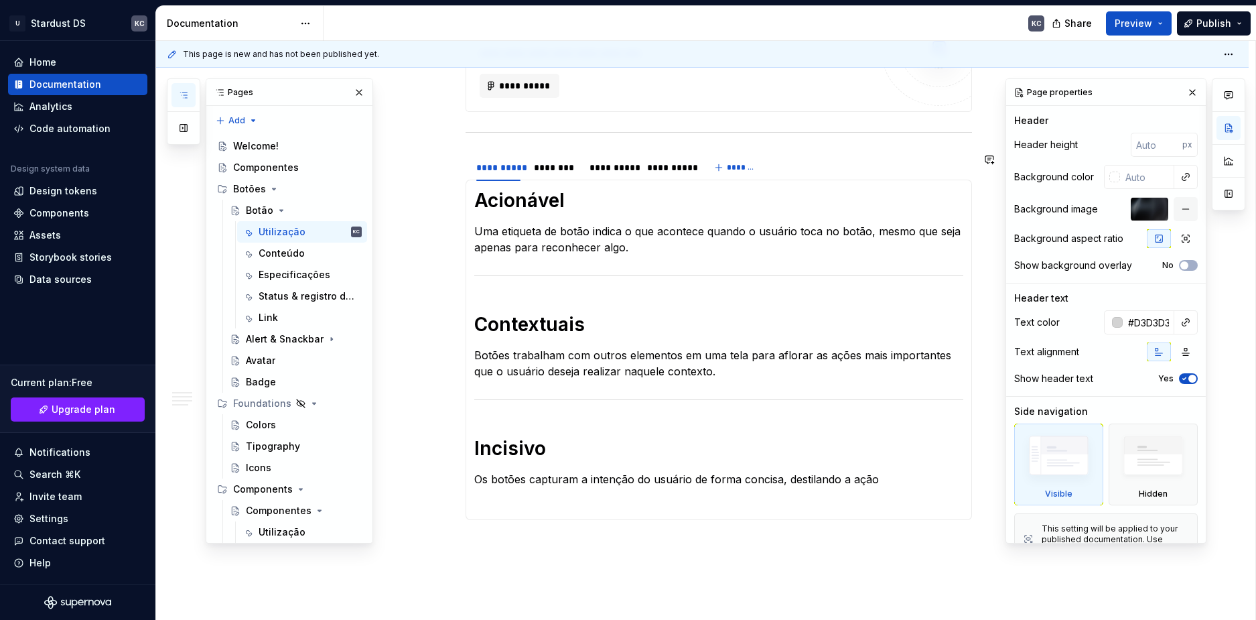
scroll to position [245, 0]
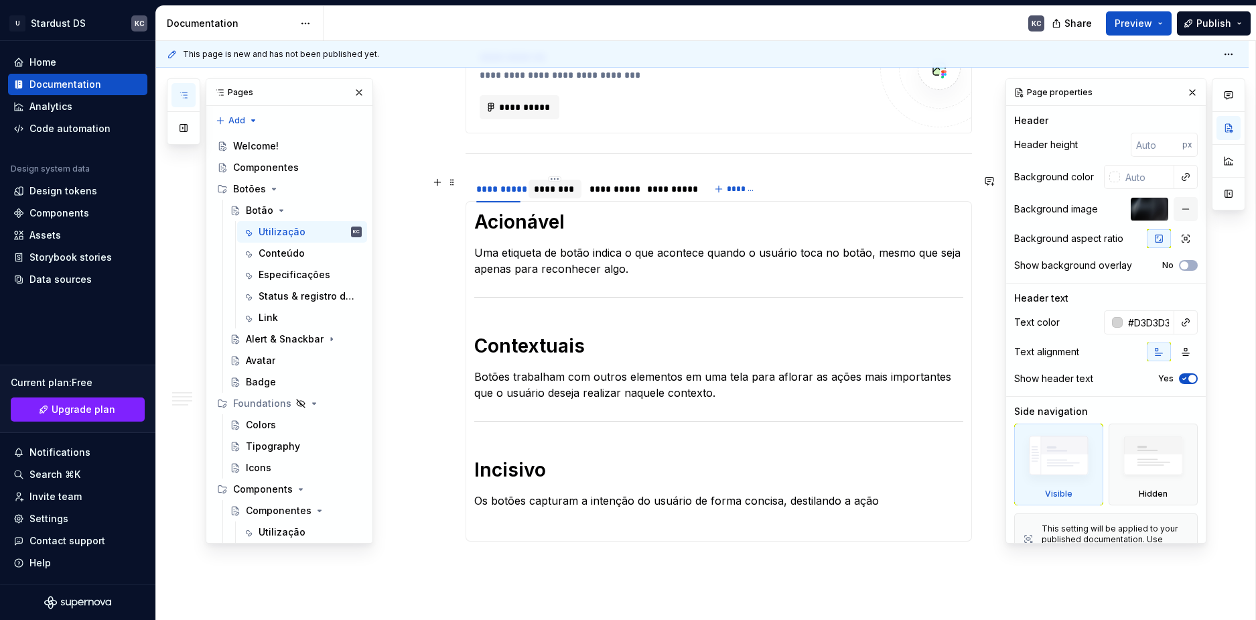
click at [567, 200] on div at bounding box center [554, 200] width 53 height 1
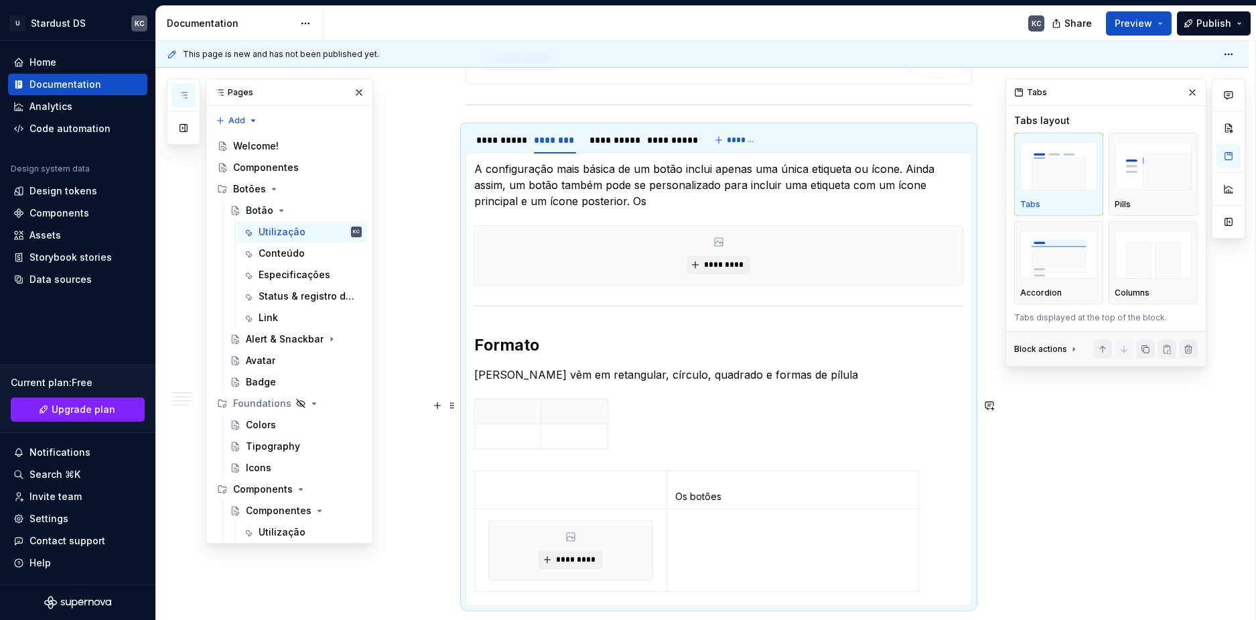
scroll to position [268, 0]
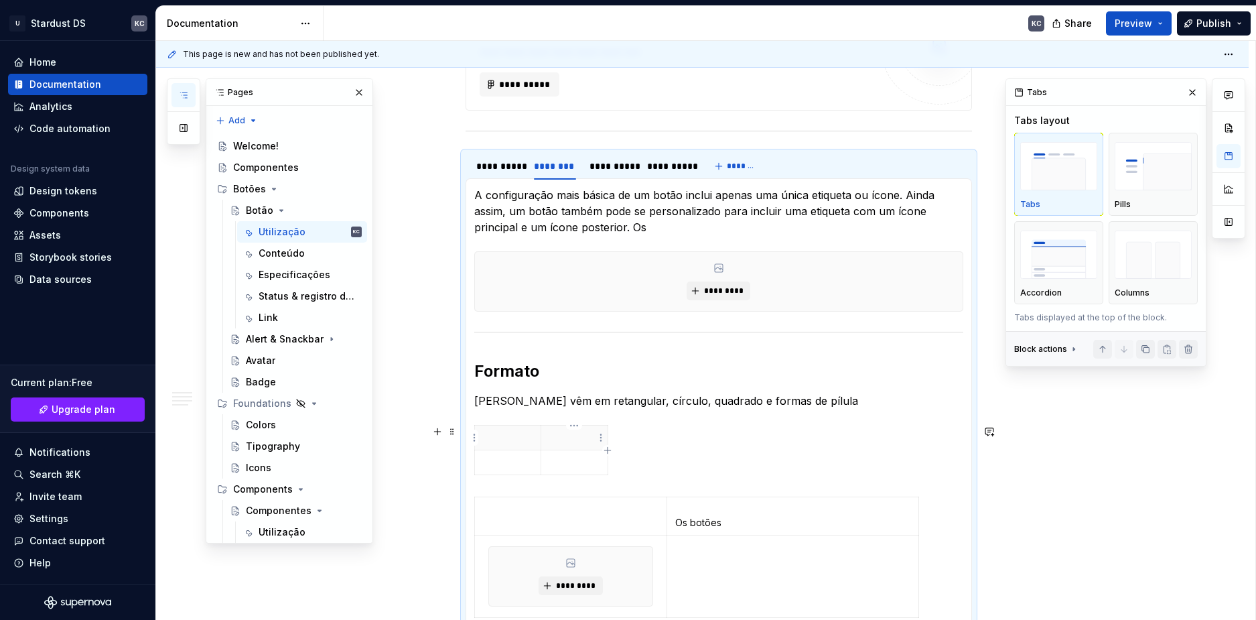
click at [617, 464] on div at bounding box center [718, 453] width 489 height 56
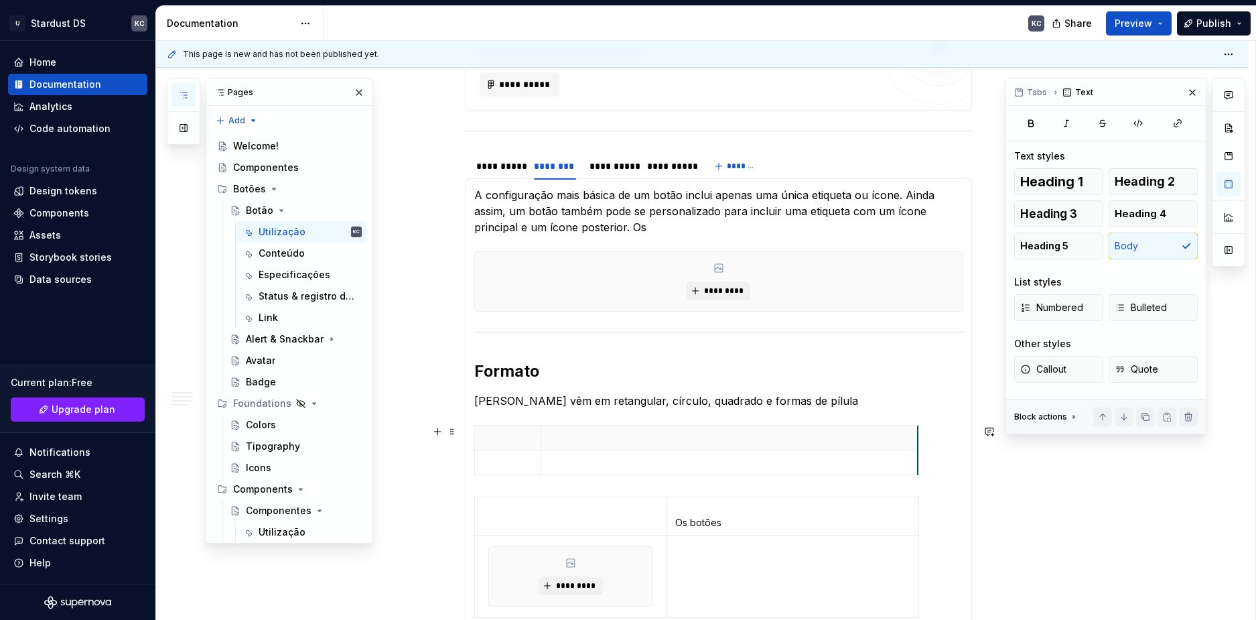
drag, startPoint x: 607, startPoint y: 435, endPoint x: 917, endPoint y: 450, distance: 310.5
drag, startPoint x: 542, startPoint y: 441, endPoint x: 566, endPoint y: 442, distance: 24.1
click at [934, 446] on body "U Stardust DS KC Home Documentation Analytics Code automation Design system dat…" at bounding box center [628, 310] width 1256 height 620
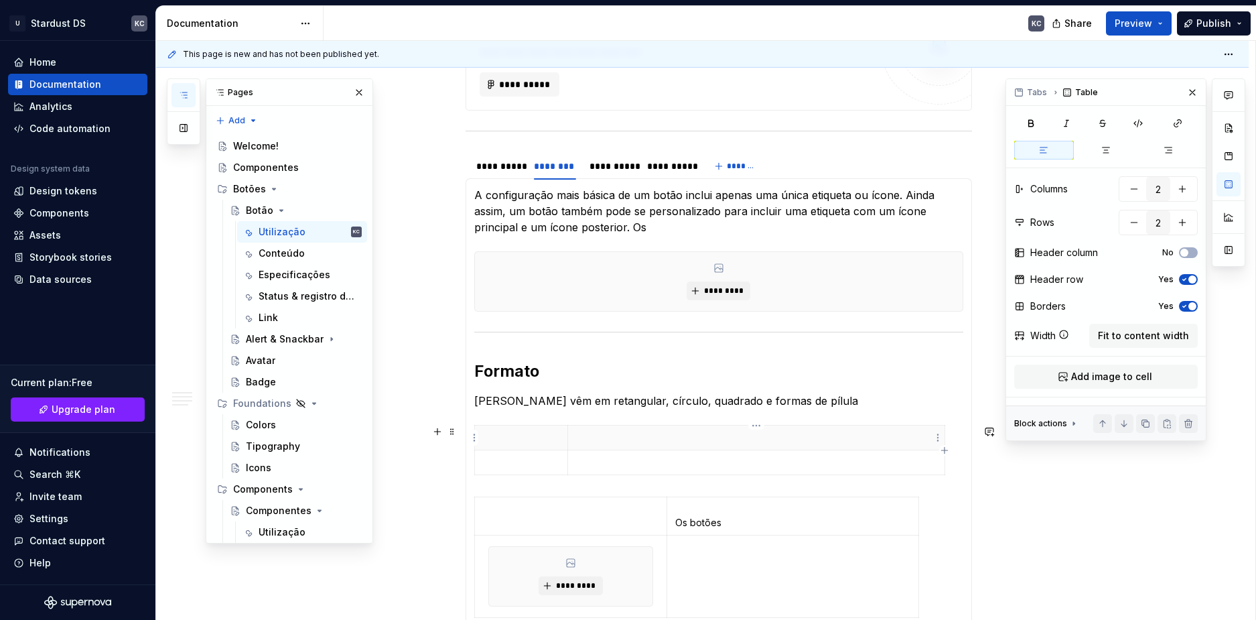
drag, startPoint x: 946, startPoint y: 435, endPoint x: 820, endPoint y: 439, distance: 126.0
click at [820, 439] on div at bounding box center [718, 453] width 489 height 56
click at [944, 438] on table at bounding box center [709, 450] width 471 height 50
drag, startPoint x: 942, startPoint y: 435, endPoint x: 877, endPoint y: 437, distance: 65.0
drag, startPoint x: 567, startPoint y: 437, endPoint x: 648, endPoint y: 437, distance: 81.7
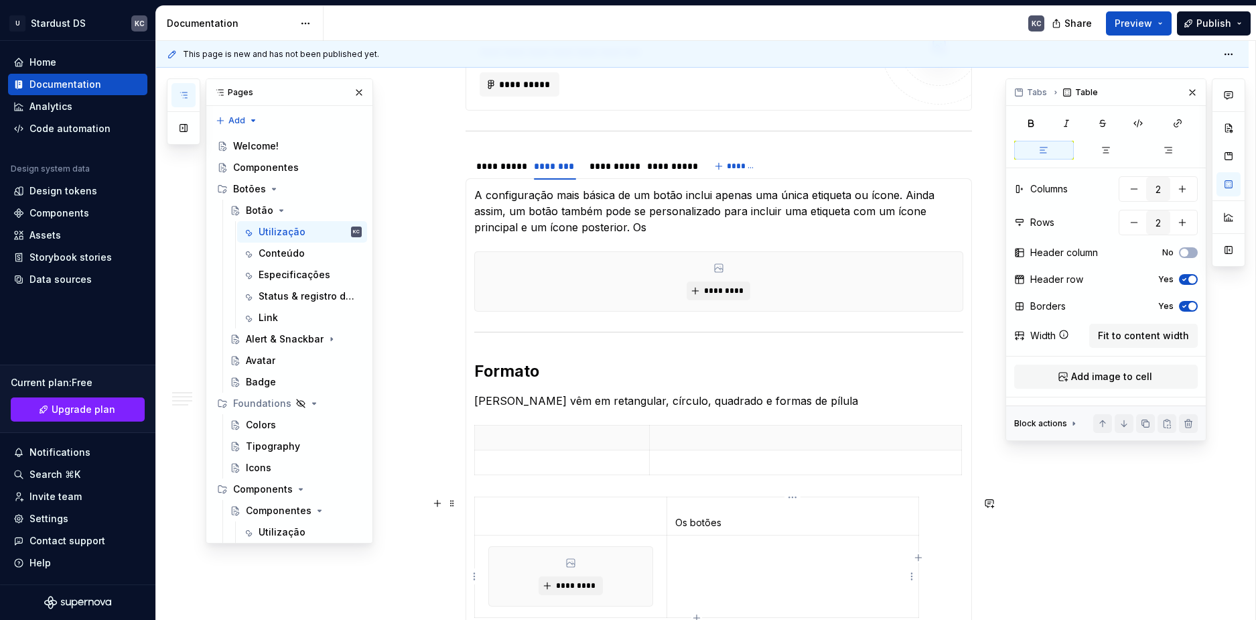
type textarea "*"
